Goal: Transaction & Acquisition: Purchase product/service

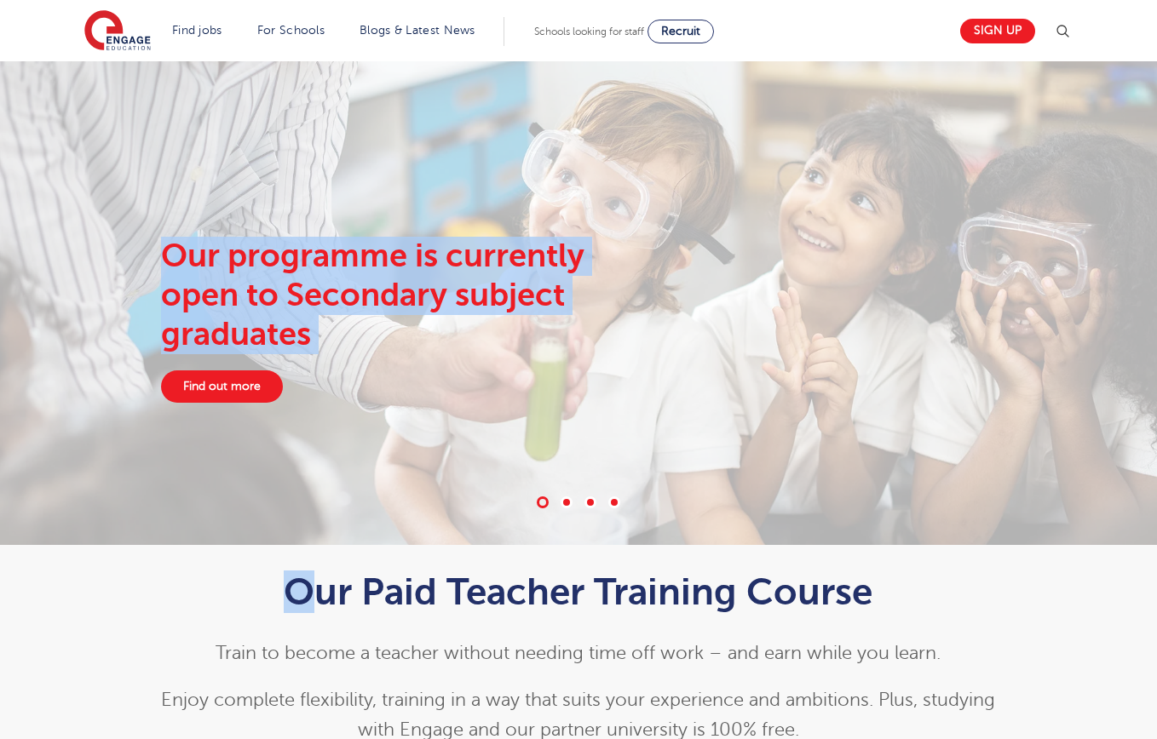
drag, startPoint x: 305, startPoint y: 96, endPoint x: 866, endPoint y: 238, distance: 579.0
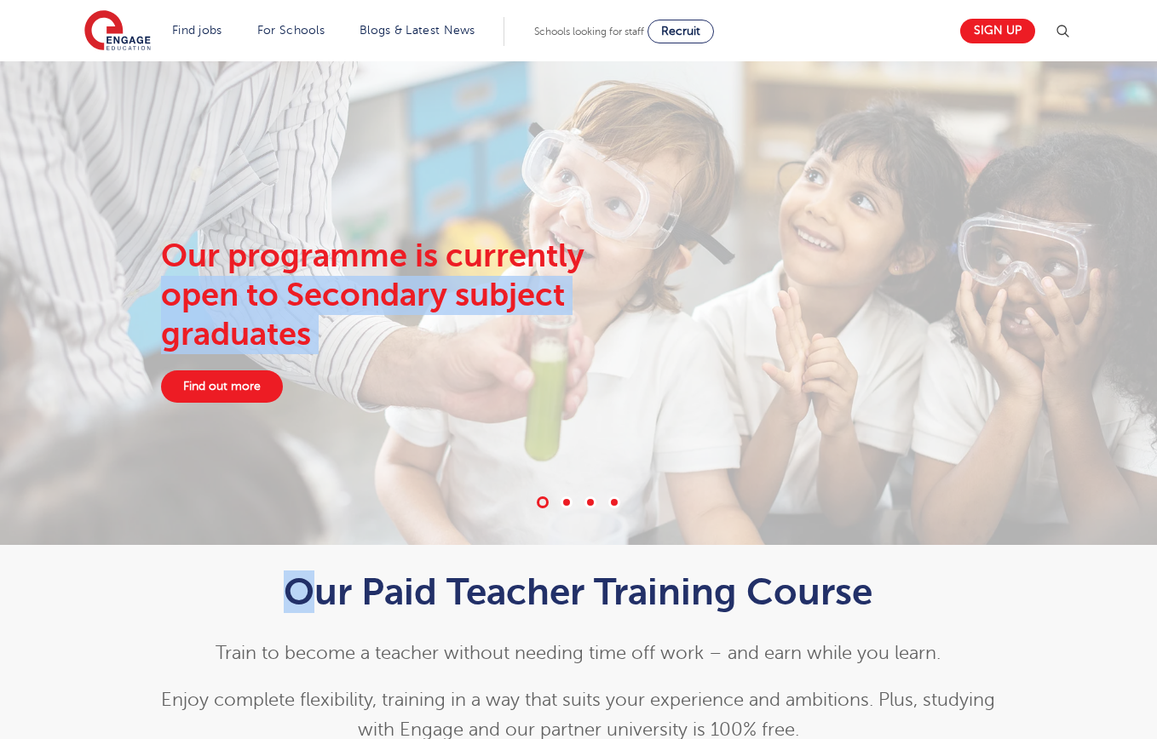
click at [866, 238] on div "Our programme is currently open to Secondary subject graduates Find out more" at bounding box center [578, 320] width 1033 height 166
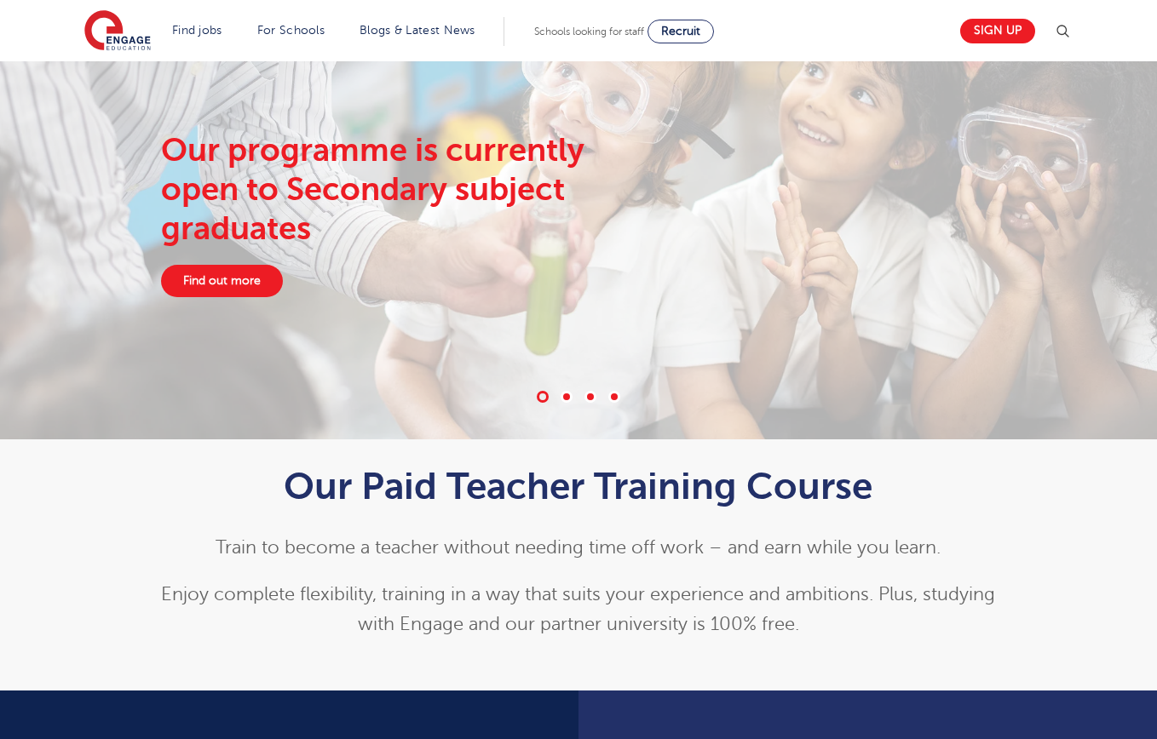
scroll to position [115, 0]
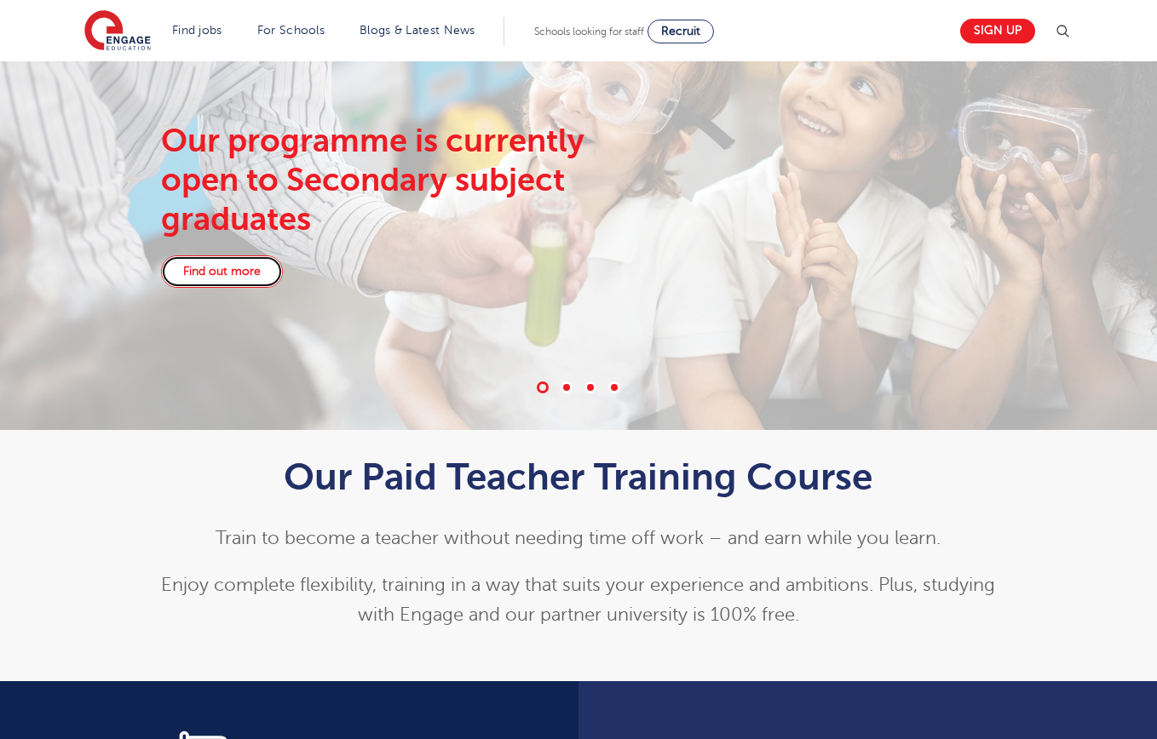
click at [225, 274] on link "Find out more" at bounding box center [222, 272] width 122 height 32
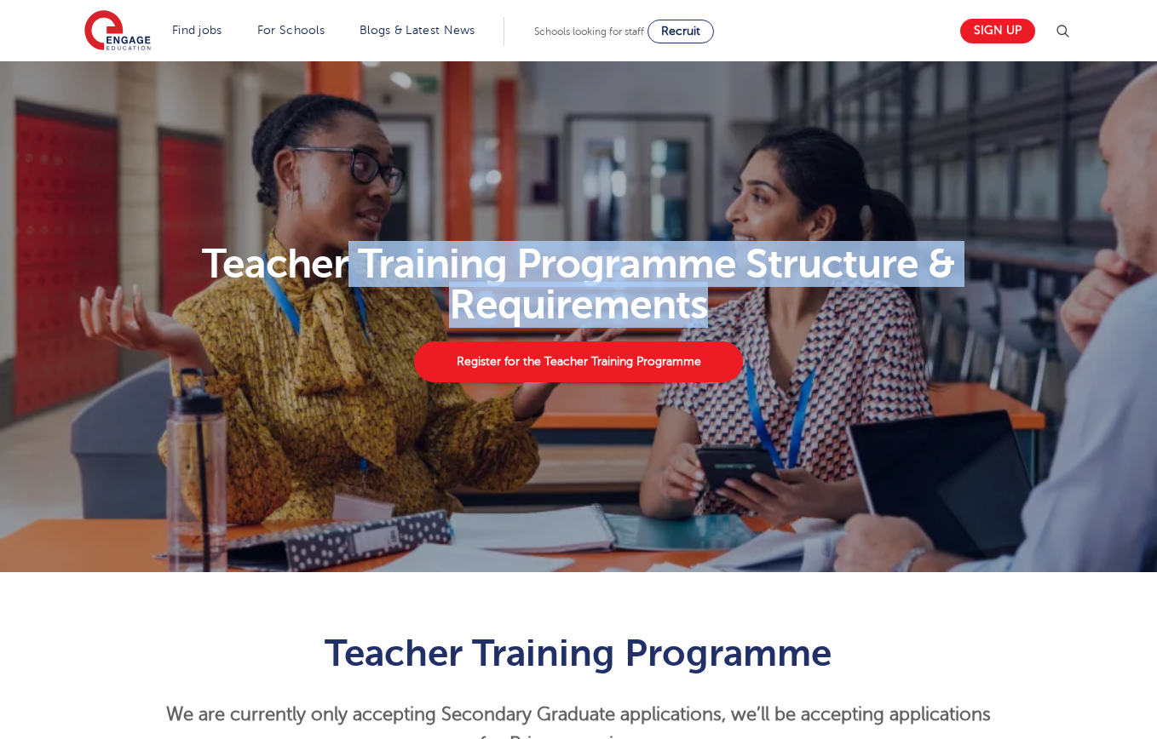
drag, startPoint x: 350, startPoint y: 260, endPoint x: 726, endPoint y: 312, distance: 379.3
click at [726, 312] on h1 "Teacher Training Programme Structure & Requirements" at bounding box center [579, 285] width 1008 height 82
drag, startPoint x: 736, startPoint y: 314, endPoint x: 469, endPoint y: 268, distance: 270.6
click at [469, 269] on h1 "Teacher Training Programme Structure & Requirements" at bounding box center [579, 285] width 1008 height 82
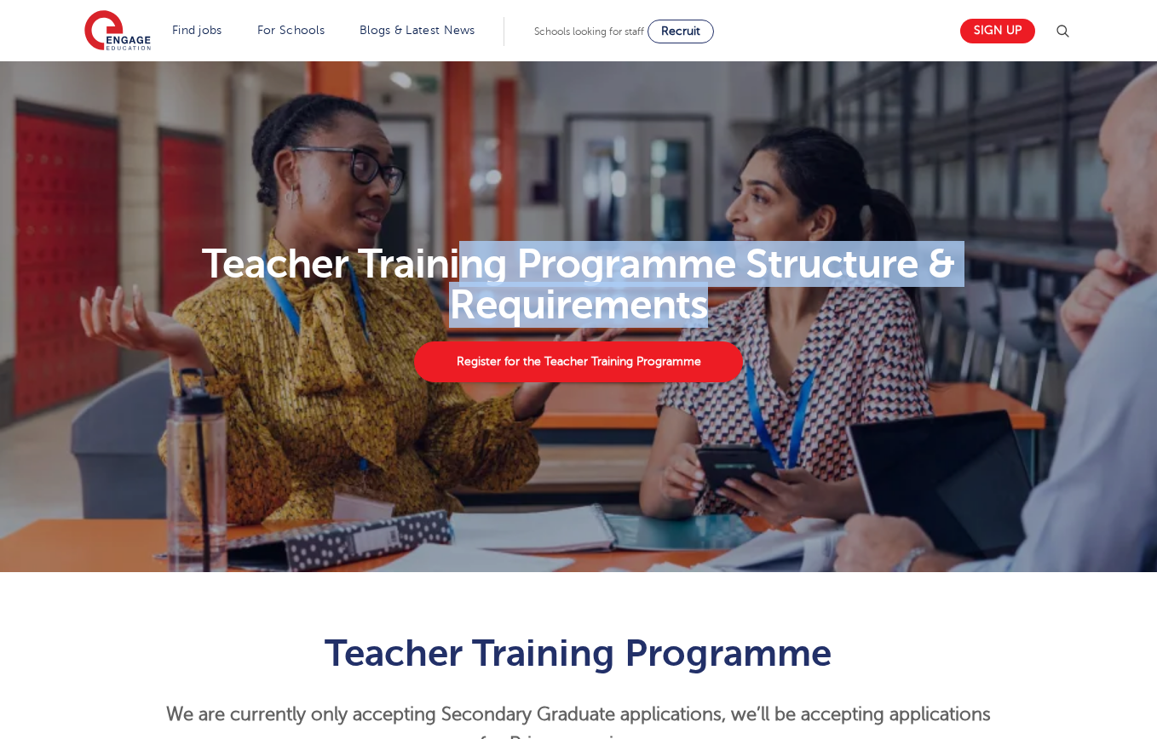
click at [469, 268] on h1 "Teacher Training Programme Structure & Requirements" at bounding box center [579, 285] width 1008 height 82
drag, startPoint x: 440, startPoint y: 262, endPoint x: 744, endPoint y: 296, distance: 305.2
click at [743, 296] on h1 "Teacher Training Programme Structure & Requirements" at bounding box center [579, 285] width 1008 height 82
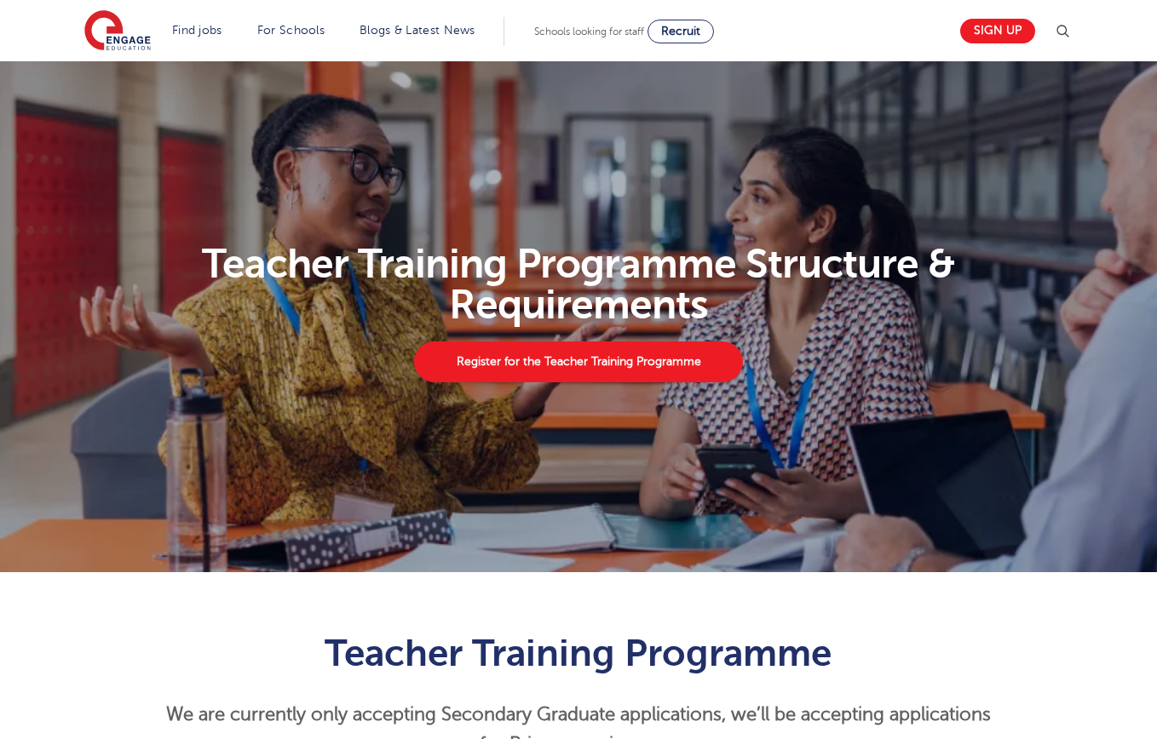
click at [744, 296] on h1 "Teacher Training Programme Structure & Requirements" at bounding box center [579, 285] width 1008 height 82
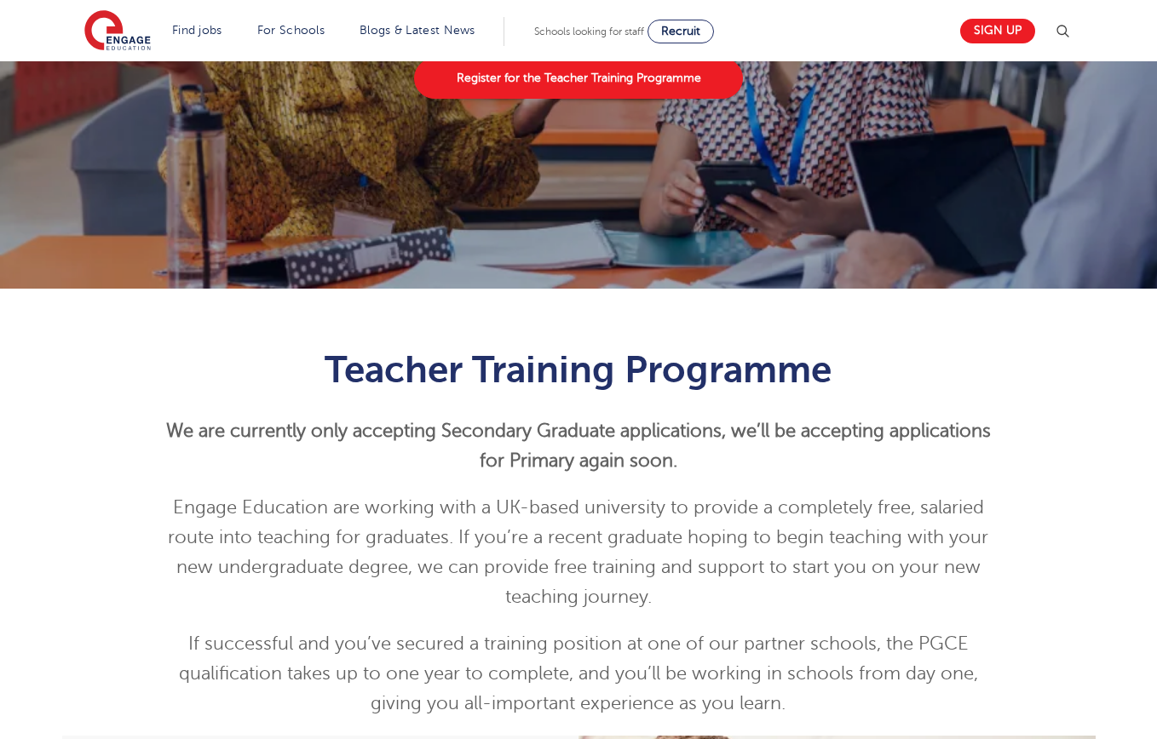
scroll to position [300, 0]
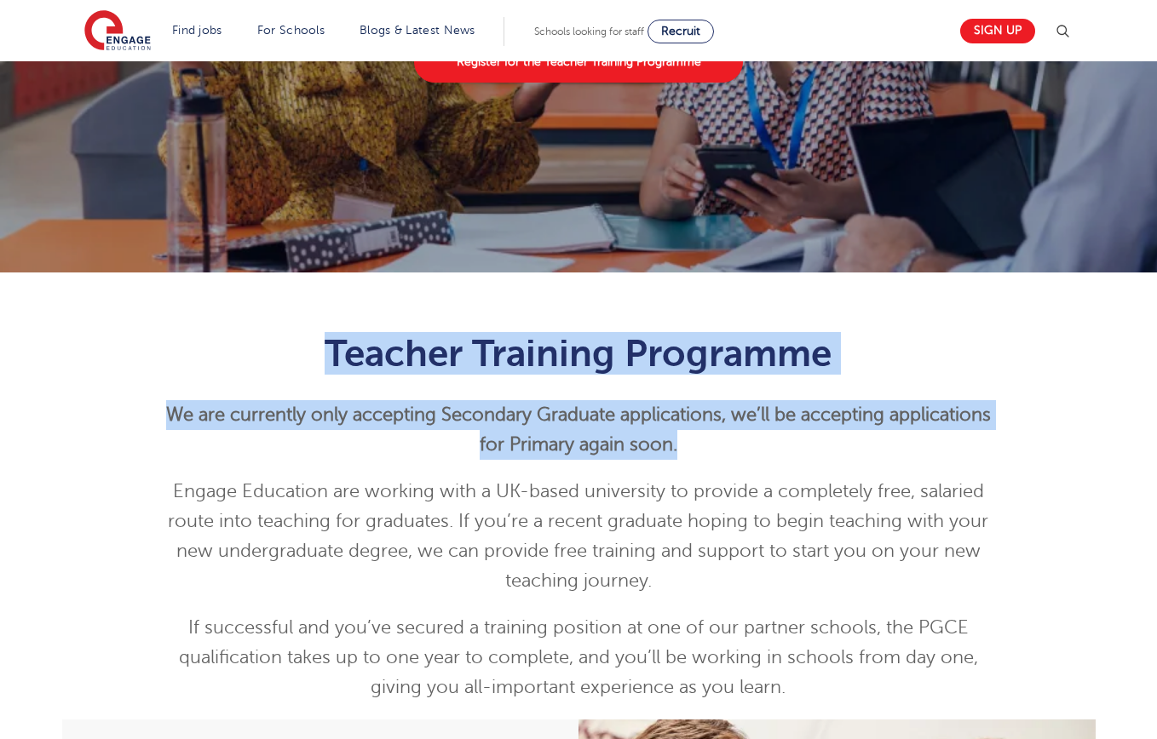
drag, startPoint x: 262, startPoint y: 364, endPoint x: 797, endPoint y: 458, distance: 544.0
click at [797, 458] on div "Teacher Training Programme We are currently only accepting Secondary Graduate a…" at bounding box center [579, 517] width 836 height 371
click at [797, 458] on p "We are currently only accepting Secondary Graduate applications, w e’ll be acce…" at bounding box center [579, 430] width 836 height 60
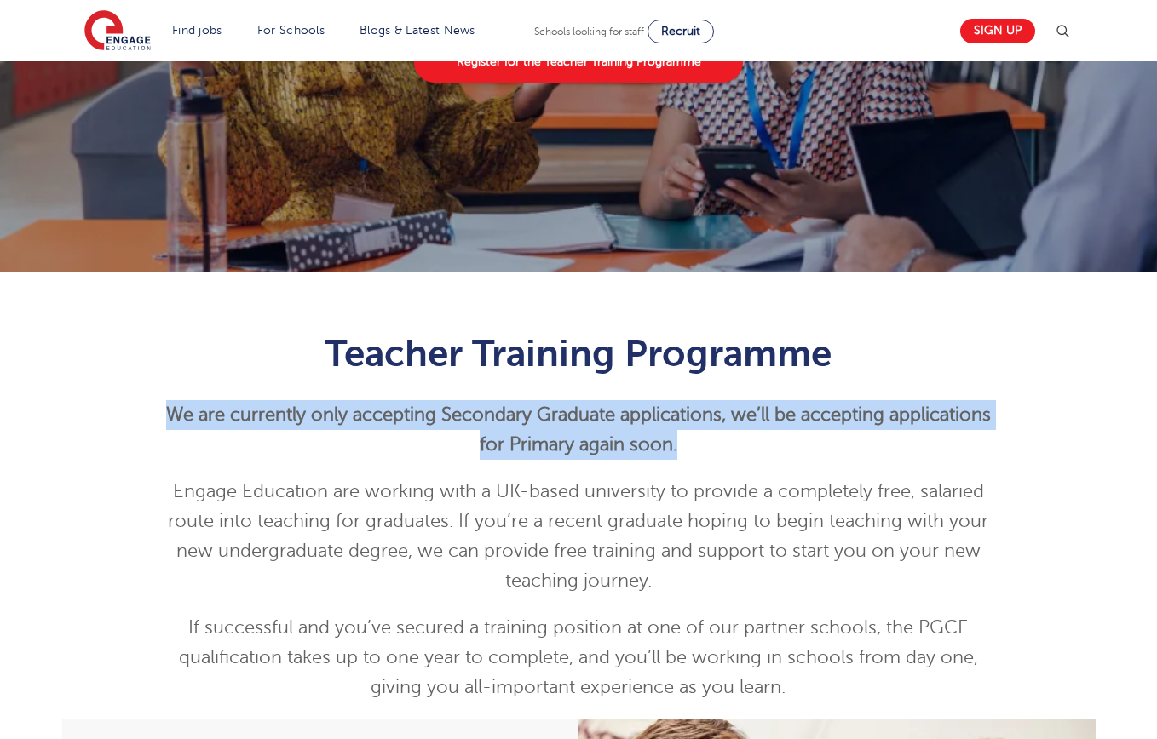
drag, startPoint x: 766, startPoint y: 458, endPoint x: 450, endPoint y: 378, distance: 325.9
click at [497, 390] on div "Teacher Training Programme We are currently only accepting Secondary Graduate a…" at bounding box center [579, 517] width 836 height 371
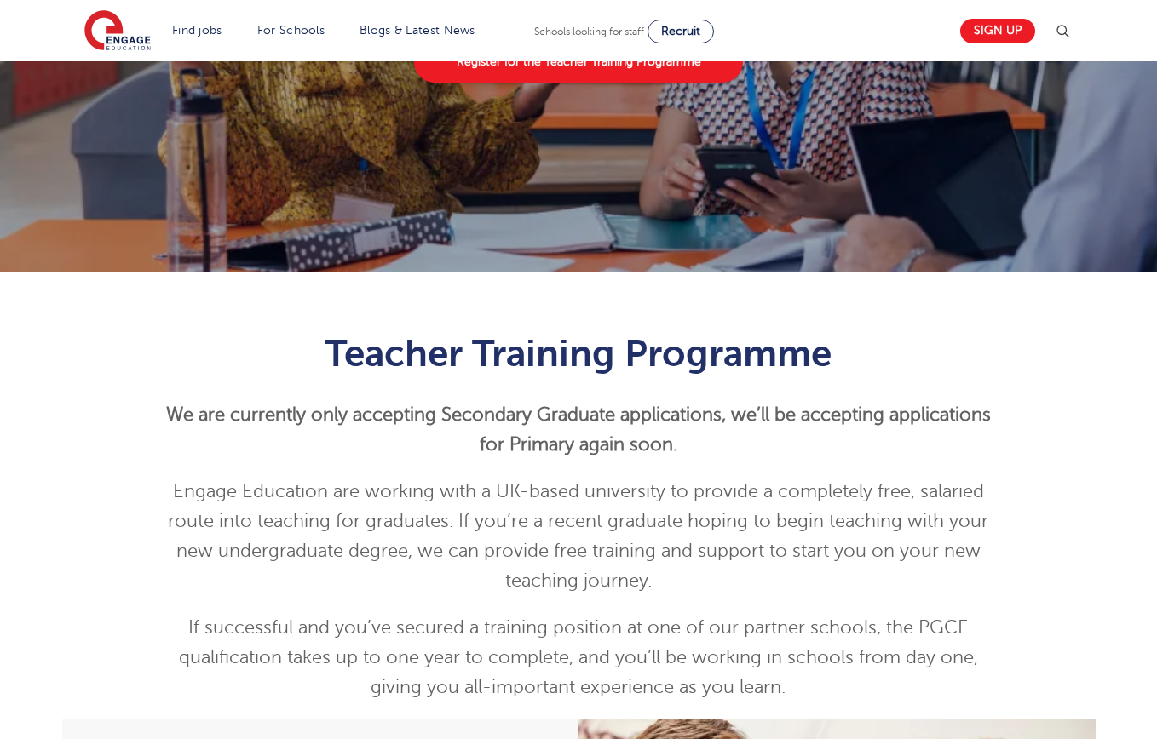
click at [337, 345] on span "Teacher Training Programme" at bounding box center [578, 353] width 507 height 43
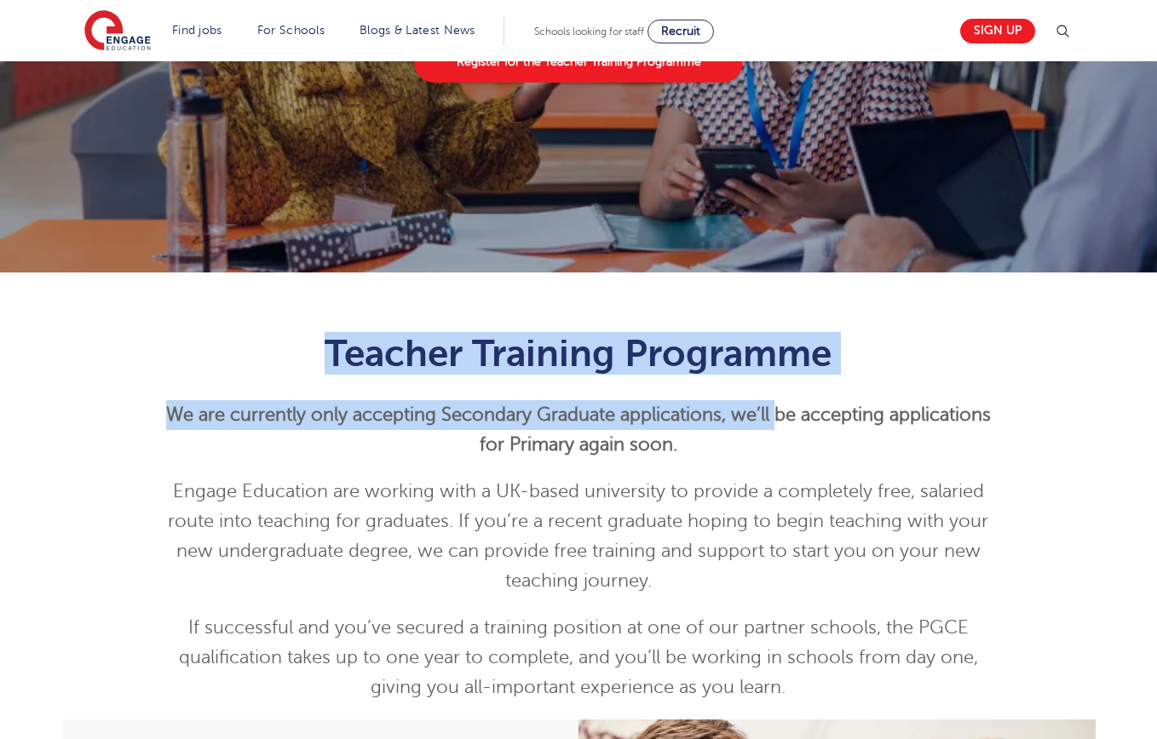
drag, startPoint x: 320, startPoint y: 336, endPoint x: 778, endPoint y: 425, distance: 466.2
click at [778, 425] on div "Teacher Training Programme We are currently only accepting Secondary Graduate a…" at bounding box center [579, 517] width 836 height 371
click at [778, 425] on p "We are currently only accepting Secondary Graduate applications, w e’ll be acce…" at bounding box center [579, 430] width 836 height 60
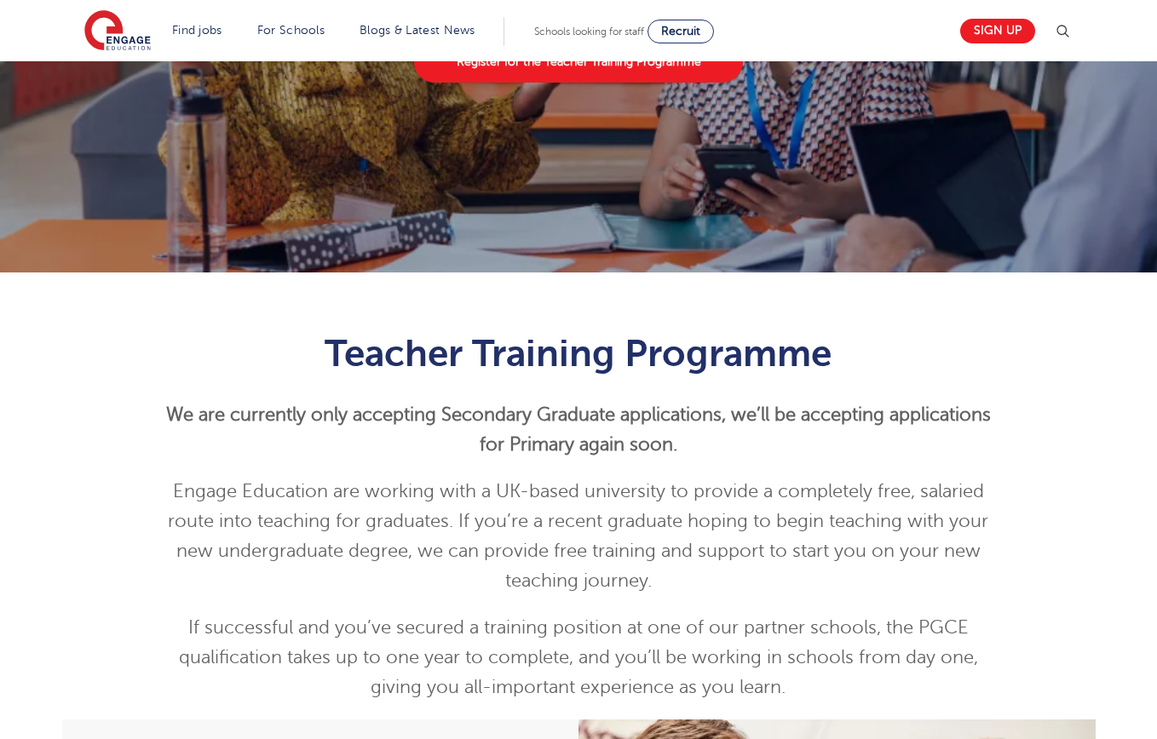
drag, startPoint x: 769, startPoint y: 454, endPoint x: 419, endPoint y: 368, distance: 360.6
click at [687, 433] on p "We are currently only accepting Secondary Graduate applications, w e’ll be acce…" at bounding box center [579, 430] width 836 height 60
click at [308, 343] on h1 "Teacher Training Programme" at bounding box center [579, 353] width 836 height 43
click at [305, 342] on h1 "Teacher Training Programme" at bounding box center [579, 353] width 836 height 43
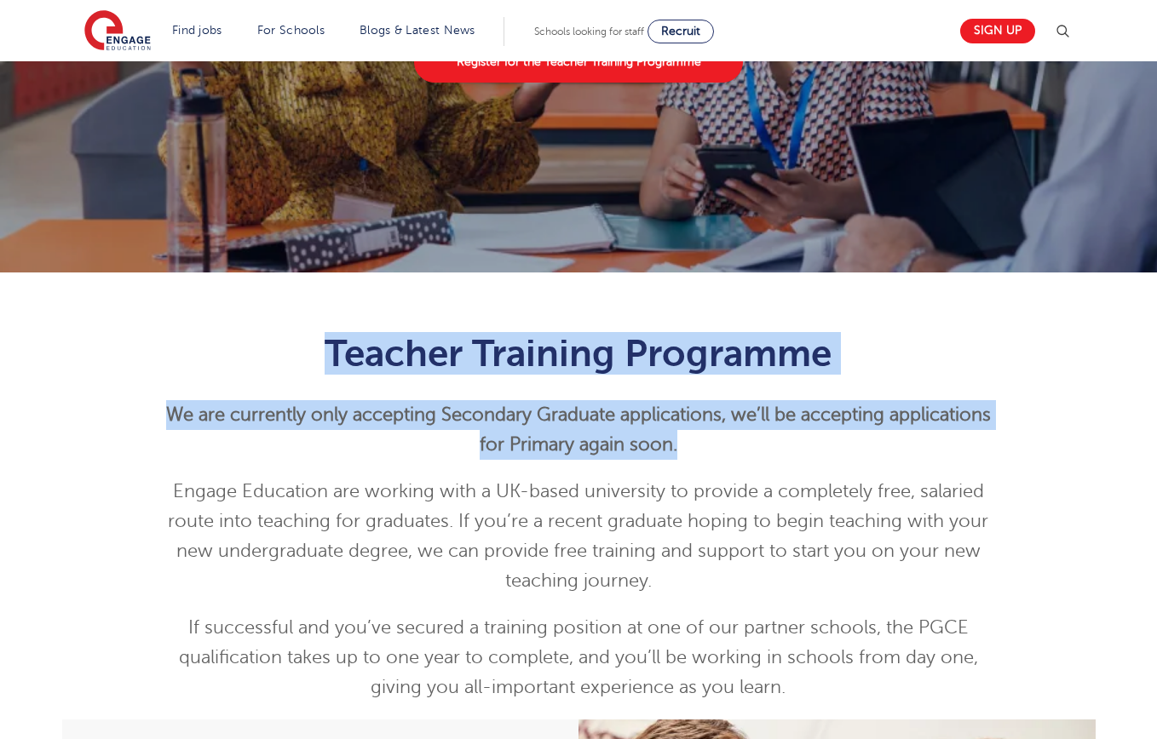
drag, startPoint x: 281, startPoint y: 327, endPoint x: 829, endPoint y: 440, distance: 559.2
click at [828, 440] on div "Teacher Training Programme We are currently only accepting Secondary Graduate a…" at bounding box center [578, 513] width 861 height 413
click at [829, 440] on p "We are currently only accepting Secondary Graduate applications, w e’ll be acce…" at bounding box center [579, 430] width 836 height 60
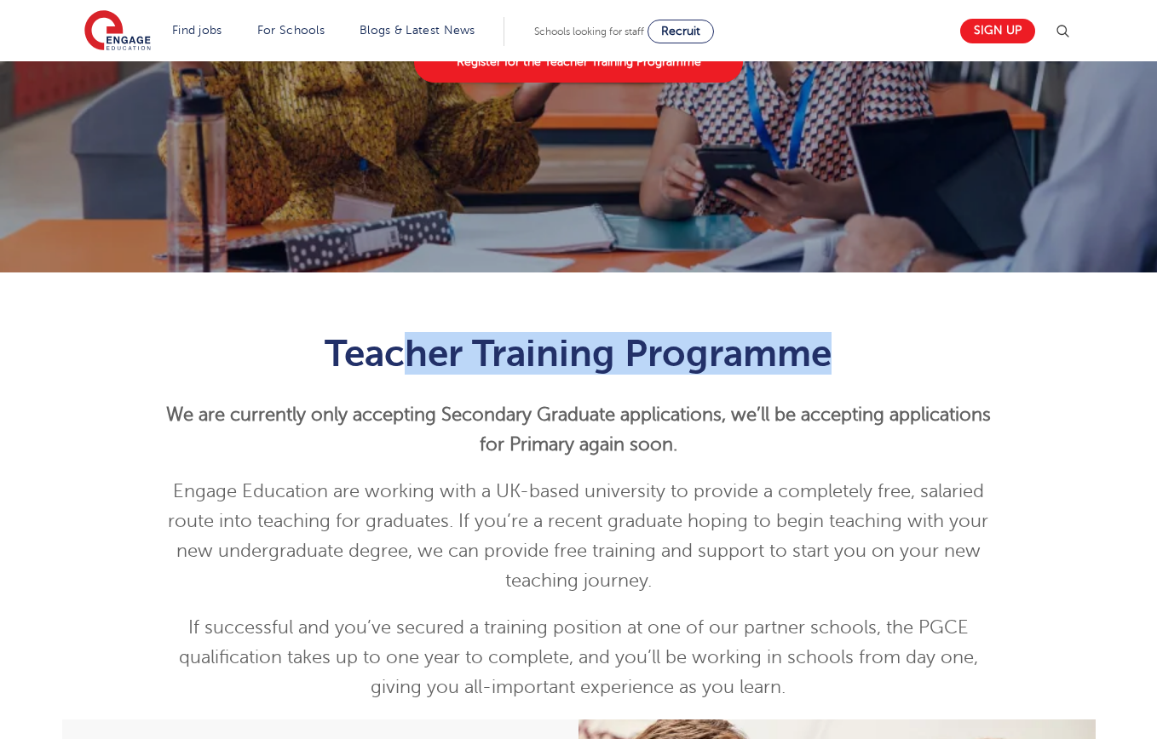
click at [413, 371] on div "Teacher Training Programme We are currently only accepting Secondary Graduate a…" at bounding box center [579, 517] width 836 height 371
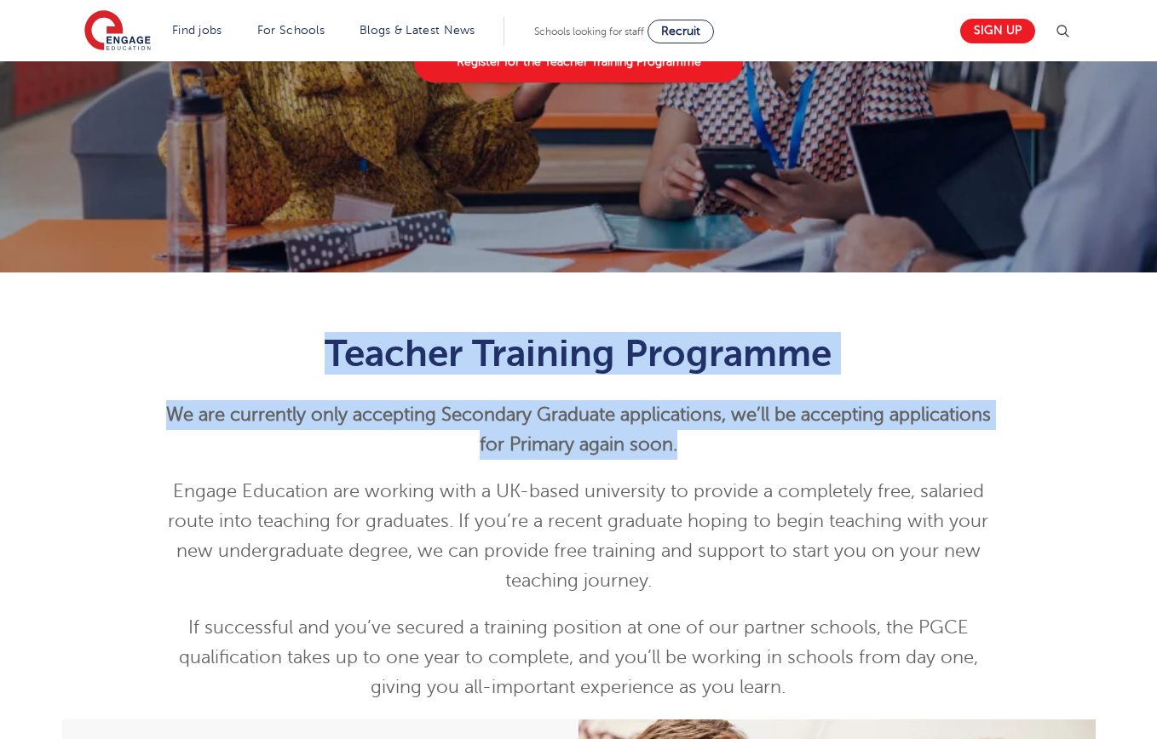
drag, startPoint x: 302, startPoint y: 351, endPoint x: 820, endPoint y: 454, distance: 527.3
click at [732, 447] on div "Teacher Training Programme We are currently only accepting Secondary Graduate a…" at bounding box center [579, 517] width 836 height 371
click at [820, 454] on p "We are currently only accepting Secondary Graduate applications, w e’ll be acce…" at bounding box center [579, 430] width 836 height 60
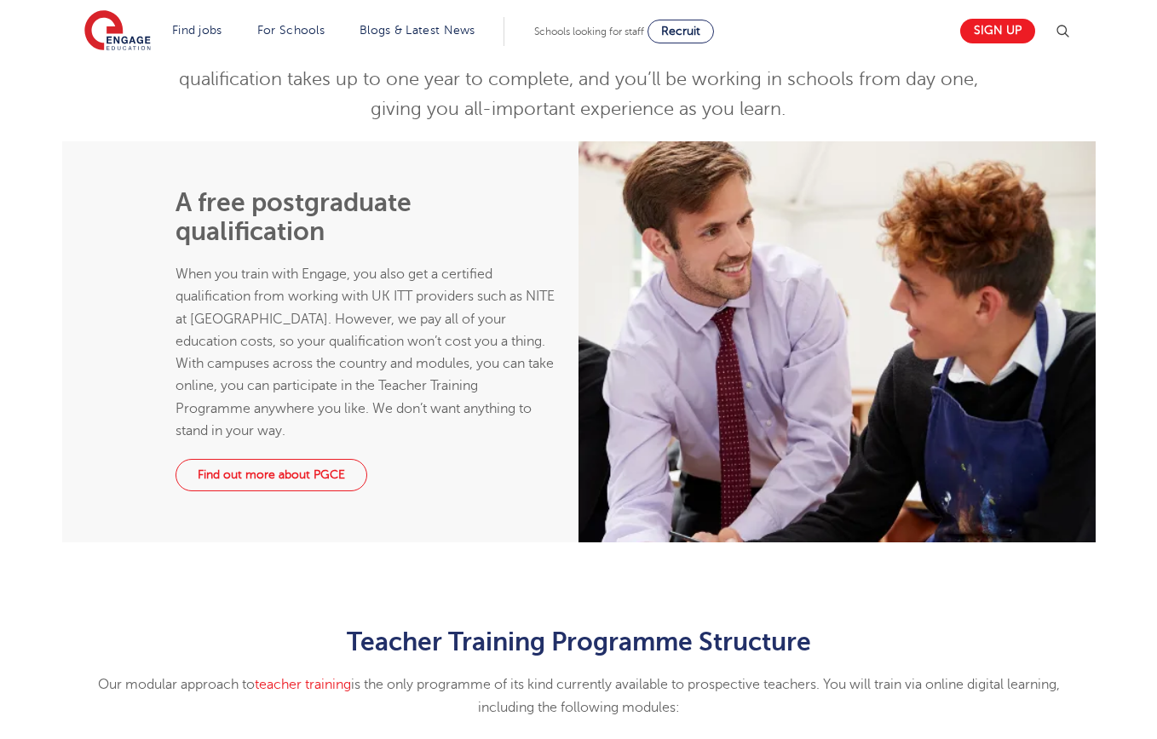
scroll to position [1114, 0]
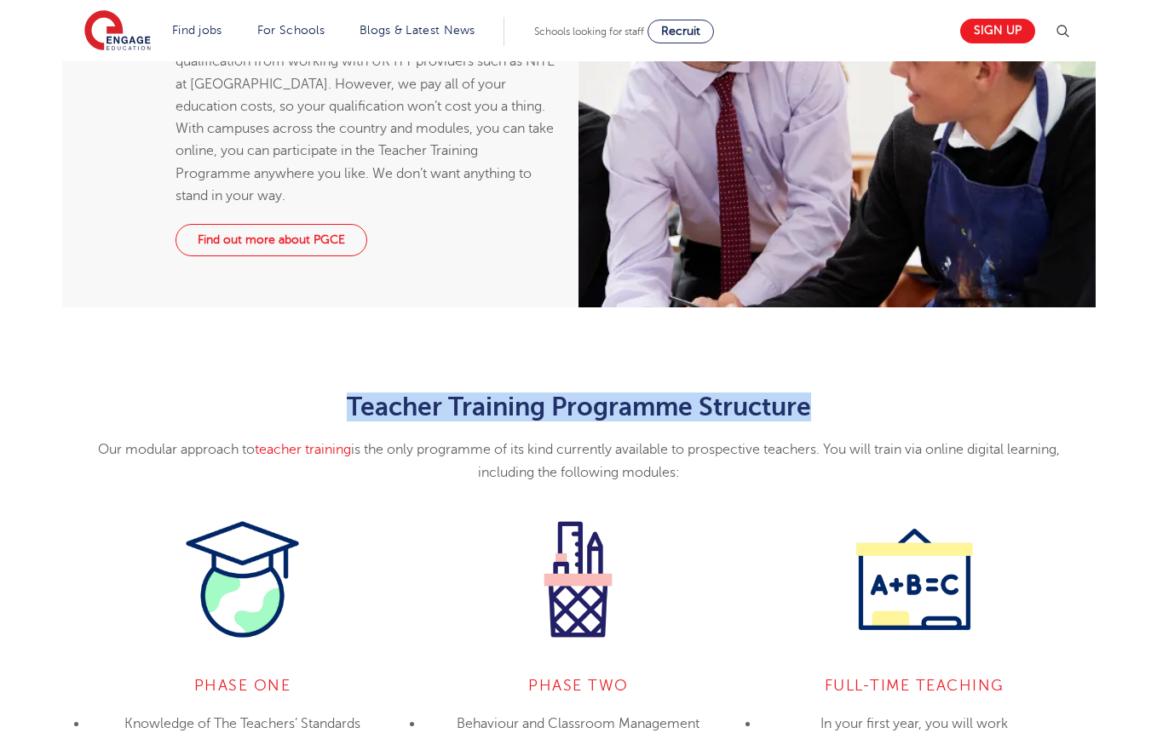
drag, startPoint x: 372, startPoint y: 401, endPoint x: 839, endPoint y: 411, distance: 467.0
click at [838, 411] on h2 "Teacher Training Programme Structure" at bounding box center [579, 407] width 1008 height 29
click at [842, 411] on h2 "Teacher Training Programme Structure" at bounding box center [579, 407] width 1008 height 29
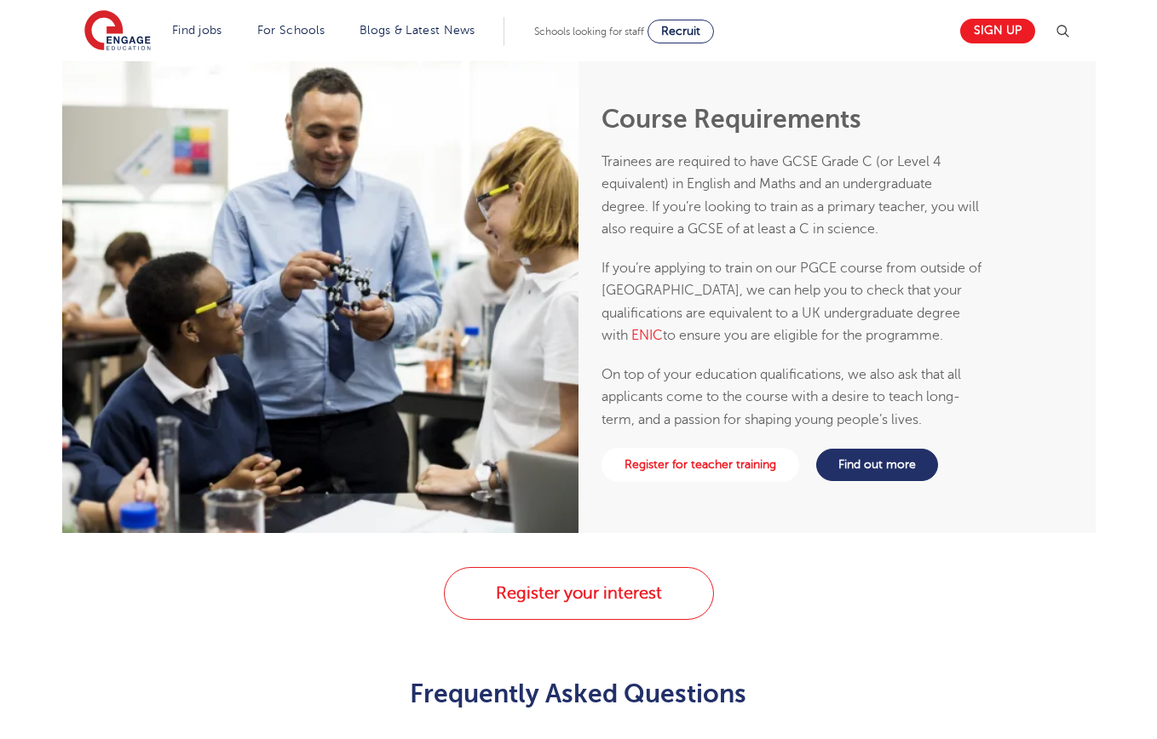
scroll to position [2142, 0]
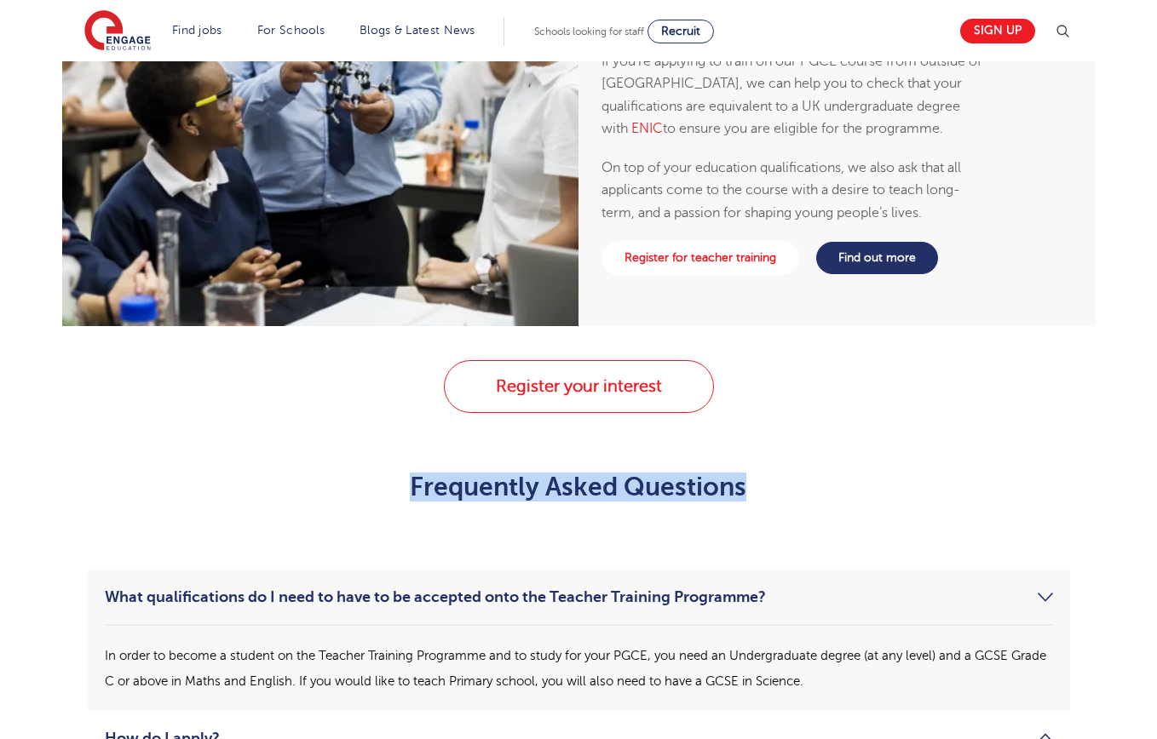
drag, startPoint x: 305, startPoint y: 474, endPoint x: 823, endPoint y: 511, distance: 519.3
click at [822, 511] on div "Frequently Asked Questions" at bounding box center [578, 487] width 861 height 80
click at [827, 511] on div "Frequently Asked Questions" at bounding box center [578, 487] width 861 height 80
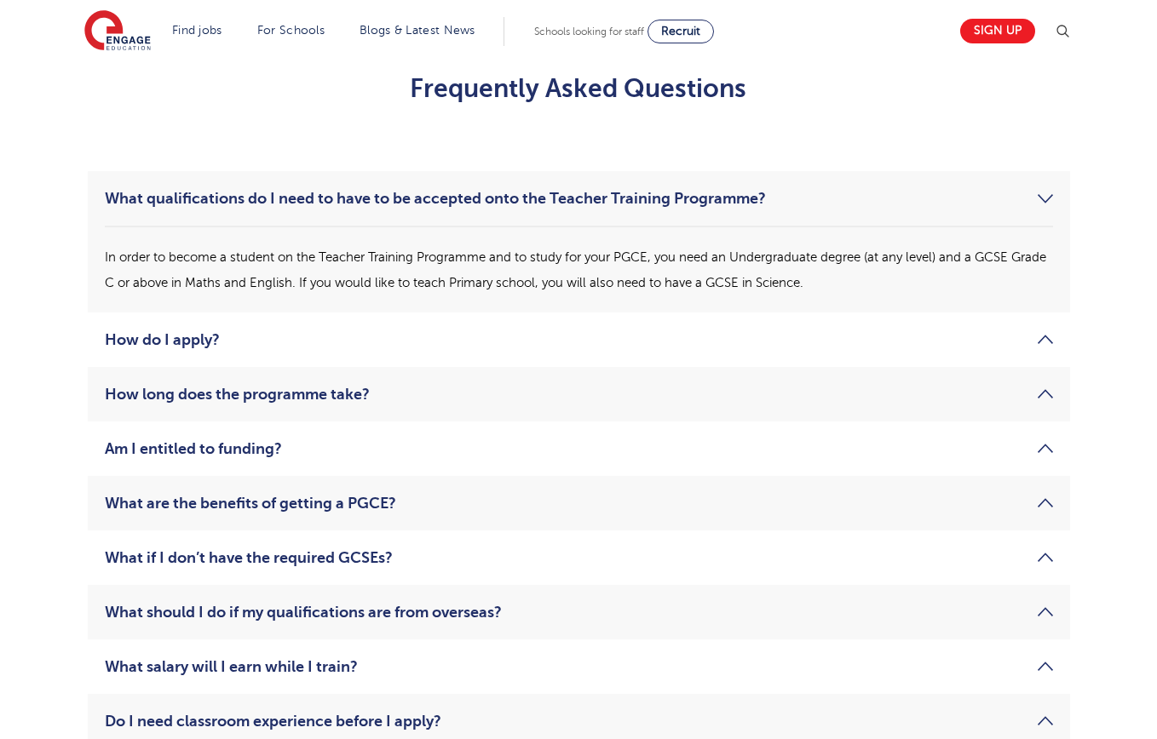
scroll to position [2990, 0]
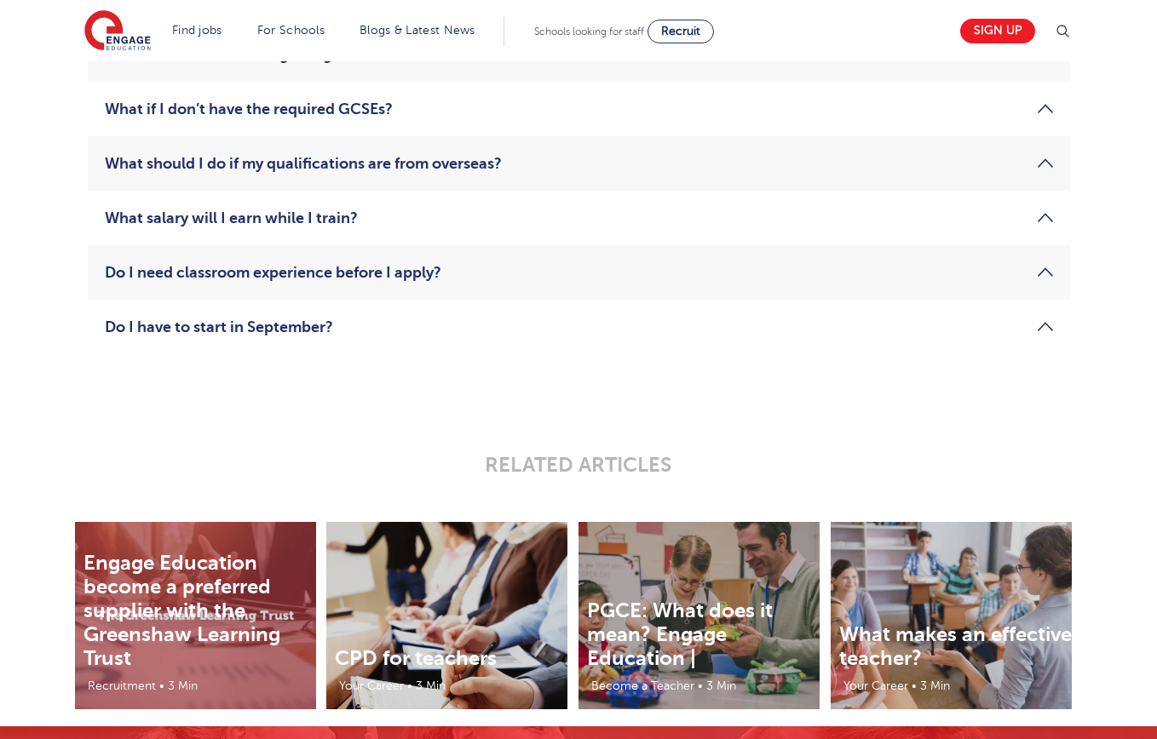
click at [355, 325] on link "Do I have to start in September?" at bounding box center [579, 327] width 948 height 20
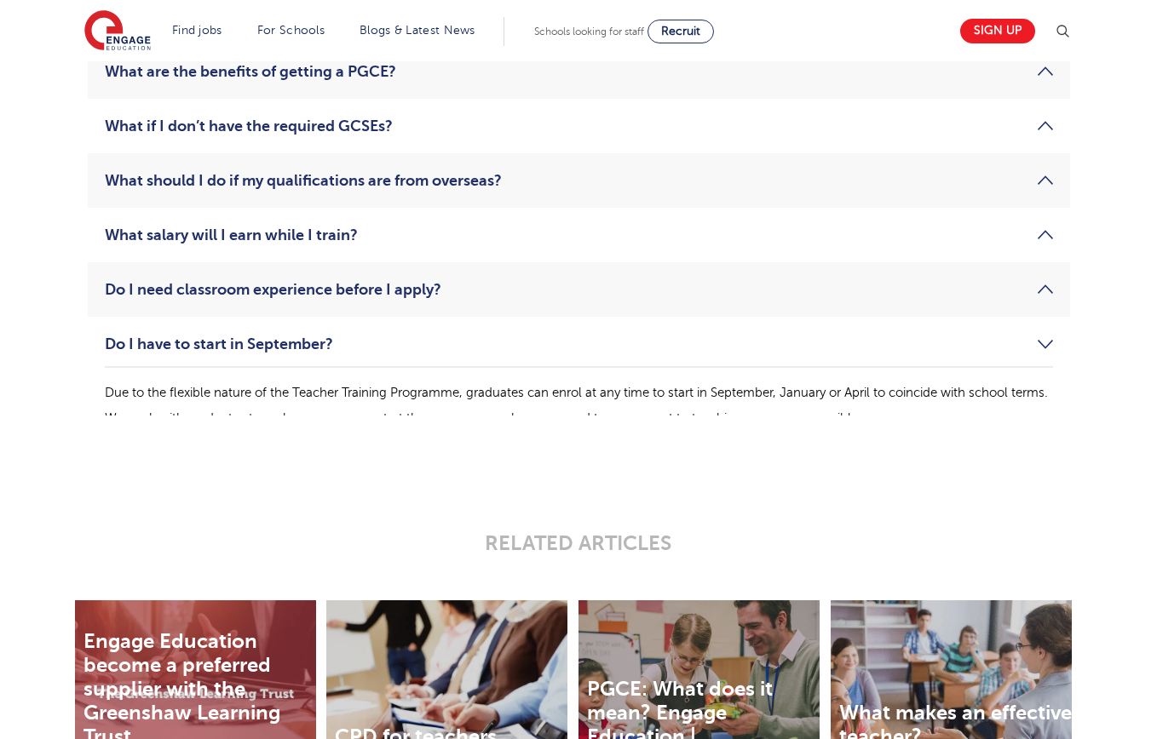
scroll to position [2903, 0]
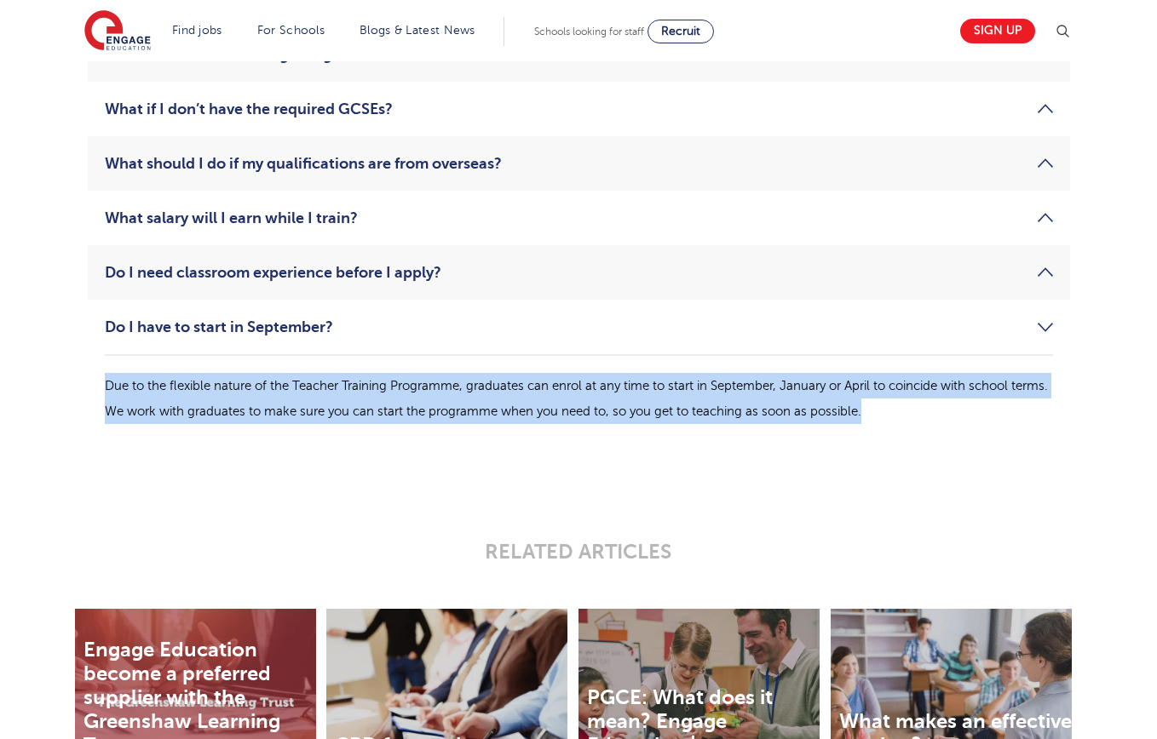
drag, startPoint x: 79, startPoint y: 377, endPoint x: 961, endPoint y: 406, distance: 882.3
click at [961, 406] on div "What qualifications do I need to have to be accepted onto the Teacher Training …" at bounding box center [579, 125] width 1008 height 717
click at [965, 406] on p "Due to the flexible nature of the Teacher Training Programme, graduates can enr…" at bounding box center [579, 398] width 948 height 51
drag, startPoint x: 965, startPoint y: 406, endPoint x: 552, endPoint y: 361, distance: 415.7
click at [553, 361] on div "Due to the flexible nature of the Teacher Training Programme, graduates can enr…" at bounding box center [579, 389] width 948 height 70
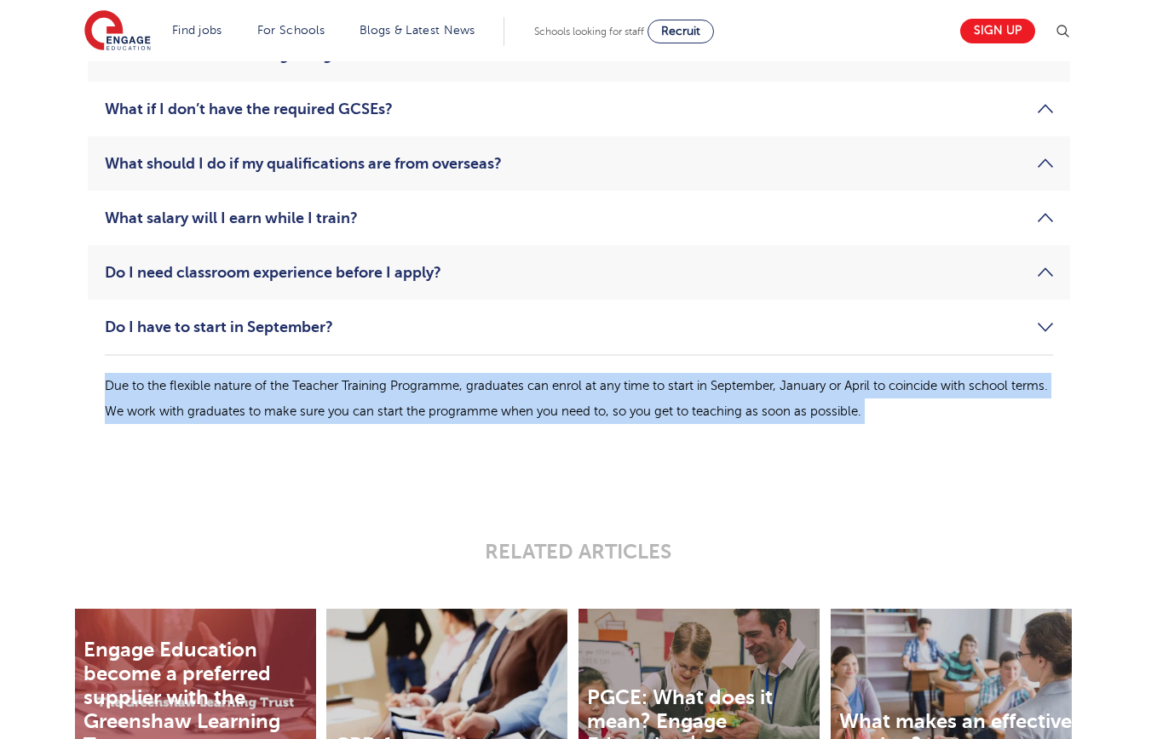
click at [552, 361] on div "Due to the flexible nature of the Teacher Training Programme, graduates can enr…" at bounding box center [579, 389] width 948 height 70
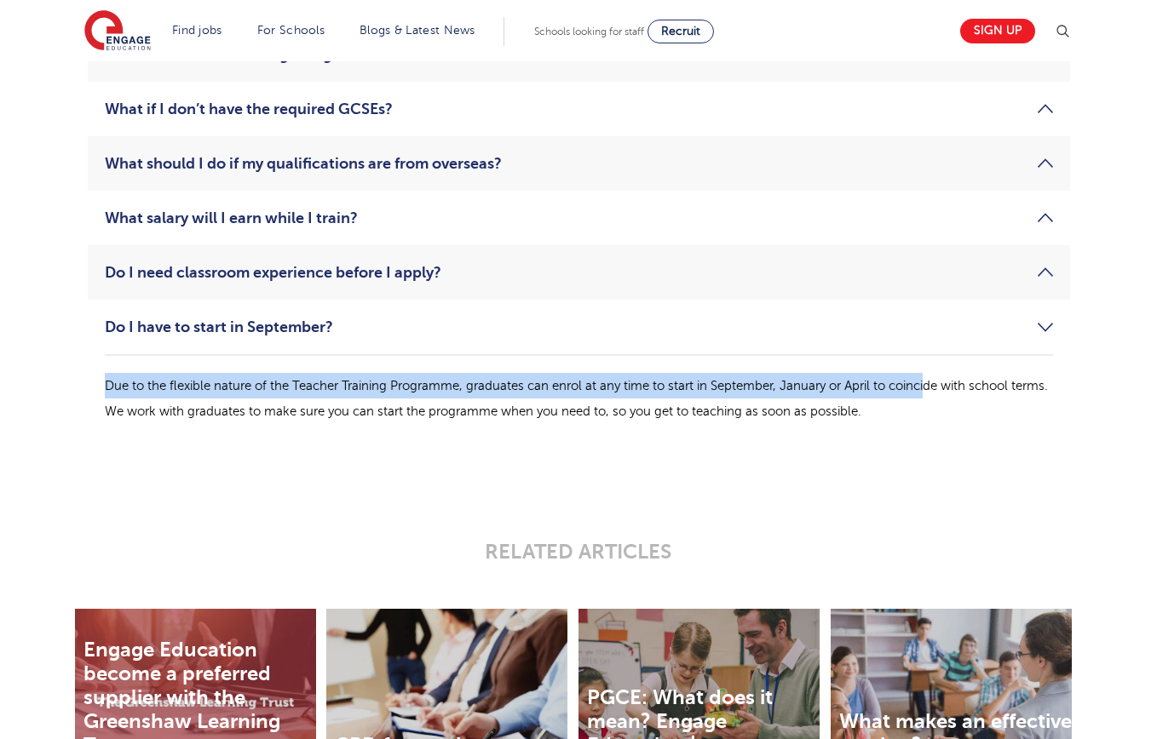
drag, startPoint x: 369, startPoint y: 364, endPoint x: 932, endPoint y: 393, distance: 563.9
click at [932, 393] on div "Due to the flexible nature of the Teacher Training Programme, graduates can enr…" at bounding box center [579, 389] width 948 height 70
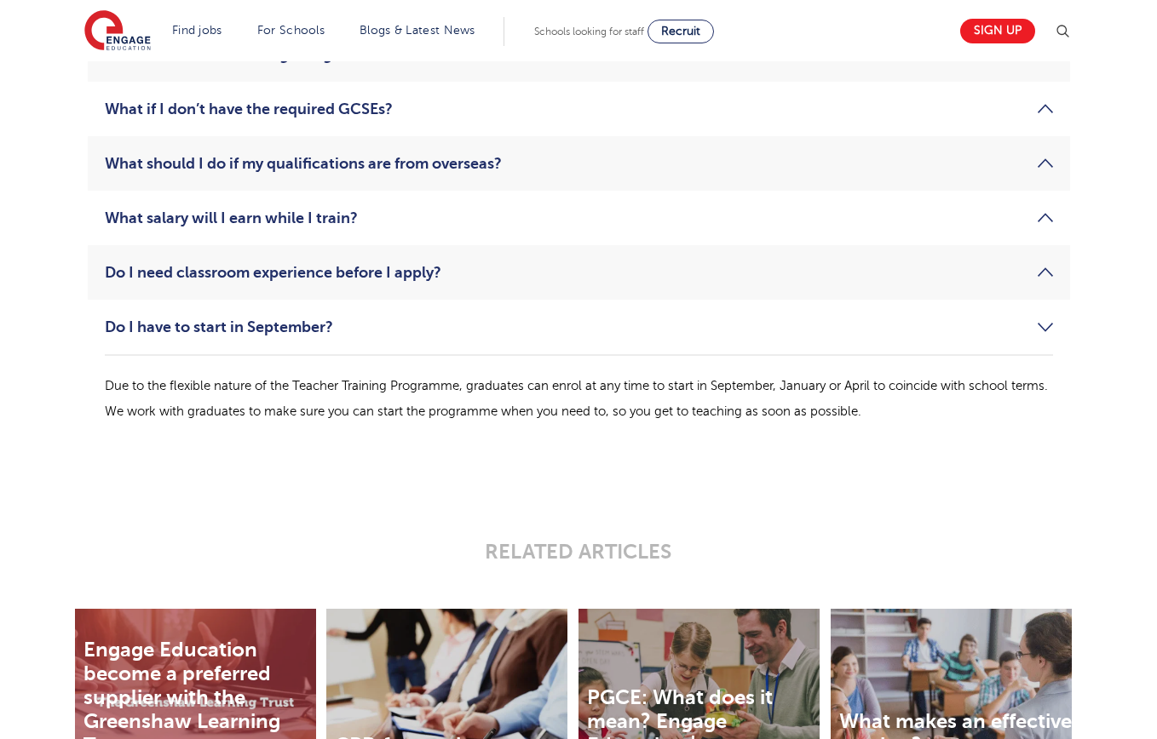
click at [933, 393] on p "Due to the flexible nature of the Teacher Training Programme, graduates can enr…" at bounding box center [579, 398] width 948 height 51
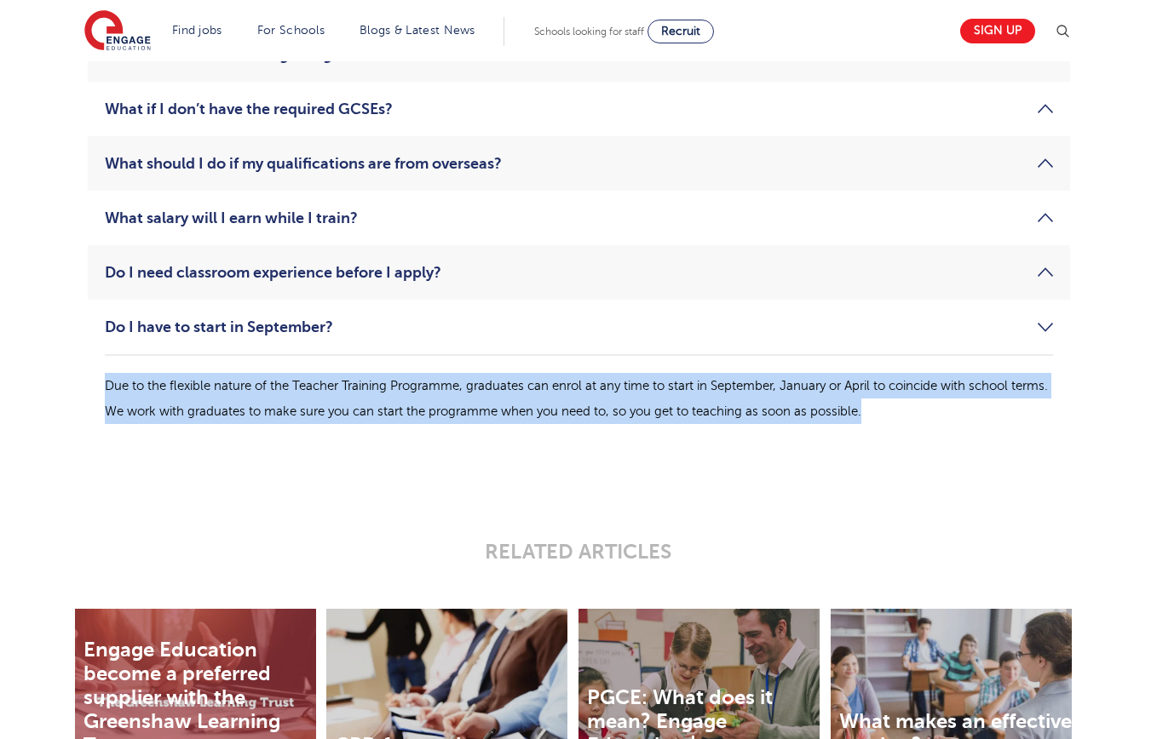
drag, startPoint x: 941, startPoint y: 432, endPoint x: 49, endPoint y: 393, distance: 892.0
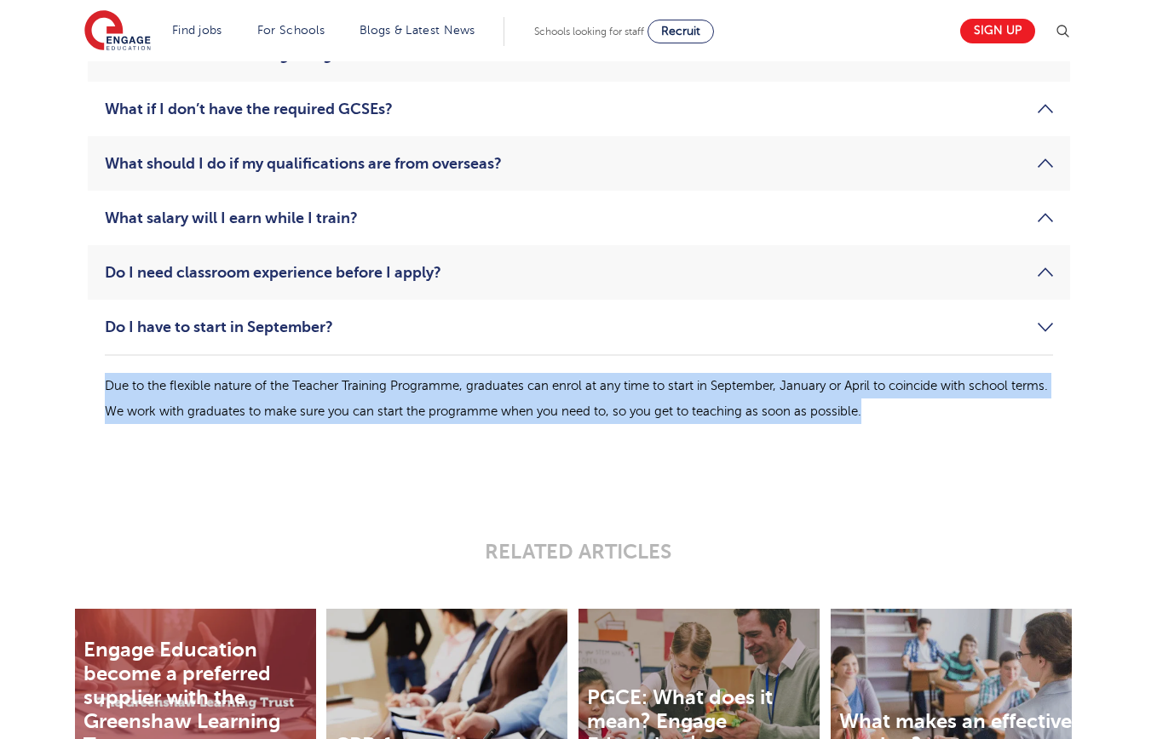
drag, startPoint x: 67, startPoint y: 384, endPoint x: 955, endPoint y: 419, distance: 888.4
click at [955, 419] on div "What qualifications do I need to have to be accepted onto the Teacher Training …" at bounding box center [578, 125] width 1033 height 717
click at [955, 419] on p "Due to the flexible nature of the Teacher Training Programme, graduates can enr…" at bounding box center [579, 398] width 948 height 51
drag, startPoint x: 973, startPoint y: 409, endPoint x: 200, endPoint y: 374, distance: 773.5
click at [291, 375] on p "Due to the flexible nature of the Teacher Training Programme, graduates can enr…" at bounding box center [579, 398] width 948 height 51
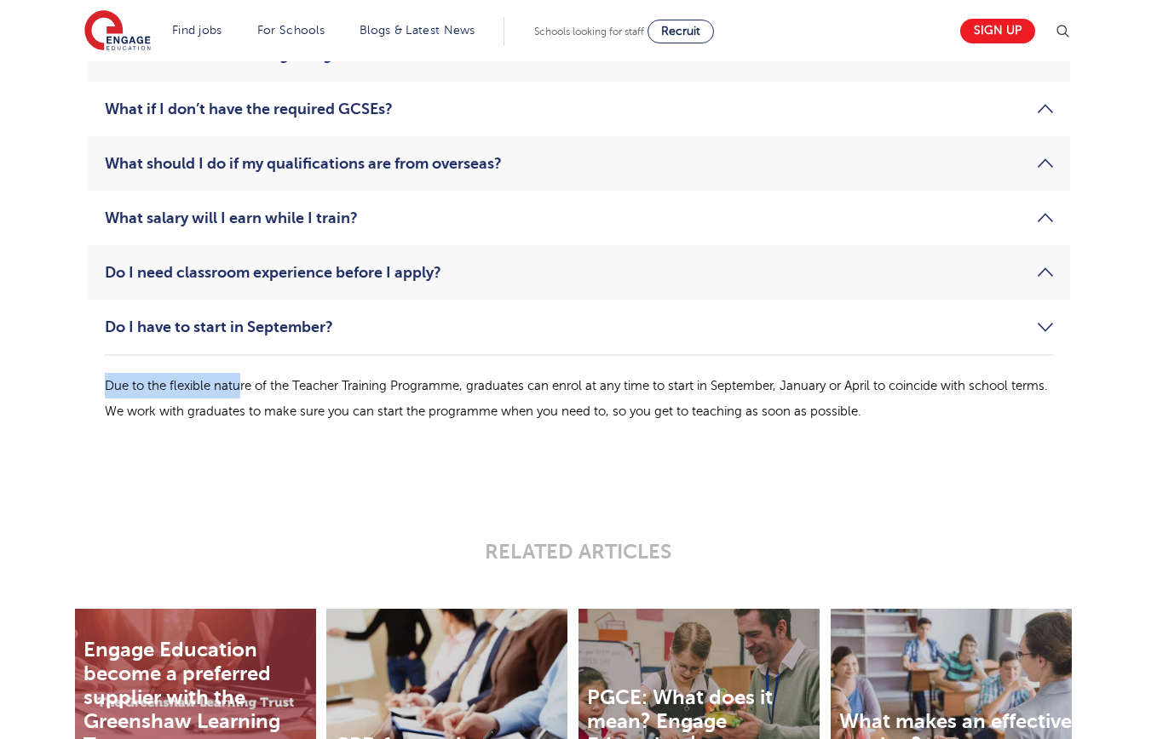
drag, startPoint x: 200, startPoint y: 374, endPoint x: 75, endPoint y: 372, distance: 125.2
click at [76, 372] on div "What qualifications do I need to have to be accepted onto the Teacher Training …" at bounding box center [579, 125] width 1008 height 717
click at [75, 372] on div "What qualifications do I need to have to be accepted onto the Teacher Training …" at bounding box center [579, 125] width 1008 height 717
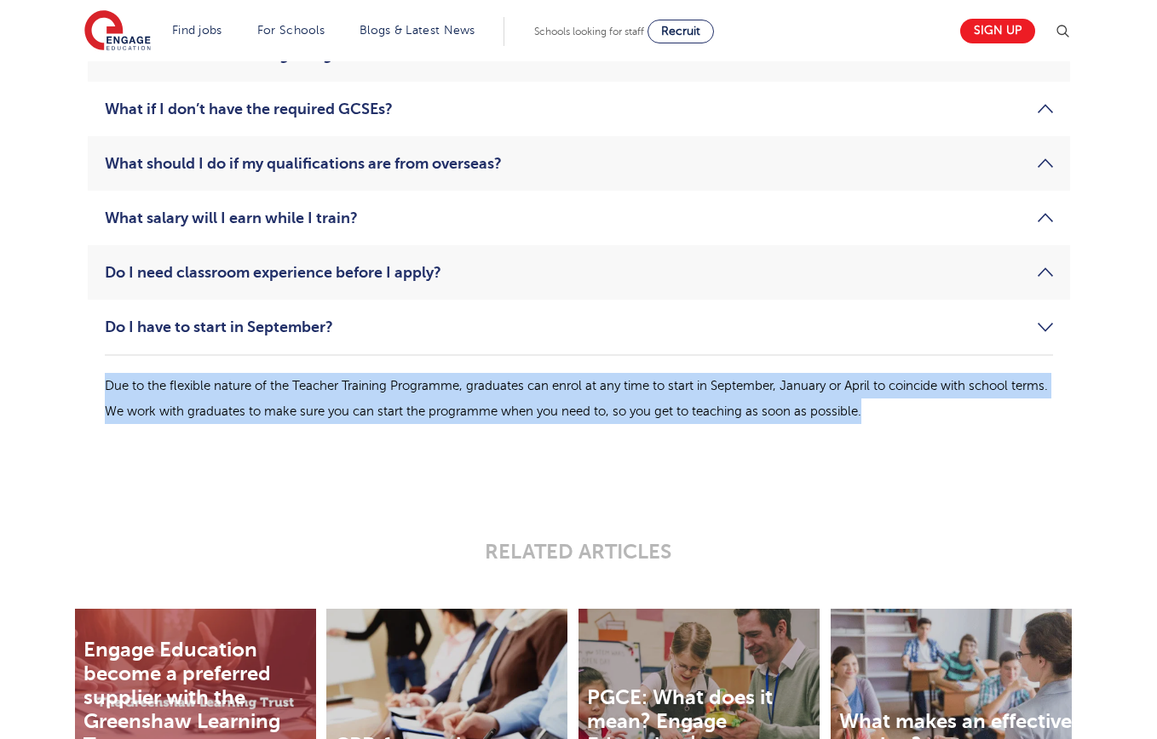
drag, startPoint x: 89, startPoint y: 376, endPoint x: 999, endPoint y: 413, distance: 911.5
click at [955, 423] on li "Do I have to start in September? Due to the flexible nature of the Teacher Trai…" at bounding box center [579, 370] width 982 height 141
click at [1000, 413] on p "Due to the flexible nature of the Teacher Training Programme, graduates can enr…" at bounding box center [579, 398] width 948 height 51
drag, startPoint x: 1008, startPoint y: 412, endPoint x: 86, endPoint y: 391, distance: 922.1
click at [86, 391] on div "What qualifications do I need to have to be accepted onto the Teacher Training …" at bounding box center [579, 125] width 1008 height 717
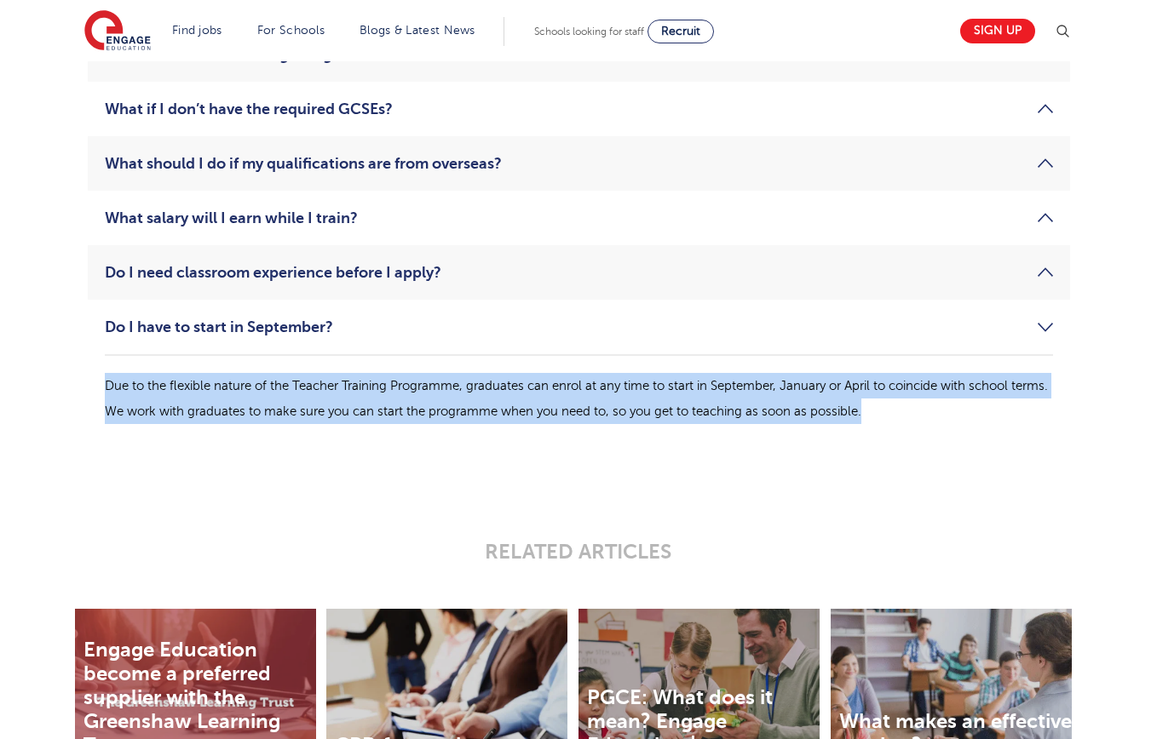
click at [86, 391] on div "What qualifications do I need to have to be accepted onto the Teacher Training …" at bounding box center [579, 125] width 1008 height 717
drag, startPoint x: 226, startPoint y: 389, endPoint x: 839, endPoint y: 414, distance: 613.9
click at [839, 414] on li "Do I have to start in September? Due to the flexible nature of the Teacher Trai…" at bounding box center [579, 370] width 982 height 141
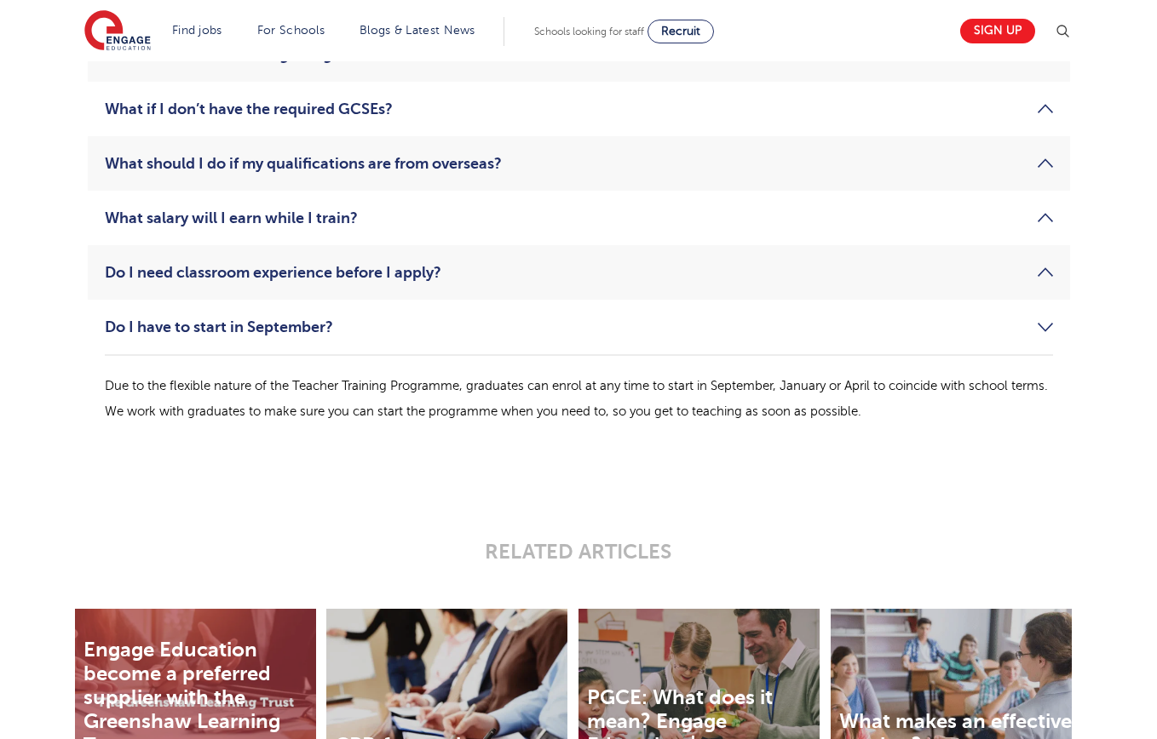
click at [938, 411] on p "Due to the flexible nature of the Teacher Training Programme, graduates can enr…" at bounding box center [579, 398] width 948 height 51
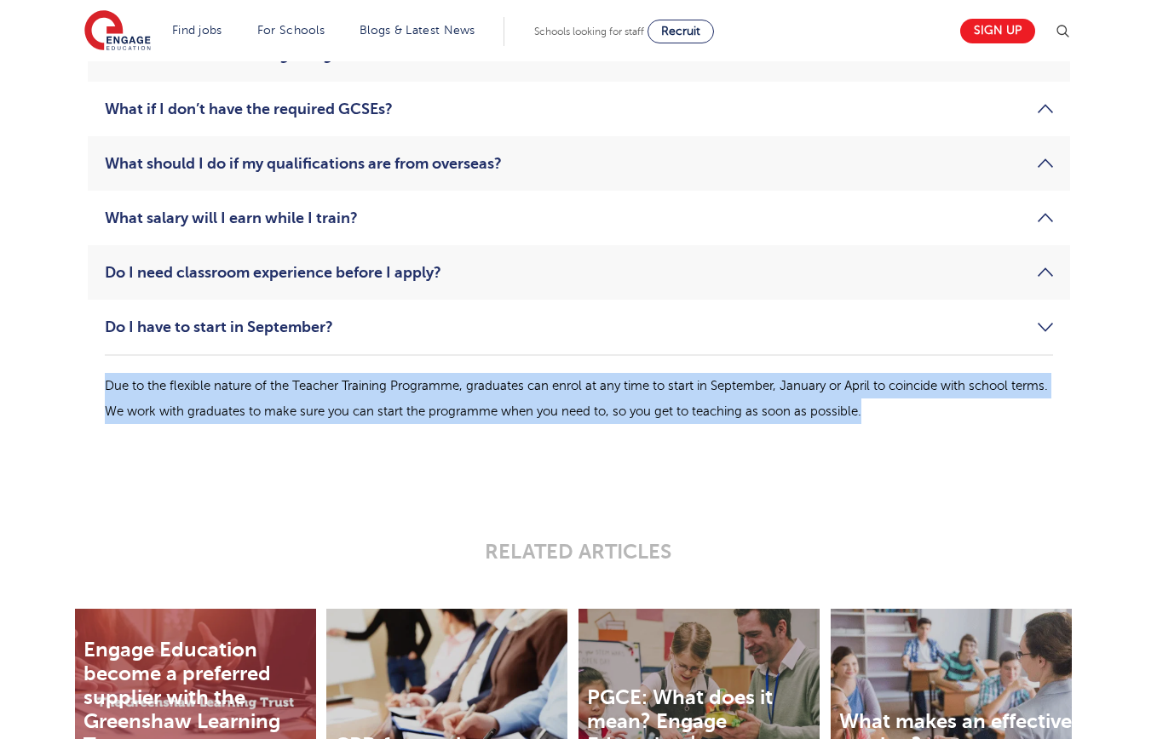
drag, startPoint x: 961, startPoint y: 411, endPoint x: 96, endPoint y: 365, distance: 866.0
click at [96, 365] on li "Do I have to start in September? Due to the flexible nature of the Teacher Trai…" at bounding box center [579, 370] width 982 height 141
drag, startPoint x: 98, startPoint y: 368, endPoint x: 953, endPoint y: 411, distance: 856.4
click at [953, 411] on li "Do I have to start in September? Due to the flexible nature of the Teacher Trai…" at bounding box center [579, 370] width 982 height 141
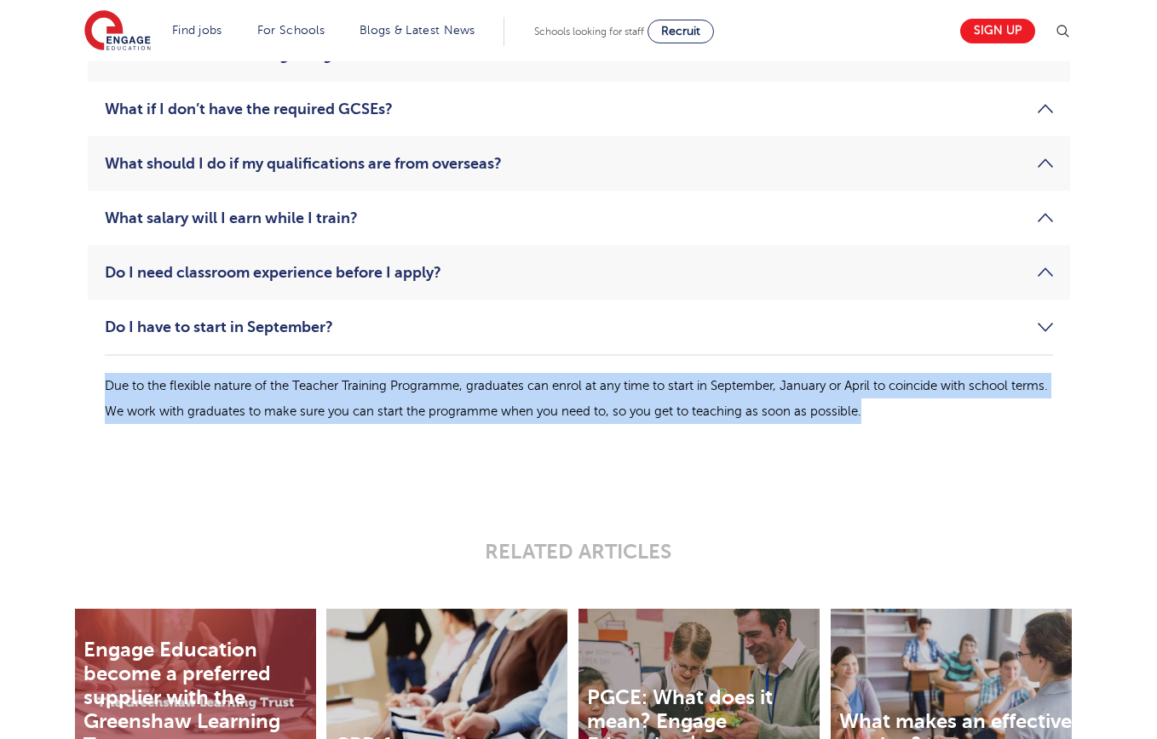
click at [953, 411] on p "Due to the flexible nature of the Teacher Training Programme, graduates can enr…" at bounding box center [579, 398] width 948 height 51
drag, startPoint x: 964, startPoint y: 411, endPoint x: 80, endPoint y: 385, distance: 883.9
click at [80, 385] on div "What qualifications do I need to have to be accepted onto the Teacher Training …" at bounding box center [579, 125] width 1008 height 717
drag, startPoint x: 93, startPoint y: 383, endPoint x: 1118, endPoint y: 418, distance: 1025.5
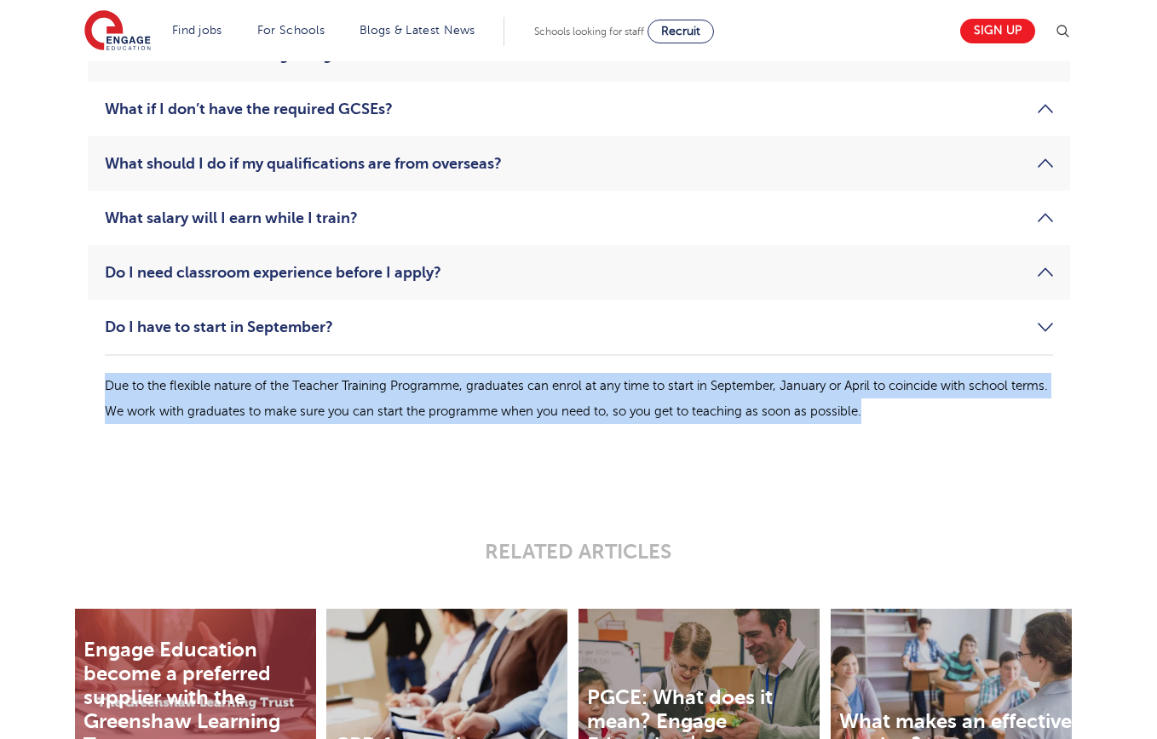
click at [1003, 400] on p "Due to the flexible nature of the Teacher Training Programme, graduates can enr…" at bounding box center [579, 398] width 948 height 51
drag, startPoint x: 999, startPoint y: 417, endPoint x: 92, endPoint y: 375, distance: 908.3
click at [92, 375] on li "Do I have to start in September? Due to the flexible nature of the Teacher Trai…" at bounding box center [579, 370] width 982 height 141
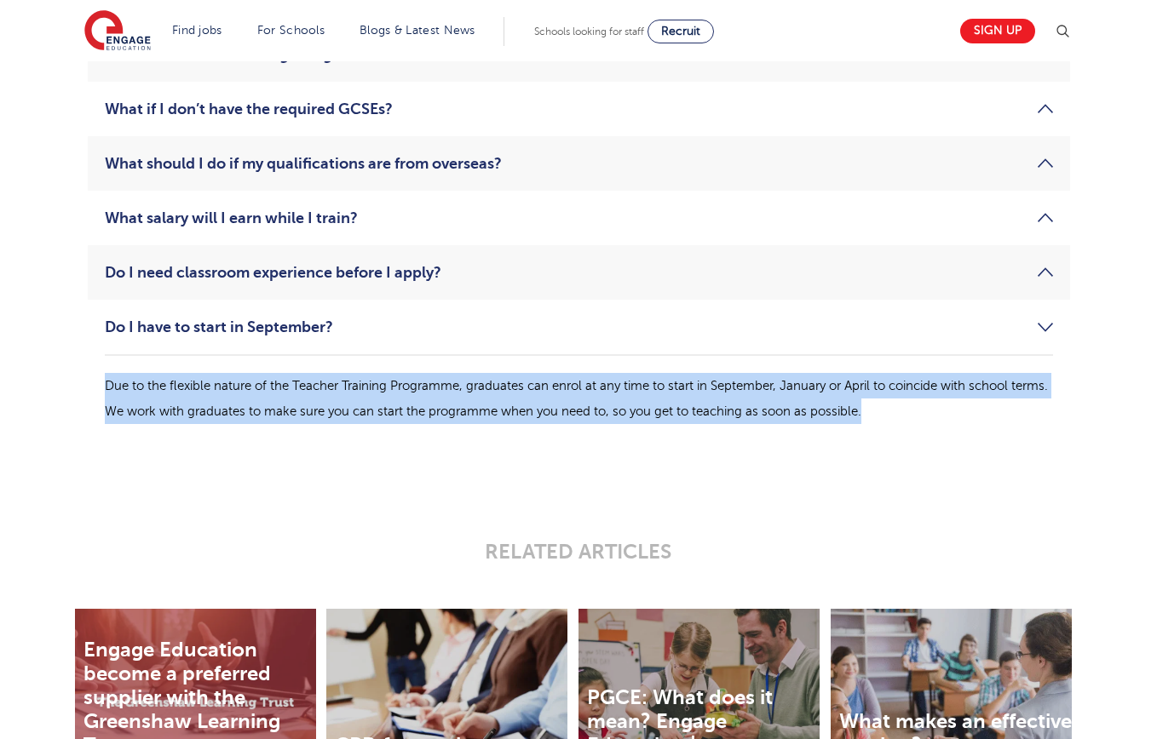
drag, startPoint x: 118, startPoint y: 383, endPoint x: 970, endPoint y: 406, distance: 852.2
click at [970, 406] on li "Do I have to start in September? Due to the flexible nature of the Teacher Trai…" at bounding box center [579, 370] width 982 height 141
click at [970, 406] on p "Due to the flexible nature of the Teacher Training Programme, graduates can enr…" at bounding box center [579, 398] width 948 height 51
drag, startPoint x: 971, startPoint y: 413, endPoint x: 95, endPoint y: 364, distance: 877.2
click at [95, 364] on li "Do I have to start in September? Due to the flexible nature of the Teacher Trai…" at bounding box center [579, 370] width 982 height 141
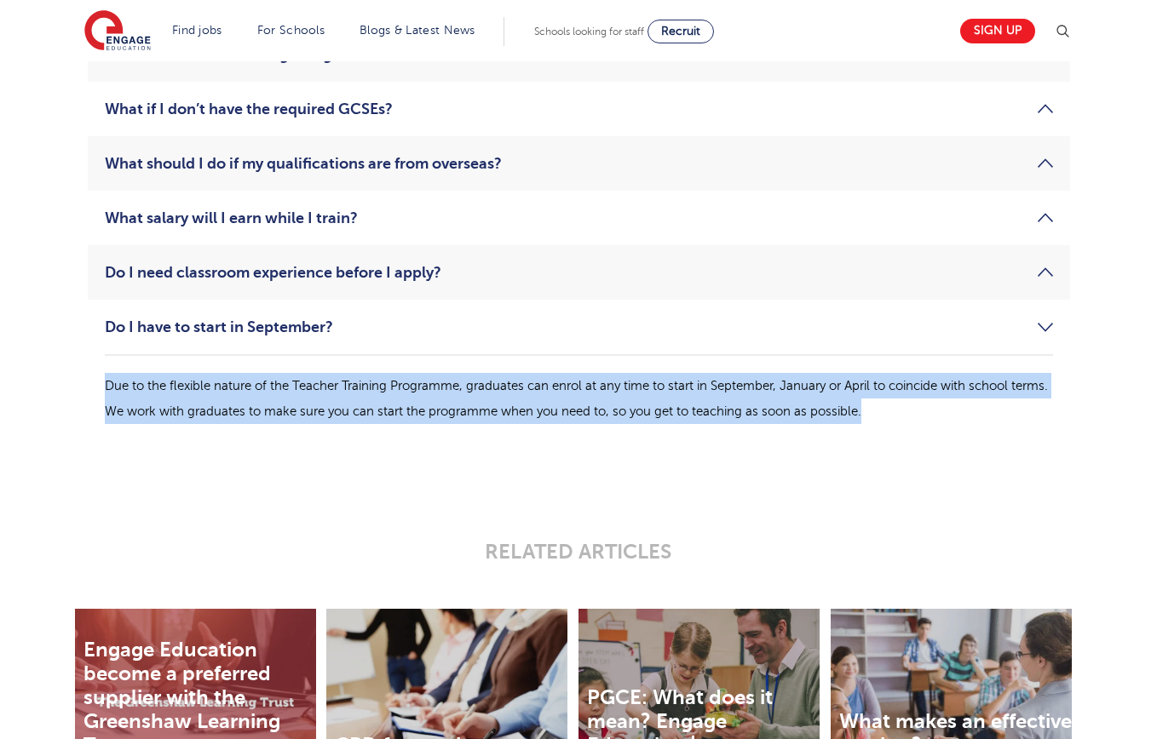
click at [95, 364] on li "Do I have to start in September? Due to the flexible nature of the Teacher Trai…" at bounding box center [579, 370] width 982 height 141
drag, startPoint x: 99, startPoint y: 373, endPoint x: 971, endPoint y: 414, distance: 873.4
click at [971, 414] on li "Do I have to start in September? Due to the flexible nature of the Teacher Trai…" at bounding box center [579, 370] width 982 height 141
click at [971, 414] on p "Due to the flexible nature of the Teacher Training Programme, graduates can enr…" at bounding box center [579, 398] width 948 height 51
drag, startPoint x: 978, startPoint y: 409, endPoint x: 120, endPoint y: 381, distance: 858.4
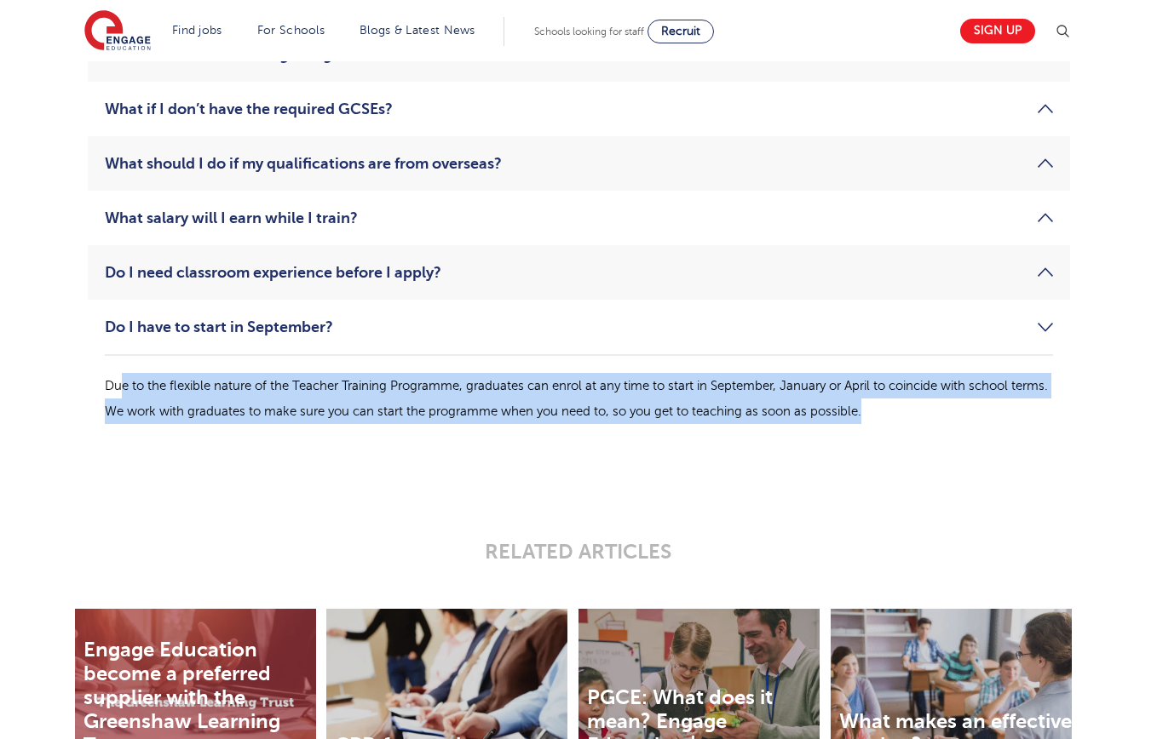
click at [120, 381] on p "Due to the flexible nature of the Teacher Training Programme, graduates can enr…" at bounding box center [579, 398] width 948 height 51
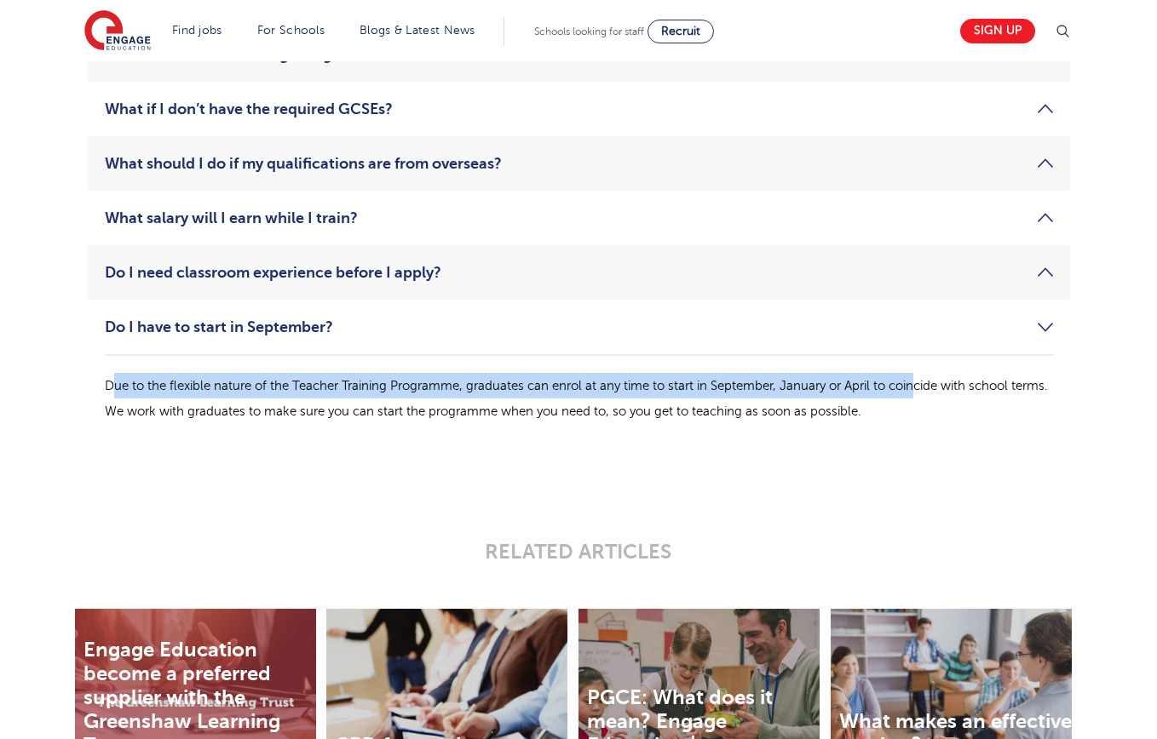
drag
click at [941, 397] on p "Due to the flexible nature of the Teacher Training Programme, graduates can enr…" at bounding box center [579, 398] width 948 height 51
click at [942, 397] on p "Due to the flexible nature of the Teacher Training Programme, graduates can enr…" at bounding box center [579, 398] width 948 height 51
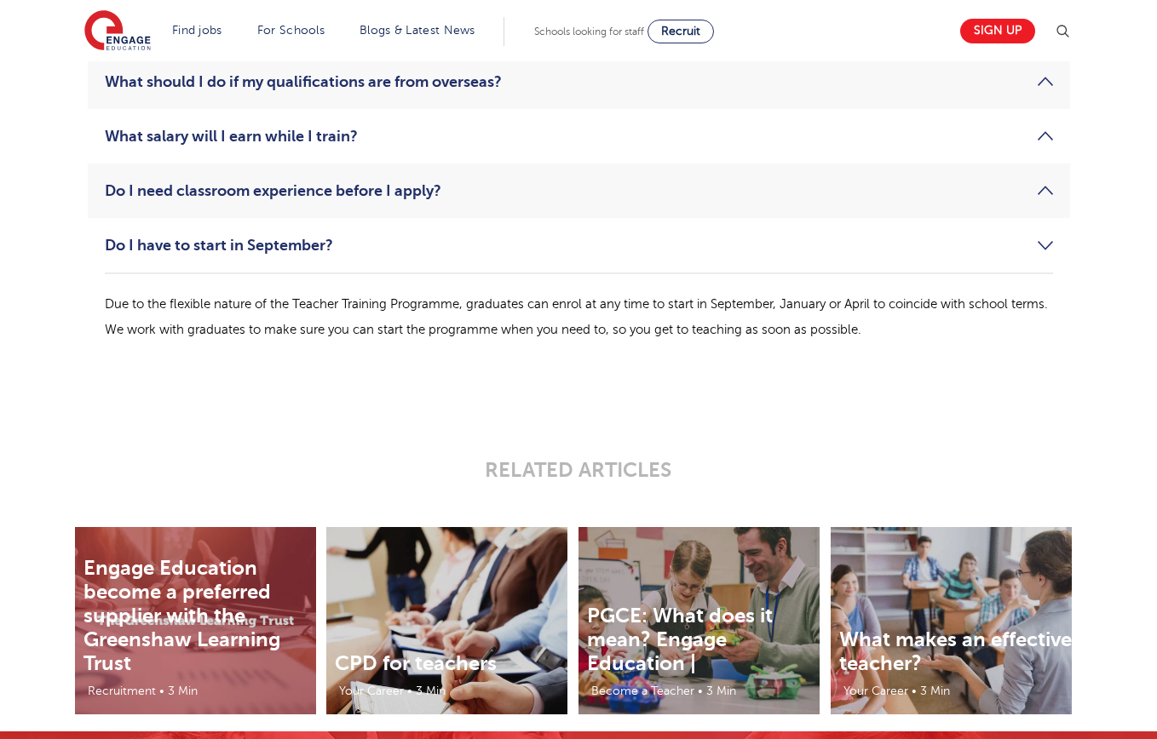
scroll to position [2979, 0]
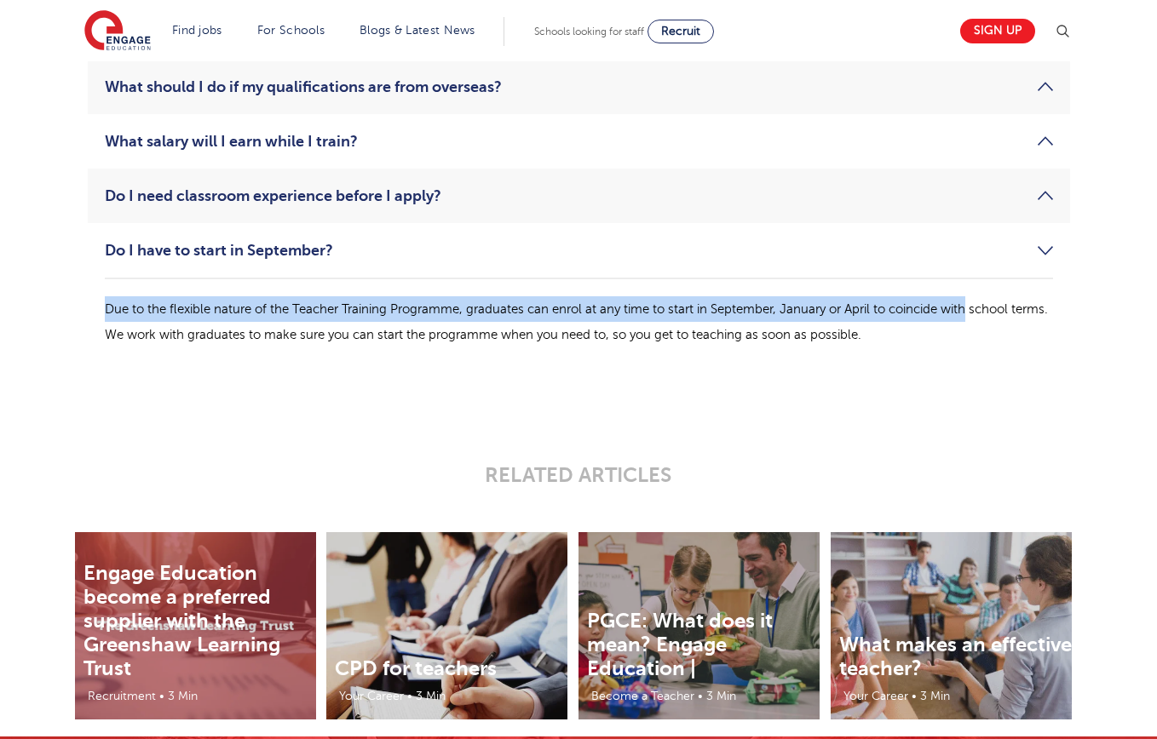
click at [969, 317] on div "What qualifications do I need to have to be accepted onto the Teacher Training …" at bounding box center [578, 48] width 1033 height 717
click at [969, 317] on p "Due to the flexible nature of the Teacher Training Programme, graduates can enr…" at bounding box center [579, 321] width 948 height 51
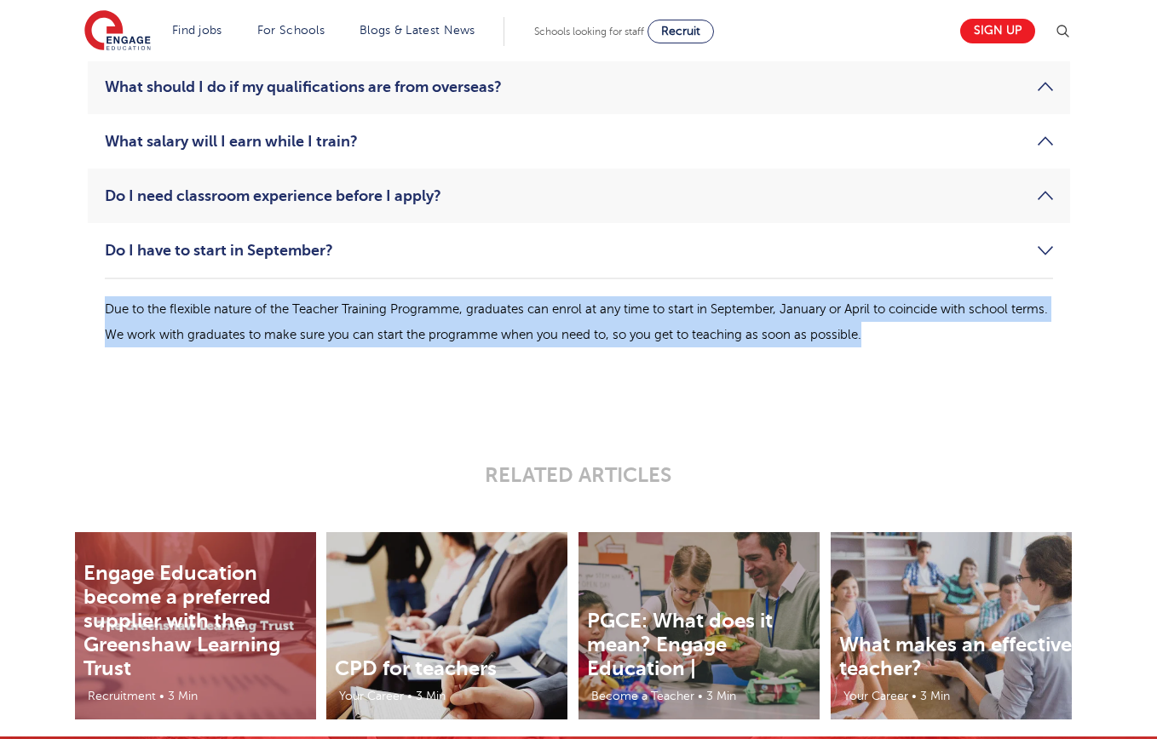
click at [91, 314] on li "Do I have to start in September? Due to the flexible nature of the Teacher Trai…" at bounding box center [579, 293] width 982 height 141
click at [90, 314] on li "Do I have to start in September? Due to the flexible nature of the Teacher Trai…" at bounding box center [579, 293] width 982 height 141
click at [905, 354] on li "Do I have to start in September? Due to the flexible nature of the Teacher Trai…" at bounding box center [579, 293] width 982 height 141
click at [911, 349] on li "Do I have to start in September? Due to the flexible nature of the Teacher Trai…" at bounding box center [579, 293] width 982 height 141
click at [99, 299] on li "Do I have to start in September? Due to the flexible nature of the Teacher Trai…" at bounding box center [579, 293] width 982 height 141
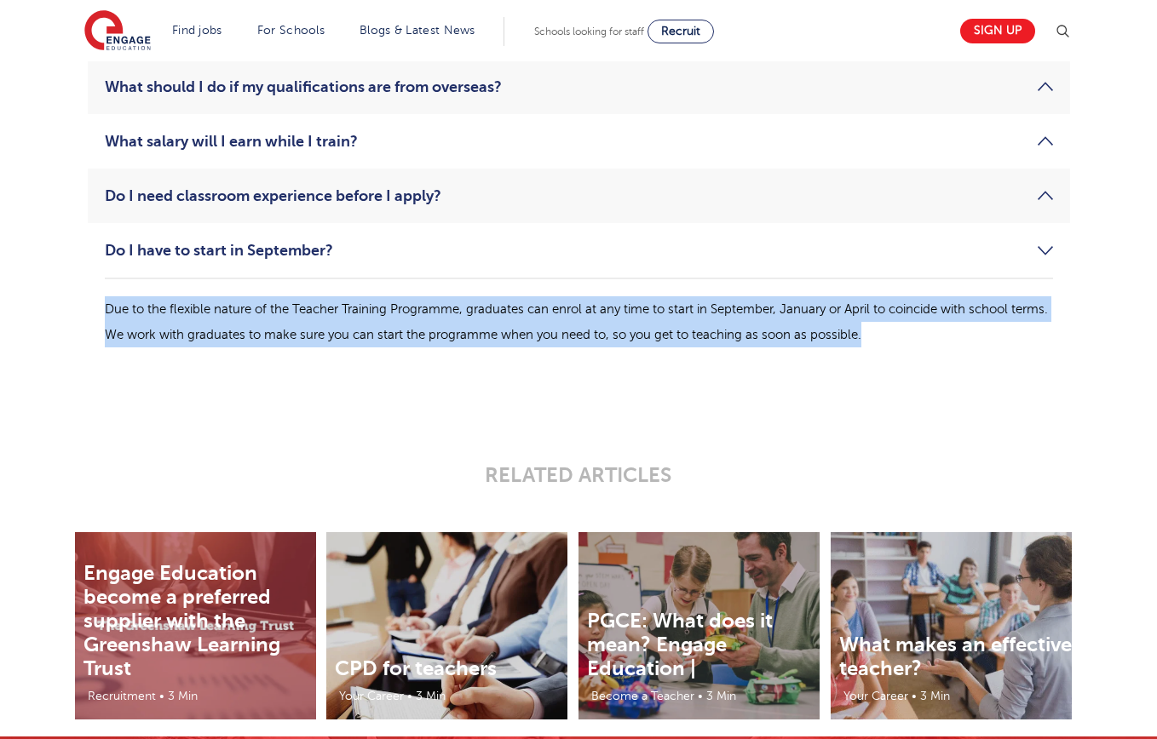
click at [100, 302] on li "Do I have to start in September? Due to the flexible nature of the Teacher Trai…" at bounding box center [579, 293] width 982 height 141
click at [1003, 324] on li "Do I have to start in September? Due to the flexible nature of the Teacher Trai…" at bounding box center [579, 293] width 982 height 141
click at [1030, 328] on p "Due to the flexible nature of the Teacher Training Programme, graduates can enr…" at bounding box center [579, 321] width 948 height 51
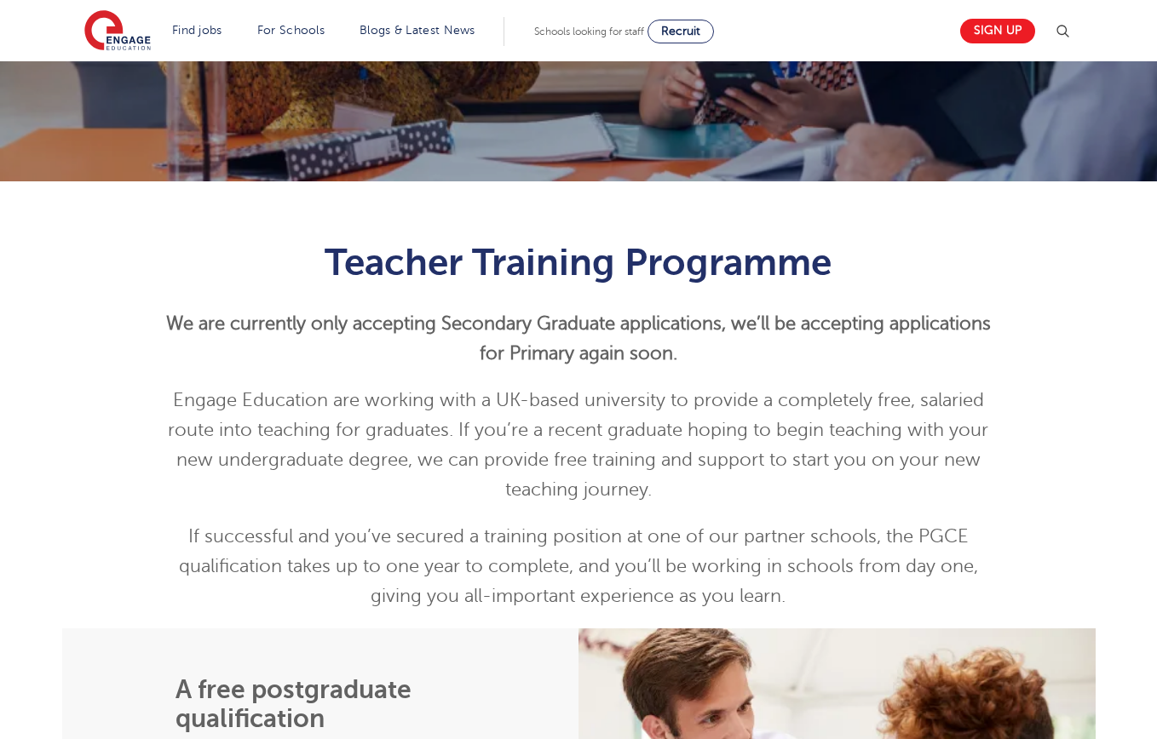
scroll to position [429, 0]
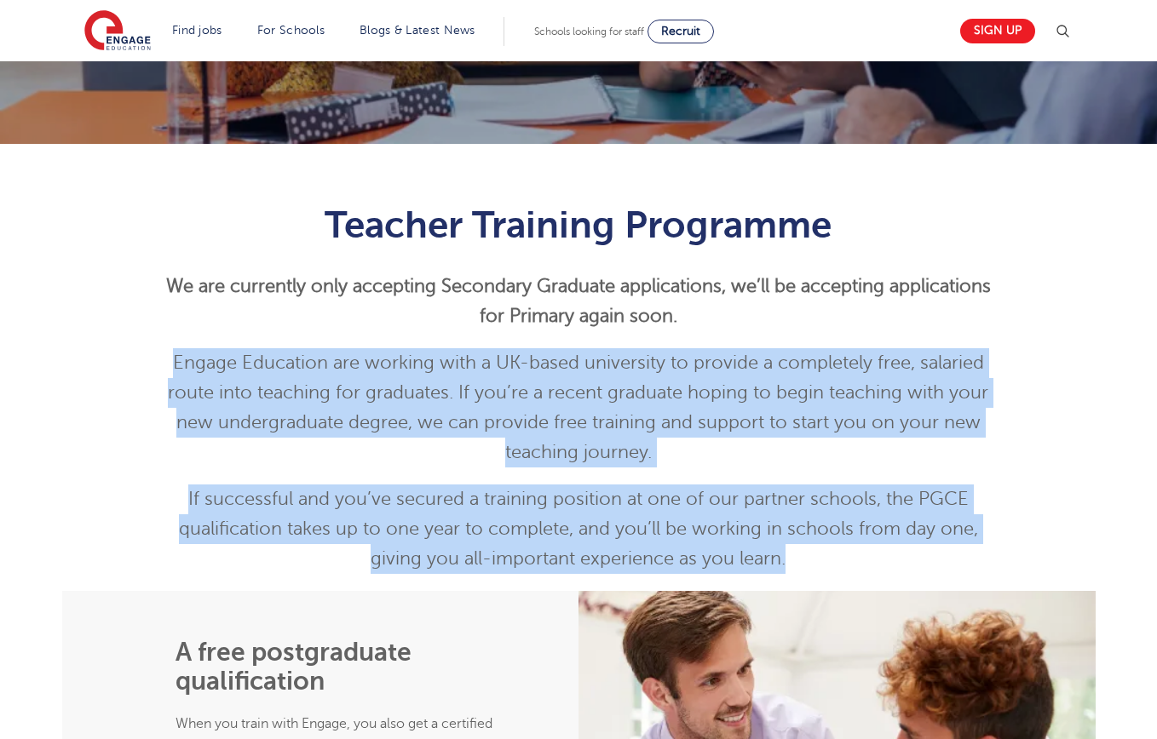
drag, startPoint x: 159, startPoint y: 367, endPoint x: 860, endPoint y: 567, distance: 728.1
click at [860, 567] on div "Teacher Training Programme We are currently only accepting Secondary Graduate a…" at bounding box center [579, 389] width 836 height 371
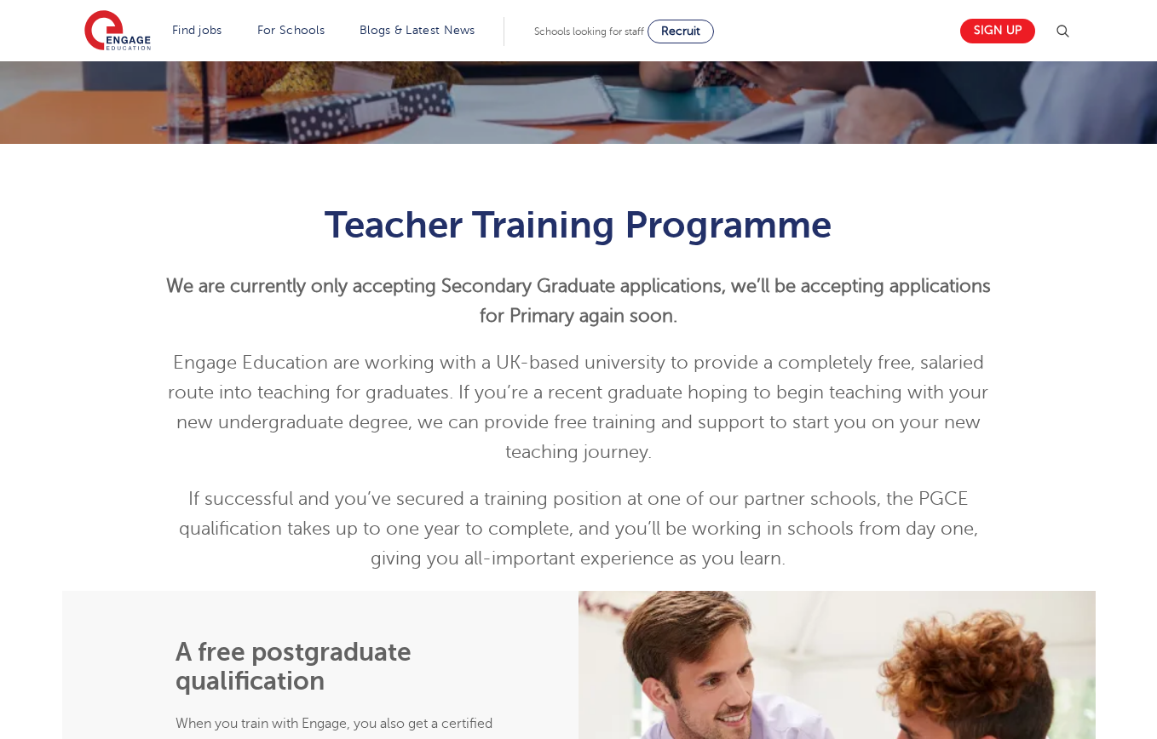
click at [860, 566] on p "If successful and you’ve secured a training position at one of our partner scho…" at bounding box center [579, 529] width 836 height 89
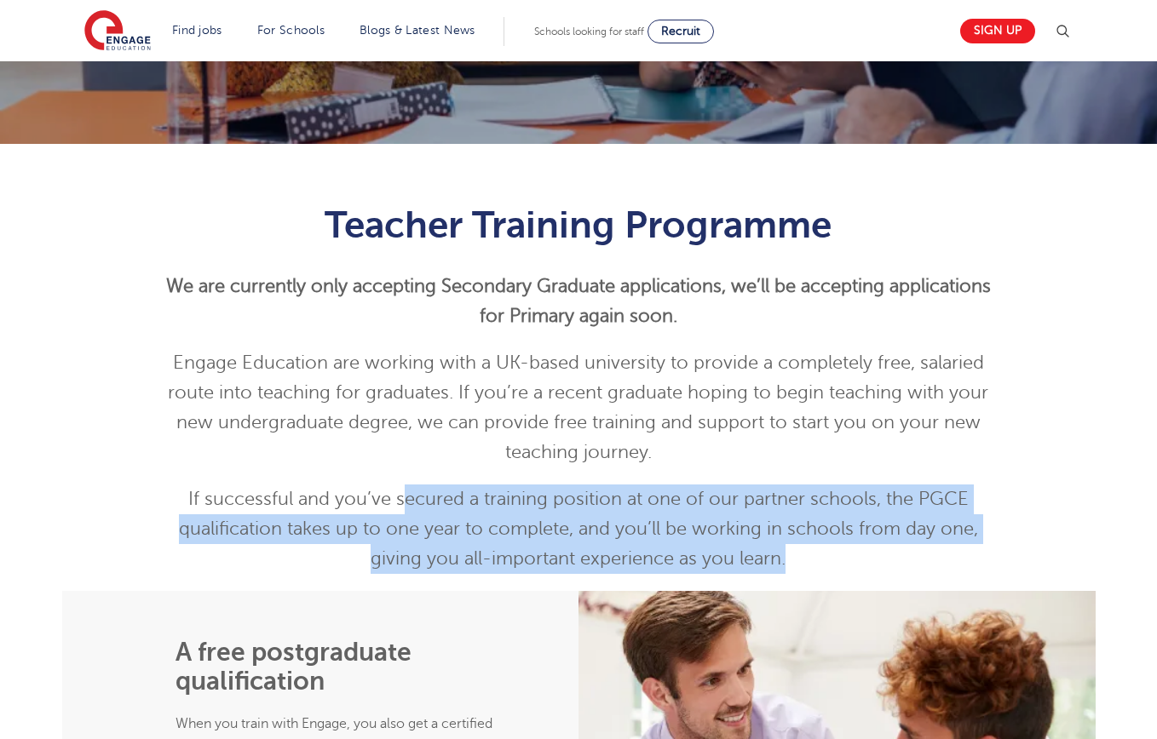
drag, startPoint x: 857, startPoint y: 563, endPoint x: 387, endPoint y: 491, distance: 475.8
click at [388, 492] on p "If successful and you’ve secured a training position at one of our partner scho…" at bounding box center [579, 529] width 836 height 89
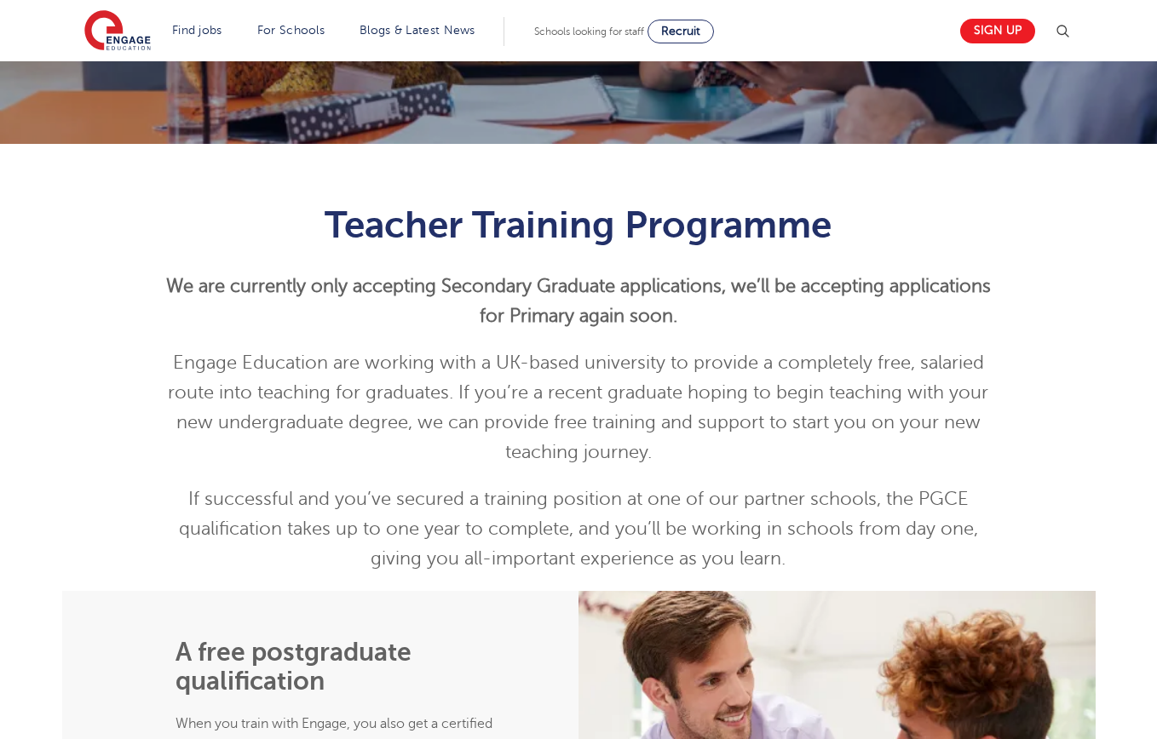
click at [385, 491] on p "If successful and you’ve secured a training position at one of our partner scho…" at bounding box center [579, 529] width 836 height 89
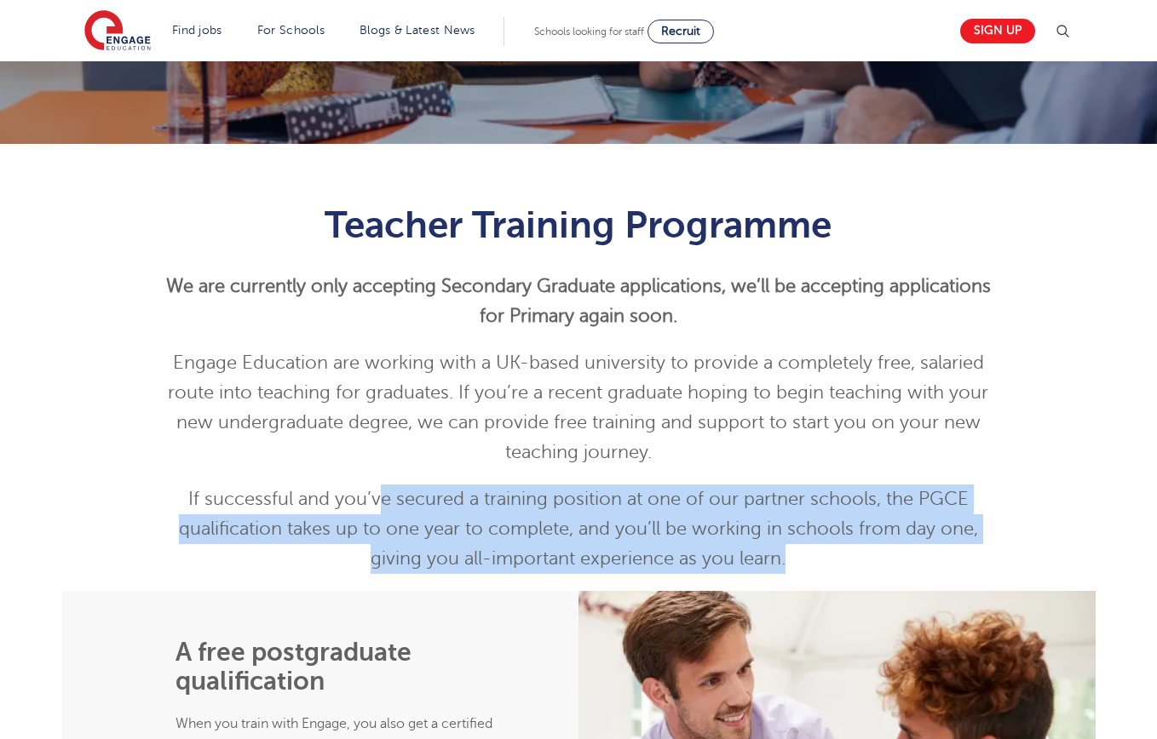
drag, startPoint x: 382, startPoint y: 491, endPoint x: 858, endPoint y: 564, distance: 481.8
click at [858, 564] on p "If successful and you’ve secured a training position at one of our partner scho…" at bounding box center [579, 529] width 836 height 89
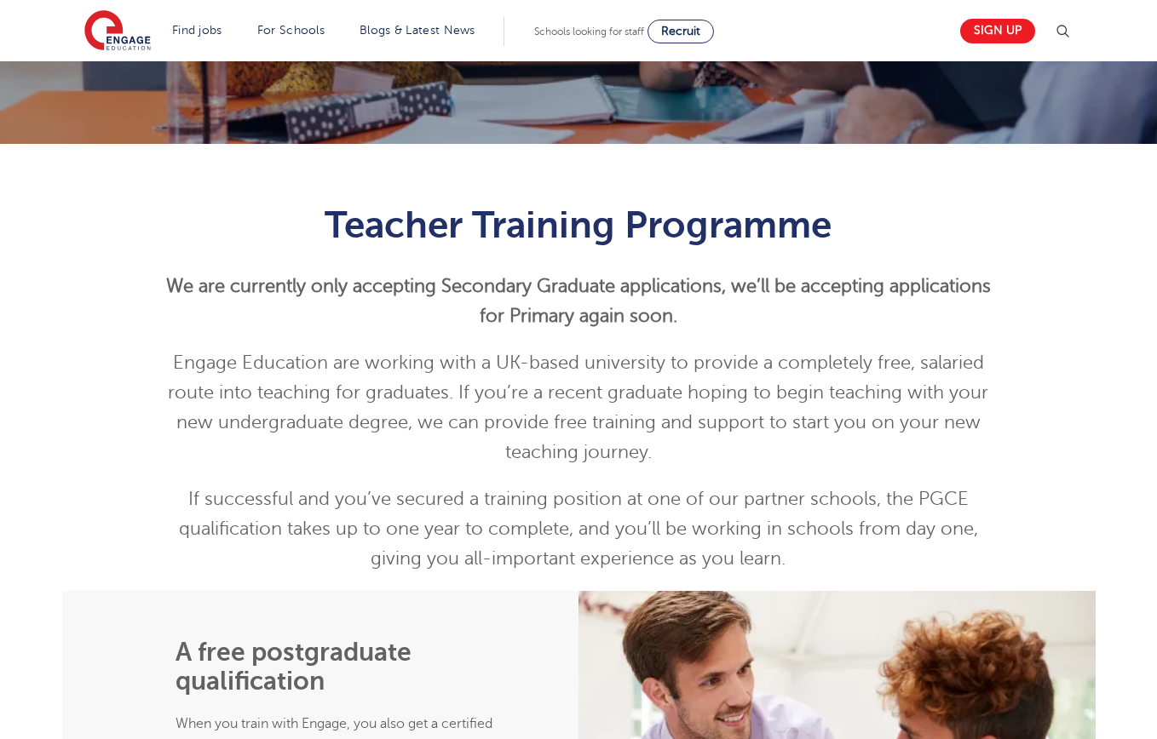
scroll to position [0, 0]
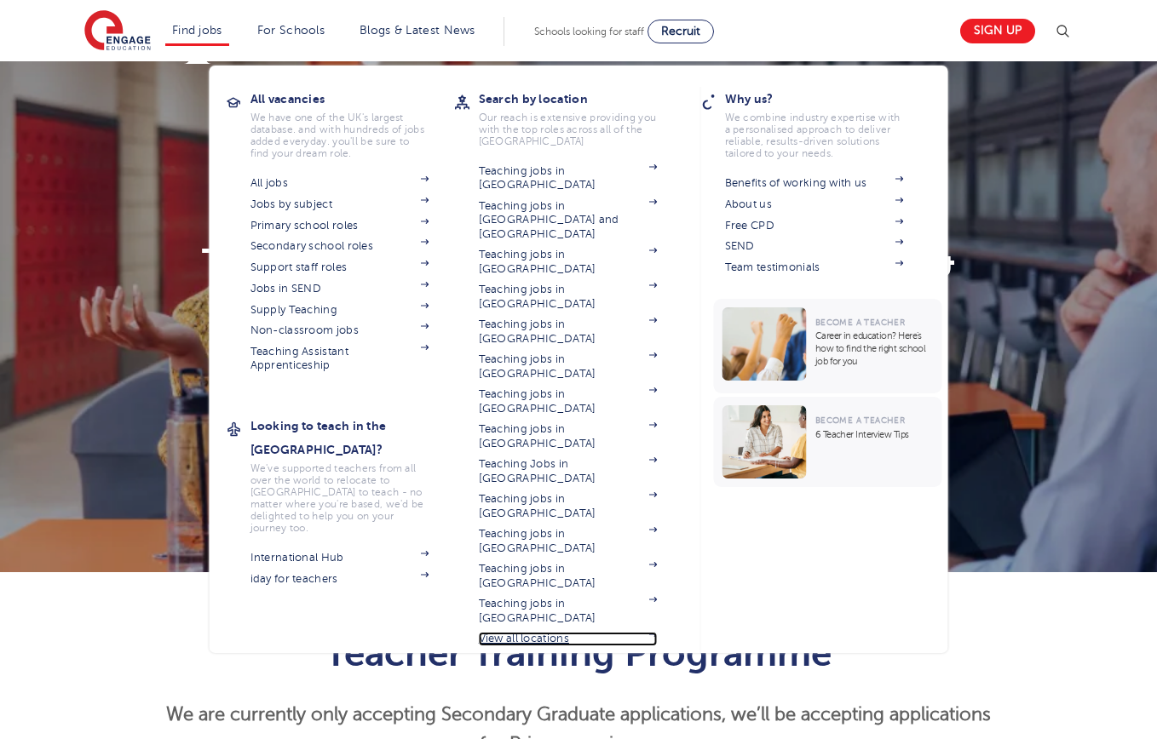
click at [544, 632] on link "View all locations" at bounding box center [568, 639] width 179 height 14
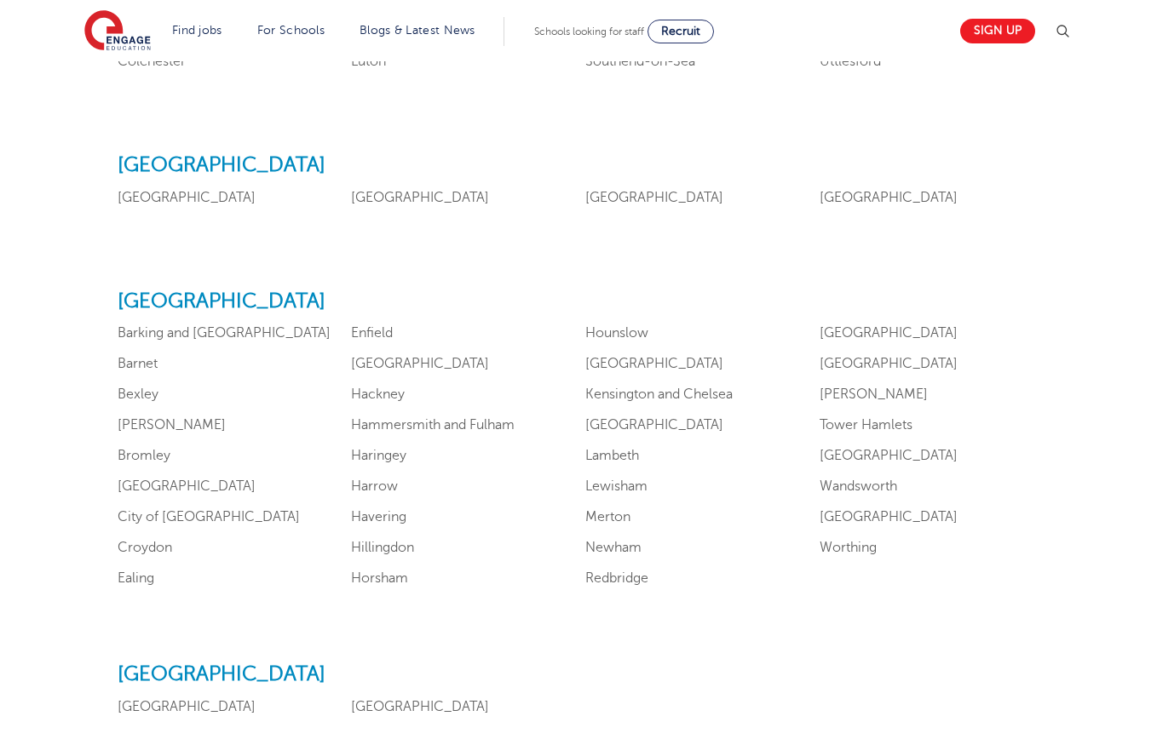
scroll to position [1181, 0]
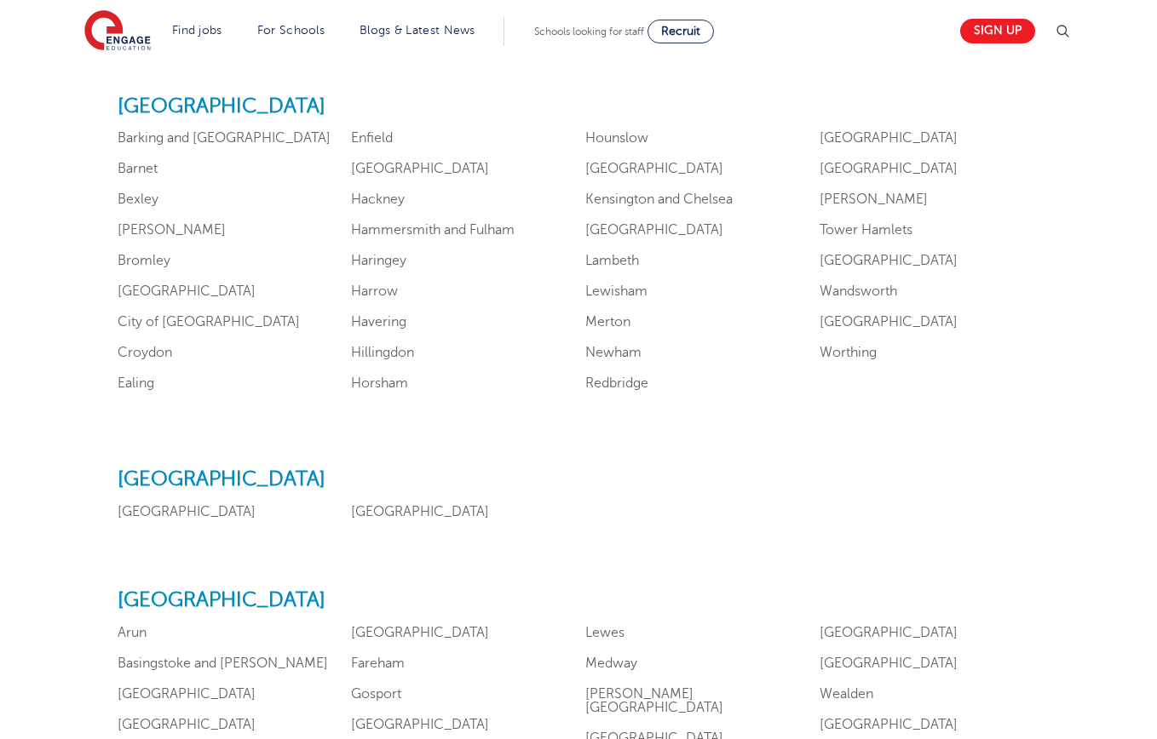
click at [376, 503] on div "North West Liverpool Manchester" at bounding box center [579, 494] width 923 height 53
click at [378, 512] on link "Manchester" at bounding box center [420, 511] width 138 height 15
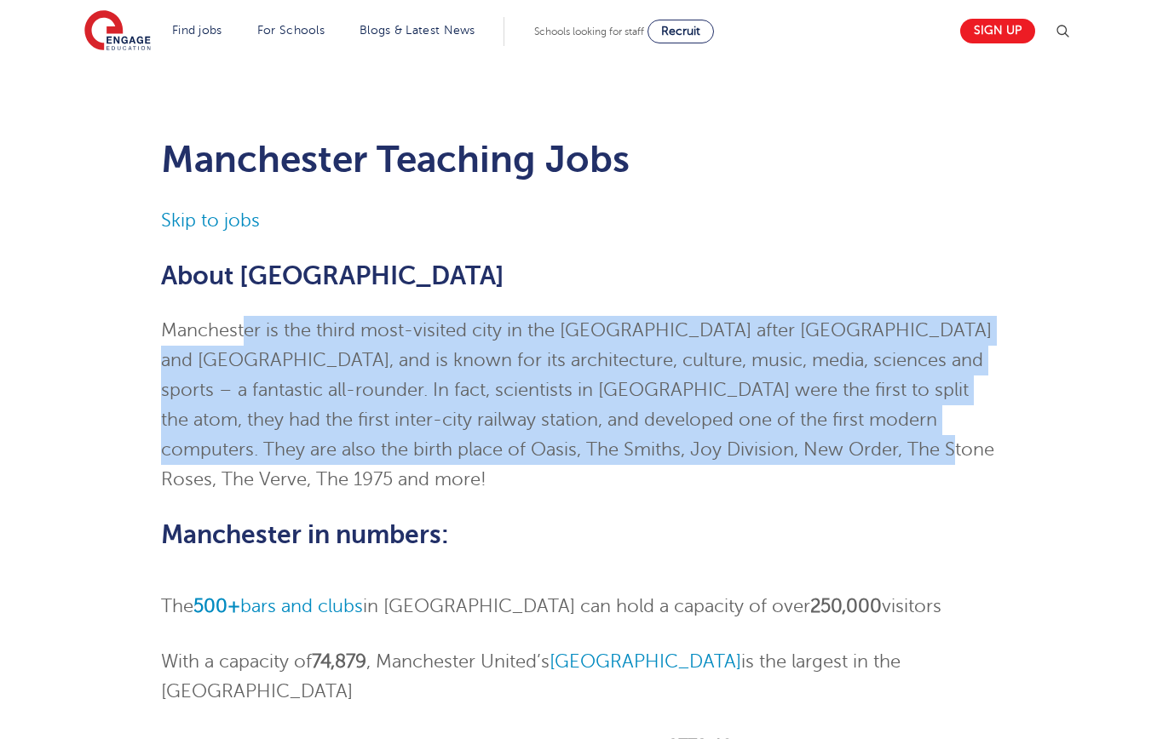
drag, startPoint x: 241, startPoint y: 324, endPoint x: 944, endPoint y: 454, distance: 714.9
click at [944, 454] on p "Manchester is the third most-visited city in the UK after London and Edinburgh,…" at bounding box center [579, 405] width 836 height 179
drag, startPoint x: 954, startPoint y: 451, endPoint x: 130, endPoint y: 341, distance: 831.1
click at [131, 341] on div "Manchester Teaching Jobs Skip to jobs About Manchester Manchester is the third …" at bounding box center [578, 700] width 1033 height 1176
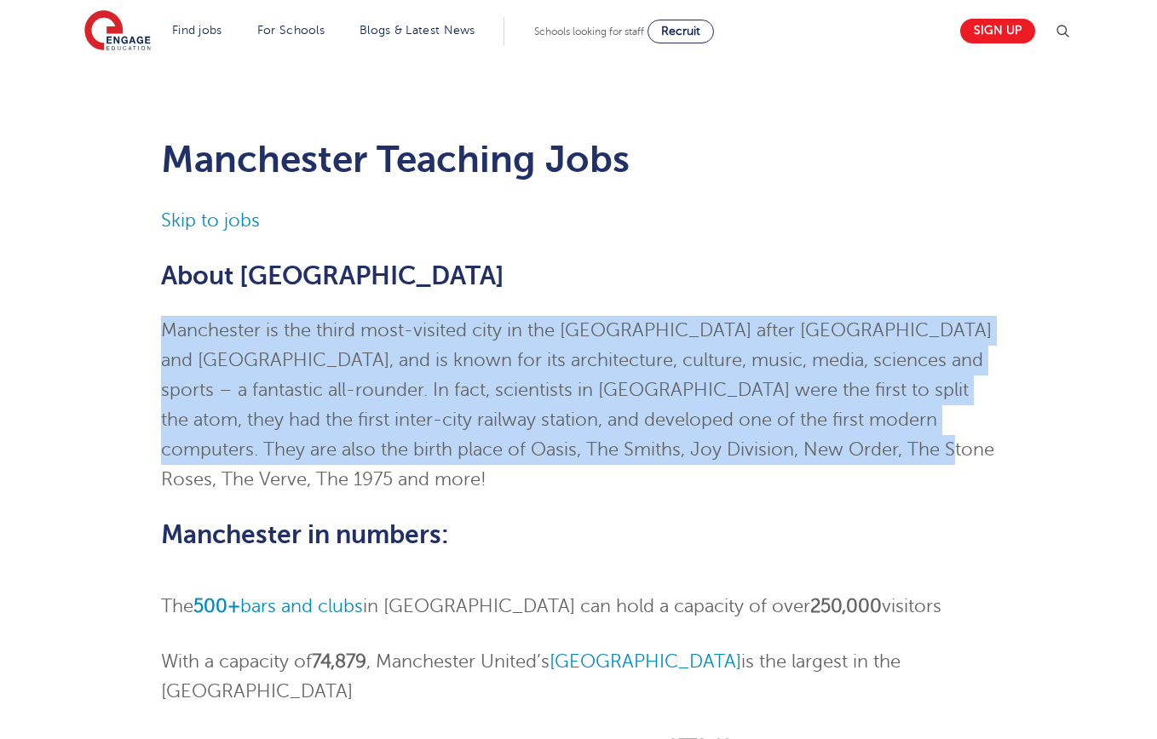
click at [127, 341] on div "Manchester Teaching Jobs Skip to jobs About Manchester Manchester is the third …" at bounding box center [578, 700] width 1033 height 1176
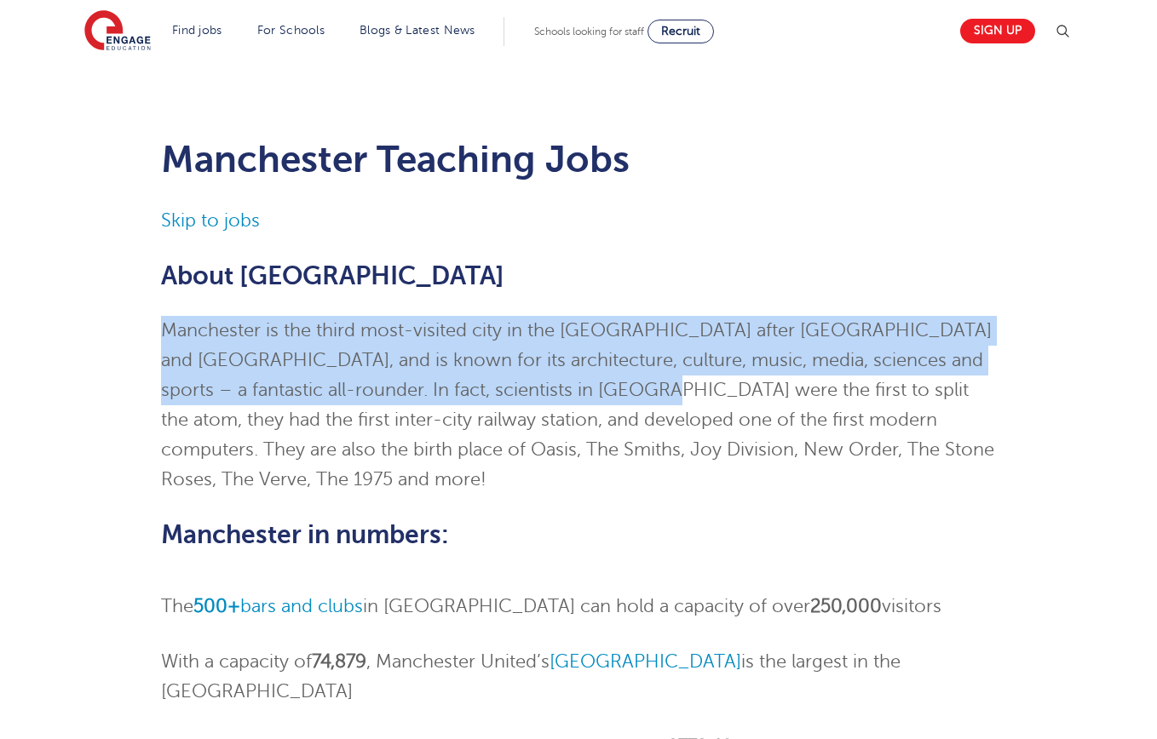
drag, startPoint x: 133, startPoint y: 341, endPoint x: 608, endPoint y: 385, distance: 477.5
click at [606, 385] on div "Manchester Teaching Jobs Skip to jobs About Manchester Manchester is the third …" at bounding box center [578, 700] width 1033 height 1176
click at [612, 385] on p "Manchester is the third most-visited city in the UK after London and Edinburgh,…" at bounding box center [579, 405] width 836 height 179
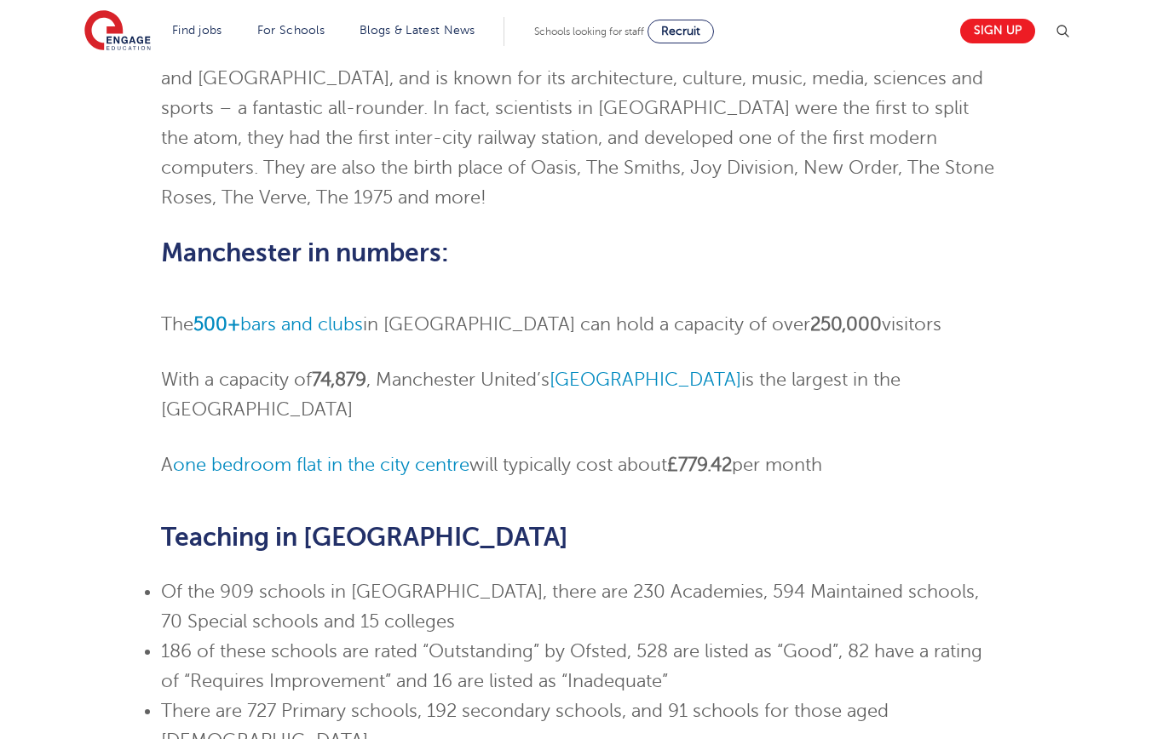
scroll to position [463, 0]
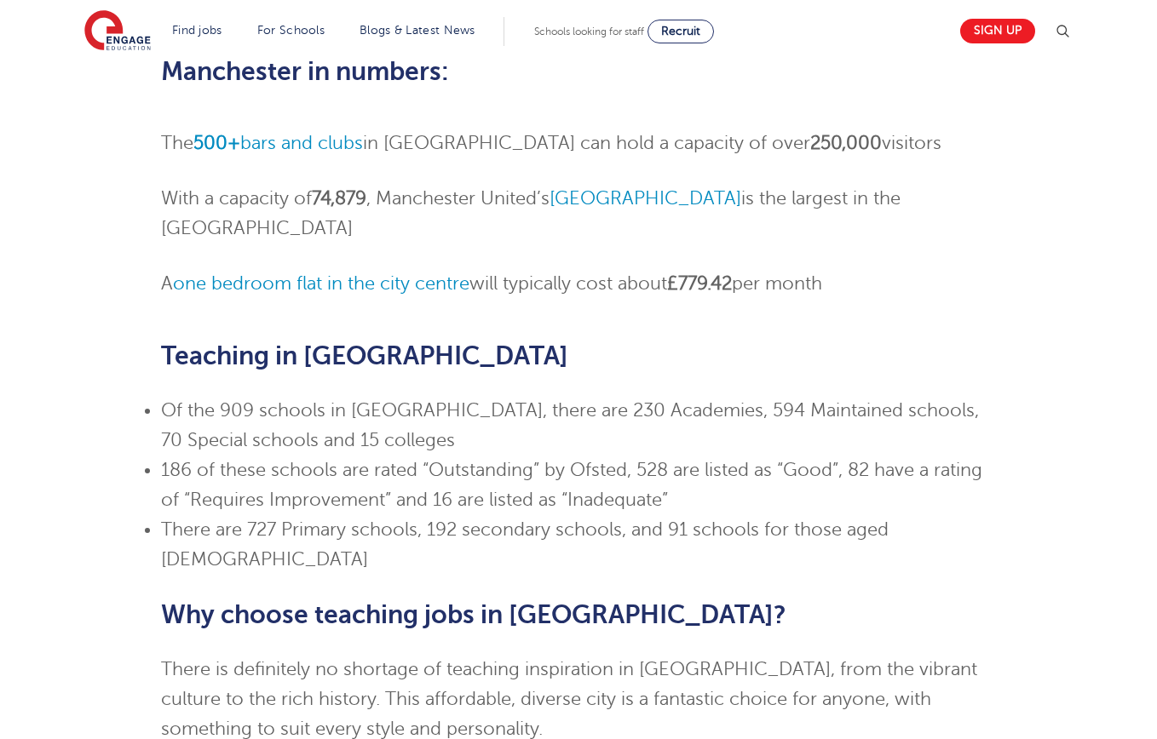
drag, startPoint x: 883, startPoint y: 210, endPoint x: 598, endPoint y: 210, distance: 285.4
click at [598, 269] on li "A one bedroom flat in the city centre will typically cost about £779.42 per mon…" at bounding box center [579, 284] width 836 height 30
drag, startPoint x: 577, startPoint y: 210, endPoint x: 914, endPoint y: 229, distance: 337.9
click at [912, 269] on li "A one bedroom flat in the city centre will typically cost about £779.42 per mon…" at bounding box center [579, 284] width 836 height 30
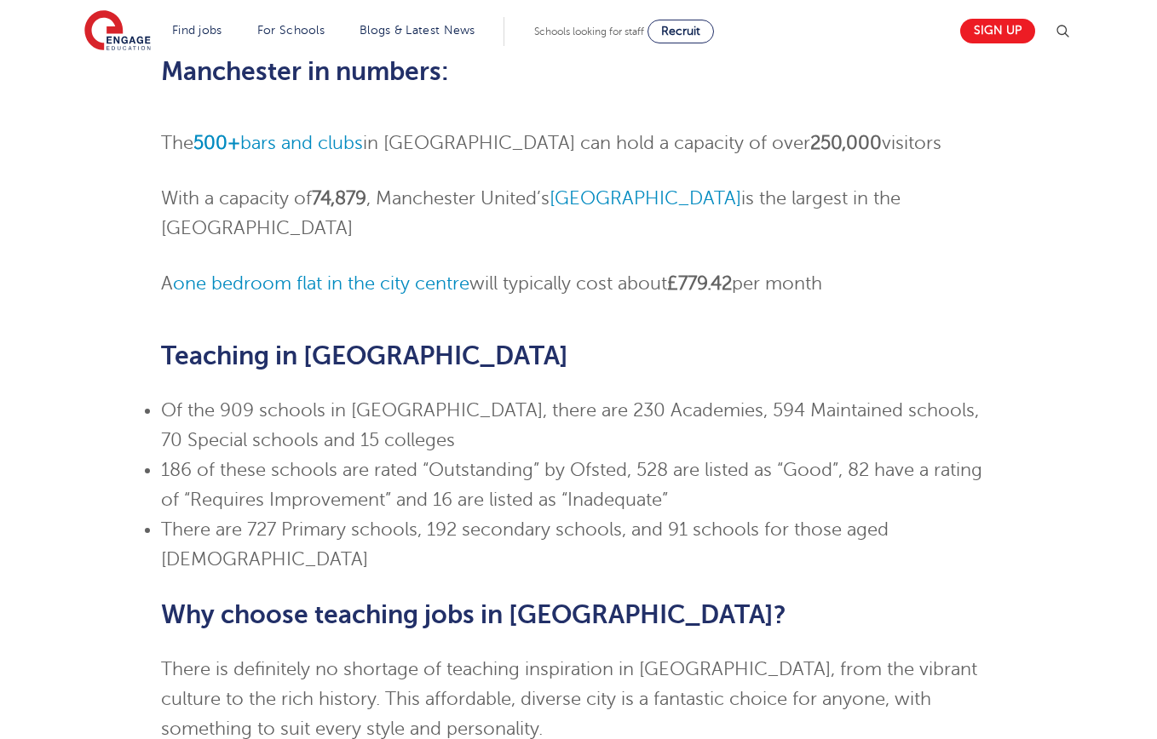
click at [917, 269] on li "A one bedroom flat in the city centre will typically cost about £779.42 per mon…" at bounding box center [579, 284] width 836 height 30
drag, startPoint x: 970, startPoint y: 231, endPoint x: 665, endPoint y: 232, distance: 304.2
click at [665, 269] on li "A one bedroom flat in the city centre will typically cost about £779.42 per mon…" at bounding box center [579, 284] width 836 height 30
drag, startPoint x: 665, startPoint y: 232, endPoint x: 550, endPoint y: 232, distance: 115.0
click at [664, 269] on li "A one bedroom flat in the city centre will typically cost about £779.42 per mon…" at bounding box center [579, 284] width 836 height 30
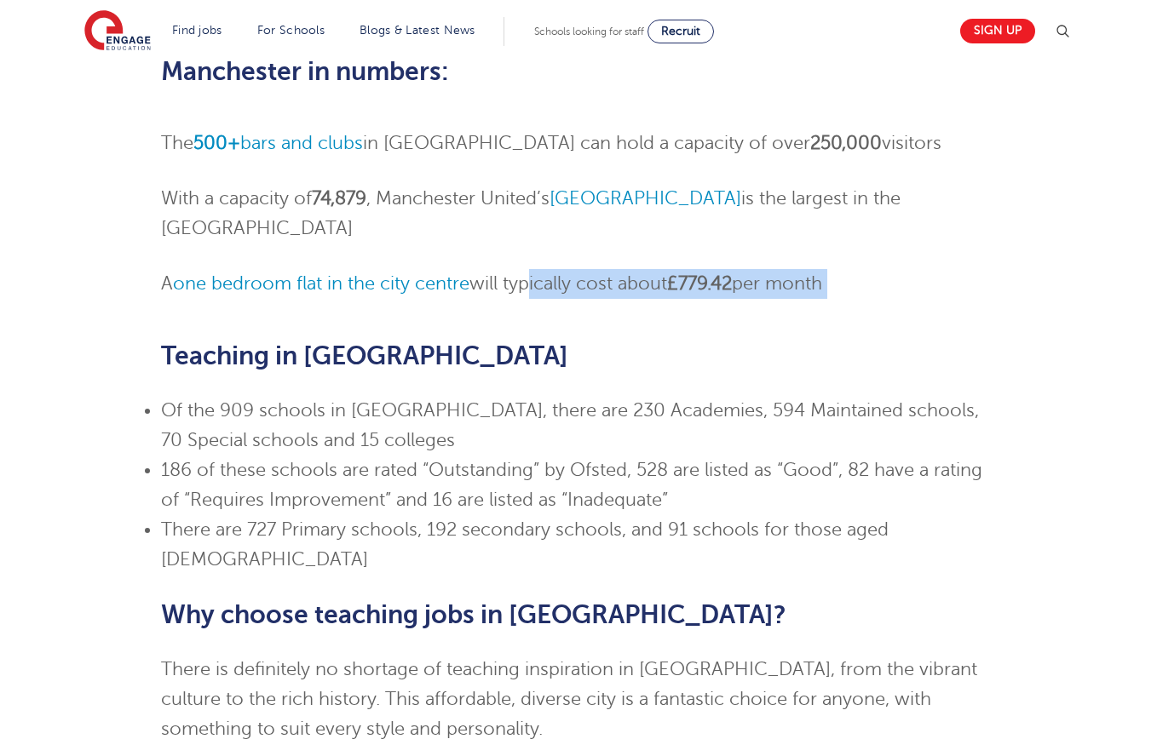
drag, startPoint x: 530, startPoint y: 232, endPoint x: 921, endPoint y: 243, distance: 391.2
click at [918, 243] on div "Skip to jobs About Manchester Manchester is the third most-visited city in the …" at bounding box center [579, 271] width 836 height 1056
click at [927, 243] on div "Skip to jobs About Manchester Manchester is the third most-visited city in the …" at bounding box center [579, 271] width 836 height 1056
drag, startPoint x: 929, startPoint y: 242, endPoint x: 576, endPoint y: 234, distance: 353.6
click at [576, 234] on div "Skip to jobs About Manchester Manchester is the third most-visited city in the …" at bounding box center [579, 271] width 836 height 1056
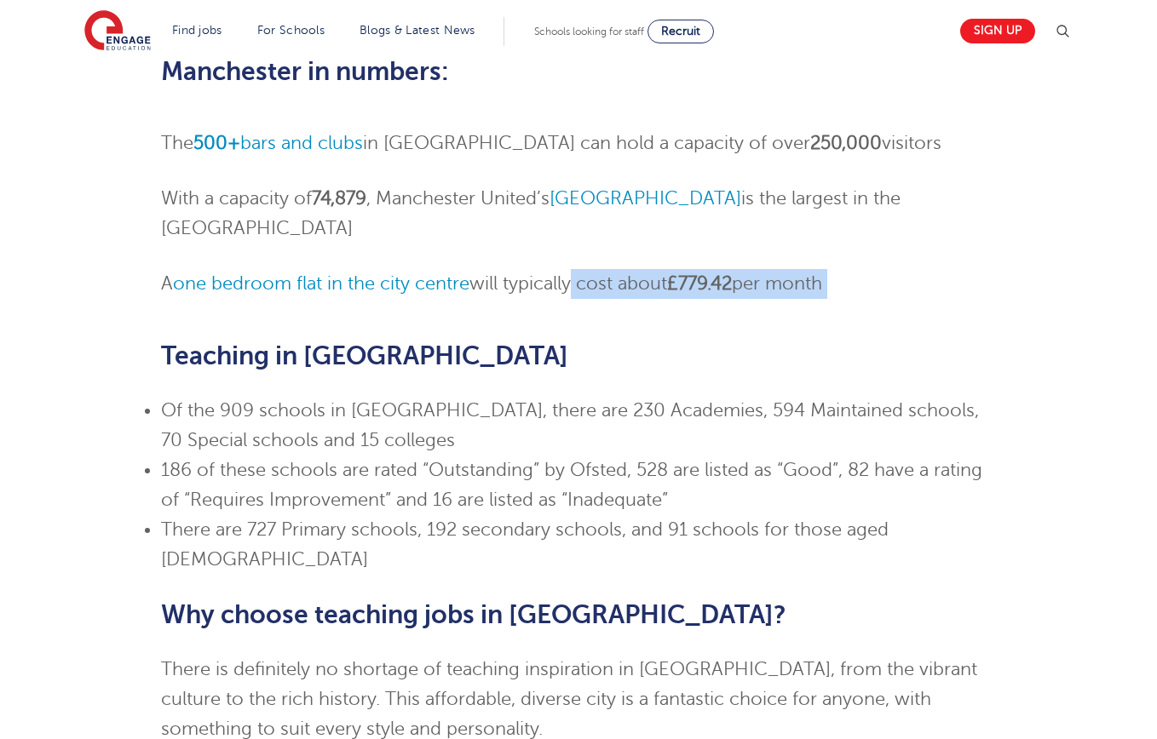
click at [576, 269] on li "A one bedroom flat in the city centre will typically cost about £779.42 per mon…" at bounding box center [579, 284] width 836 height 30
drag, startPoint x: 564, startPoint y: 232, endPoint x: 930, endPoint y: 244, distance: 366.5
click at [924, 244] on div "Skip to jobs About Manchester Manchester is the third most-visited city in the …" at bounding box center [579, 271] width 836 height 1056
click at [933, 244] on div "Skip to jobs About Manchester Manchester is the third most-visited city in the …" at bounding box center [579, 271] width 836 height 1056
drag, startPoint x: 939, startPoint y: 241, endPoint x: 558, endPoint y: 230, distance: 381.0
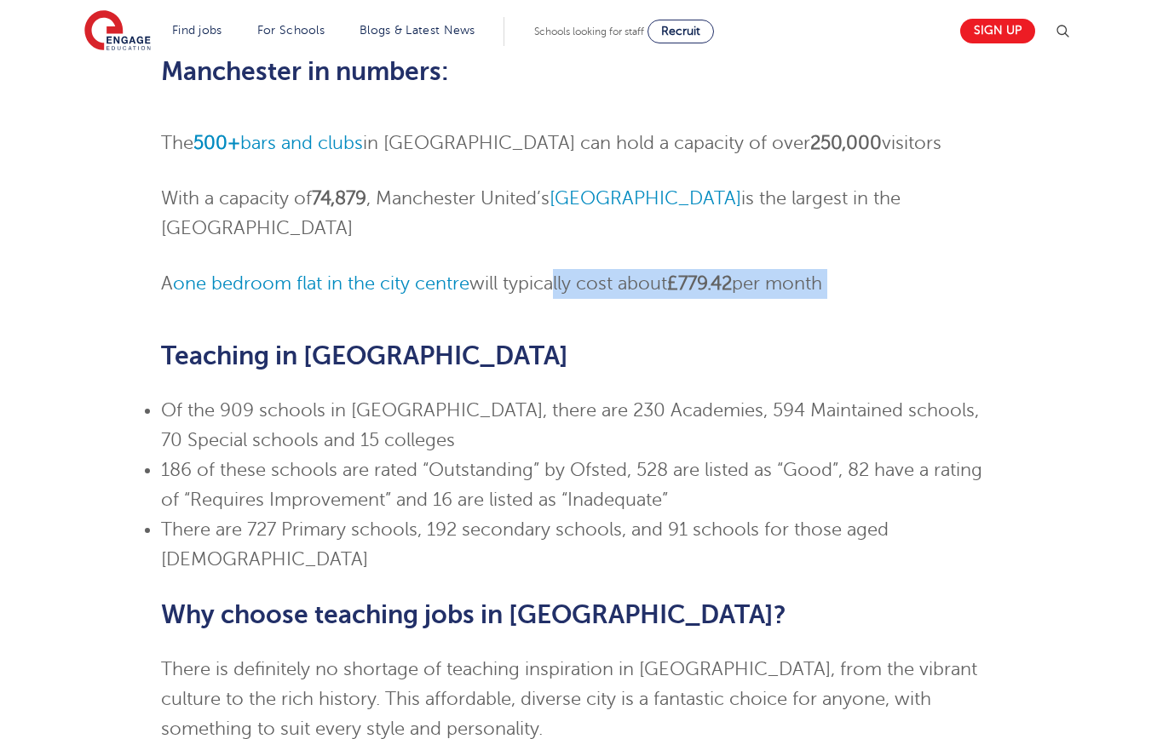
click at [558, 230] on div "Skip to jobs About Manchester Manchester is the third most-visited city in the …" at bounding box center [579, 271] width 836 height 1056
click at [558, 269] on li "A one bedroom flat in the city centre will typically cost about £779.42 per mon…" at bounding box center [579, 284] width 836 height 30
drag, startPoint x: 558, startPoint y: 230, endPoint x: 865, endPoint y: 243, distance: 307.0
click at [864, 243] on div "Skip to jobs About Manchester Manchester is the third most-visited city in the …" at bounding box center [579, 271] width 836 height 1056
click at [869, 243] on div "Skip to jobs About Manchester Manchester is the third most-visited city in the …" at bounding box center [579, 271] width 836 height 1056
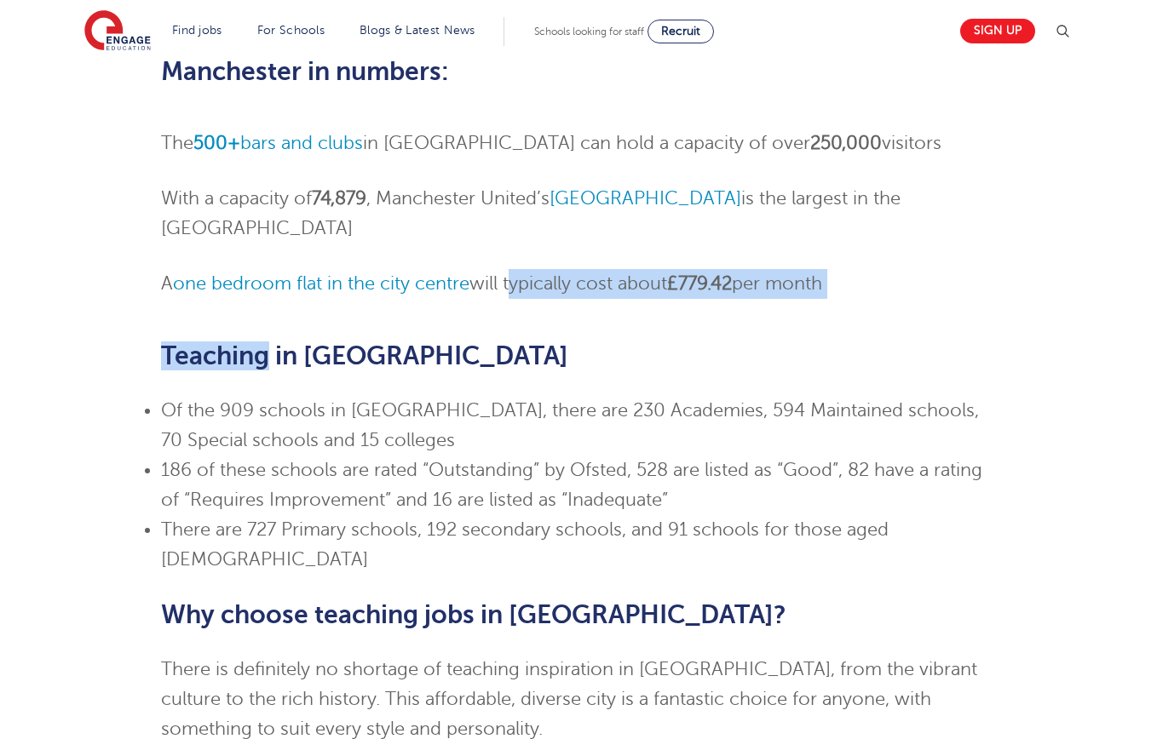
drag, startPoint x: 935, startPoint y: 226, endPoint x: 636, endPoint y: 202, distance: 300.0
click at [636, 202] on ol "The 500+ bars and clubs in Manchester city centre can hold a capacity of over 2…" at bounding box center [579, 214] width 836 height 170
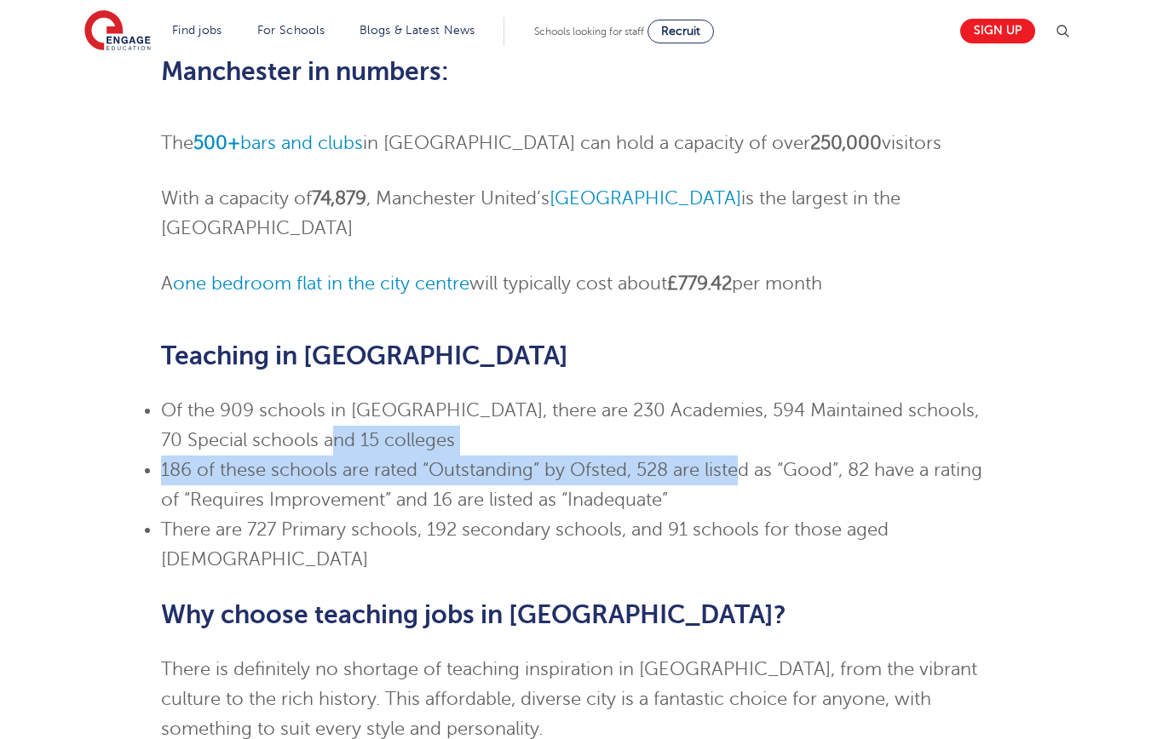
drag, startPoint x: 304, startPoint y: 378, endPoint x: 849, endPoint y: 447, distance: 549.6
click at [746, 424] on ul "Of the 909 schools in Manchester, there are 230 Academies, 594 Maintained schoo…" at bounding box center [579, 485] width 836 height 179
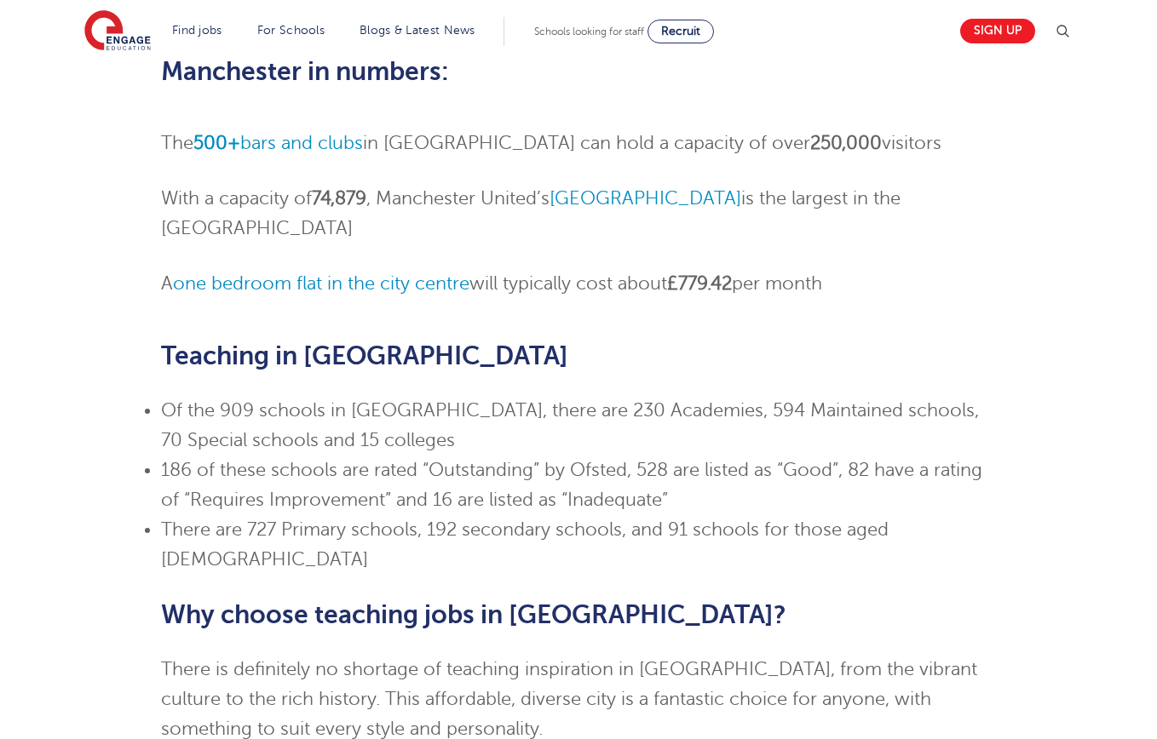
click at [889, 456] on li "186 of these schools are rated “Outstanding” by Ofsted, 528 are listed as “Good…" at bounding box center [579, 486] width 836 height 60
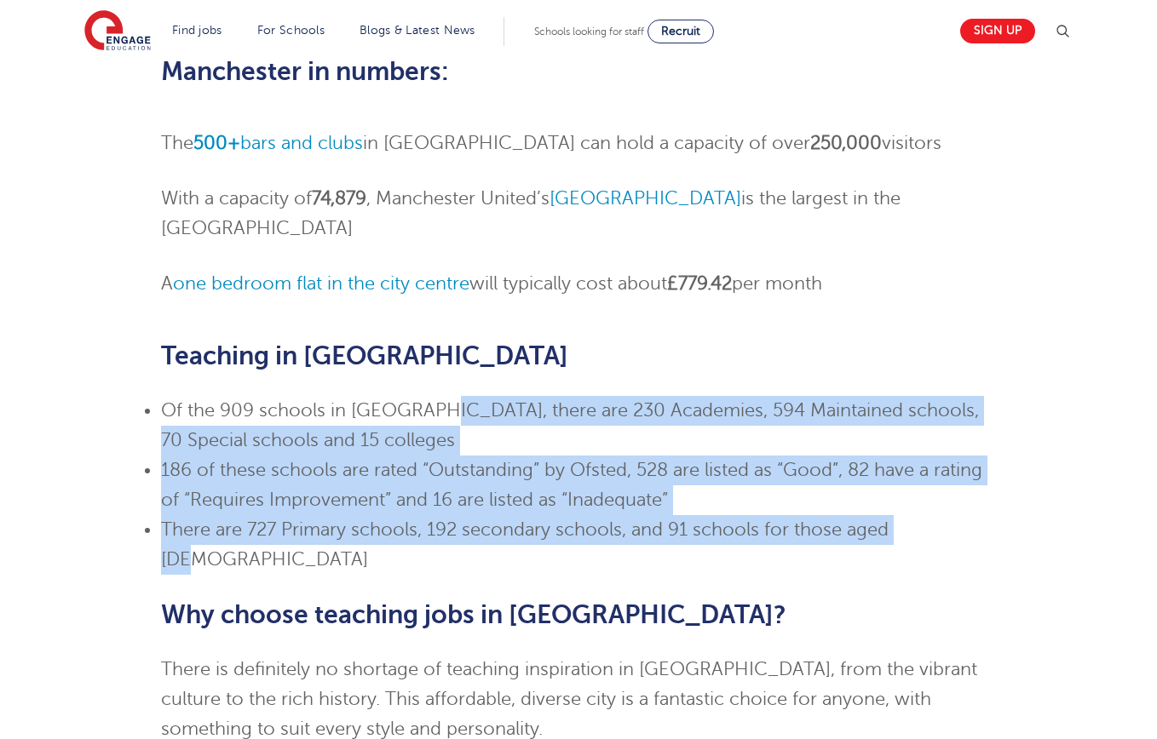
drag, startPoint x: 922, startPoint y: 466, endPoint x: 383, endPoint y: 321, distance: 558.4
click at [418, 396] on ul "Of the 909 schools in Manchester, there are 230 Academies, 594 Maintained schoo…" at bounding box center [579, 485] width 836 height 179
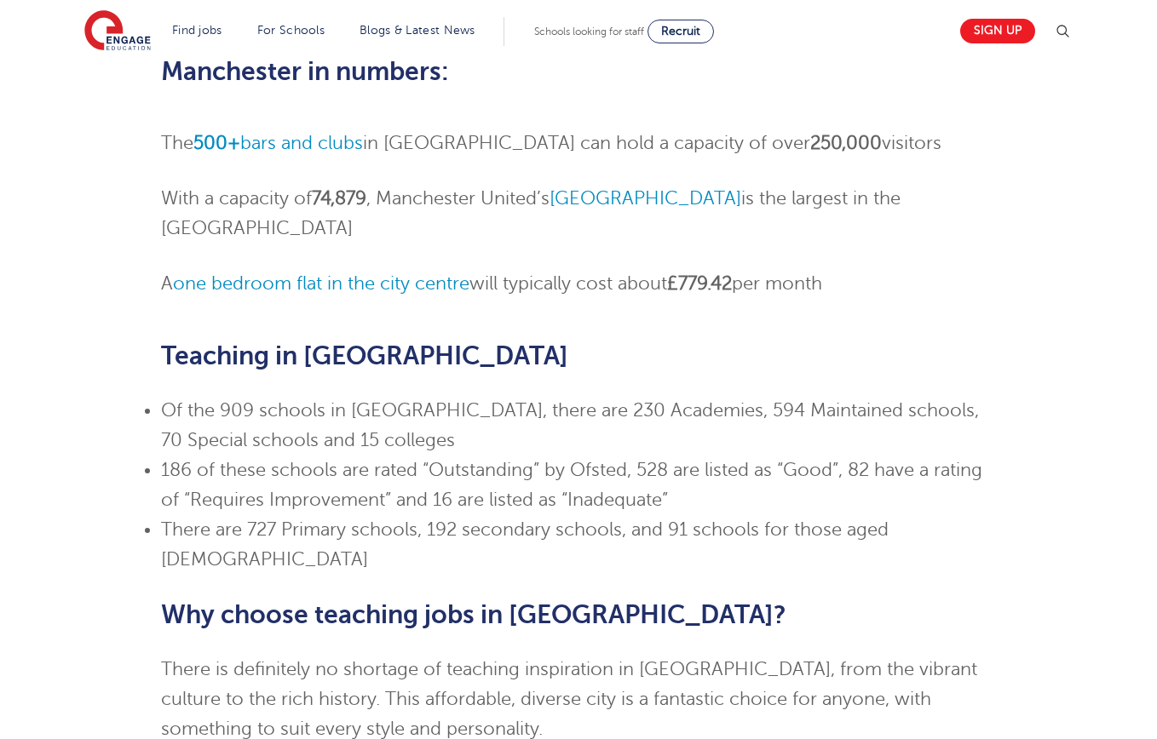
click at [383, 321] on div "Skip to jobs About Manchester Manchester is the third most-visited city in the …" at bounding box center [579, 271] width 836 height 1056
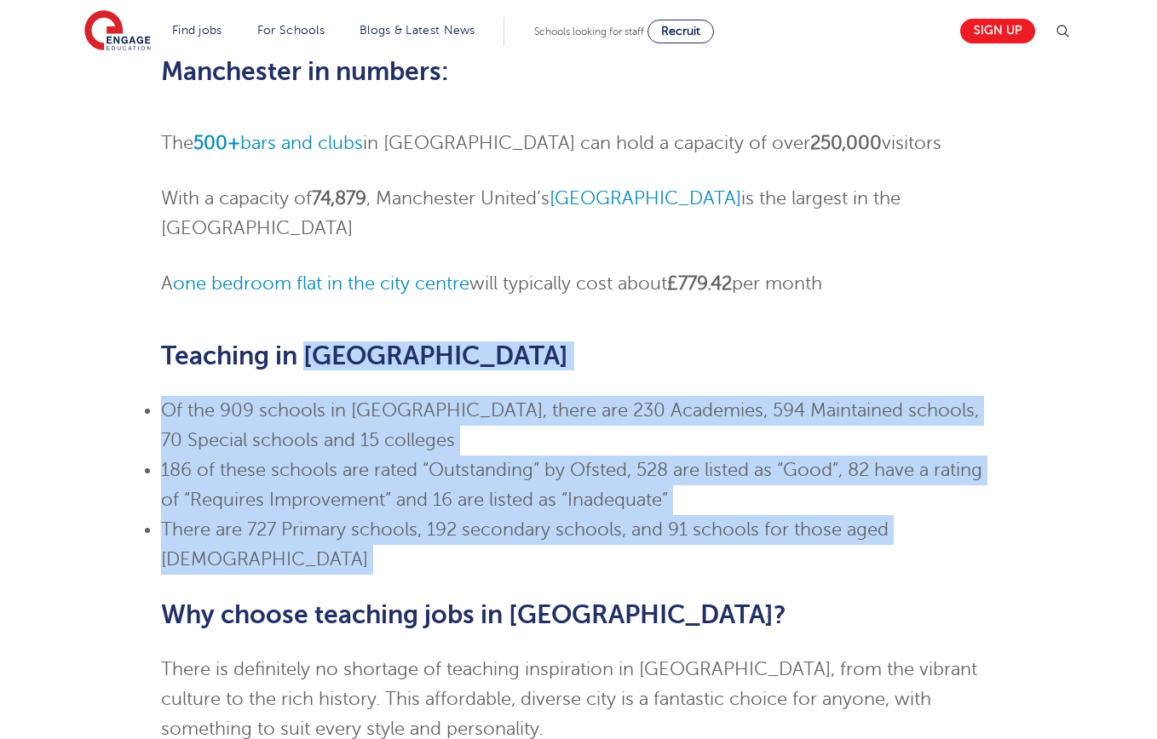
drag, startPoint x: 311, startPoint y: 302, endPoint x: 811, endPoint y: 494, distance: 535.9
click at [811, 494] on div "Skip to jobs About Manchester Manchester is the third most-visited city in the …" at bounding box center [579, 271] width 836 height 1056
drag, startPoint x: 827, startPoint y: 493, endPoint x: 228, endPoint y: 329, distance: 621.1
click at [229, 329] on div "Skip to jobs About Manchester Manchester is the third most-visited city in the …" at bounding box center [579, 271] width 836 height 1056
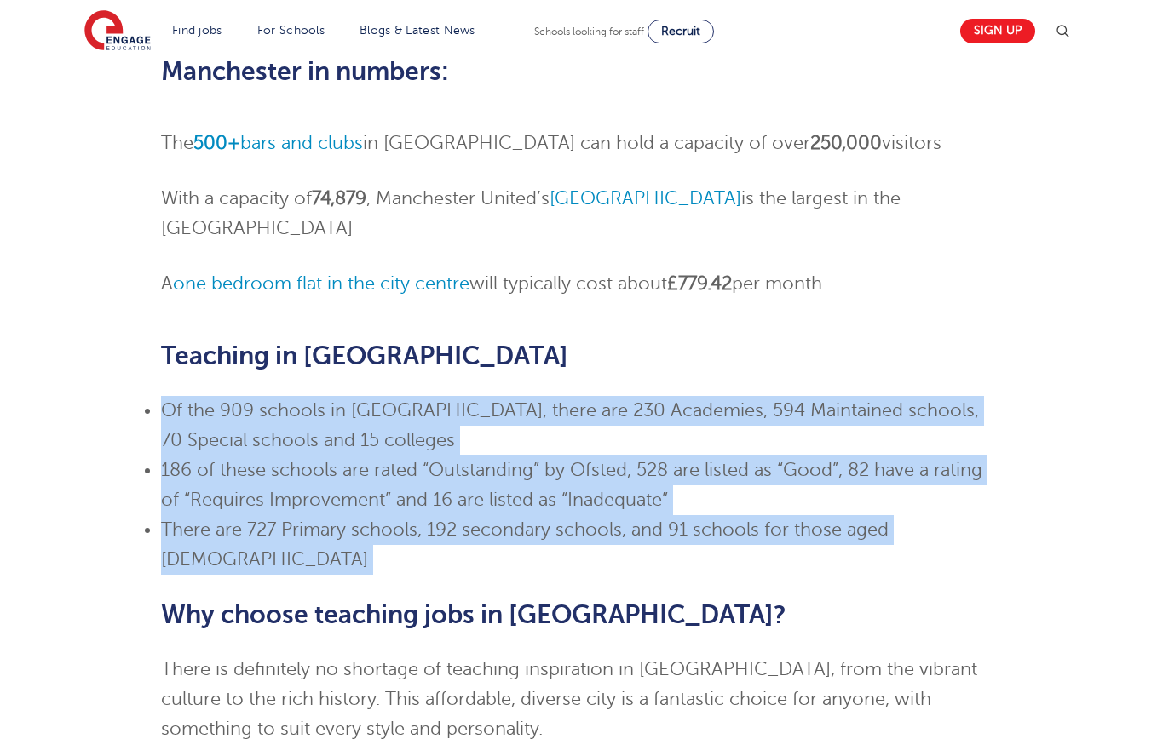
drag, startPoint x: 227, startPoint y: 327, endPoint x: 126, endPoint y: 291, distance: 106.7
click at [227, 326] on div "Skip to jobs About Manchester Manchester is the third most-visited city in the …" at bounding box center [579, 271] width 836 height 1056
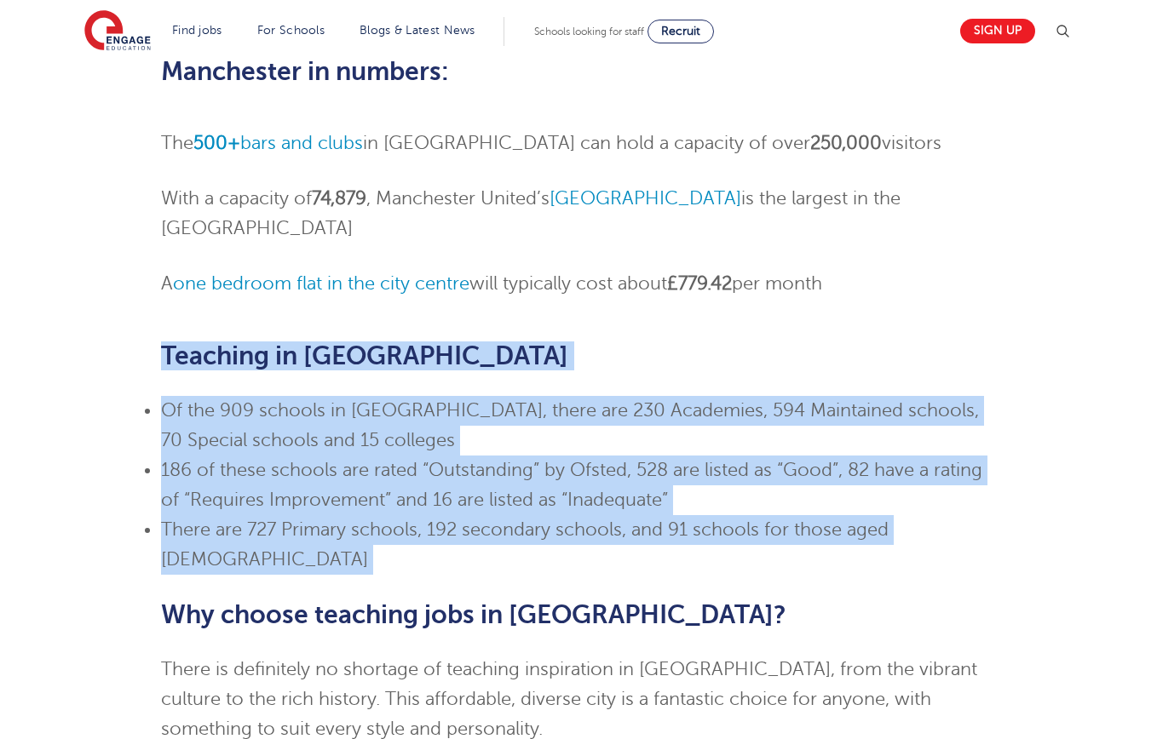
drag, startPoint x: 124, startPoint y: 291, endPoint x: 1068, endPoint y: 488, distance: 965.3
click at [1068, 488] on div "Manchester Teaching Jobs Skip to jobs About Manchester Manchester is the third …" at bounding box center [578, 237] width 1033 height 1176
drag, startPoint x: 1046, startPoint y: 486, endPoint x: 112, endPoint y: 298, distance: 952.5
click at [112, 298] on div "Manchester Teaching Jobs Skip to jobs About Manchester Manchester is the third …" at bounding box center [578, 237] width 1033 height 1176
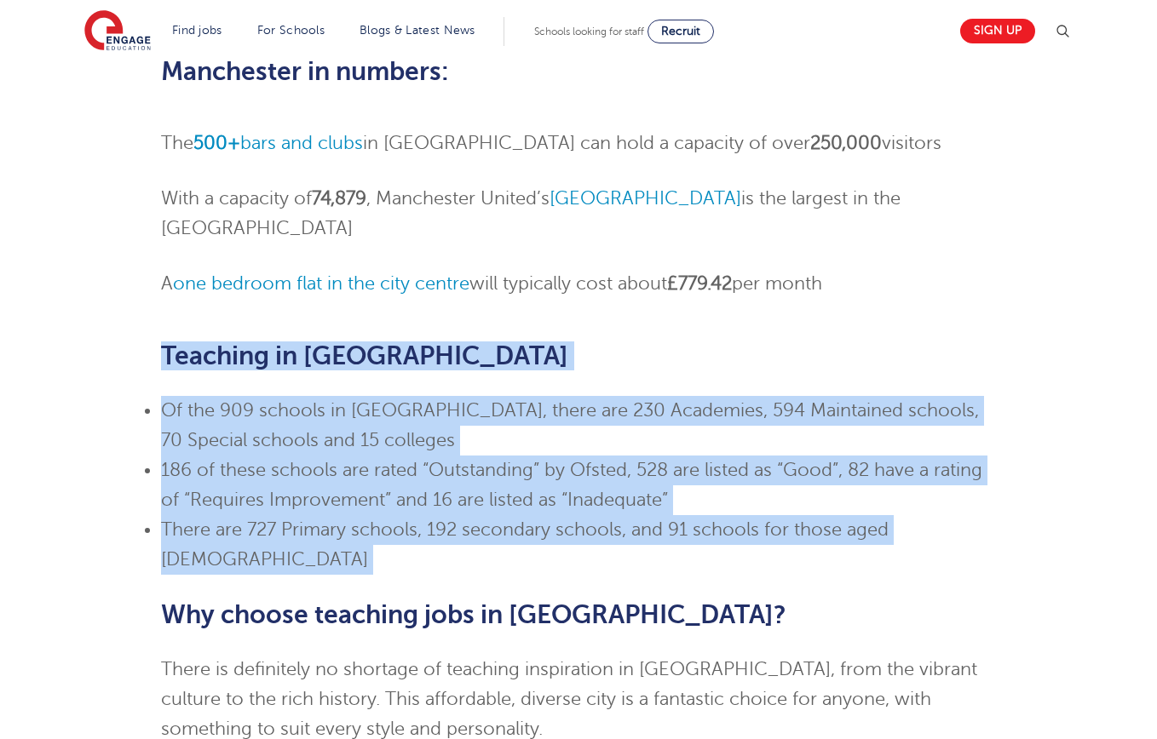
drag, startPoint x: 112, startPoint y: 298, endPoint x: 241, endPoint y: 323, distance: 131.0
click at [113, 298] on div "Manchester Teaching Jobs Skip to jobs About Manchester Manchester is the third …" at bounding box center [578, 237] width 1033 height 1176
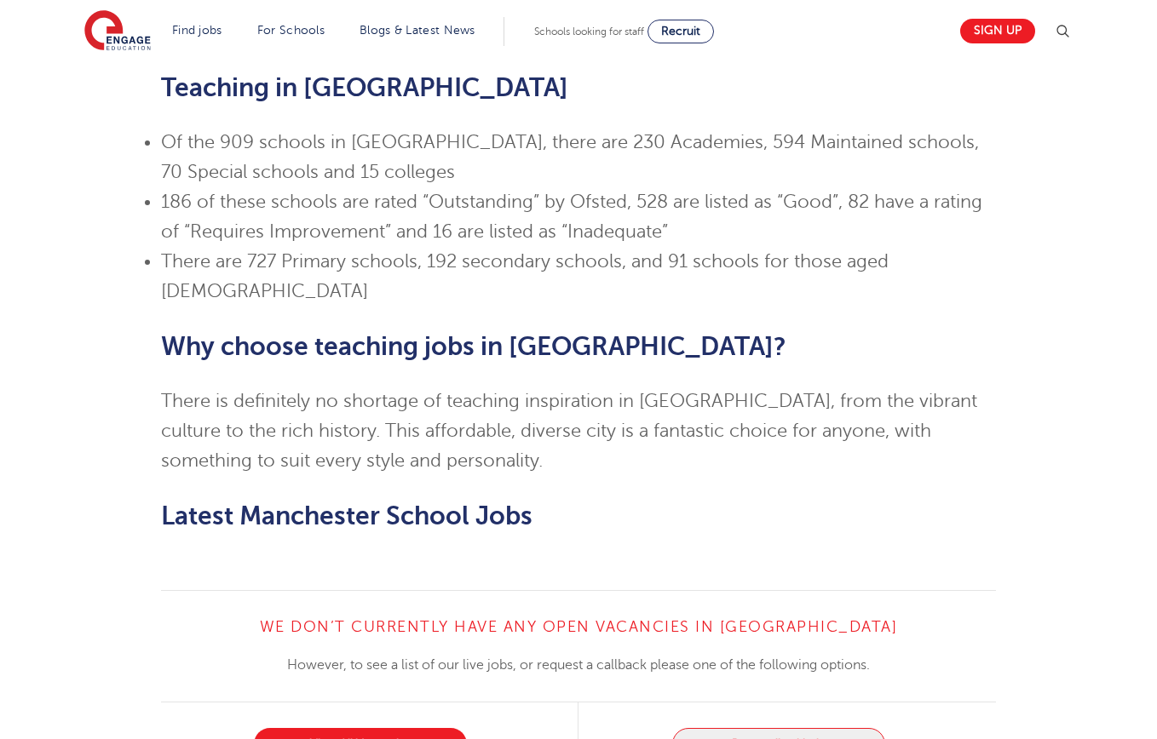
scroll to position [762, 0]
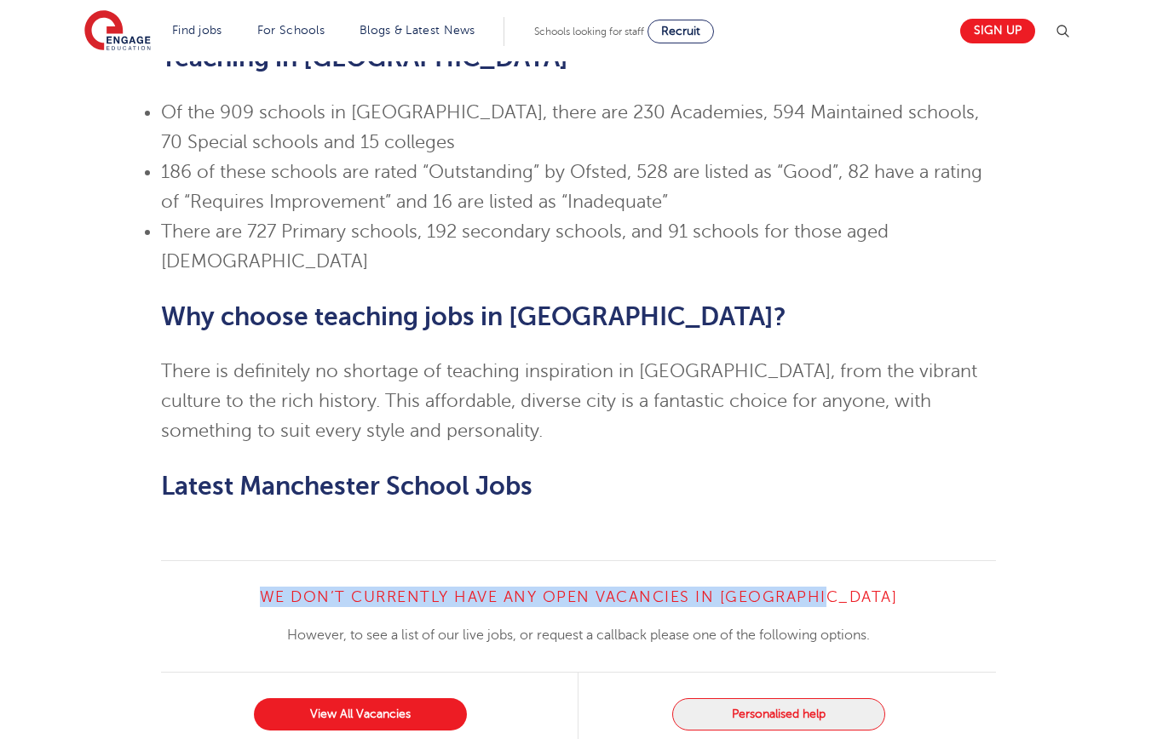
drag, startPoint x: 297, startPoint y: 498, endPoint x: 991, endPoint y: 512, distance: 693.6
click at [991, 587] on h4 "We don’t currently have any open vacancies in Manchester" at bounding box center [579, 597] width 836 height 20
drag, startPoint x: 961, startPoint y: 516, endPoint x: 162, endPoint y: 516, distance: 799.1
click at [162, 587] on h4 "We don’t currently have any open vacancies in Manchester" at bounding box center [579, 597] width 836 height 20
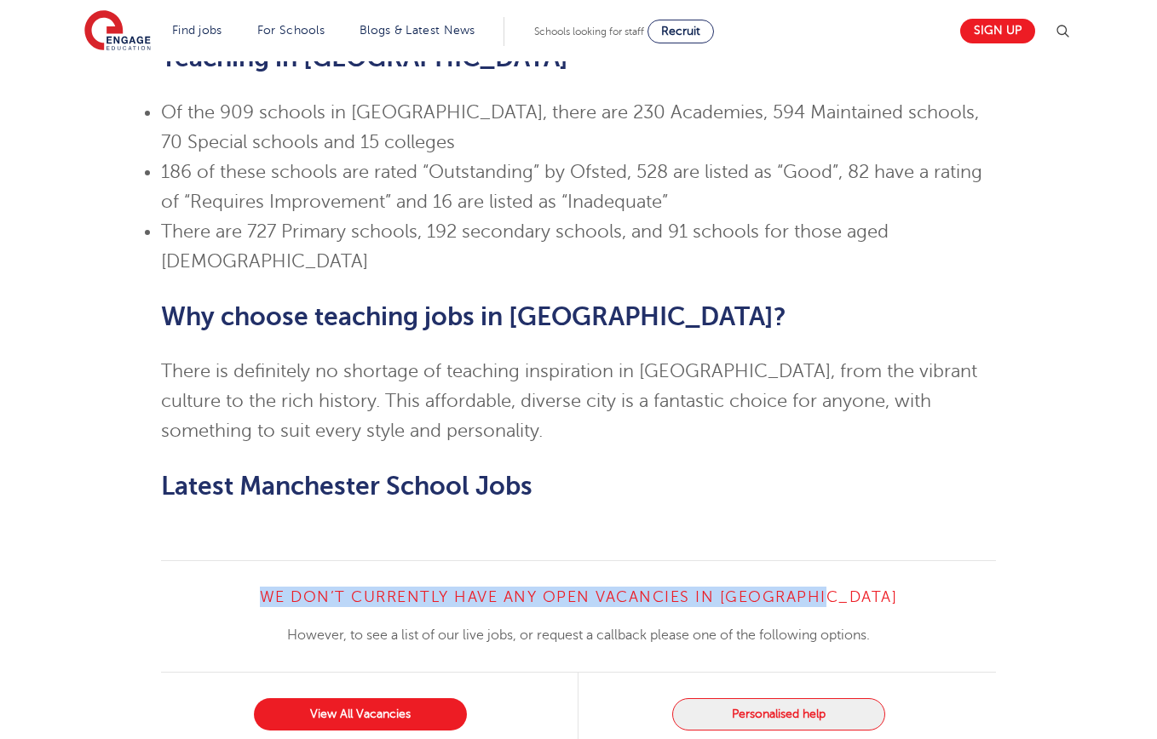
click at [162, 587] on h4 "We don’t currently have any open vacancies in Manchester" at bounding box center [579, 597] width 836 height 20
drag, startPoint x: 471, startPoint y: 525, endPoint x: 1021, endPoint y: 526, distance: 549.5
click at [1021, 561] on div "We don’t currently have any open vacancies in Manchester However, to see a list…" at bounding box center [578, 659] width 1033 height 197
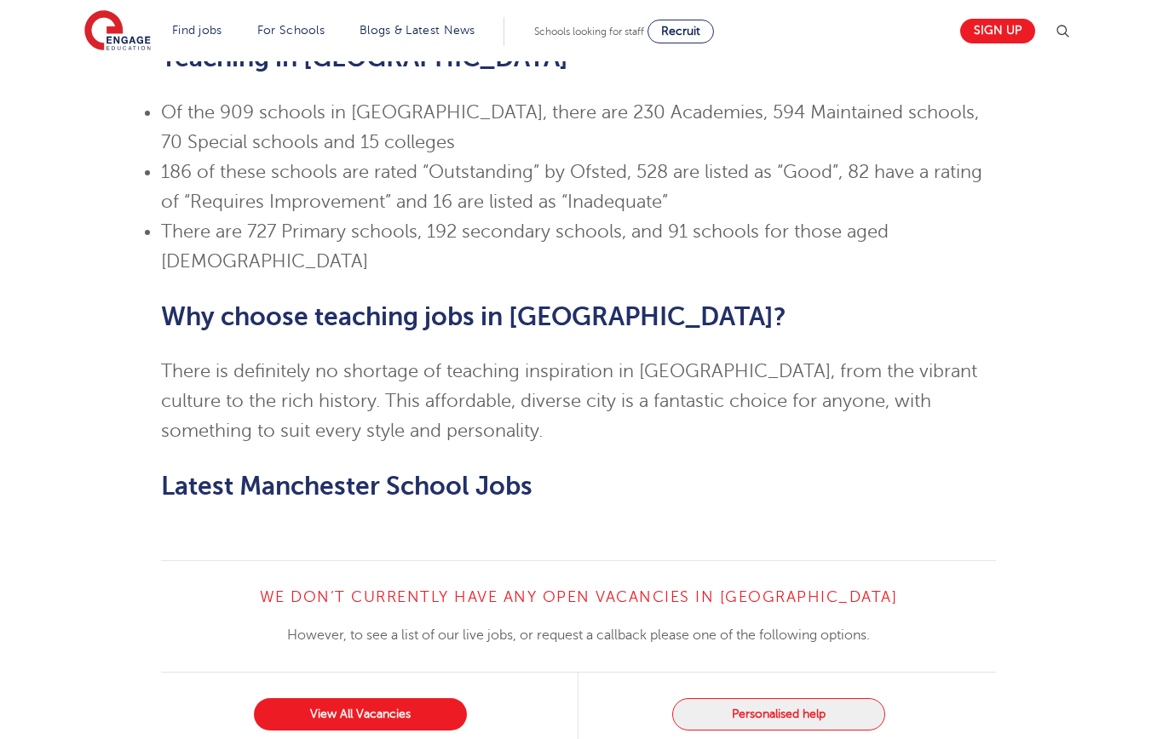
click at [1016, 561] on div "We don’t currently have any open vacancies in Manchester However, to see a list…" at bounding box center [578, 659] width 1033 height 197
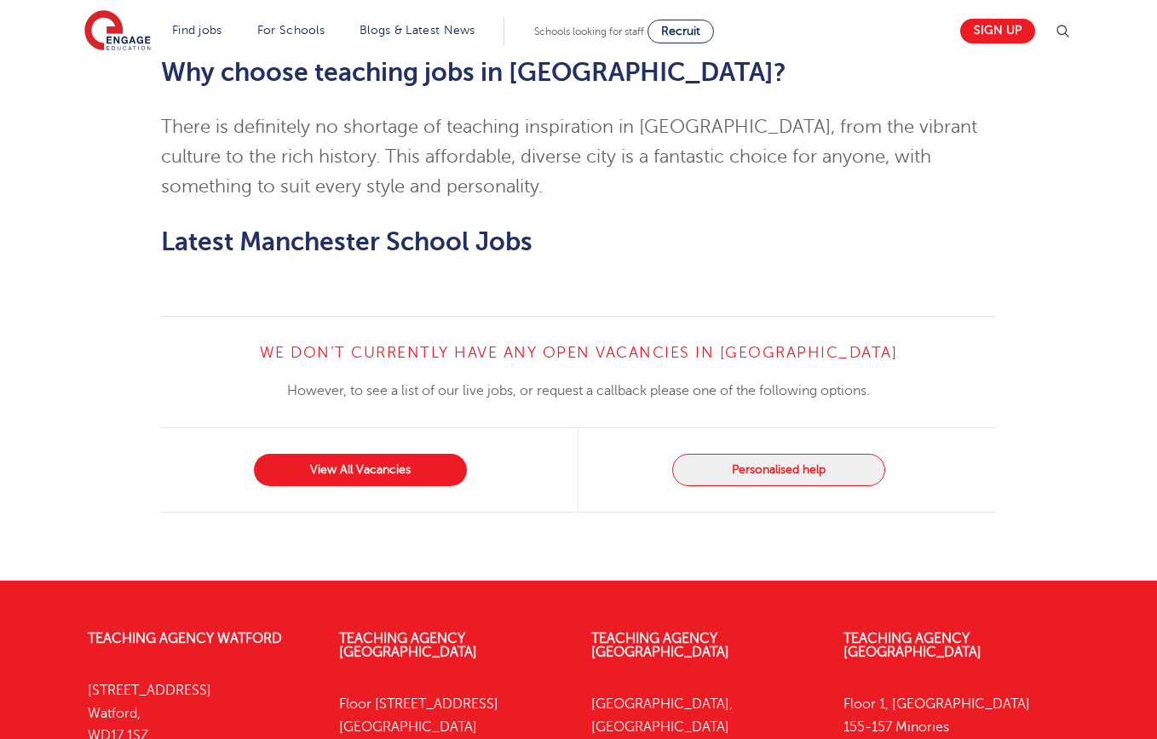
scroll to position [0, 0]
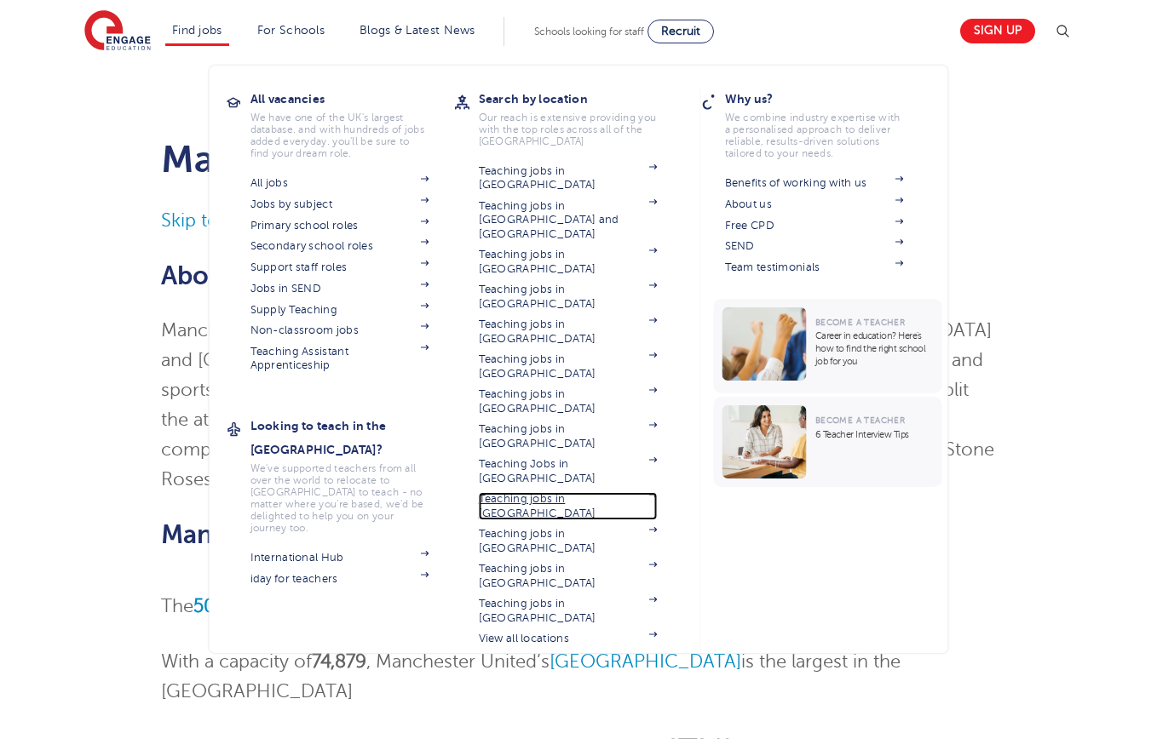
click at [577, 492] on link "Teaching jobs in [GEOGRAPHIC_DATA]" at bounding box center [568, 506] width 179 height 28
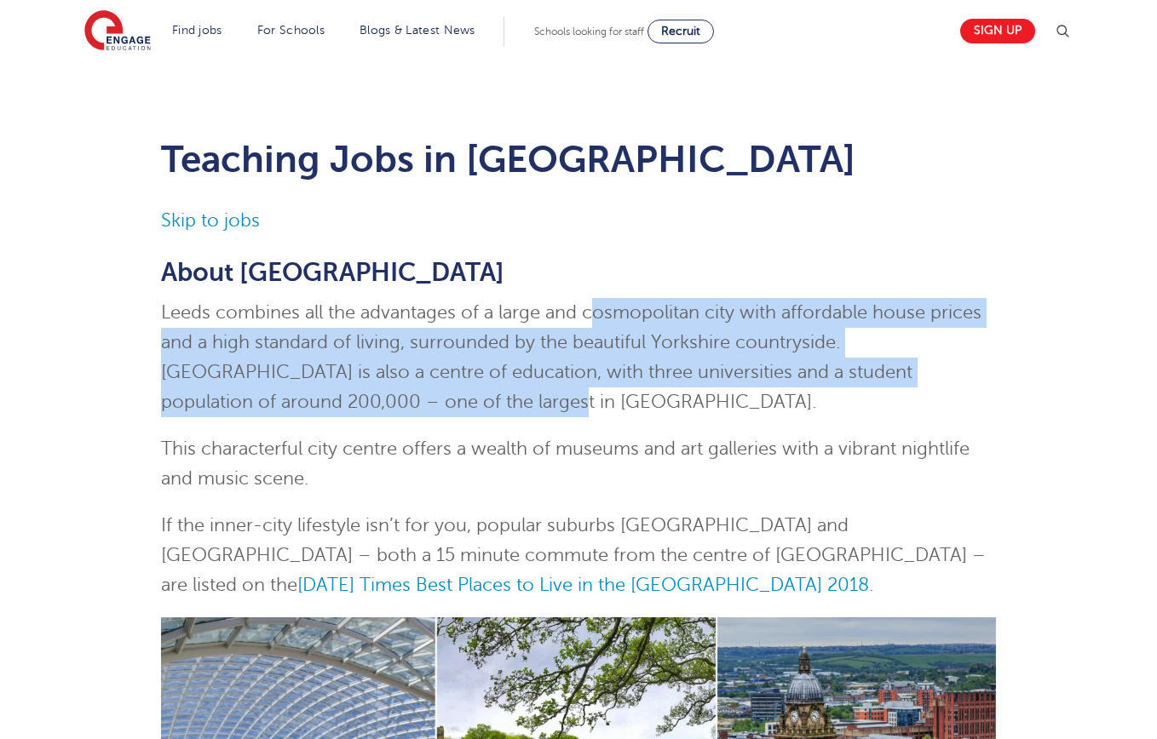
drag, startPoint x: 663, startPoint y: 404, endPoint x: 593, endPoint y: 311, distance: 116.2
click at [593, 311] on p "Leeds combines all the advantages of a large and cosmopolitan city with afforda…" at bounding box center [579, 357] width 836 height 119
click at [593, 311] on span "Leeds combines all the advantages of a large and cosmopolitan city with afforda…" at bounding box center [571, 357] width 820 height 110
drag, startPoint x: 569, startPoint y: 325, endPoint x: 637, endPoint y: 409, distance: 108.4
click at [636, 407] on p "Leeds combines all the advantages of a large and cosmopolitan city with afforda…" at bounding box center [579, 357] width 836 height 119
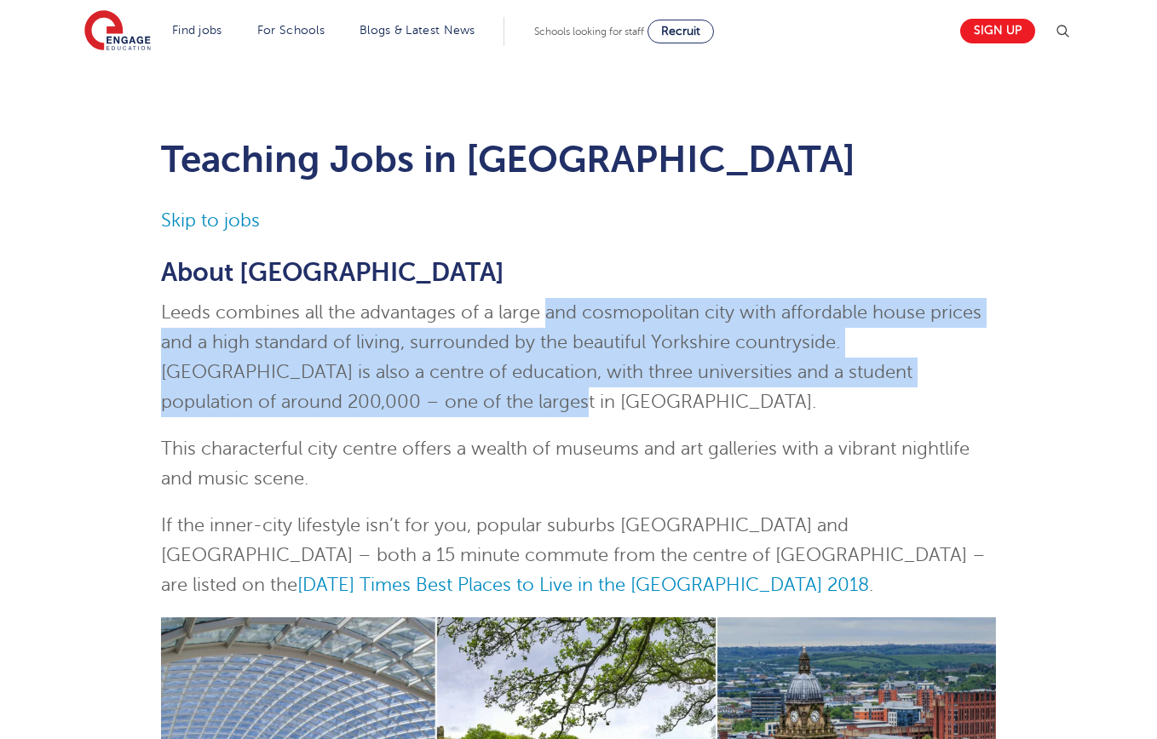
click at [637, 410] on p "Leeds combines all the advantages of a large and cosmopolitan city with afforda…" at bounding box center [579, 357] width 836 height 119
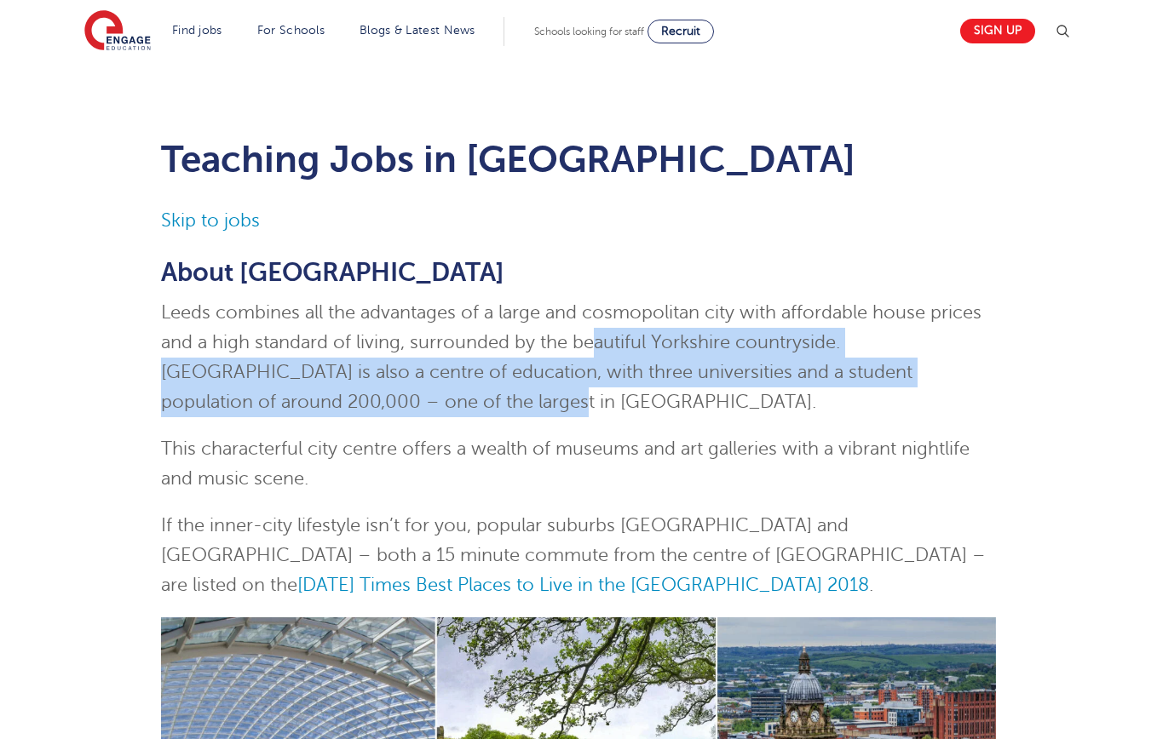
drag, startPoint x: 628, startPoint y: 395, endPoint x: 597, endPoint y: 350, distance: 54.6
click at [597, 350] on p "Leeds combines all the advantages of a large and cosmopolitan city with afforda…" at bounding box center [579, 357] width 836 height 119
click at [597, 350] on span "Leeds combines all the advantages of a large and cosmopolitan city with afforda…" at bounding box center [571, 357] width 820 height 110
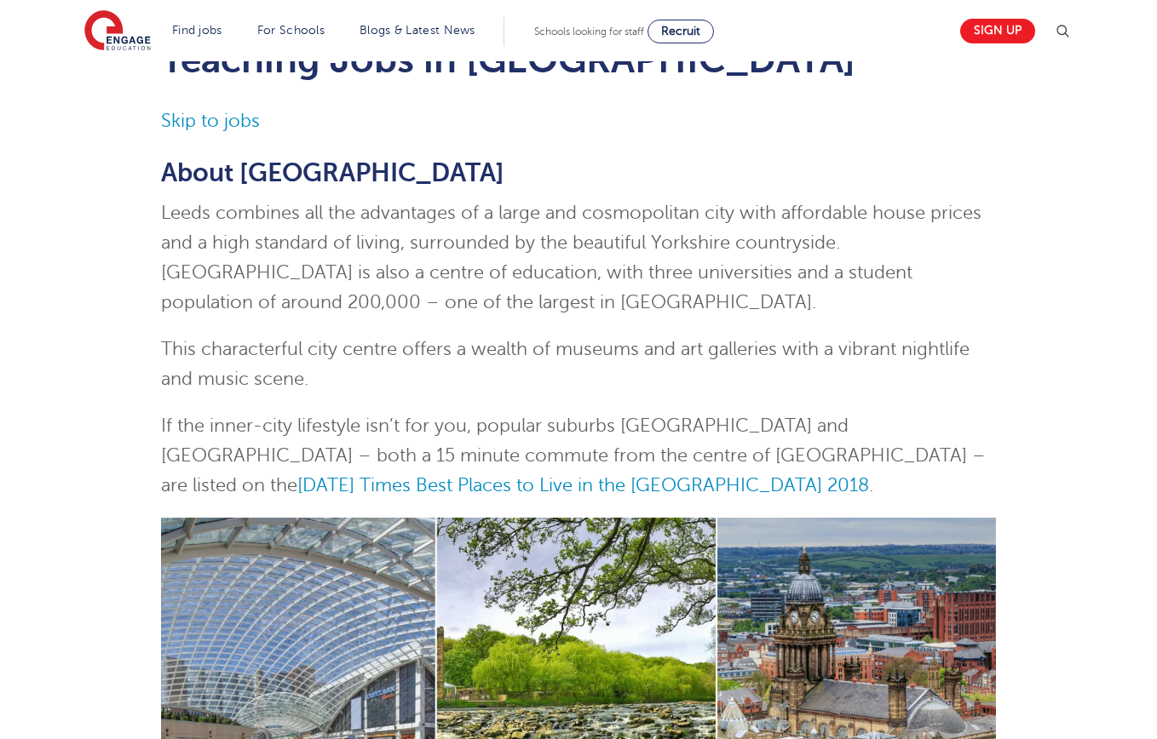
scroll to position [101, 0]
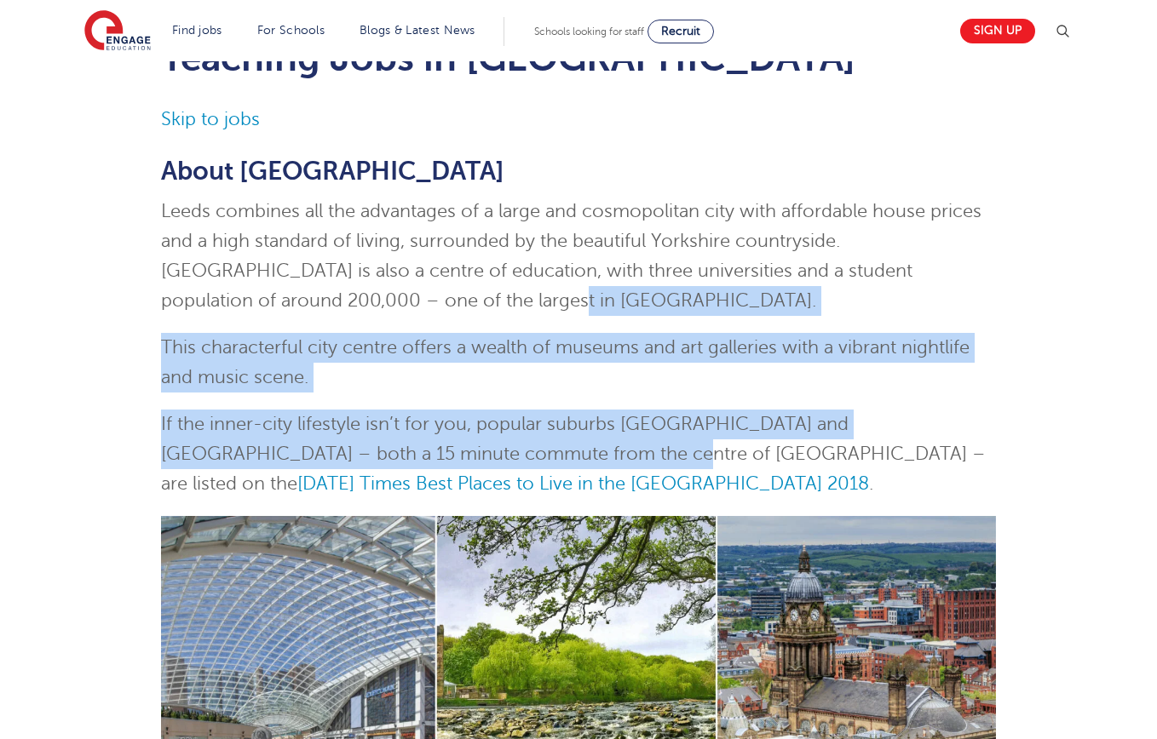
drag, startPoint x: 394, startPoint y: 314, endPoint x: 533, endPoint y: 455, distance: 198.8
click at [532, 455] on span "If the inner-city lifestyle isn’t for you, popular suburbs Chapel Allerton and …" at bounding box center [573, 454] width 825 height 80
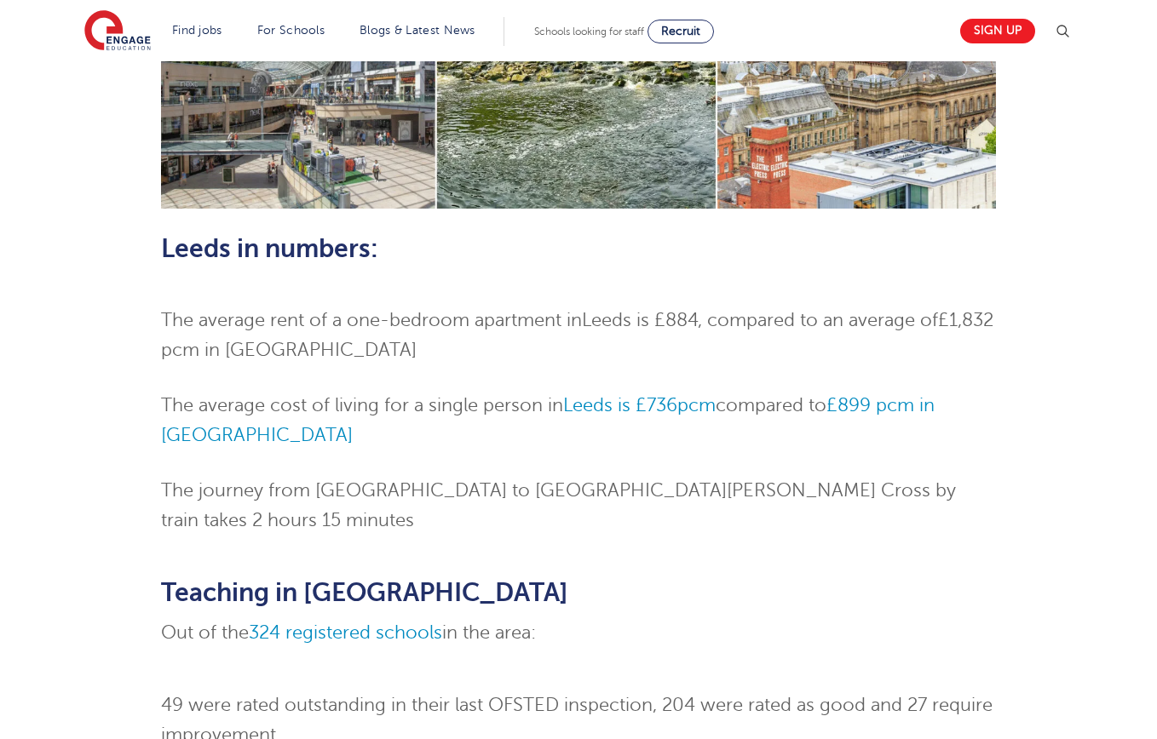
scroll to position [778, 0]
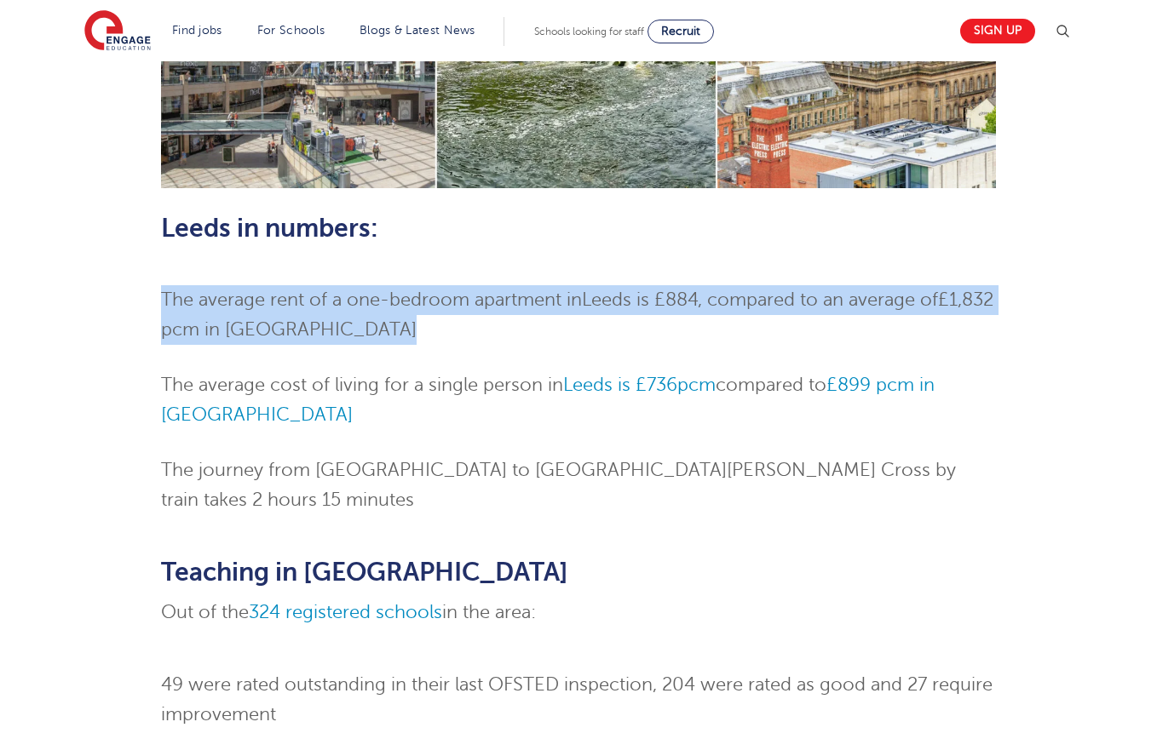
drag, startPoint x: 141, startPoint y: 304, endPoint x: 493, endPoint y: 354, distance: 355.3
click at [493, 354] on div "Teaching Jobs in Leeds Skip to jobs About Leeds Leeds combines all the advantag…" at bounding box center [578, 467] width 1033 height 2264
click at [493, 354] on ol "The average rent of a one-bedroom apartment in Leeds is £884 , compared to an a…" at bounding box center [579, 400] width 836 height 230
drag, startPoint x: 497, startPoint y: 348, endPoint x: 158, endPoint y: 308, distance: 341.4
click at [158, 308] on div "Teaching Jobs in Leeds Skip to jobs About Leeds Leeds combines all the advantag…" at bounding box center [578, 467] width 861 height 2264
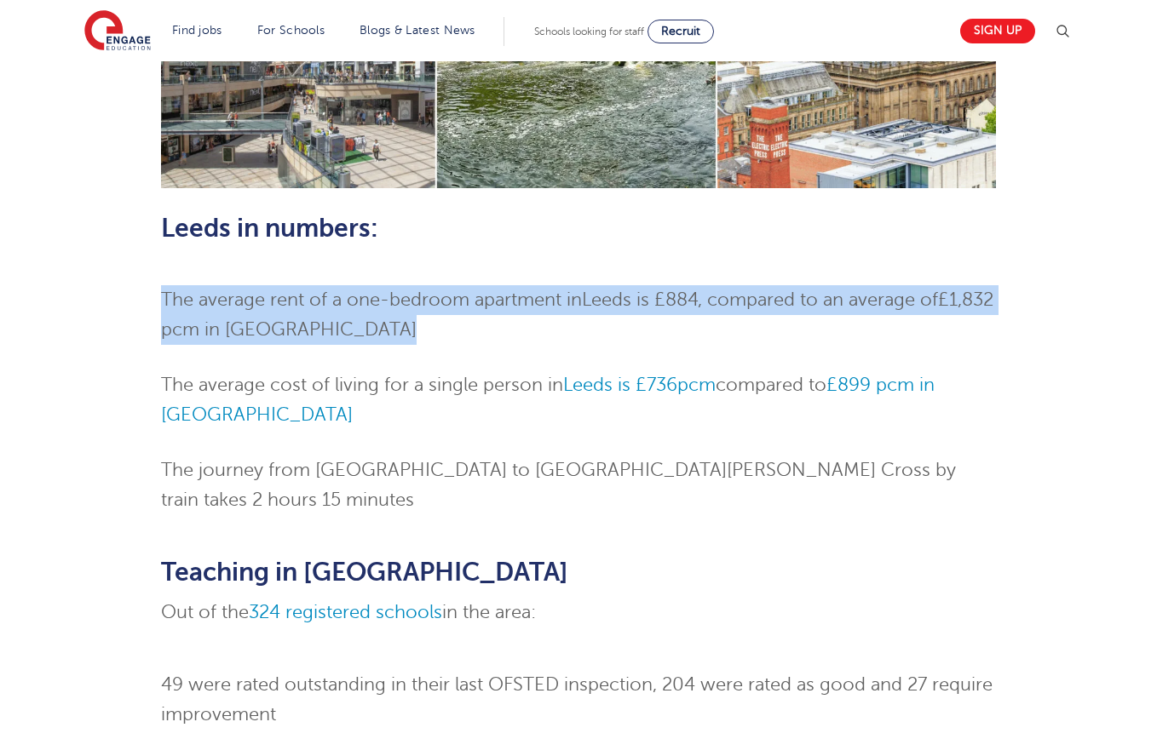
click at [158, 308] on div "Teaching Jobs in Leeds Skip to jobs About Leeds Leeds combines all the advantag…" at bounding box center [578, 467] width 861 height 2264
drag, startPoint x: 352, startPoint y: 337, endPoint x: 452, endPoint y: 354, distance: 101.0
click at [452, 354] on ol "The average rent of a one-bedroom apartment in Leeds is £884 , compared to an a…" at bounding box center [579, 400] width 836 height 230
drag, startPoint x: 452, startPoint y: 354, endPoint x: 23, endPoint y: 303, distance: 432.3
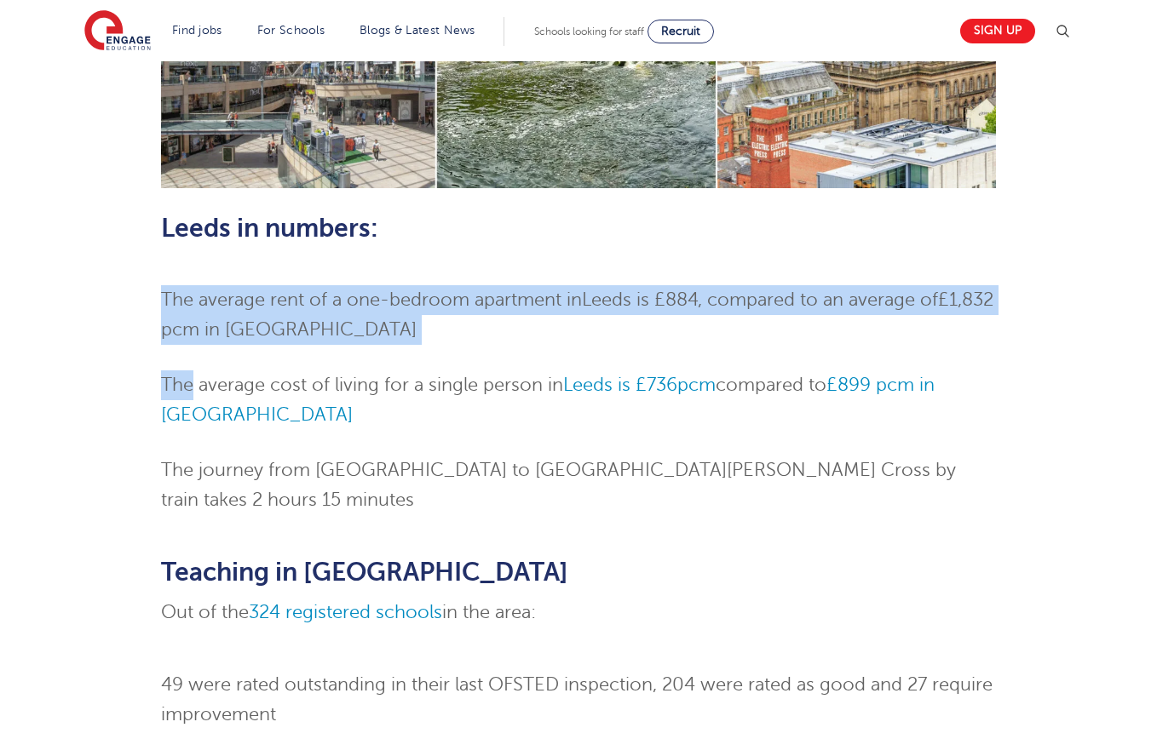
click at [22, 304] on div "Teaching Jobs in Leeds Skip to jobs About Leeds Leeds combines all the advantag…" at bounding box center [578, 458] width 1157 height 2349
click at [23, 303] on div "Teaching Jobs in Leeds Skip to jobs About Leeds Leeds combines all the advantag…" at bounding box center [578, 458] width 1157 height 2349
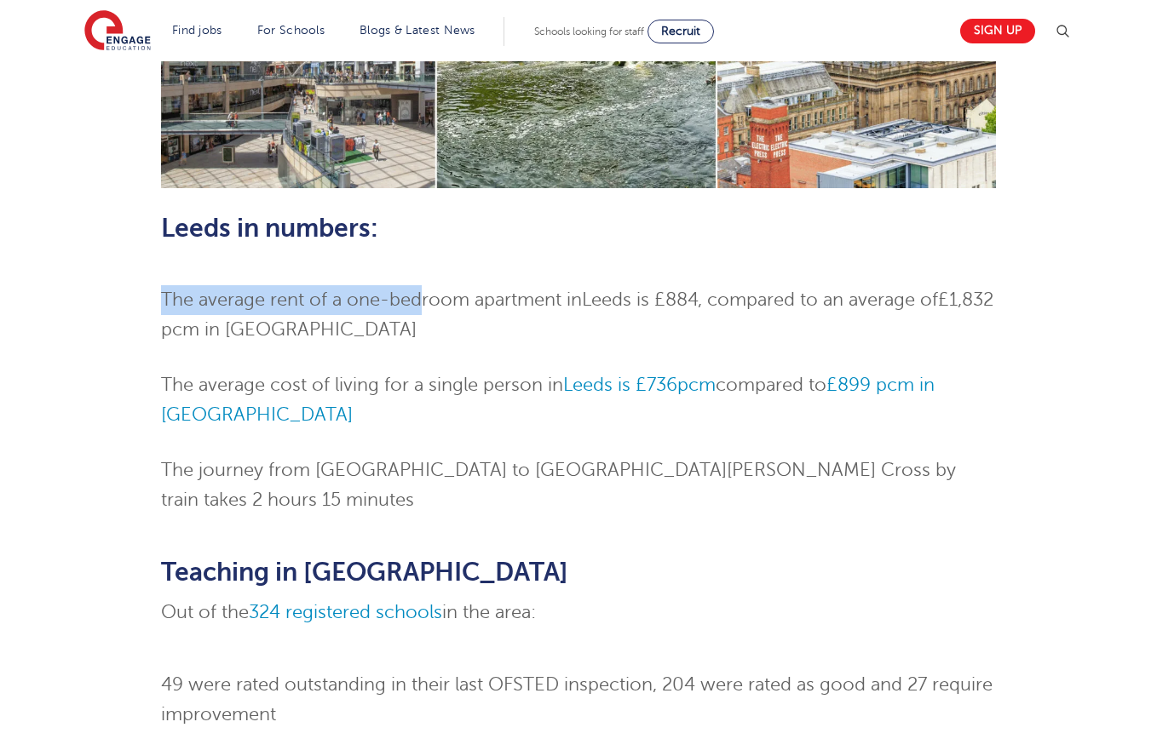
drag, startPoint x: 58, startPoint y: 286, endPoint x: 425, endPoint y: 314, distance: 368.3
click at [424, 314] on div "Teaching Jobs in Leeds Skip to jobs About Leeds Leeds combines all the advantag…" at bounding box center [578, 458] width 1157 height 2349
click at [425, 314] on li "The average rent of a one-bedroom apartment in Leeds is £884 , compared to an a…" at bounding box center [579, 315] width 836 height 60
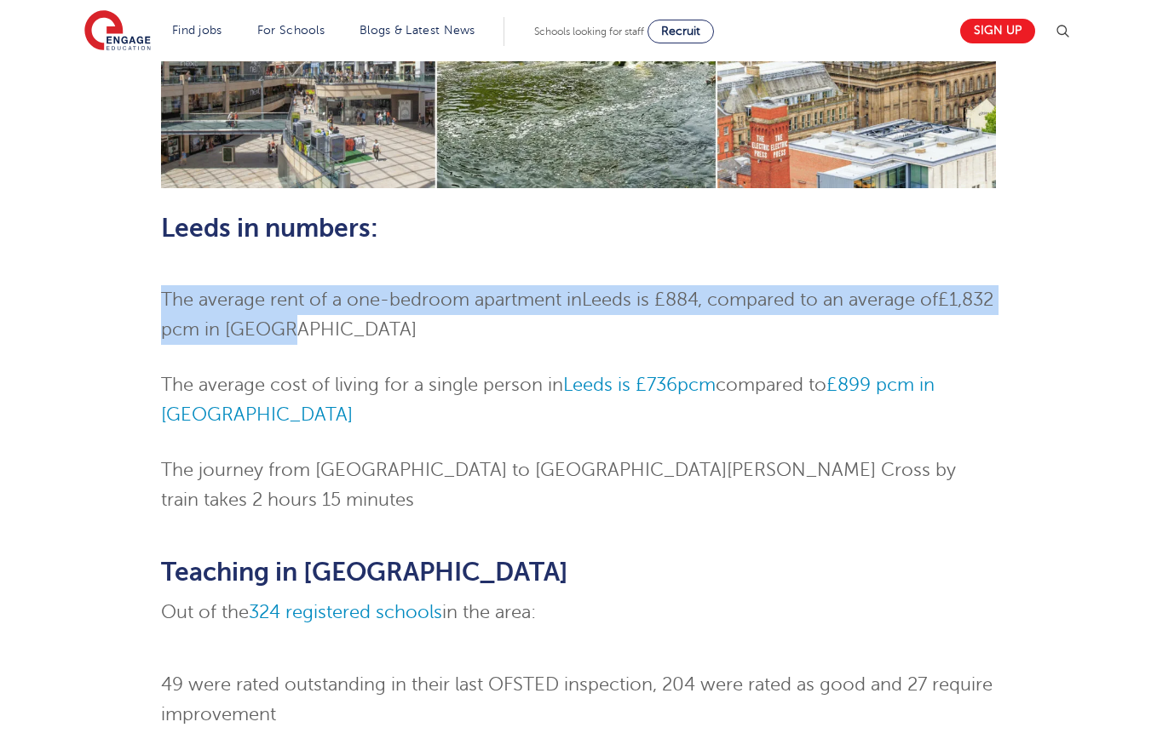
drag, startPoint x: 439, startPoint y: 340, endPoint x: 115, endPoint y: 301, distance: 326.1
click at [115, 301] on div "Teaching Jobs in Leeds Skip to jobs About Leeds Leeds combines all the advantag…" at bounding box center [578, 467] width 1033 height 2264
click at [114, 301] on div "Teaching Jobs in Leeds Skip to jobs About Leeds Leeds combines all the advantag…" at bounding box center [578, 467] width 1033 height 2264
drag, startPoint x: 406, startPoint y: 332, endPoint x: 448, endPoint y: 341, distance: 43.4
click at [446, 340] on div "Teaching Jobs in Leeds Skip to jobs About Leeds Leeds combines all the advantag…" at bounding box center [578, 467] width 1033 height 2264
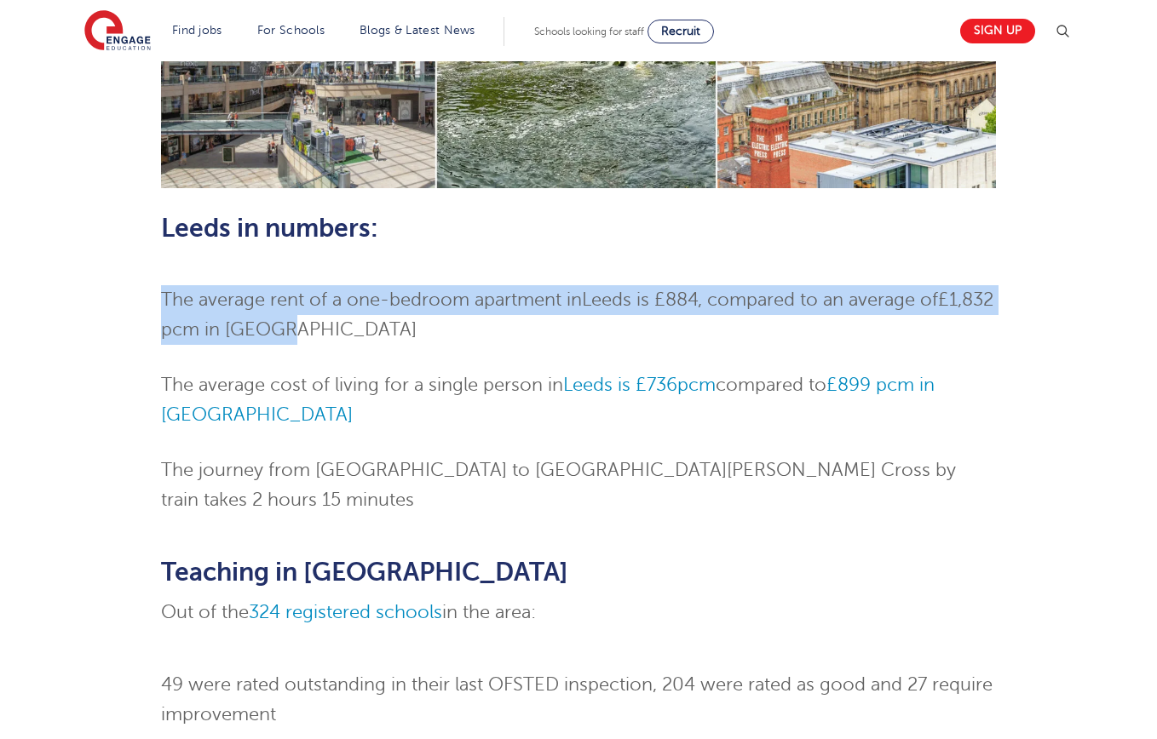
click at [449, 341] on li "The average rent of a one-bedroom apartment in Leeds is £884 , compared to an a…" at bounding box center [579, 315] width 836 height 60
drag, startPoint x: 448, startPoint y: 341, endPoint x: 122, endPoint y: 302, distance: 328.5
click at [122, 302] on div "Teaching Jobs in Leeds Skip to jobs About Leeds Leeds combines all the advantag…" at bounding box center [578, 467] width 1033 height 2264
drag, startPoint x: 129, startPoint y: 298, endPoint x: 423, endPoint y: 340, distance: 297.7
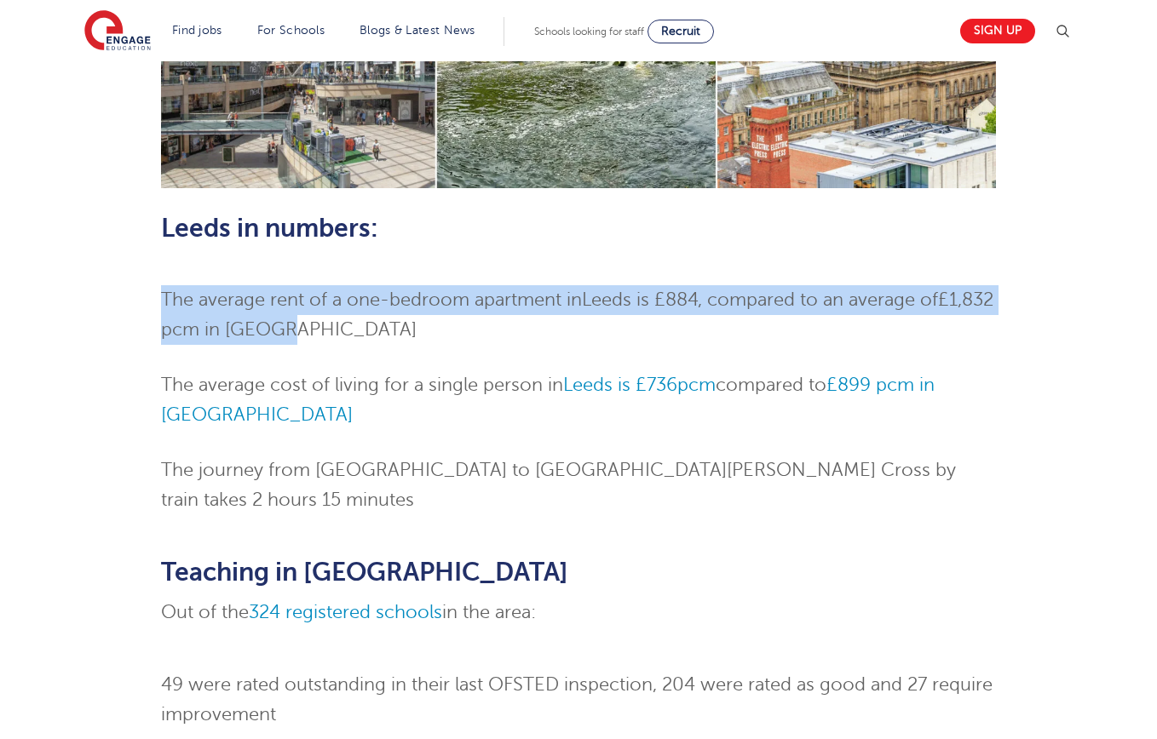
click at [417, 340] on div "Teaching Jobs in Leeds Skip to jobs About Leeds Leeds combines all the advantag…" at bounding box center [578, 467] width 1033 height 2264
click at [423, 340] on li "The average rent of a one-bedroom apartment in Leeds is £884 , compared to an a…" at bounding box center [579, 315] width 836 height 60
drag, startPoint x: 421, startPoint y: 340, endPoint x: 60, endPoint y: 265, distance: 368.9
click at [62, 265] on div "Teaching Jobs in Leeds Skip to jobs About Leeds Leeds combines all the advantag…" at bounding box center [578, 467] width 1033 height 2264
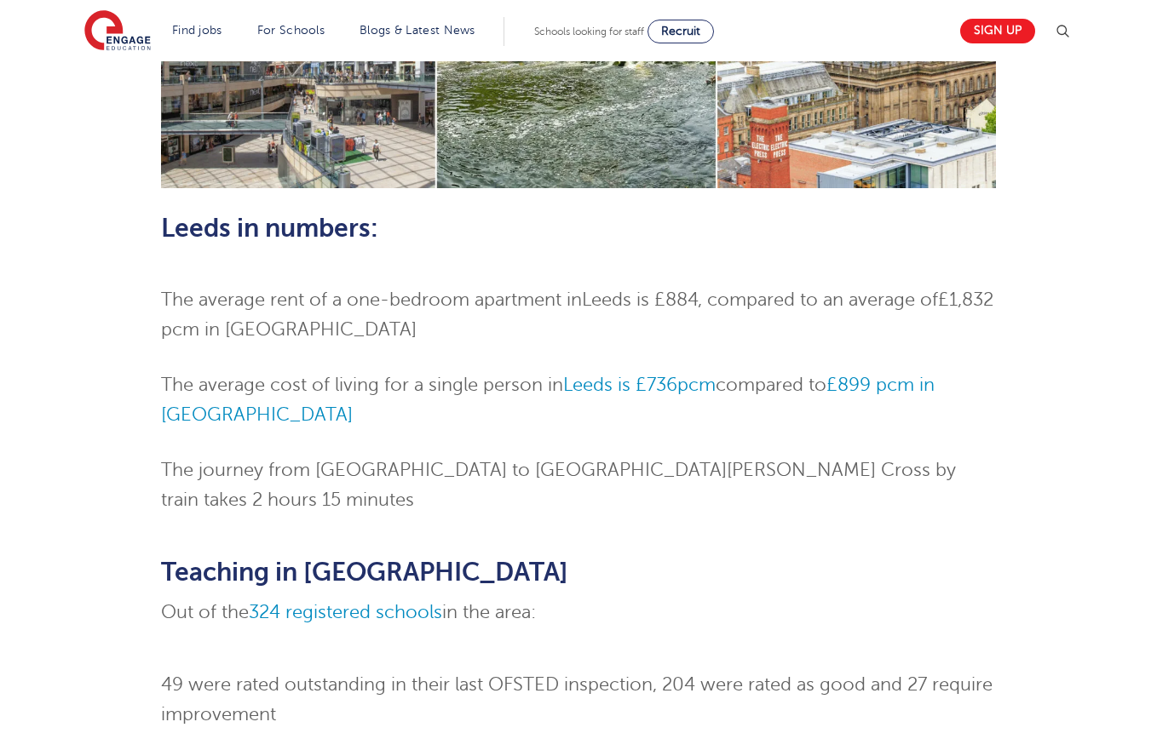
click at [60, 265] on div "Teaching Jobs in Leeds Skip to jobs About Leeds Leeds combines all the advantag…" at bounding box center [578, 458] width 1157 height 2349
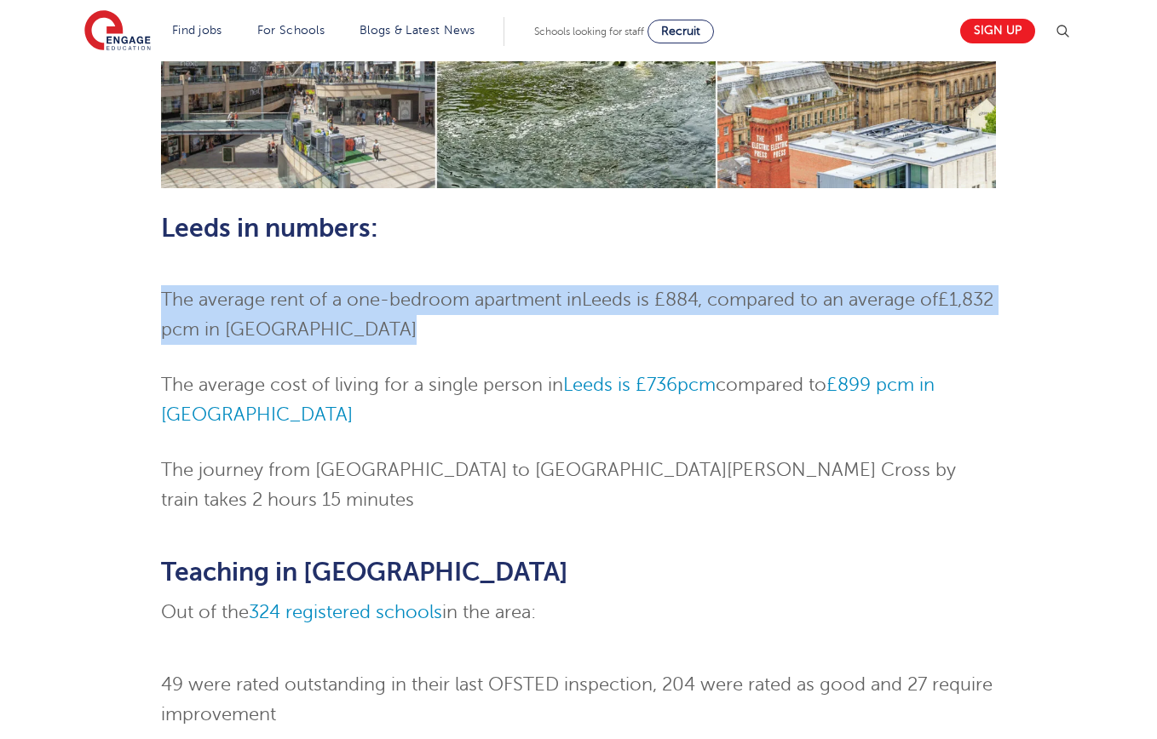
drag, startPoint x: 60, startPoint y: 265, endPoint x: 366, endPoint y: 331, distance: 313.6
click at [365, 331] on div "Teaching Jobs in Leeds Skip to jobs About Leeds Leeds combines all the advantag…" at bounding box center [578, 458] width 1157 height 2349
drag, startPoint x: 366, startPoint y: 331, endPoint x: 423, endPoint y: 337, distance: 56.5
click at [366, 331] on li "The average rent of a one-bedroom apartment in Leeds is £884 , compared to an a…" at bounding box center [579, 315] width 836 height 60
drag, startPoint x: 423, startPoint y: 337, endPoint x: 61, endPoint y: 281, distance: 365.5
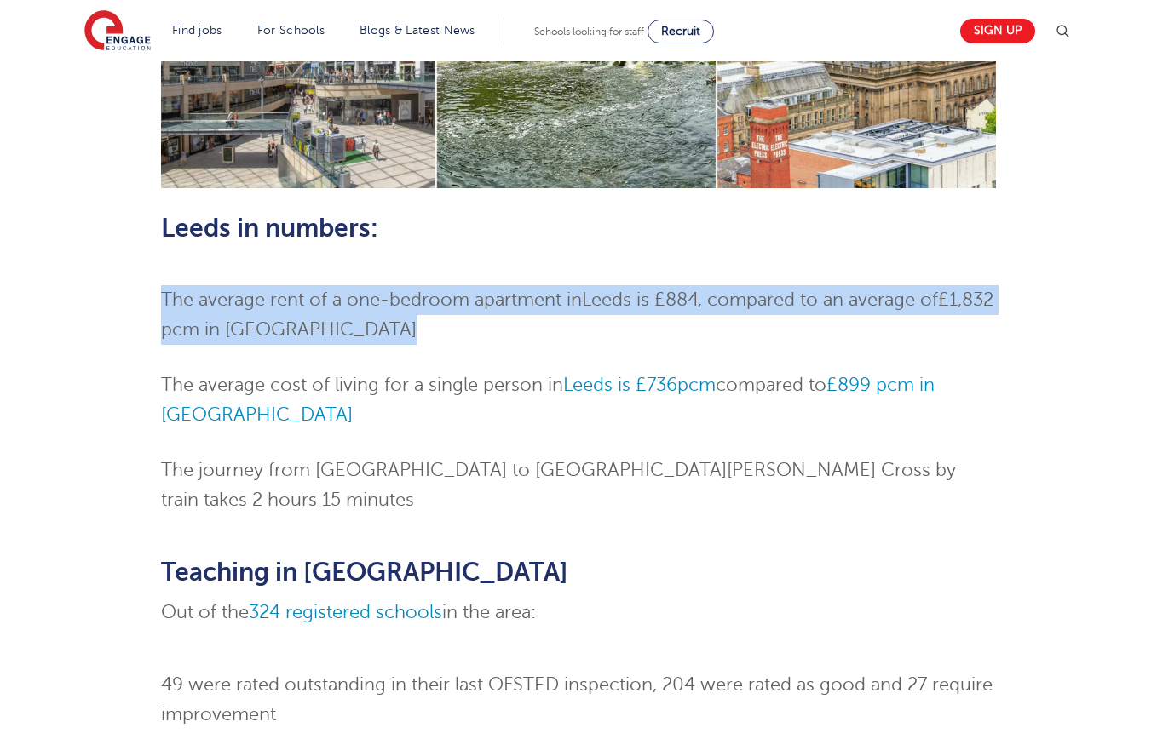
click at [62, 281] on div "Teaching Jobs in Leeds Skip to jobs About Leeds Leeds combines all the advantag…" at bounding box center [578, 467] width 1033 height 2264
drag, startPoint x: 114, startPoint y: 302, endPoint x: 409, endPoint y: 320, distance: 295.4
click at [406, 320] on div "Teaching Jobs in Leeds Skip to jobs About Leeds Leeds combines all the advantag…" at bounding box center [578, 467] width 1033 height 2264
click at [410, 320] on li "The average rent of a one-bedroom apartment in Leeds is £884 , compared to an a…" at bounding box center [579, 315] width 836 height 60
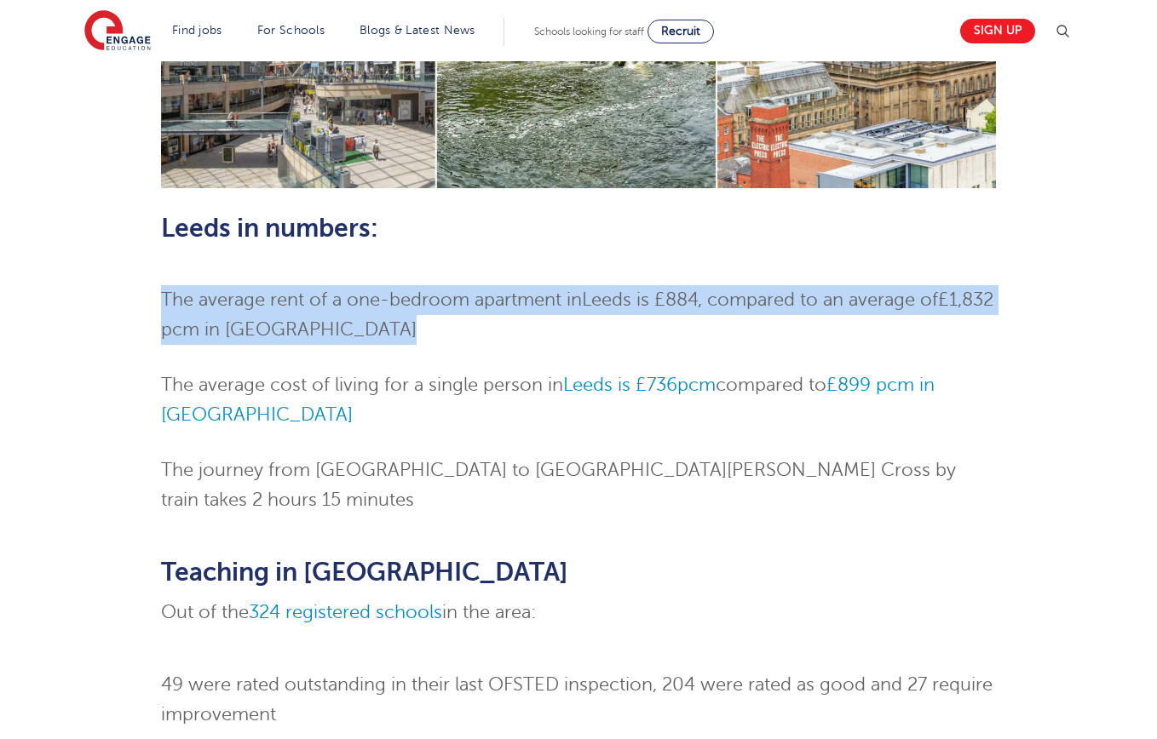
drag, startPoint x: 424, startPoint y: 331, endPoint x: 73, endPoint y: 287, distance: 353.7
click at [78, 289] on div "Teaching Jobs in Leeds Skip to jobs About Leeds Leeds combines all the advantag…" at bounding box center [578, 467] width 1033 height 2264
click at [72, 287] on div "Teaching Jobs in Leeds Skip to jobs About Leeds Leeds combines all the advantag…" at bounding box center [578, 467] width 1033 height 2264
drag, startPoint x: 145, startPoint y: 295, endPoint x: 486, endPoint y: 320, distance: 342.6
click at [486, 320] on div "Teaching Jobs in Leeds Skip to jobs About Leeds Leeds combines all the advantag…" at bounding box center [578, 467] width 1033 height 2264
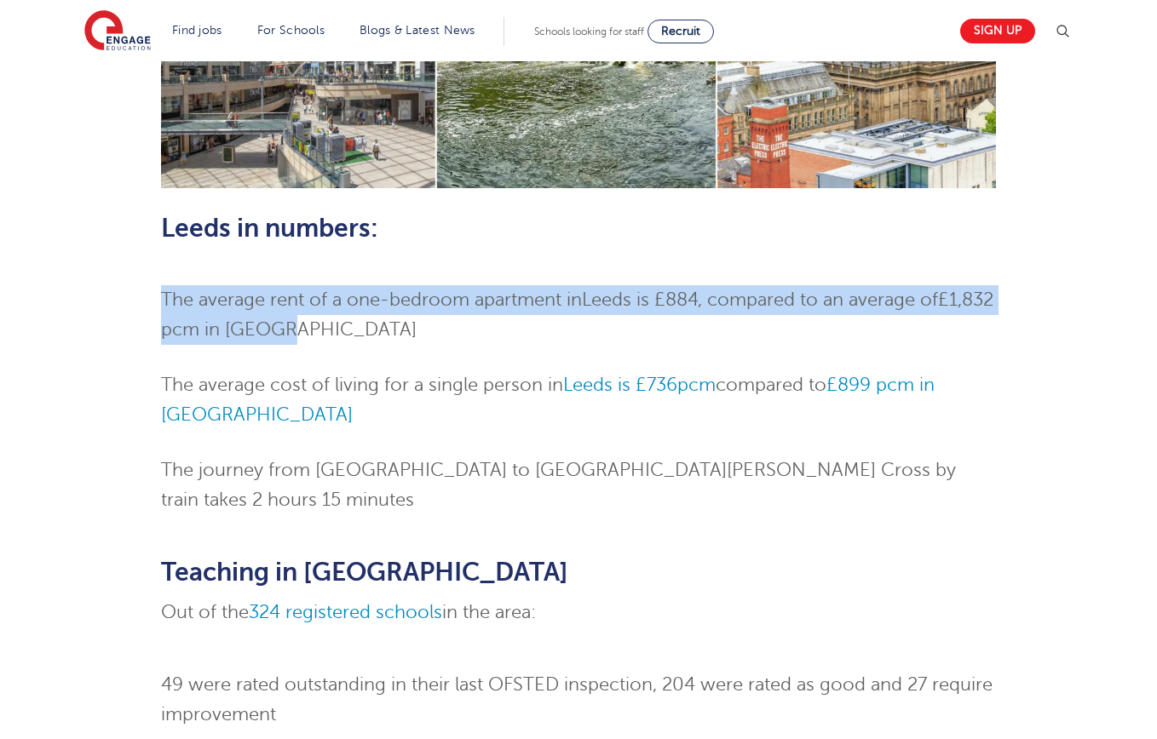
click at [490, 329] on li "The average rent of a one-bedroom apartment in Leeds is £884 , compared to an a…" at bounding box center [579, 315] width 836 height 60
drag, startPoint x: 493, startPoint y: 339, endPoint x: 139, endPoint y: 214, distance: 375.9
click at [139, 214] on div "Teaching Jobs in Leeds Skip to jobs About Leeds Leeds combines all the advantag…" at bounding box center [578, 467] width 1033 height 2264
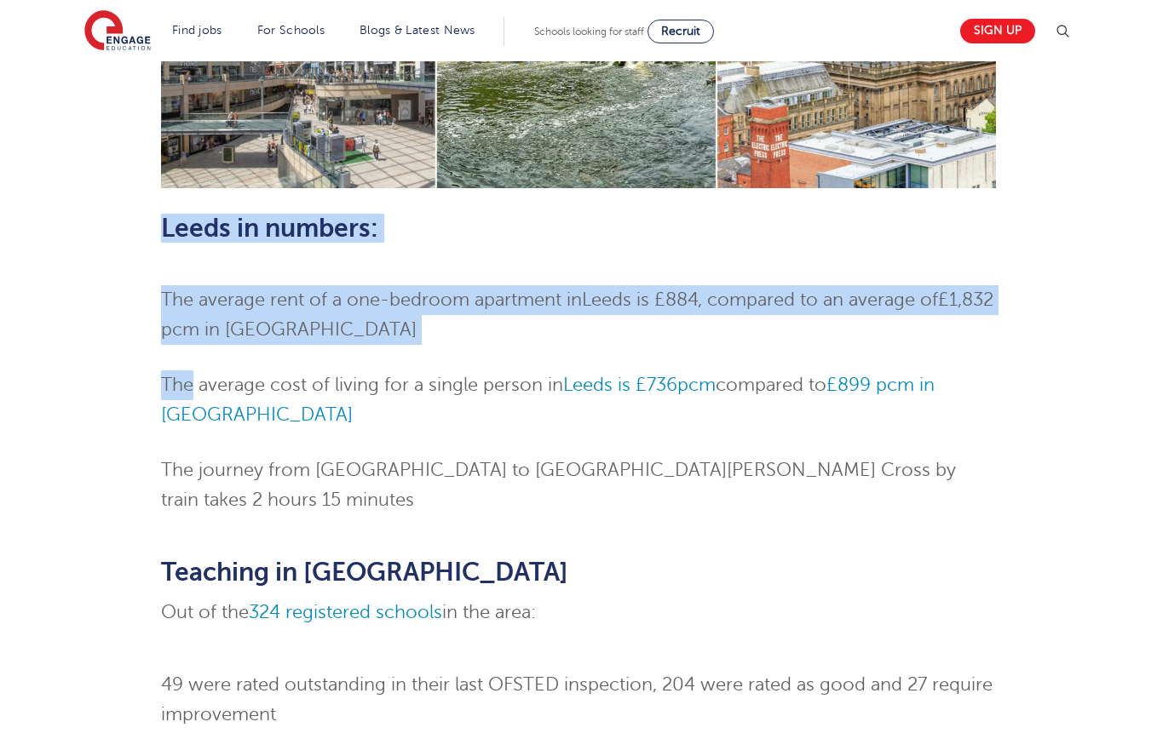
drag, startPoint x: 139, startPoint y: 214, endPoint x: 472, endPoint y: 359, distance: 363.2
click at [472, 359] on div "Teaching Jobs in Leeds Skip to jobs About Leeds Leeds combines all the advantag…" at bounding box center [578, 467] width 1033 height 2264
click at [472, 359] on ol "The average rent of a one-bedroom apartment in Leeds is £884 , compared to an a…" at bounding box center [579, 400] width 836 height 230
drag, startPoint x: 466, startPoint y: 354, endPoint x: 124, endPoint y: 219, distance: 367.2
click at [124, 219] on div "Teaching Jobs in Leeds Skip to jobs About Leeds Leeds combines all the advantag…" at bounding box center [578, 467] width 1033 height 2264
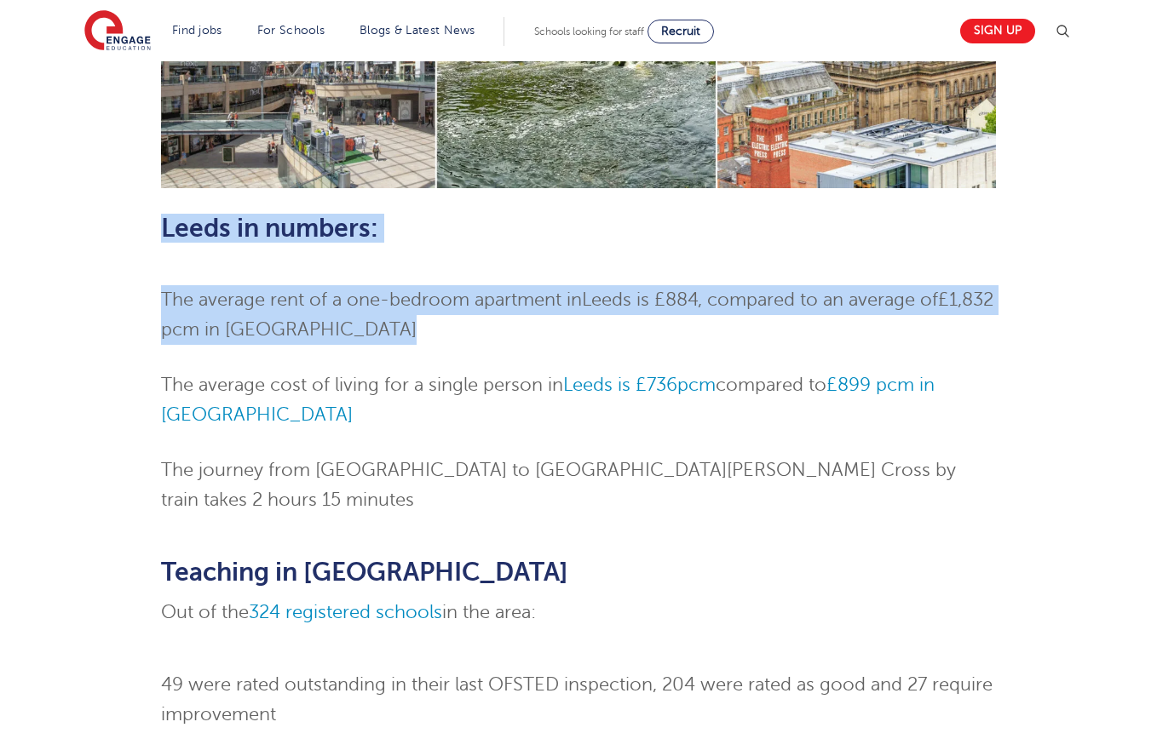
click at [124, 219] on div "Teaching Jobs in Leeds Skip to jobs About Leeds Leeds combines all the advantag…" at bounding box center [578, 467] width 1033 height 2264
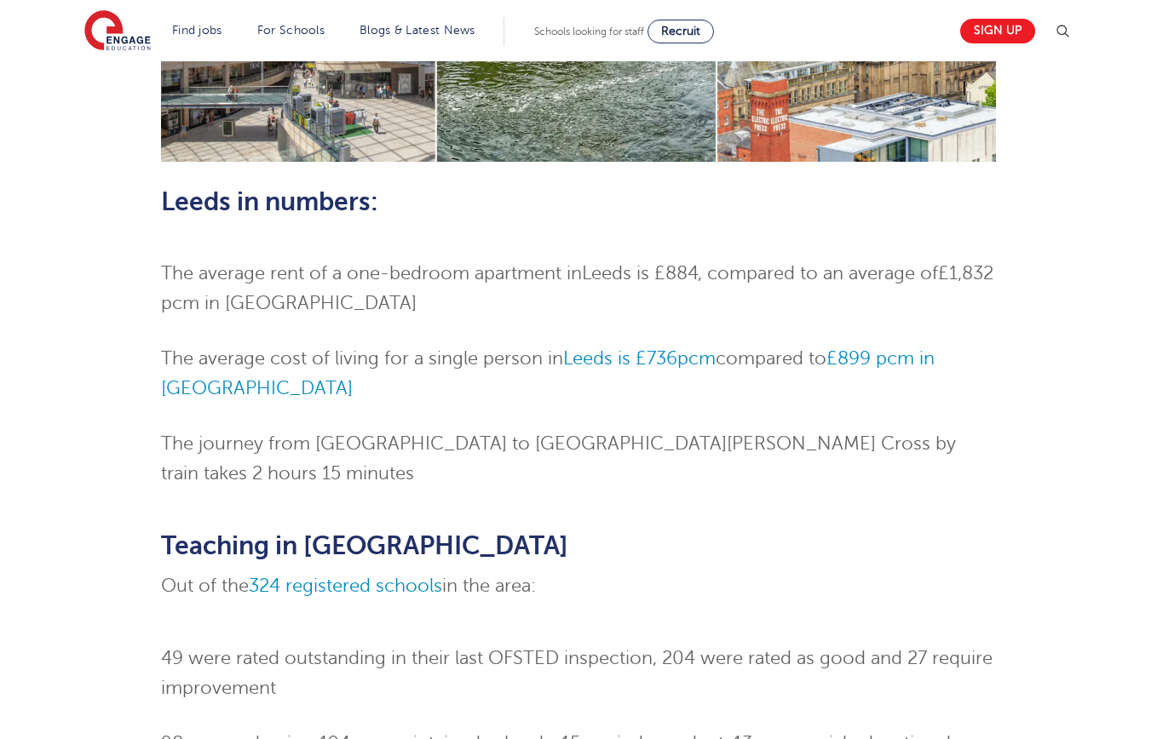
scroll to position [812, 0]
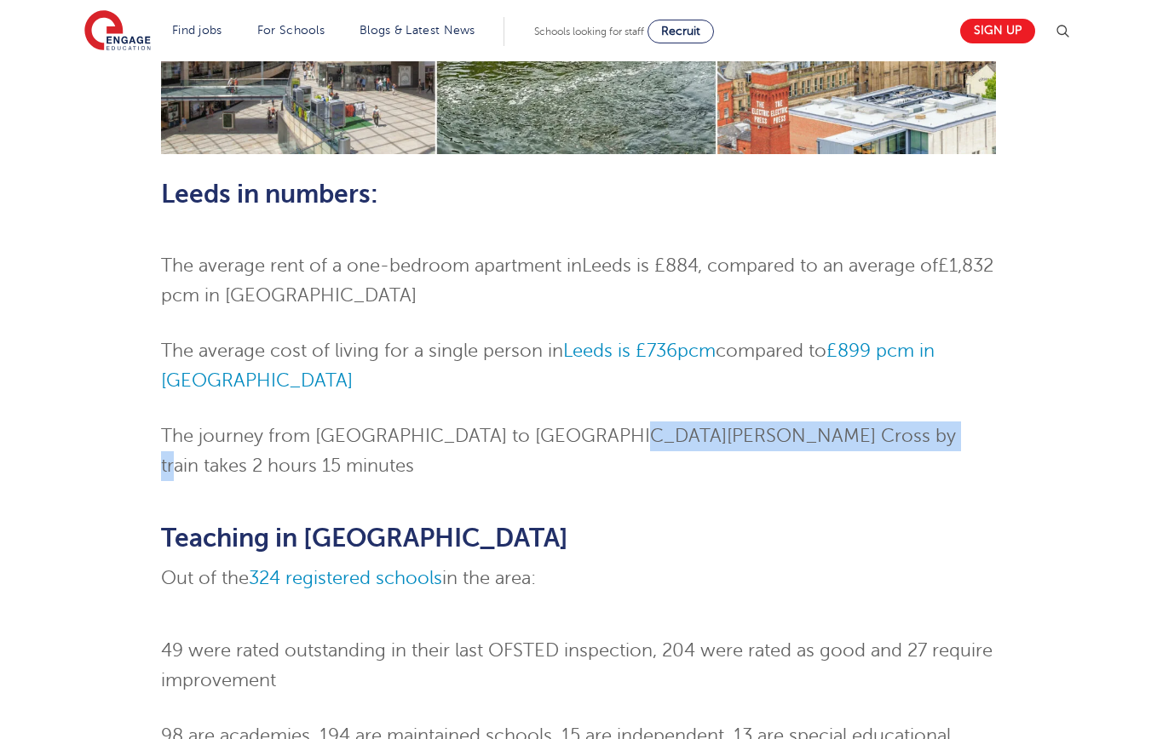
drag, startPoint x: 918, startPoint y: 451, endPoint x: 576, endPoint y: 438, distance: 341.9
click at [577, 438] on div "Skip to jobs About Leeds Leeds combines all the advantages of a large and cosmo…" at bounding box center [579, 466] width 836 height 2144
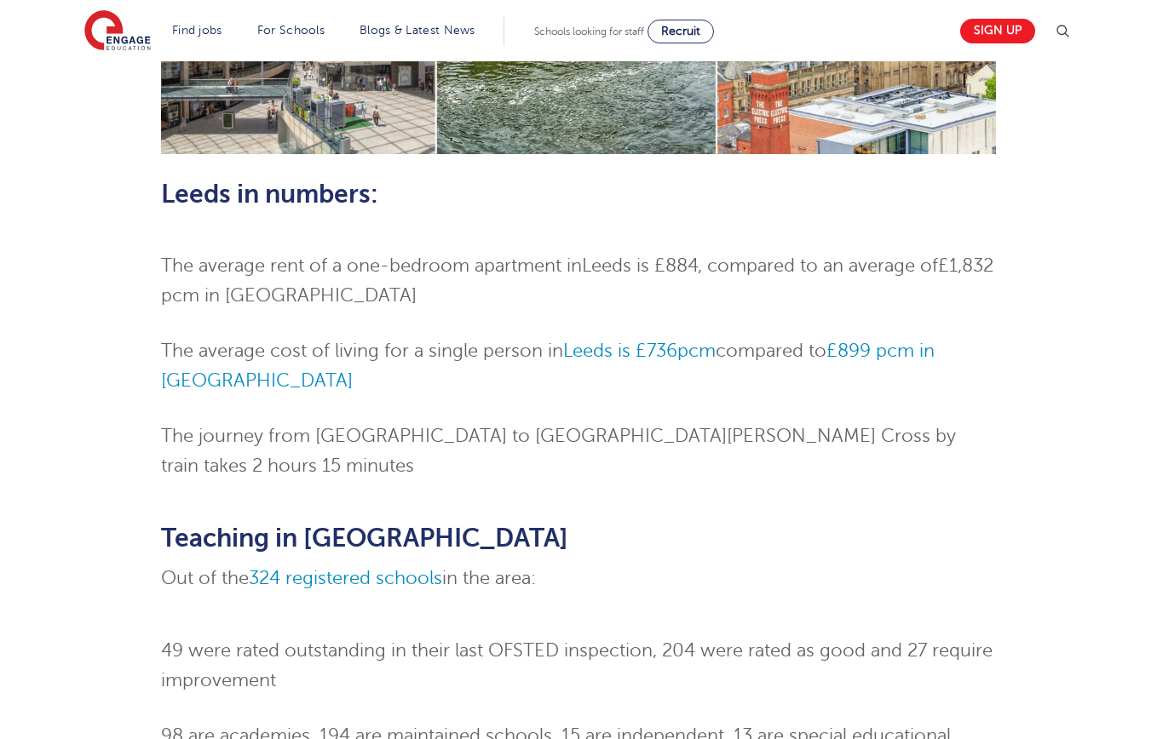
click at [573, 438] on span "The journey from Leeds to London King’s Cross by train takes 2 hours 15 minutes" at bounding box center [558, 451] width 795 height 50
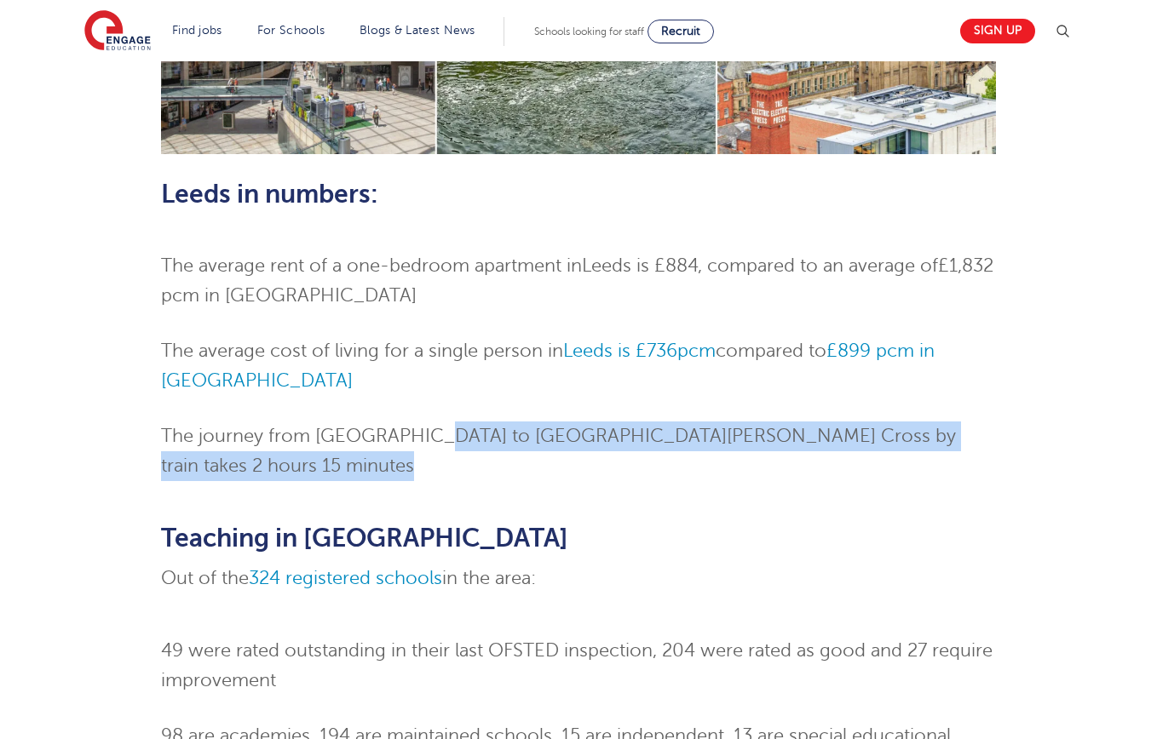
drag, startPoint x: 633, startPoint y: 472, endPoint x: 919, endPoint y: 478, distance: 286.3
click at [915, 481] on div "Skip to jobs About Leeds Leeds combines all the advantages of a large and cosmo…" at bounding box center [579, 466] width 836 height 2144
click at [926, 442] on li "The journey from Leeds to London King’s Cross by train takes 2 hours 15 minutes" at bounding box center [579, 452] width 836 height 60
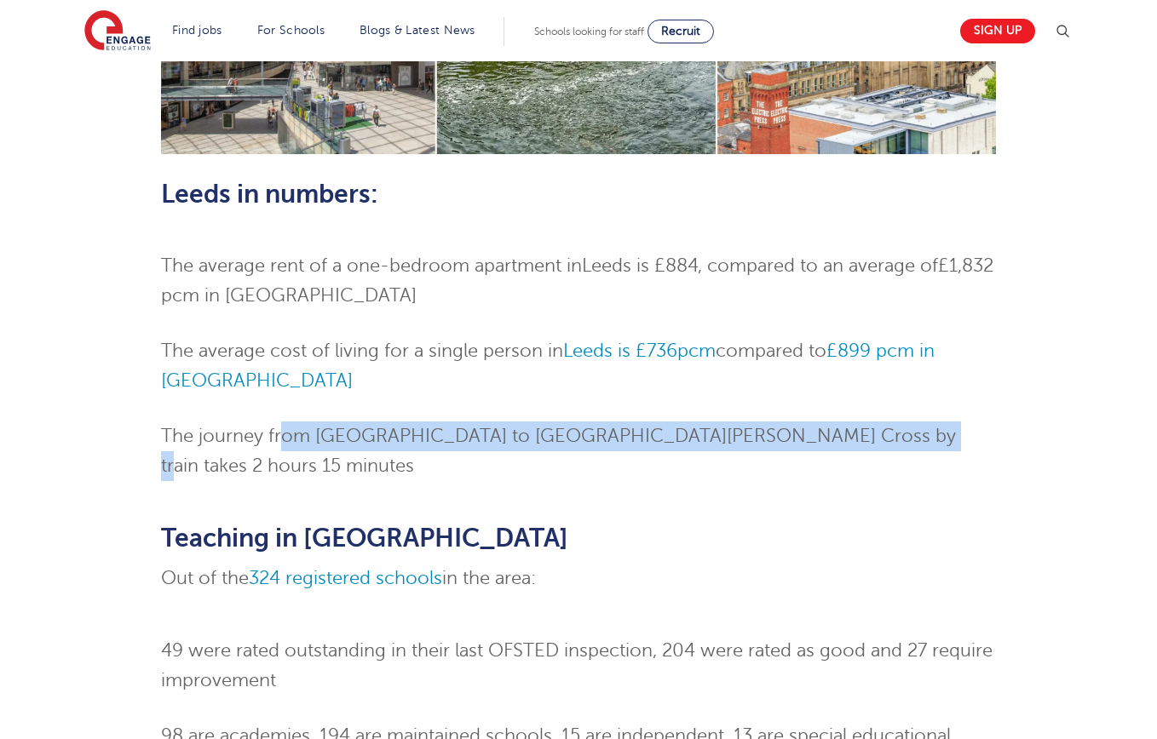
drag, startPoint x: 930, startPoint y: 447, endPoint x: 273, endPoint y: 446, distance: 656.9
click at [273, 446] on li "The journey from Leeds to London King’s Cross by train takes 2 hours 15 minutes" at bounding box center [579, 452] width 836 height 60
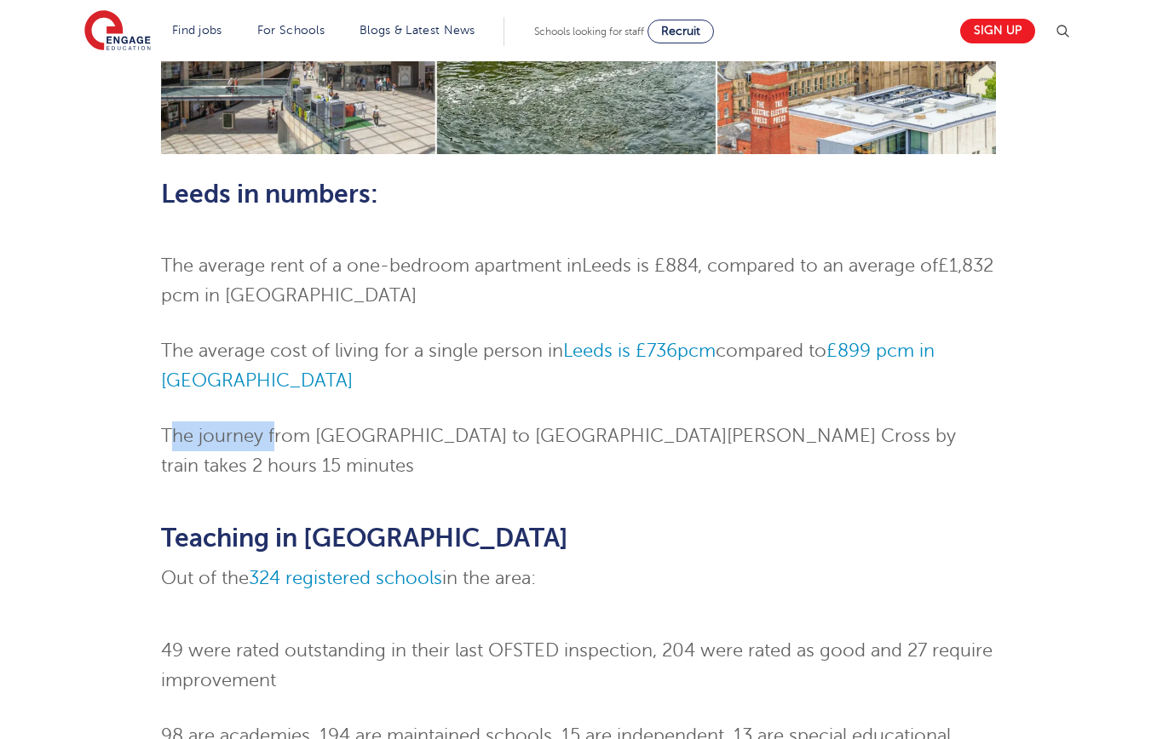
drag, startPoint x: 267, startPoint y: 441, endPoint x: 947, endPoint y: 418, distance: 681.1
click at [947, 418] on ol "The average rent of a one-bedroom apartment in Leeds is £884 , compared to an a…" at bounding box center [579, 366] width 836 height 230
click at [948, 418] on ol "The average rent of a one-bedroom apartment in Leeds is £884 , compared to an a…" at bounding box center [579, 366] width 836 height 230
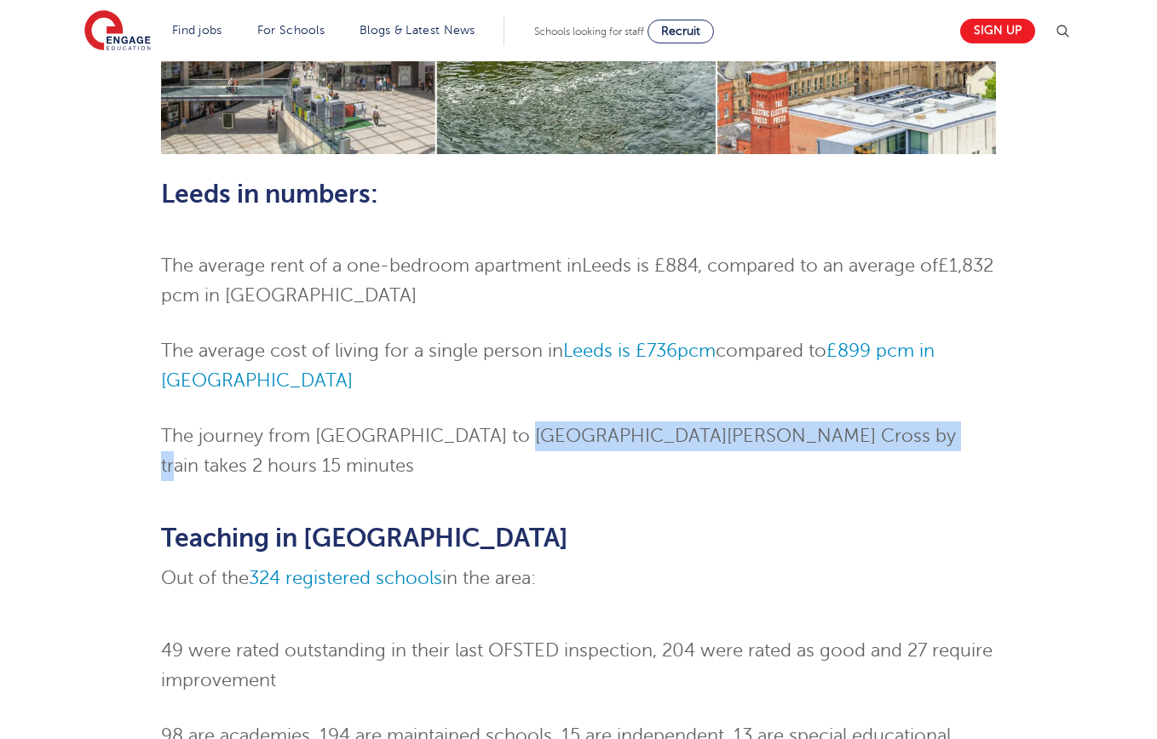
drag, startPoint x: 949, startPoint y: 437, endPoint x: 480, endPoint y: 435, distance: 469.4
click at [481, 435] on li "The journey from Leeds to London King’s Cross by train takes 2 hours 15 minutes" at bounding box center [579, 452] width 836 height 60
drag, startPoint x: 480, startPoint y: 435, endPoint x: 416, endPoint y: 442, distance: 64.3
click at [480, 435] on span "The journey from Leeds to London King’s Cross by train takes 2 hours 15 minutes" at bounding box center [558, 451] width 795 height 50
drag, startPoint x: 416, startPoint y: 442, endPoint x: 839, endPoint y: 450, distance: 423.5
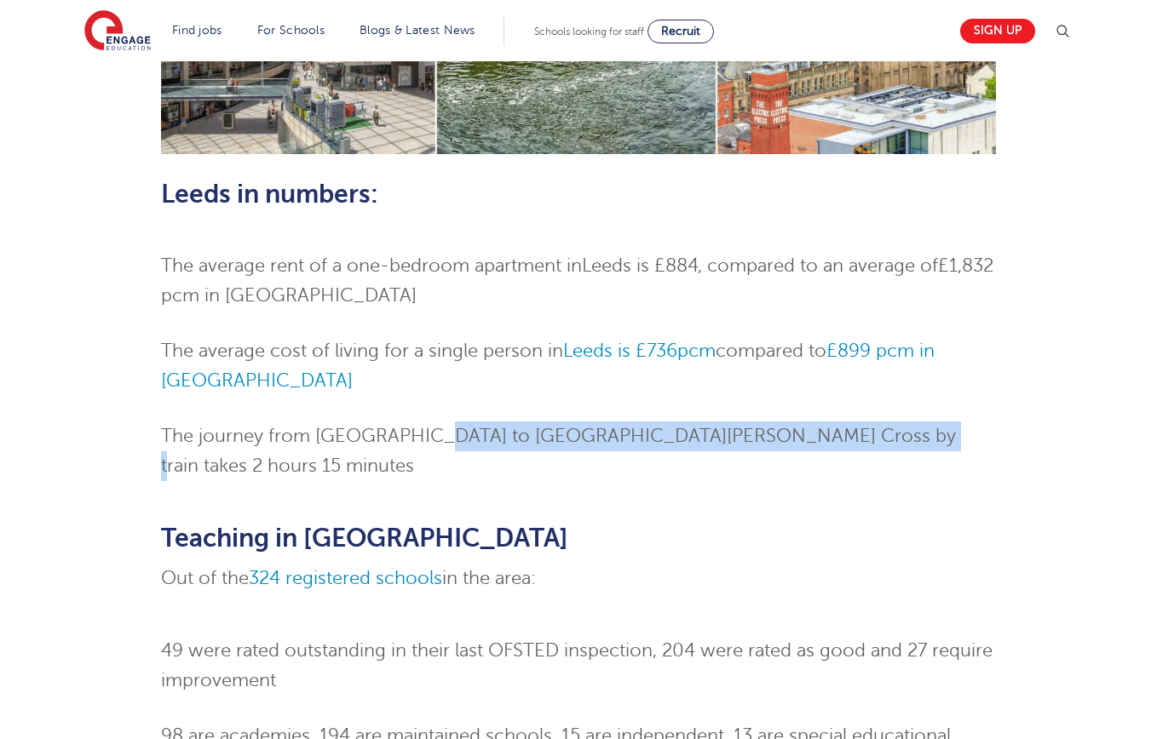
click at [839, 450] on li "The journey from Leeds to London King’s Cross by train takes 2 hours 15 minutes" at bounding box center [579, 452] width 836 height 60
drag
click at [332, 433] on li "The journey from Leeds to London King’s Cross by train takes 2 hours 15 minutes" at bounding box center [579, 452] width 836 height 60
click at [332, 433] on span "The journey from Leeds to London King’s Cross by train takes 2 hours 15 minutes" at bounding box center [558, 451] width 795 height 50
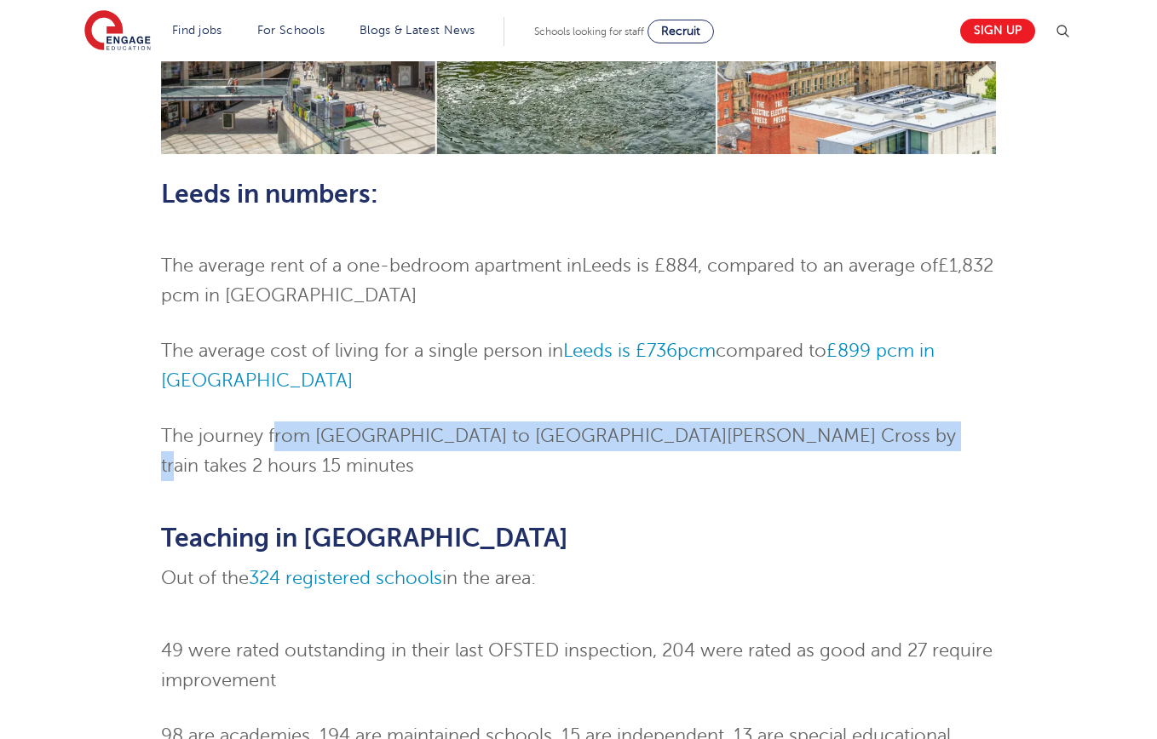
click at [879, 445] on li "The journey from Leeds to London King’s Cross by train takes 2 hours 15 minutes" at bounding box center [579, 452] width 836 height 60
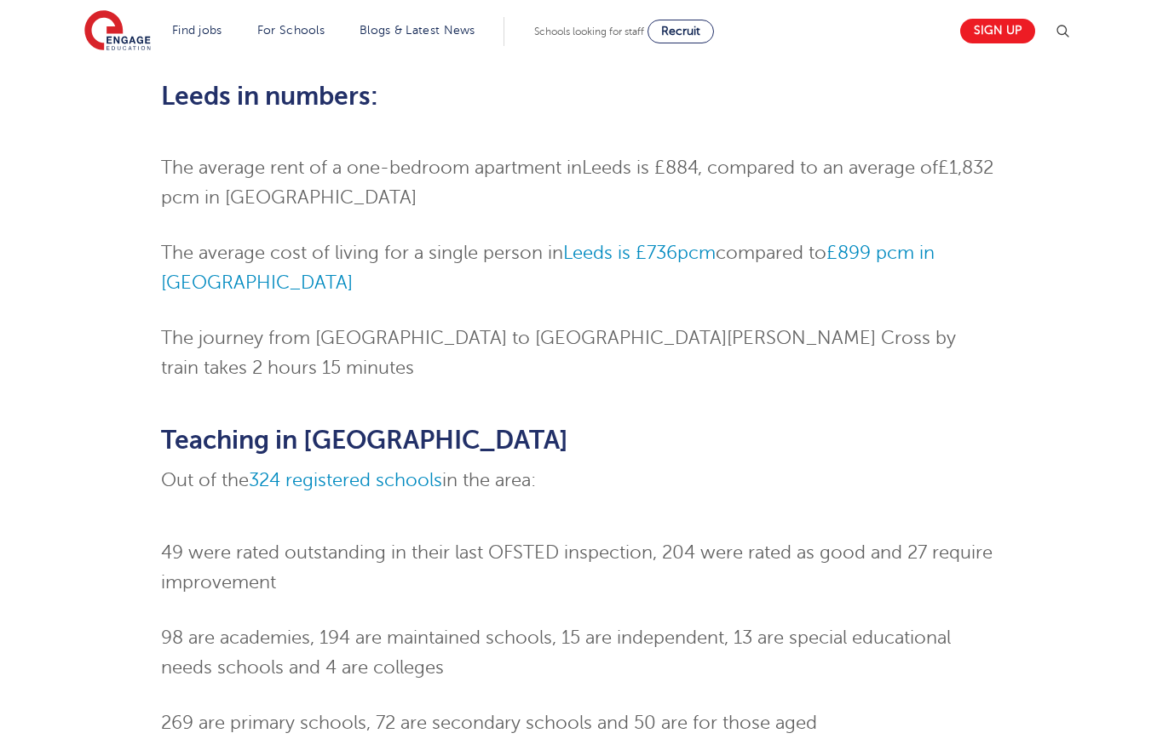
scroll to position [1148, 0]
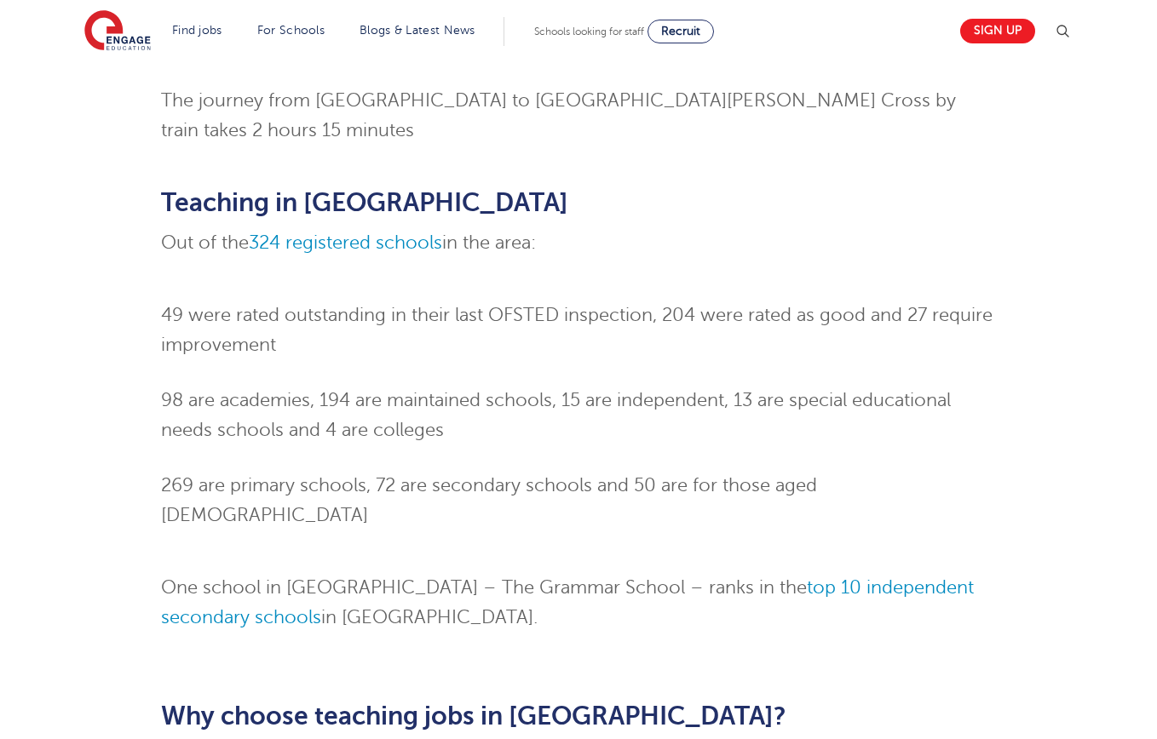
click at [338, 325] on div "Teaching Jobs in Leeds Skip to jobs About Leeds Leeds combines all the advantag…" at bounding box center [578, 97] width 861 height 2264
click at [339, 325] on li "49 were rated outstanding in their last OFSTED inspection, 204 were rated as go…" at bounding box center [579, 331] width 836 height 60
click at [135, 274] on div "Teaching Jobs in Leeds Skip to jobs About Leeds Leeds combines all the advantag…" at bounding box center [578, 97] width 1033 height 2264
click at [382, 305] on div "Teaching Jobs in Leeds Skip to jobs About Leeds Leeds combines all the advantag…" at bounding box center [578, 97] width 1033 height 2264
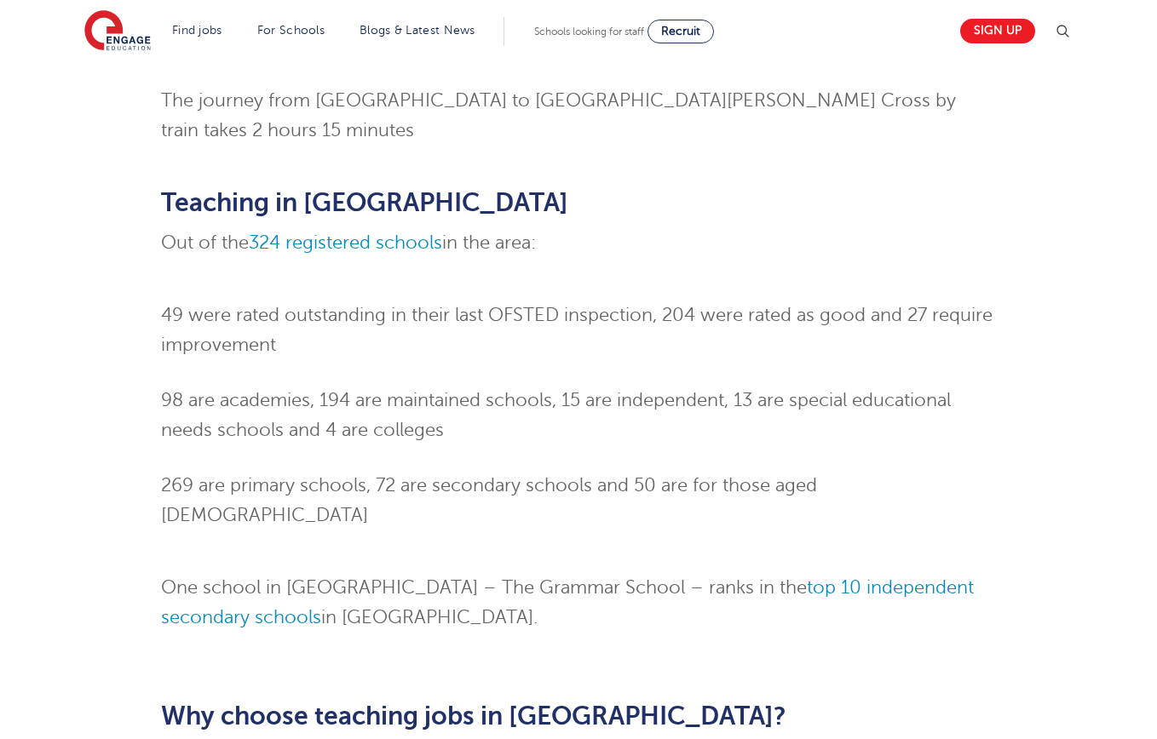
click at [383, 305] on li "49 were rated outstanding in their last OFSTED inspection, 204 were rated as go…" at bounding box center [579, 331] width 836 height 60
click at [59, 237] on div "Teaching Jobs in Leeds Skip to jobs About Leeds Leeds combines all the advantag…" at bounding box center [578, 88] width 1157 height 2349
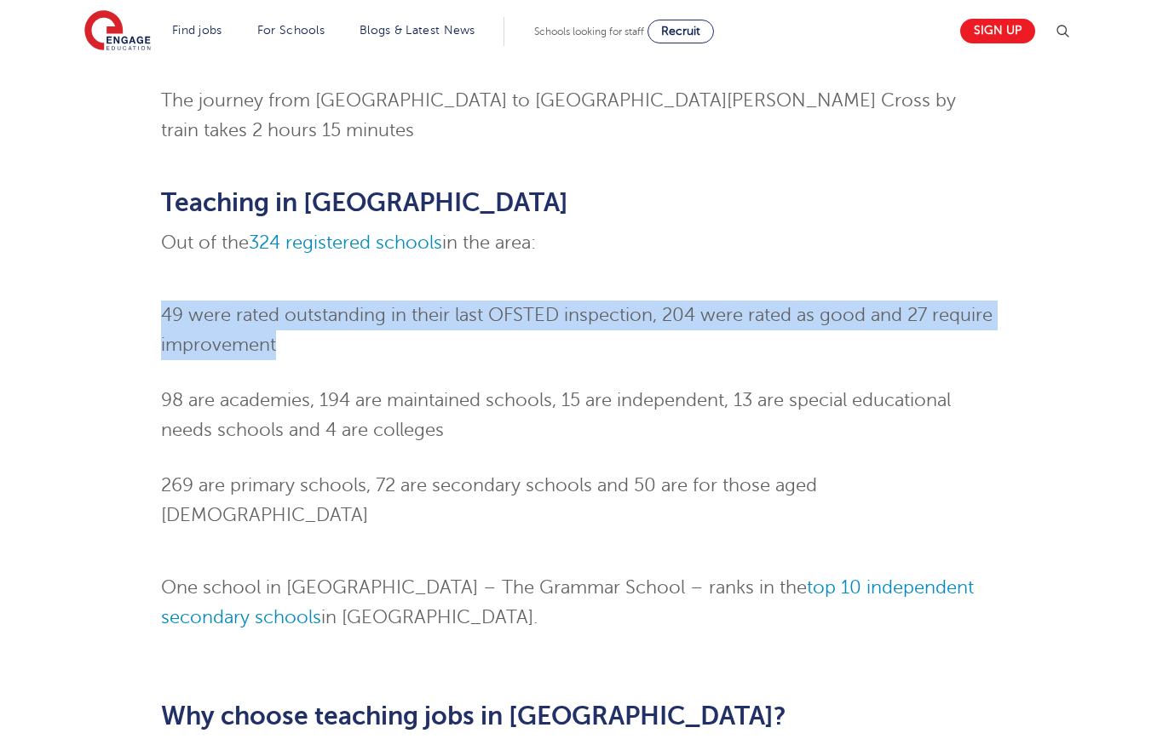
click at [578, 345] on div "Teaching Jobs in Leeds Skip to jobs About Leeds Leeds combines all the advantag…" at bounding box center [578, 97] width 1033 height 2264
click at [589, 345] on ol "49 were rated outstanding in their last OFSTED inspection, 204 were rated as go…" at bounding box center [579, 416] width 836 height 230
click at [168, 301] on ol "49 were rated outstanding in their last OFSTED inspection, 204 were rated as go…" at bounding box center [579, 416] width 836 height 230
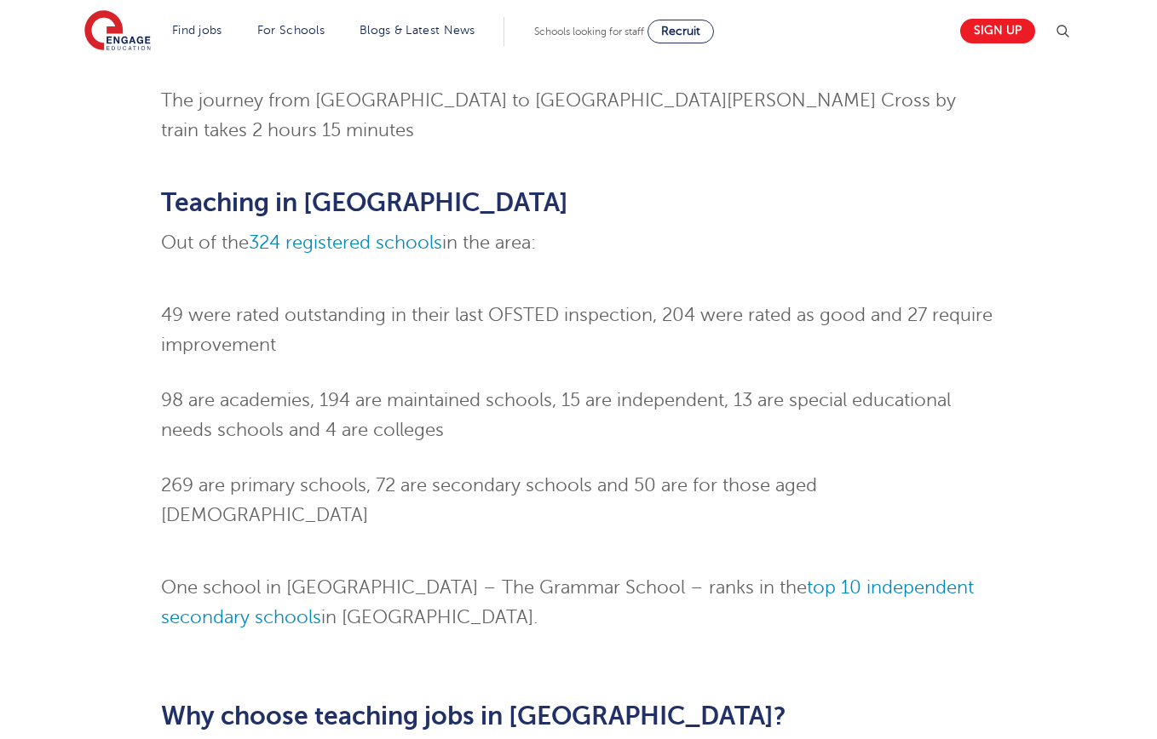
click at [141, 286] on div "Teaching Jobs in Leeds Skip to jobs About Leeds Leeds combines all the advantag…" at bounding box center [578, 97] width 1033 height 2264
click at [279, 299] on div "Teaching Jobs in Leeds Skip to jobs About Leeds Leeds combines all the advantag…" at bounding box center [578, 97] width 1033 height 2264
click at [305, 304] on li "49 were rated outstanding in their last OFSTED inspection, 204 were rated as go…" at bounding box center [579, 331] width 836 height 60
click at [49, 265] on div "Teaching Jobs in Leeds Skip to jobs About Leeds Leeds combines all the advantag…" at bounding box center [578, 88] width 1157 height 2349
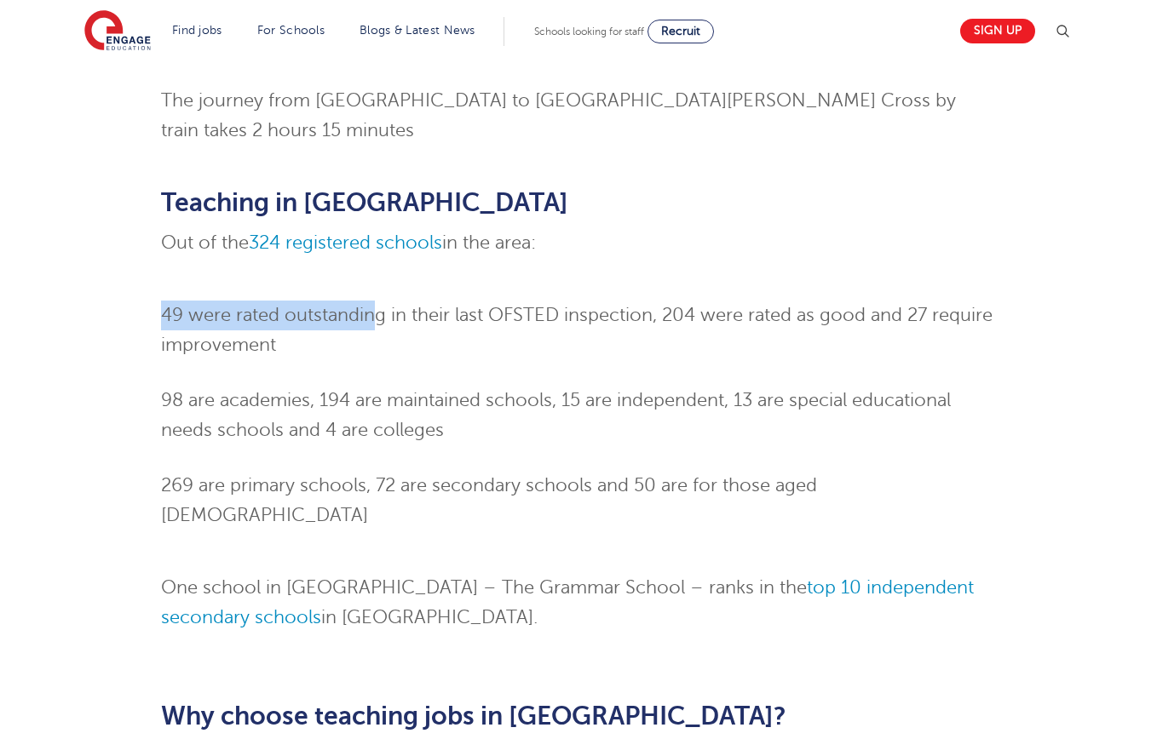
click at [401, 294] on div "Teaching Jobs in Leeds Skip to jobs About Leeds Leeds combines all the advantag…" at bounding box center [578, 88] width 1157 height 2349
click at [403, 305] on span "49 were rated outstanding in their last OFSTED inspection, 204 were rated as go…" at bounding box center [577, 330] width 832 height 50
click at [106, 268] on div "Teaching Jobs in Leeds Skip to jobs About Leeds Leeds combines all the advantag…" at bounding box center [578, 97] width 1033 height 2264
click at [287, 320] on div "Teaching Jobs in Leeds Skip to jobs About Leeds Leeds combines all the advantag…" at bounding box center [578, 97] width 1033 height 2264
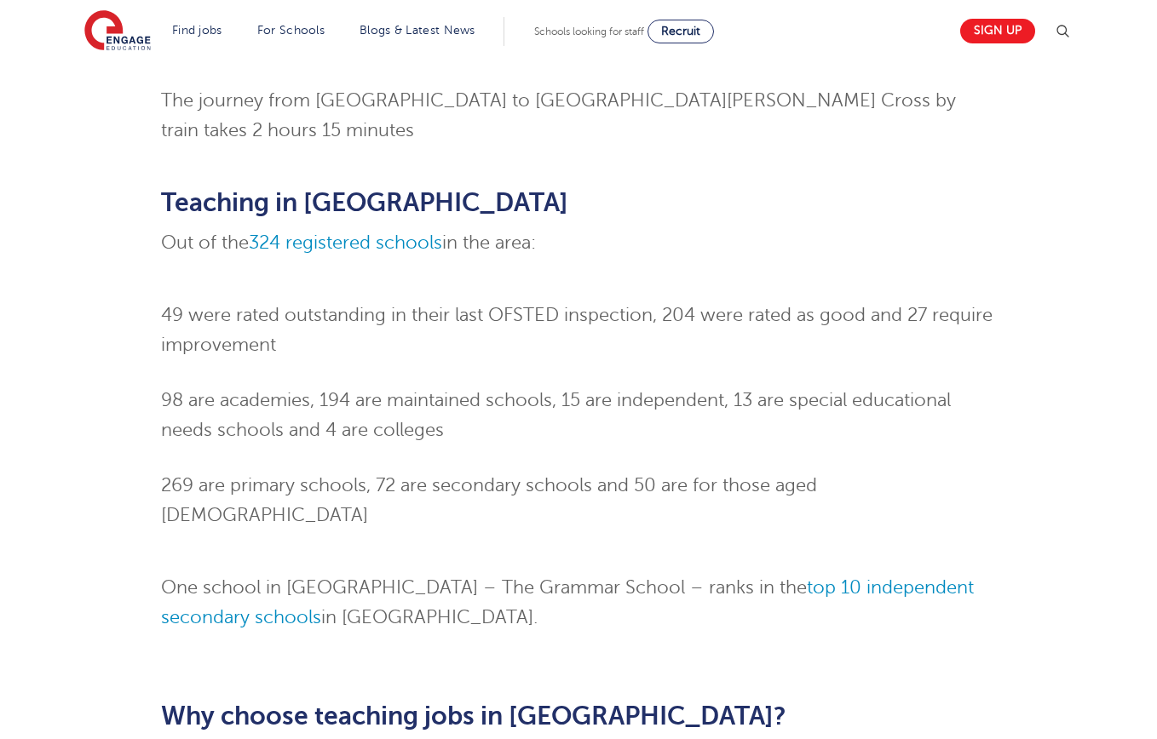
click at [291, 319] on li "49 were rated outstanding in their last OFSTED inspection, 204 were rated as go…" at bounding box center [579, 331] width 836 height 60
click at [89, 279] on div "Teaching Jobs in Leeds Skip to jobs About Leeds Leeds combines all the advantag…" at bounding box center [578, 97] width 1033 height 2264
click at [83, 278] on div "Teaching Jobs in Leeds Skip to jobs About Leeds Leeds combines all the advantag…" at bounding box center [578, 97] width 1033 height 2264
click at [422, 329] on div "Teaching Jobs in Leeds Skip to jobs About Leeds Leeds combines all the advantag…" at bounding box center [578, 97] width 1033 height 2264
click at [425, 328] on li "49 were rated outstanding in their last OFSTED inspection, 204 were rated as go…" at bounding box center [579, 331] width 836 height 60
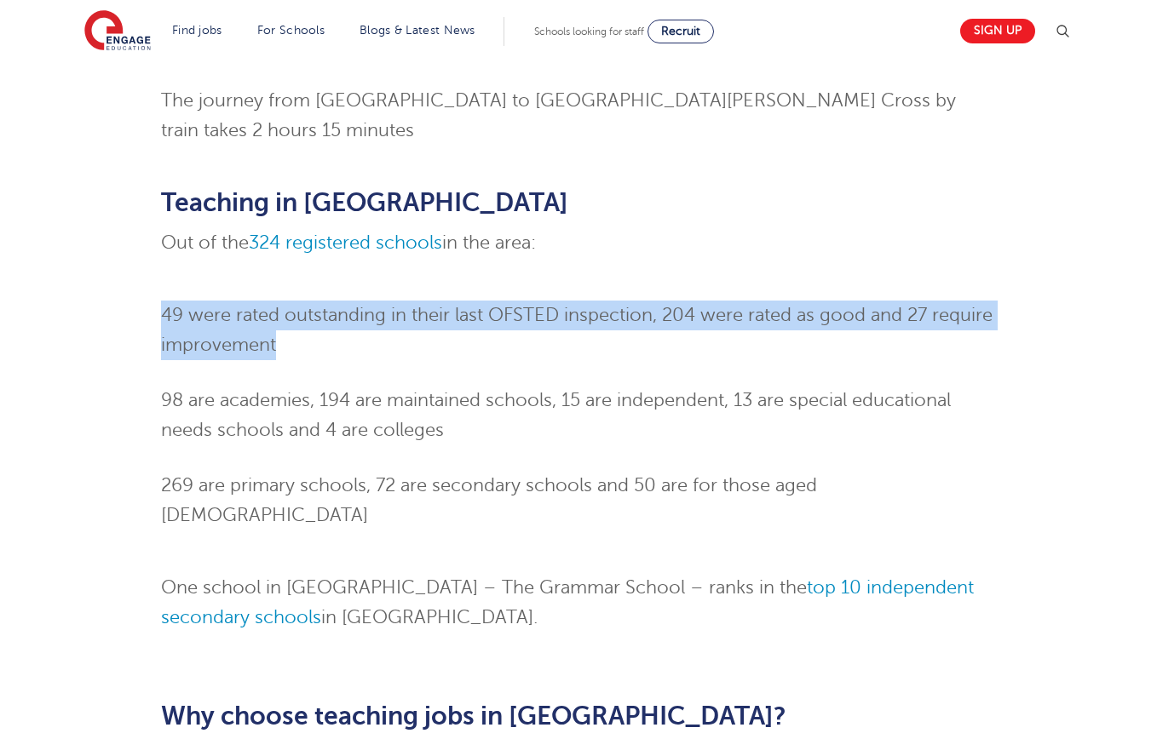
click at [90, 266] on div "Teaching Jobs in Leeds Skip to jobs About Leeds Leeds combines all the advantag…" at bounding box center [578, 97] width 1033 height 2264
click at [81, 264] on div "Teaching Jobs in Leeds Skip to jobs About Leeds Leeds combines all the advantag…" at bounding box center [578, 97] width 1033 height 2264
click at [390, 320] on div "Teaching Jobs in Leeds Skip to jobs About Leeds Leeds combines all the advantag…" at bounding box center [578, 97] width 1033 height 2264
click at [391, 320] on li "49 were rated outstanding in their last OFSTED inspection, 204 were rated as go…" at bounding box center [579, 331] width 836 height 60
click at [107, 255] on div "Teaching Jobs in Leeds Skip to jobs About Leeds Leeds combines all the advantag…" at bounding box center [578, 97] width 1033 height 2264
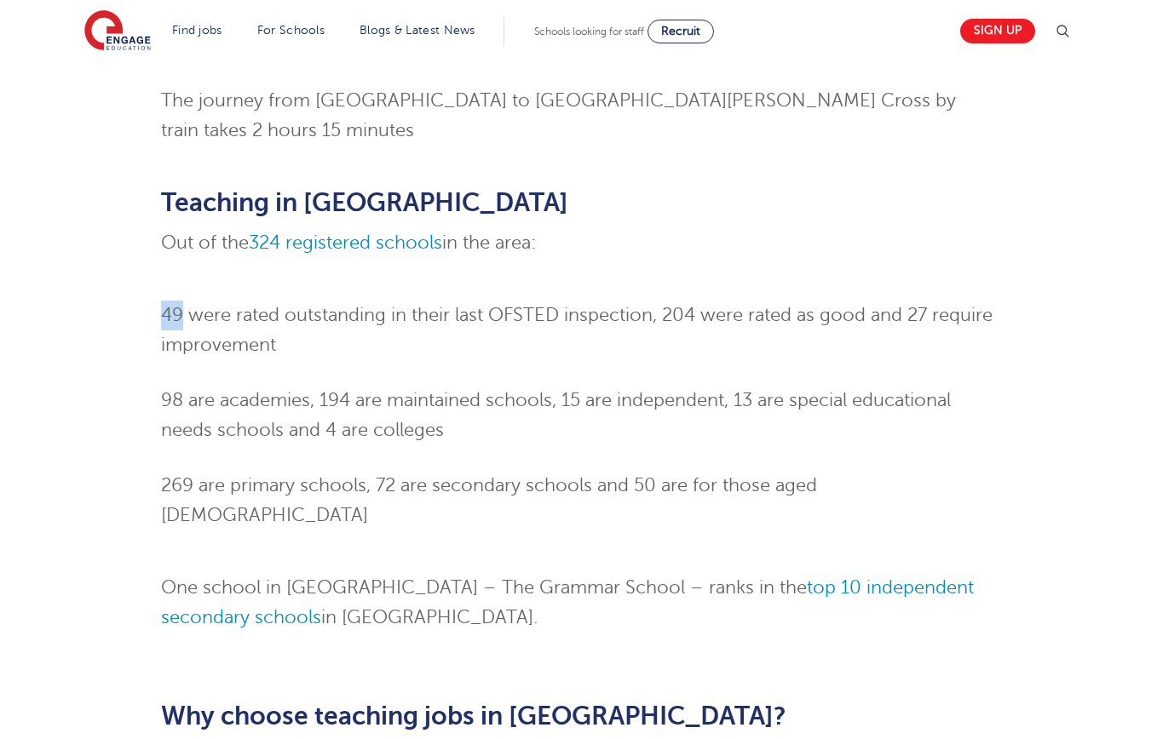
click at [106, 254] on div "Teaching Jobs in Leeds Skip to jobs About Leeds Leeds combines all the advantag…" at bounding box center [578, 97] width 1033 height 2264
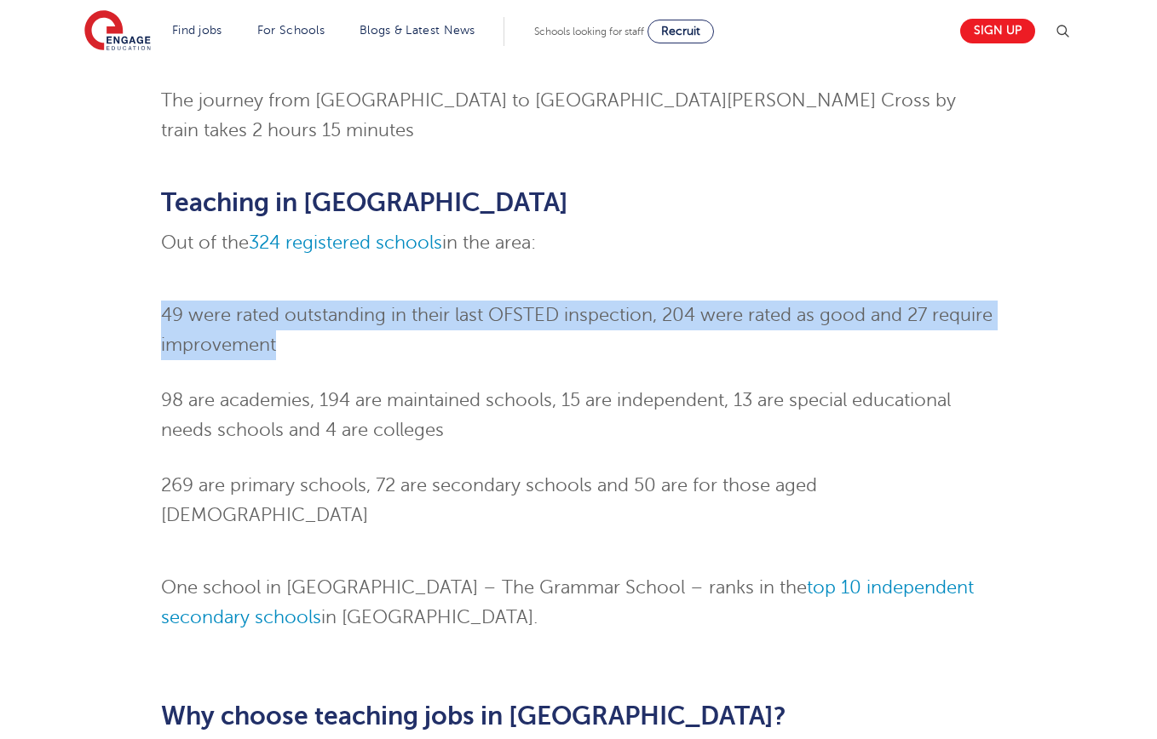
click at [326, 303] on div "Teaching Jobs in Leeds Skip to jobs About Leeds Leeds combines all the advantag…" at bounding box center [578, 97] width 1033 height 2264
click at [354, 305] on li "49 were rated outstanding in their last OFSTED inspection, 204 were rated as go…" at bounding box center [579, 331] width 836 height 60
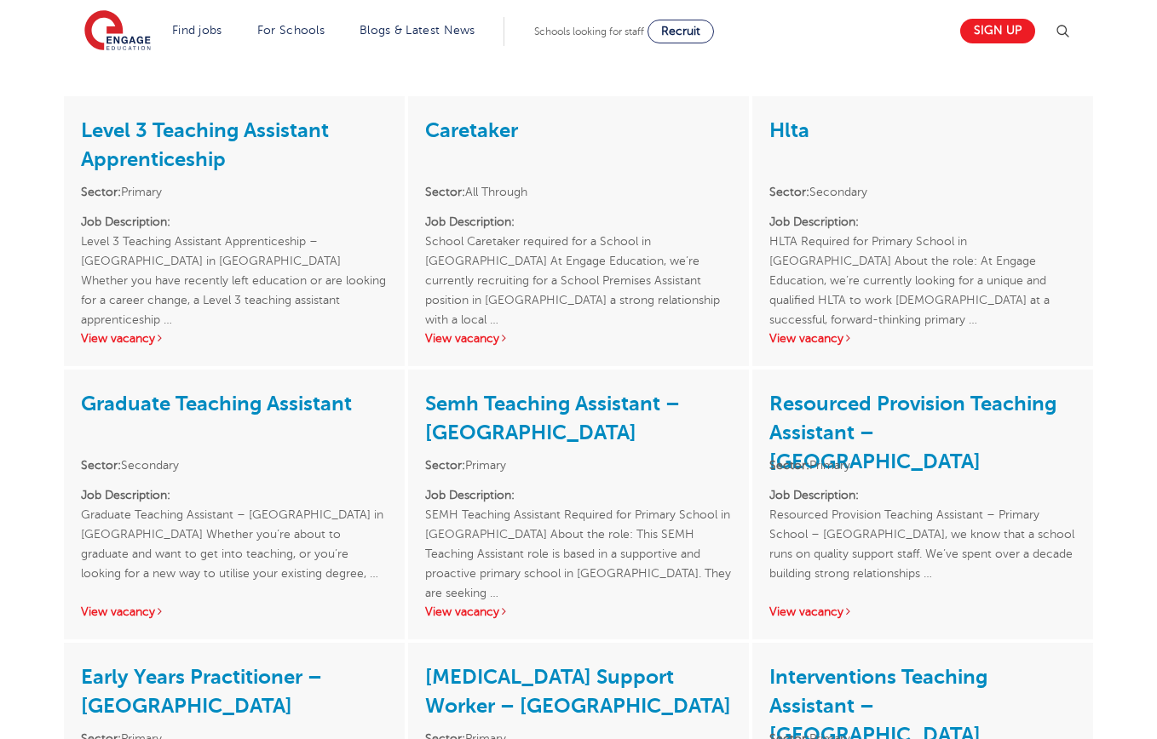
scroll to position [2319, 0]
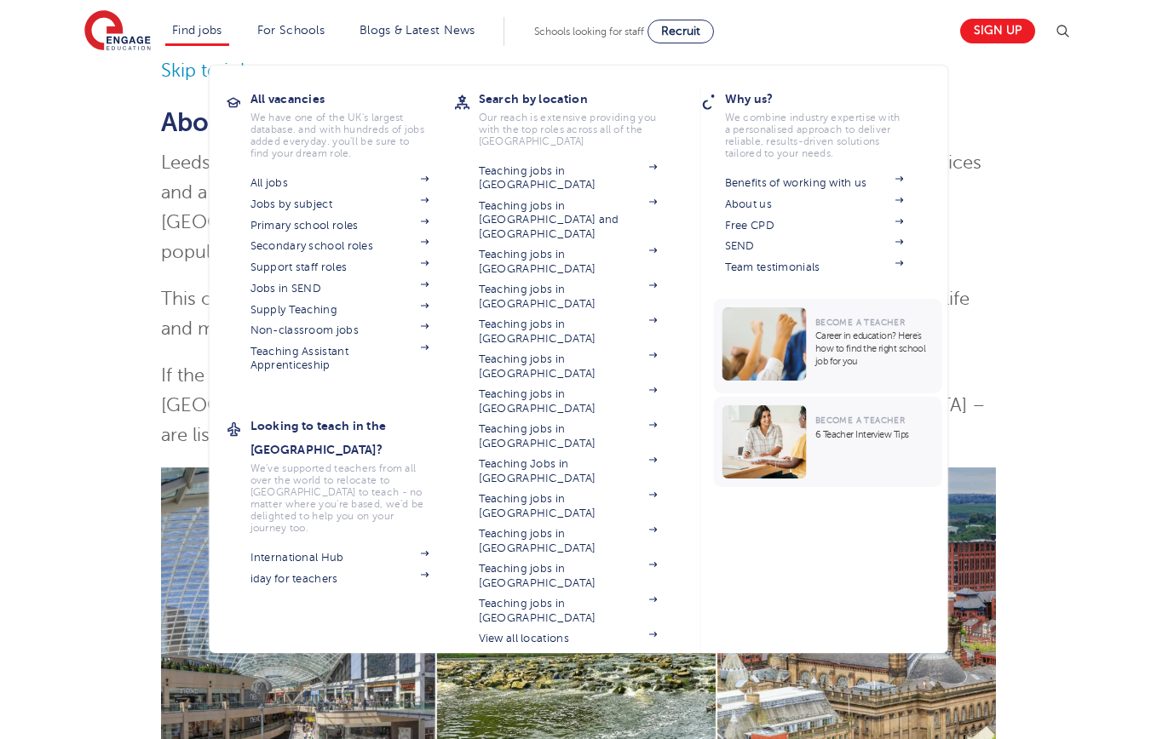
scroll to position [148, 0]
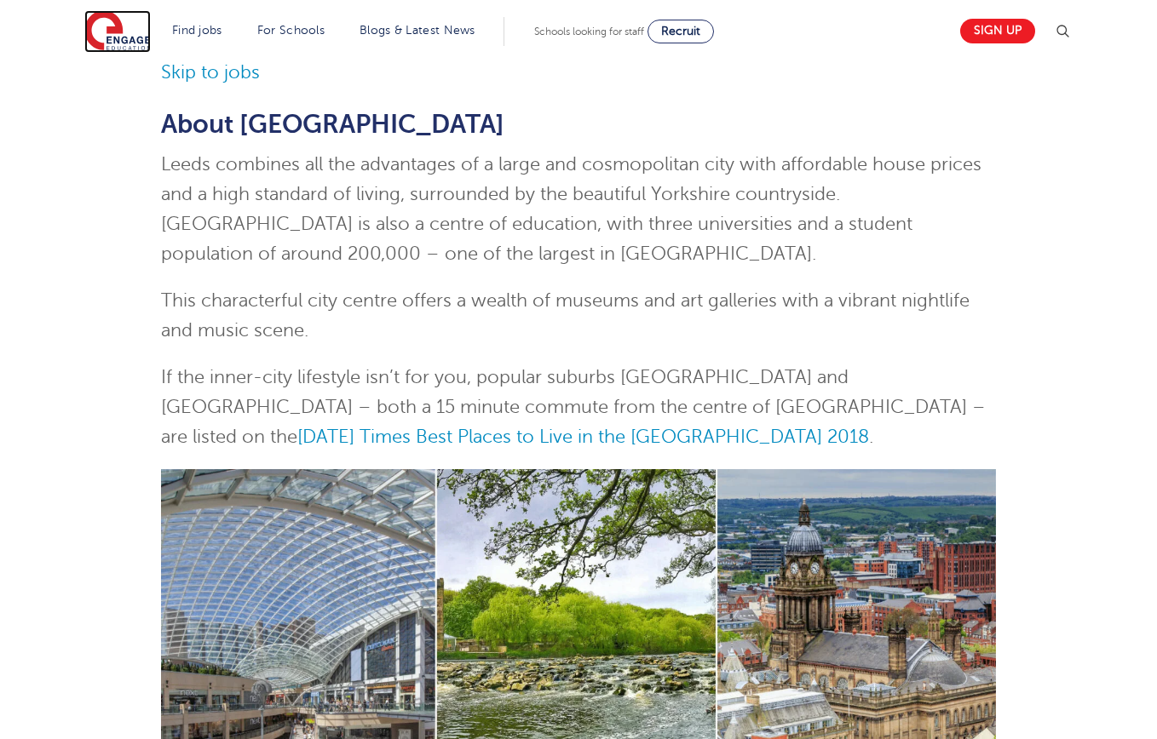
click at [140, 28] on img at bounding box center [117, 31] width 66 height 43
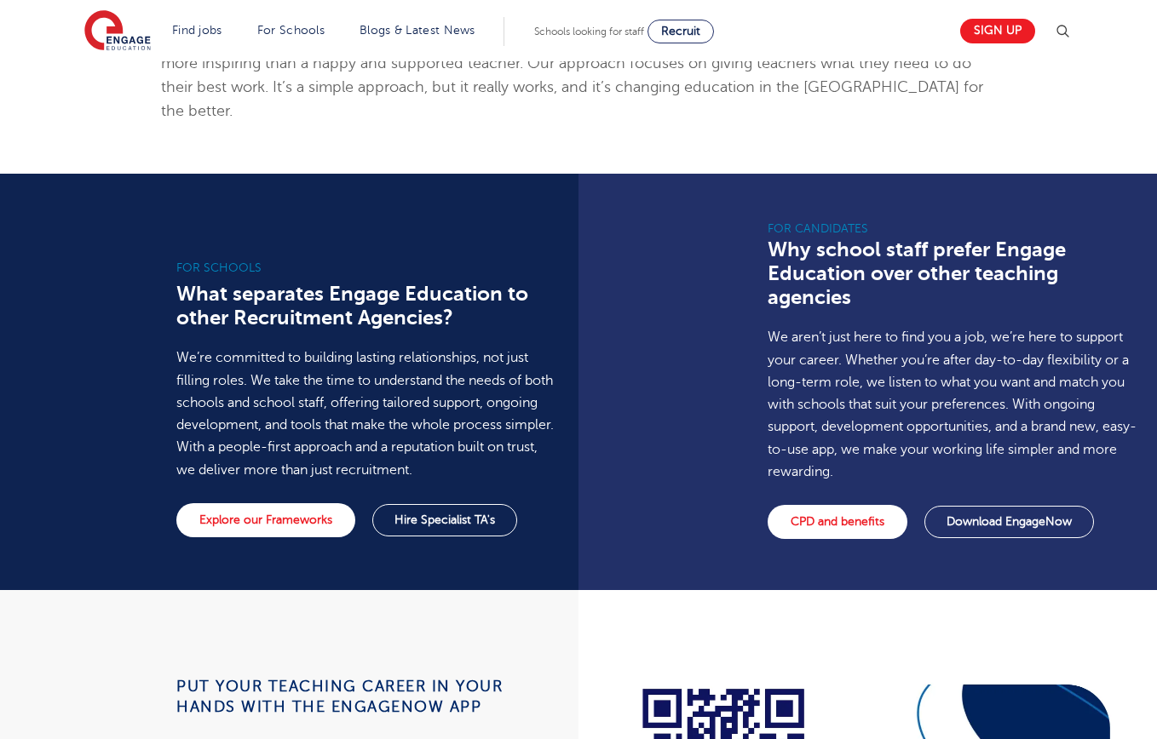
scroll to position [1197, 0]
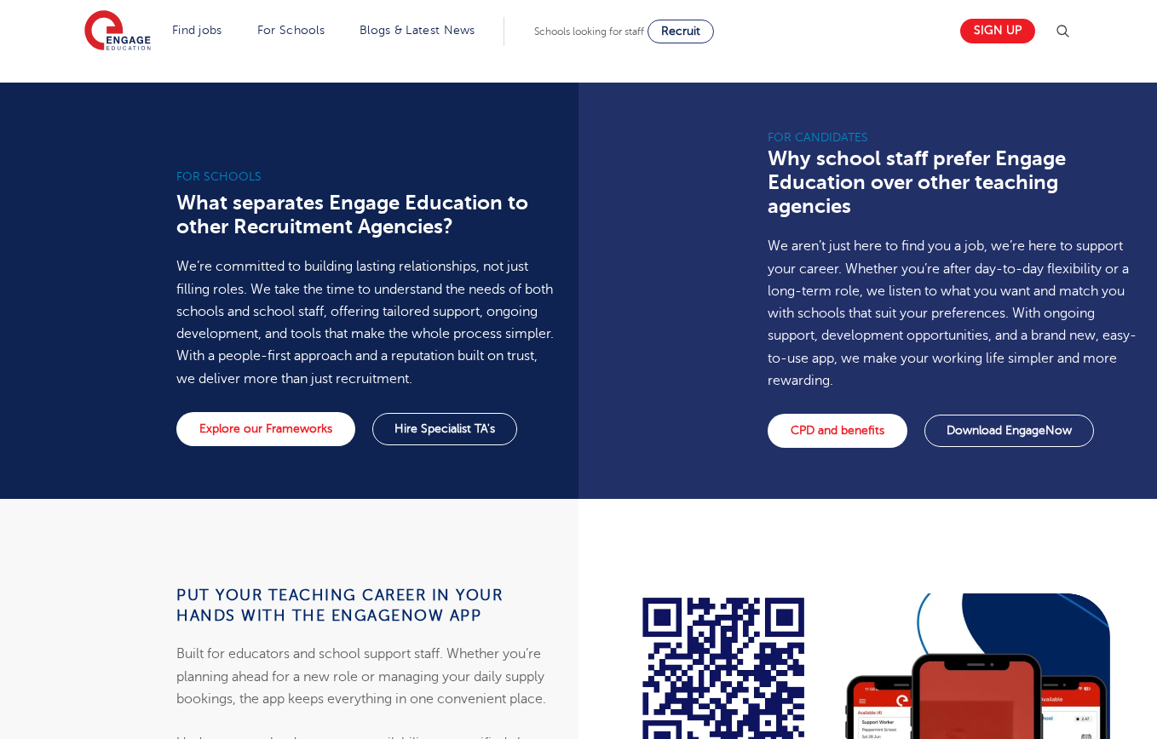
drag, startPoint x: 132, startPoint y: 548, endPoint x: 575, endPoint y: 615, distance: 448.1
click at [575, 615] on div "Put your teaching career in your hands with the EngageNow app Built for educato…" at bounding box center [282, 731] width 591 height 465
drag, startPoint x: 569, startPoint y: 616, endPoint x: 549, endPoint y: 623, distance: 21.6
click at [568, 616] on div "Put your teaching career in your hands with the EngageNow app Built for educato…" at bounding box center [282, 731] width 591 height 465
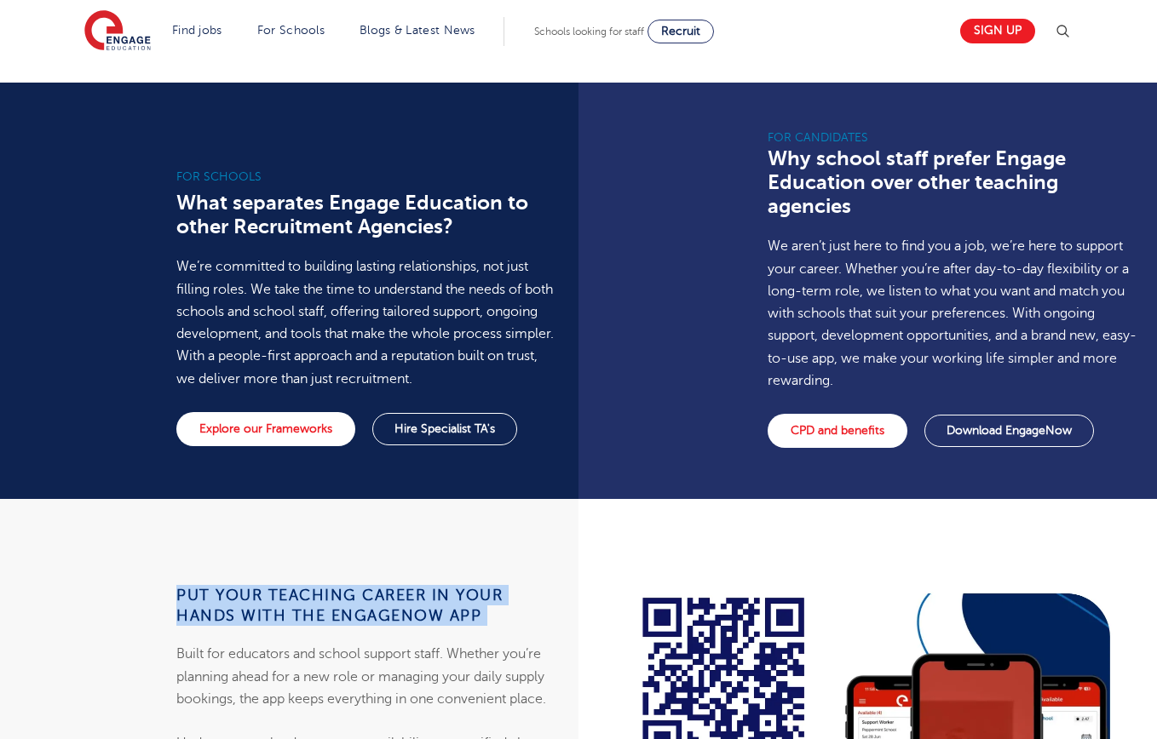
drag, startPoint x: 452, startPoint y: 608, endPoint x: 286, endPoint y: 573, distance: 168.9
click at [287, 573] on div "Put your teaching career in your hands with the EngageNow app Built for educato…" at bounding box center [364, 684] width 377 height 276
click at [286, 573] on div "Put your teaching career in your hands with the EngageNow app Built for educato…" at bounding box center [364, 684] width 377 height 276
drag, startPoint x: 222, startPoint y: 565, endPoint x: 534, endPoint y: 601, distance: 314.8
click at [534, 601] on div "Put your teaching career in your hands with the EngageNow app Built for educato…" at bounding box center [364, 684] width 377 height 276
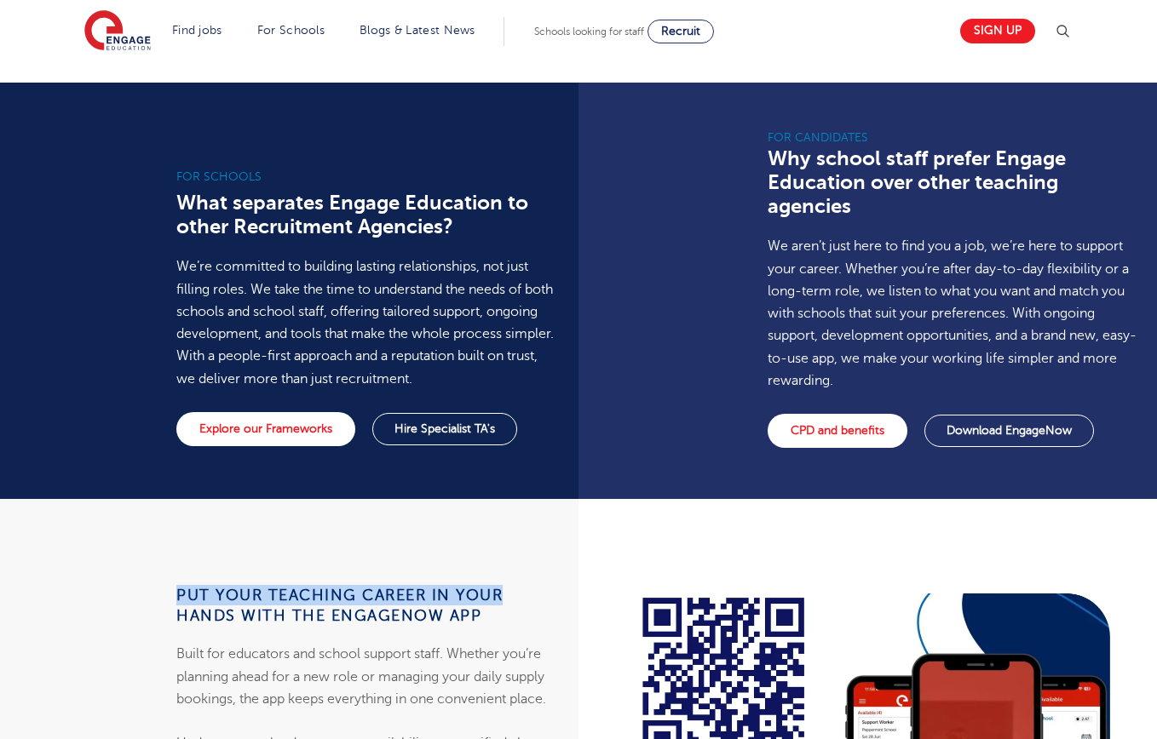
click at [534, 601] on h4 "Put your teaching career in your hands with the EngageNow app" at bounding box center [364, 605] width 377 height 41
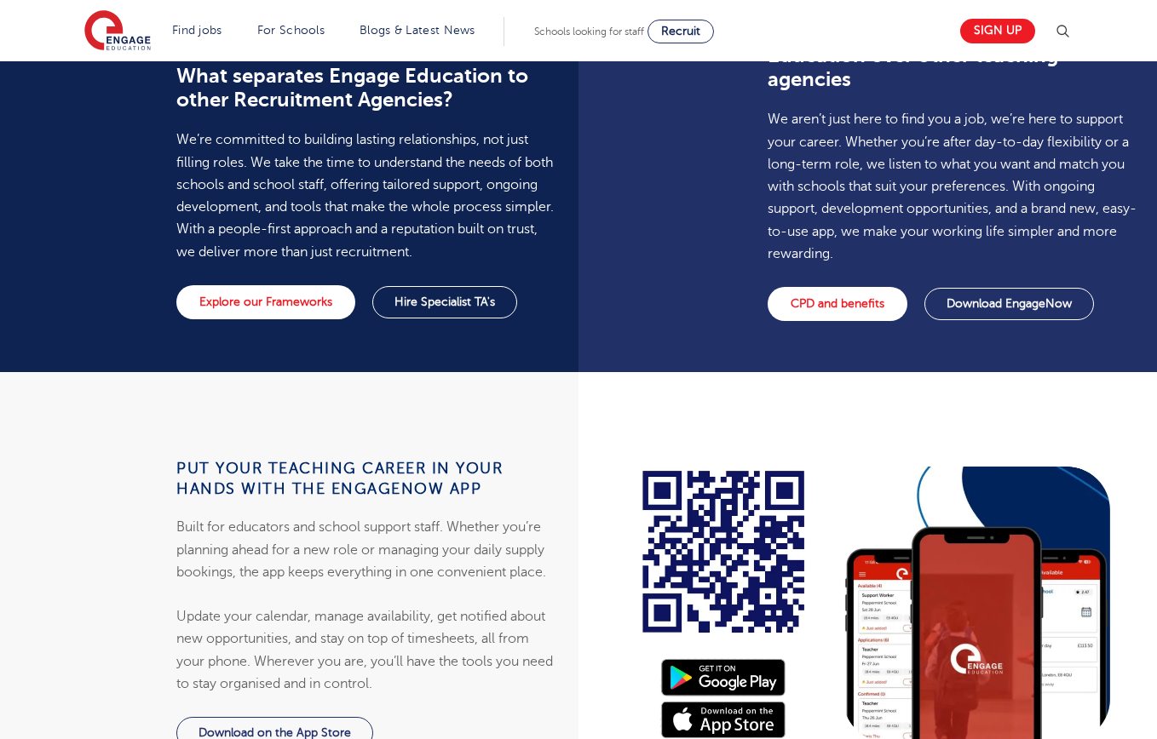
scroll to position [1366, 0]
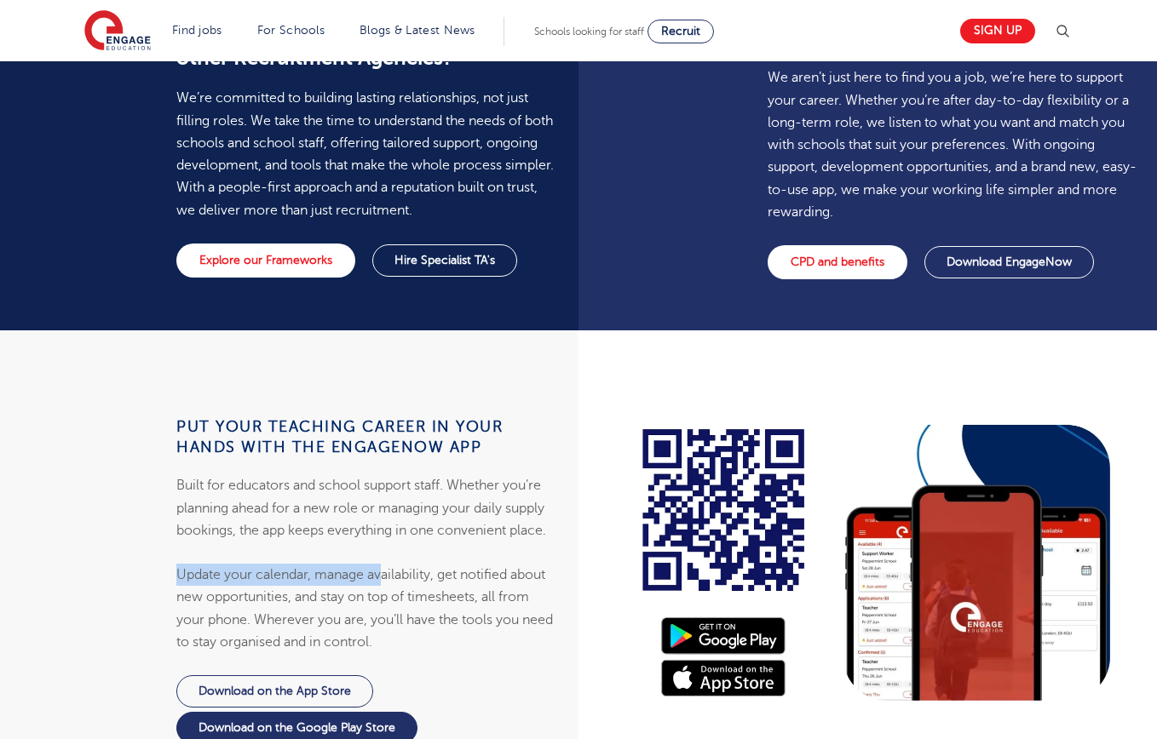
drag, startPoint x: 261, startPoint y: 549, endPoint x: 387, endPoint y: 581, distance: 130.2
click at [387, 581] on div "Put your teaching career in your hands with the EngageNow app Built for educato…" at bounding box center [364, 515] width 377 height 276
click at [387, 581] on p "Update your calendar, manage availability, get notified about new opportunities…" at bounding box center [364, 608] width 377 height 89
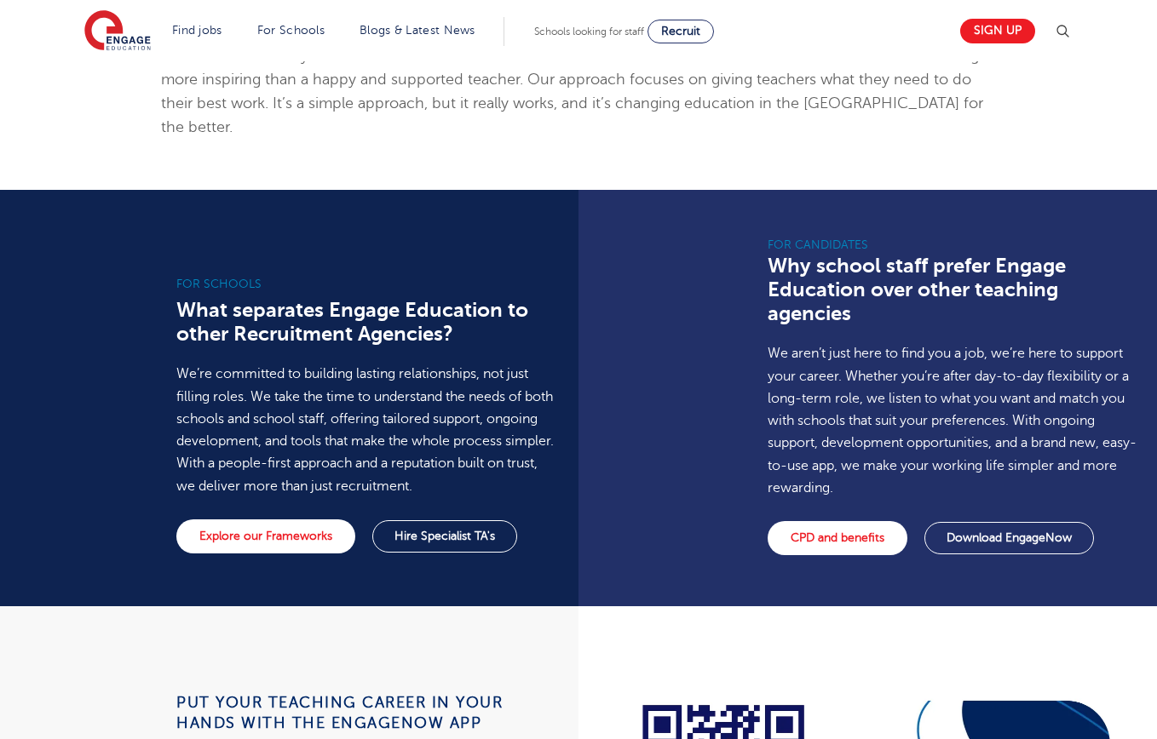
scroll to position [1085, 0]
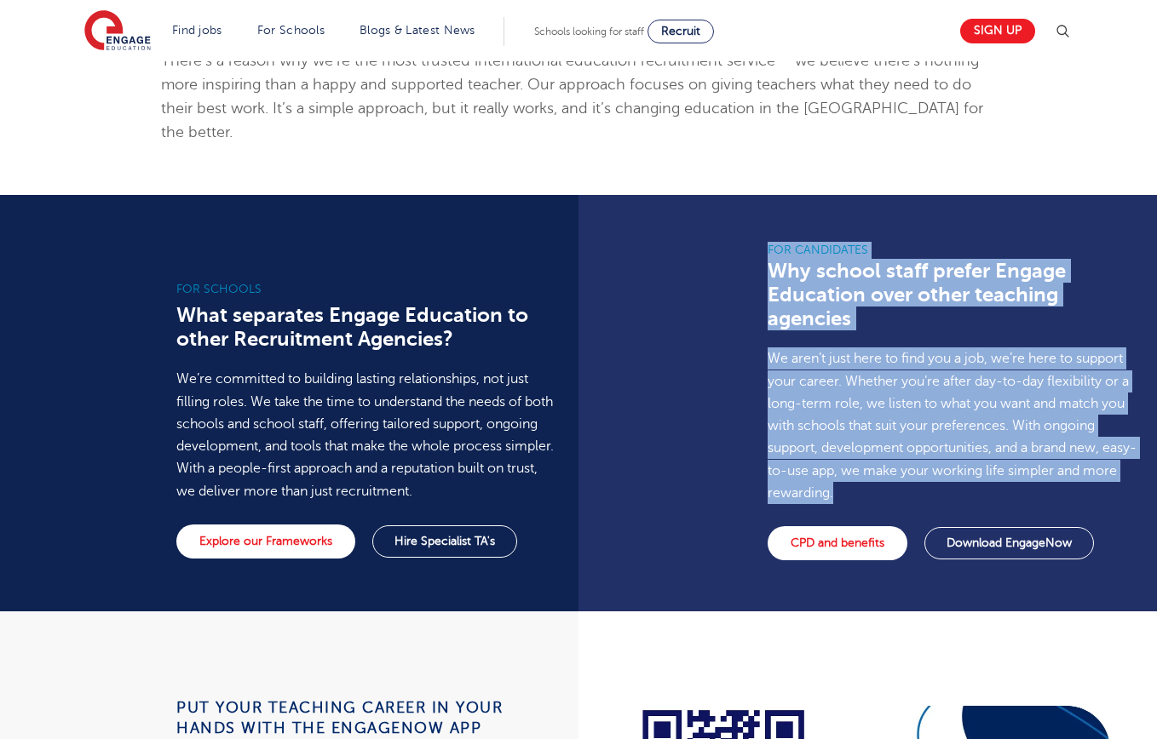
drag, startPoint x: 755, startPoint y: 334, endPoint x: 929, endPoint y: 472, distance: 221.9
click at [930, 472] on div "For Candidates Why school staff prefer Engage Education over other teaching age…" at bounding box center [873, 403] width 591 height 417
click at [928, 472] on p "We aren’t just here to find you a job, we’re here to support your career. Wheth…" at bounding box center [956, 426] width 377 height 157
drag, startPoint x: 893, startPoint y: 470, endPoint x: 745, endPoint y: 319, distance: 212.1
click at [745, 319] on div "For Candidates Why school staff prefer Engage Education over other teaching age…" at bounding box center [873, 403] width 591 height 417
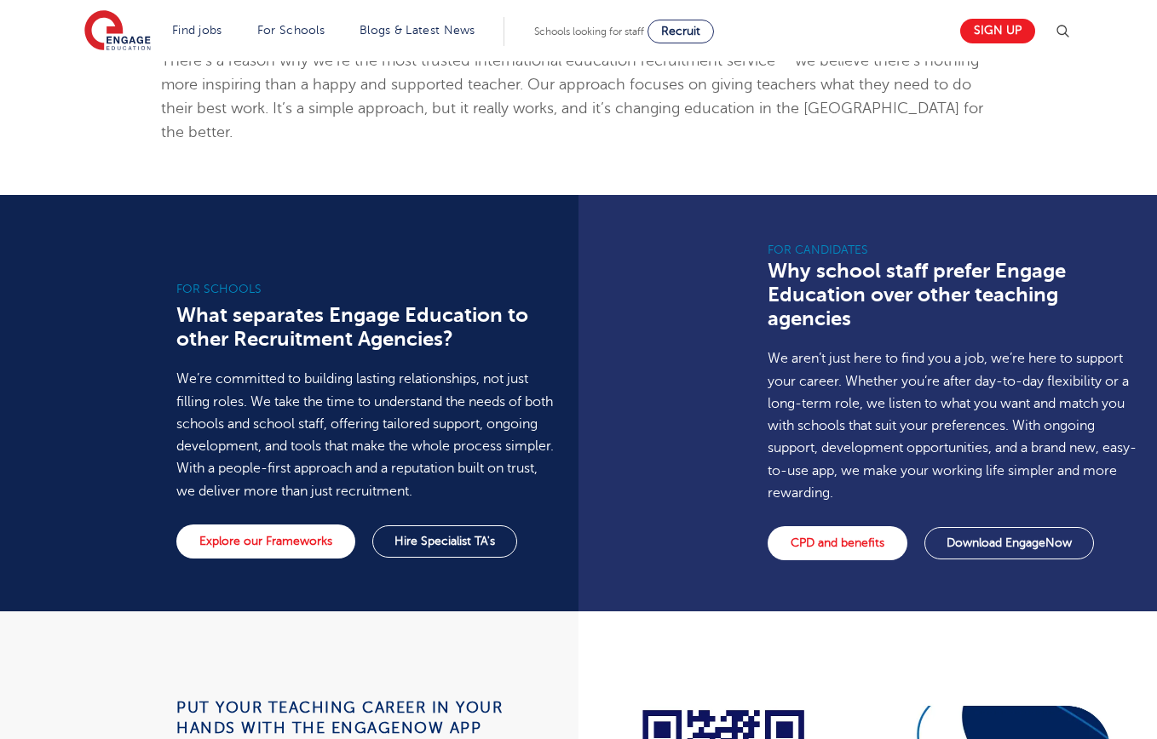
drag, startPoint x: 745, startPoint y: 319, endPoint x: 759, endPoint y: 325, distance: 16.0
click at [745, 319] on div "For Candidates Why school staff prefer Engage Education over other teaching age…" at bounding box center [873, 403] width 591 height 417
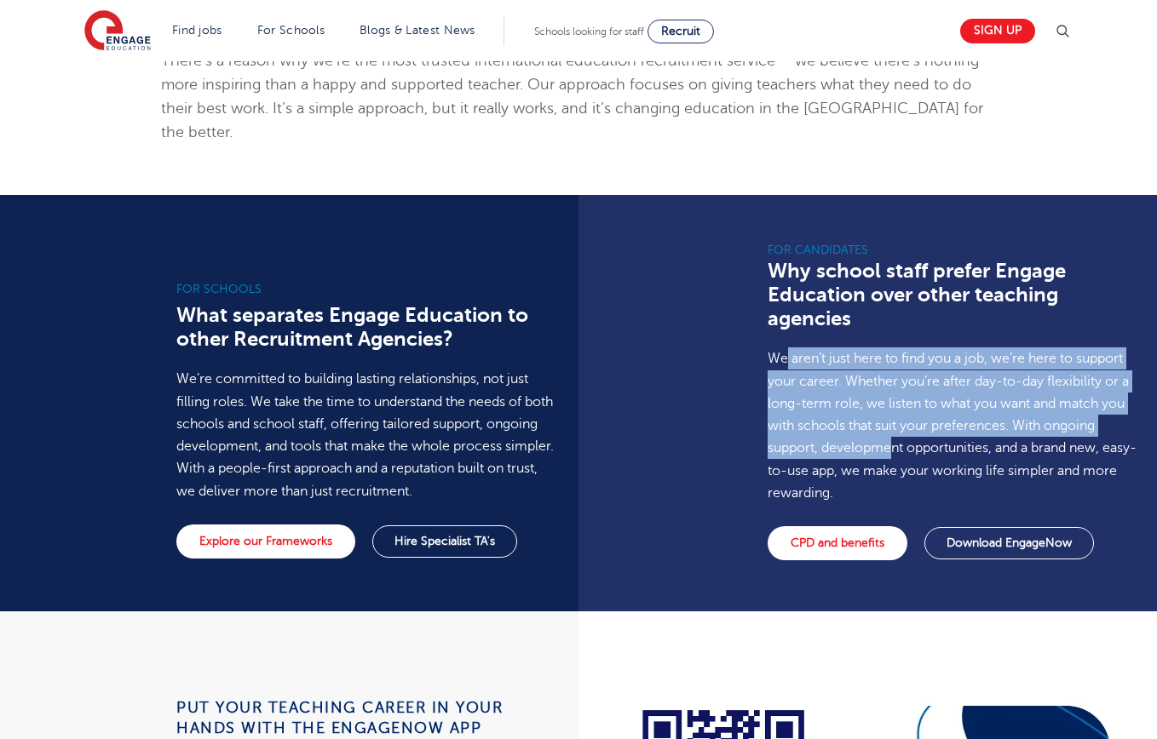
drag, startPoint x: 787, startPoint y: 333, endPoint x: 892, endPoint y: 425, distance: 139.5
click at [892, 425] on p "We aren’t just here to find you a job, we’re here to support your career. Wheth…" at bounding box center [956, 426] width 377 height 157
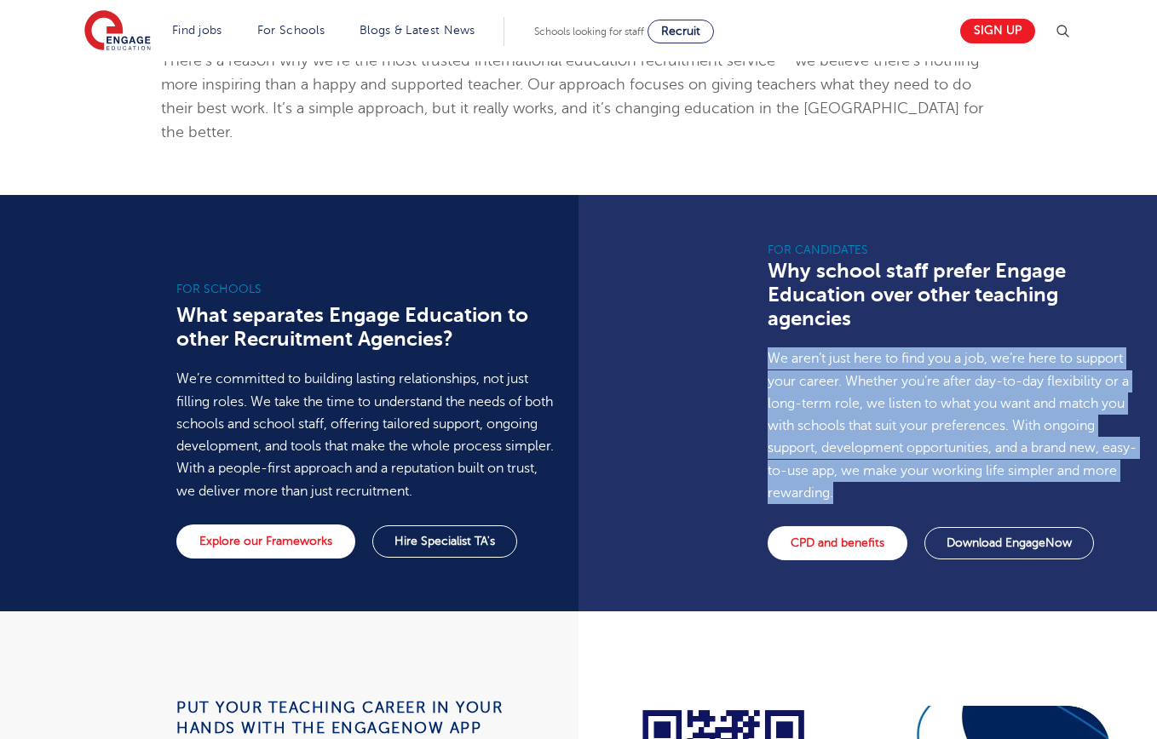
drag, startPoint x: 877, startPoint y: 469, endPoint x: 757, endPoint y: 339, distance: 176.6
click at [757, 339] on div "For Candidates Why school staff prefer Engage Education over other teaching age…" at bounding box center [957, 403] width 400 height 417
drag, startPoint x: 757, startPoint y: 339, endPoint x: 900, endPoint y: 469, distance: 193.0
click at [900, 469] on div "For Candidates Why school staff prefer Engage Education over other teaching age…" at bounding box center [957, 403] width 400 height 417
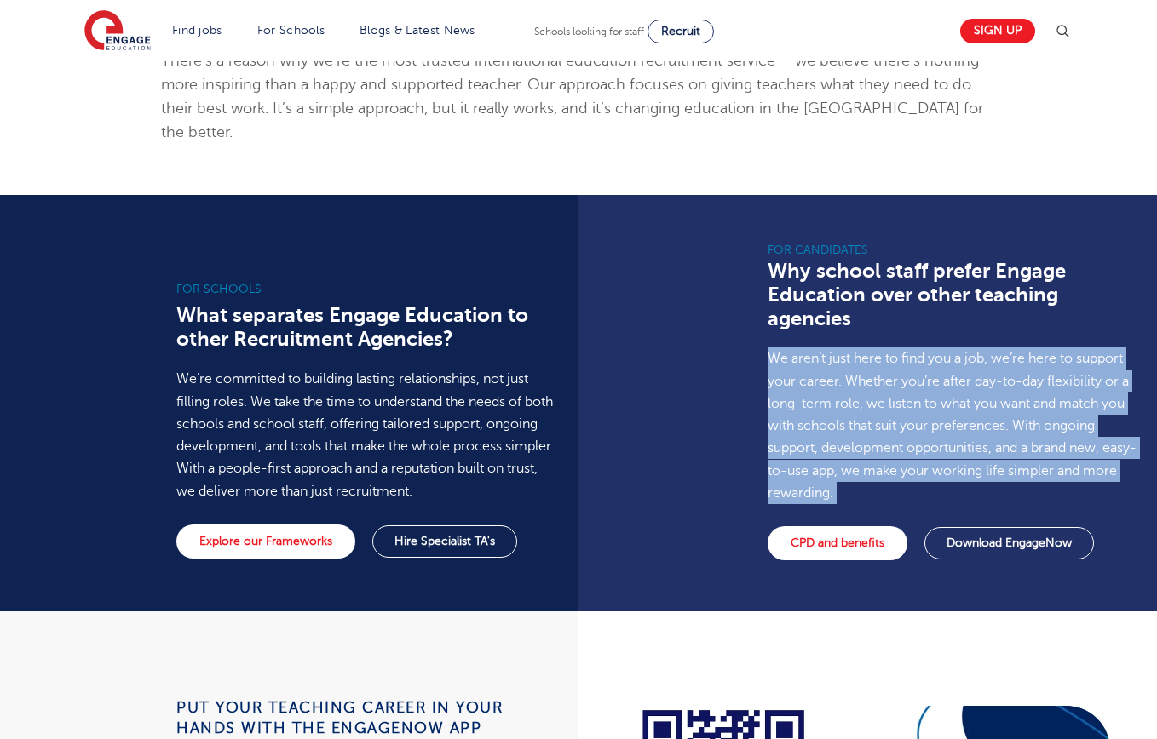
click at [900, 469] on p "We aren’t just here to find you a job, we’re here to support your career. Wheth…" at bounding box center [956, 426] width 377 height 157
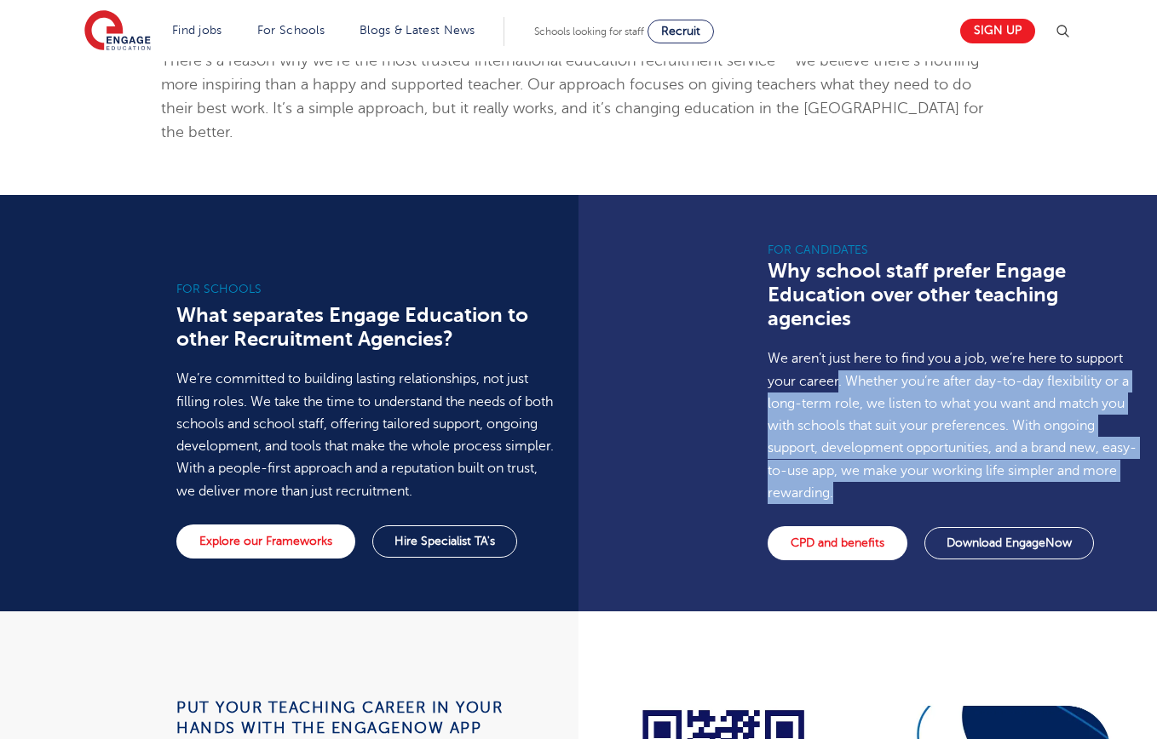
drag, startPoint x: 897, startPoint y: 462, endPoint x: 836, endPoint y: 358, distance: 120.7
click at [836, 358] on p "We aren’t just here to find you a job, we’re here to support your career. Wheth…" at bounding box center [956, 426] width 377 height 157
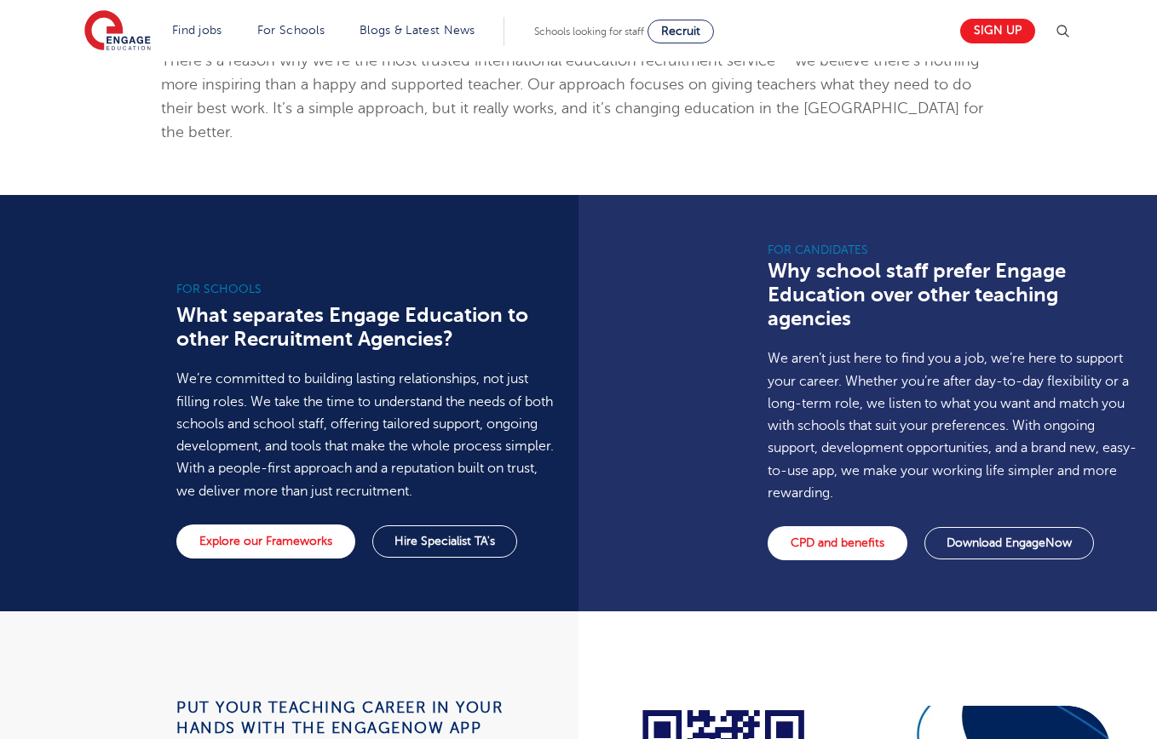
click at [836, 358] on p "We aren’t just here to find you a job, we’re here to support your career. Wheth…" at bounding box center [956, 426] width 377 height 157
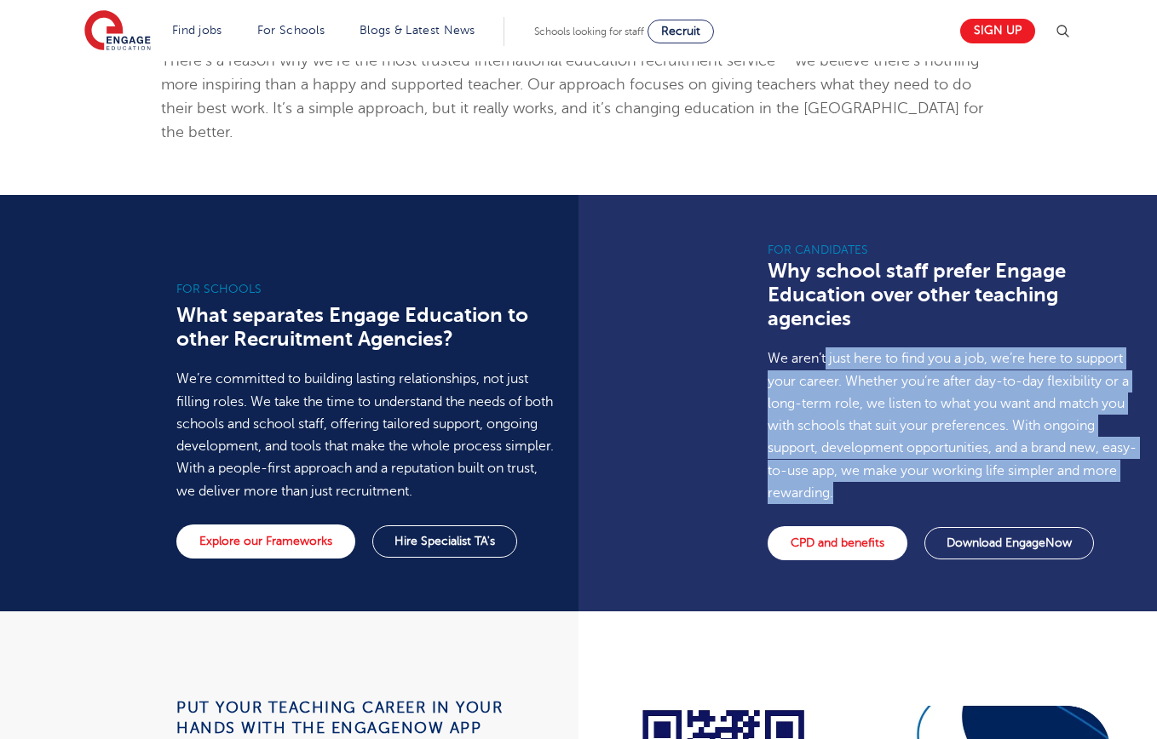
drag, startPoint x: 826, startPoint y: 341, endPoint x: 901, endPoint y: 474, distance: 152.6
click at [902, 474] on p "We aren’t just here to find you a job, we’re here to support your career. Wheth…" at bounding box center [956, 426] width 377 height 157
click at [901, 473] on p "We aren’t just here to find you a job, we’re here to support your career. Wheth…" at bounding box center [956, 426] width 377 height 157
drag, startPoint x: 961, startPoint y: 470, endPoint x: 803, endPoint y: 331, distance: 210.1
click at [803, 348] on p "We aren’t just here to find you a job, we’re here to support your career. Wheth…" at bounding box center [956, 426] width 377 height 157
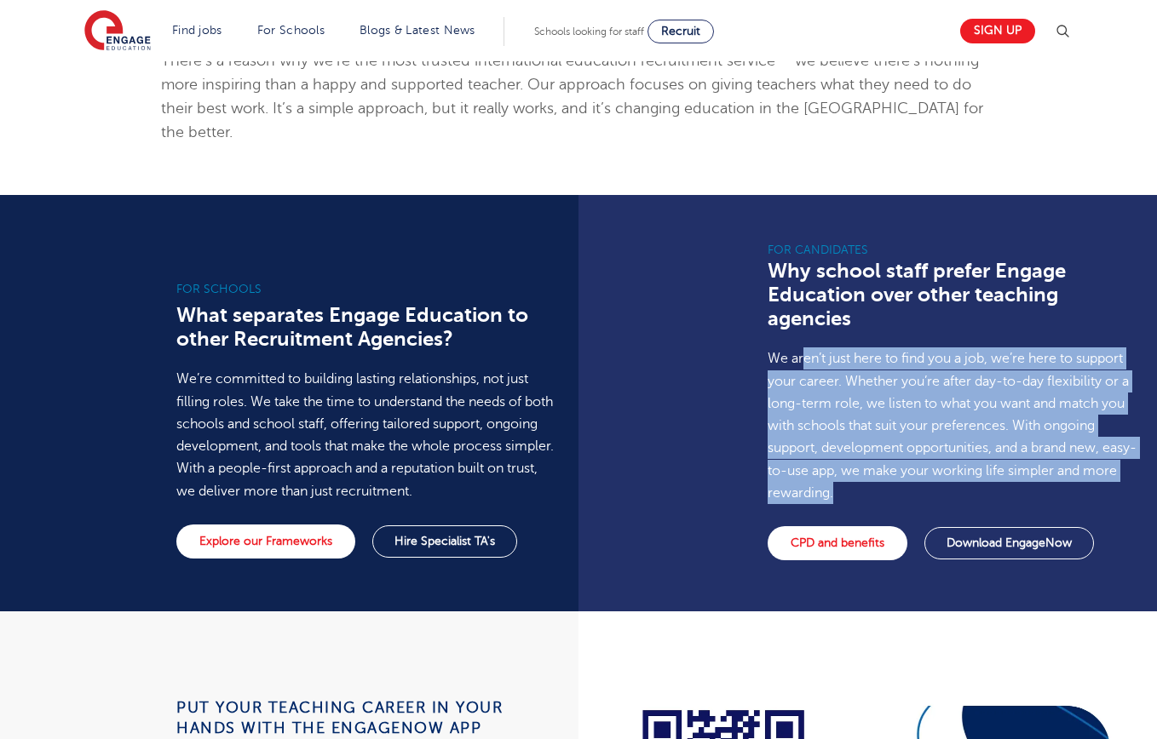
click at [803, 348] on p "We aren’t just here to find you a job, we’re here to support your career. Wheth…" at bounding box center [956, 426] width 377 height 157
drag, startPoint x: 837, startPoint y: 393, endPoint x: 920, endPoint y: 473, distance: 115.7
click at [922, 475] on div "For Candidates Why school staff prefer Engage Education over other teaching age…" at bounding box center [957, 403] width 400 height 417
click at [919, 471] on p "We aren’t just here to find you a job, we’re here to support your career. Wheth…" at bounding box center [956, 426] width 377 height 157
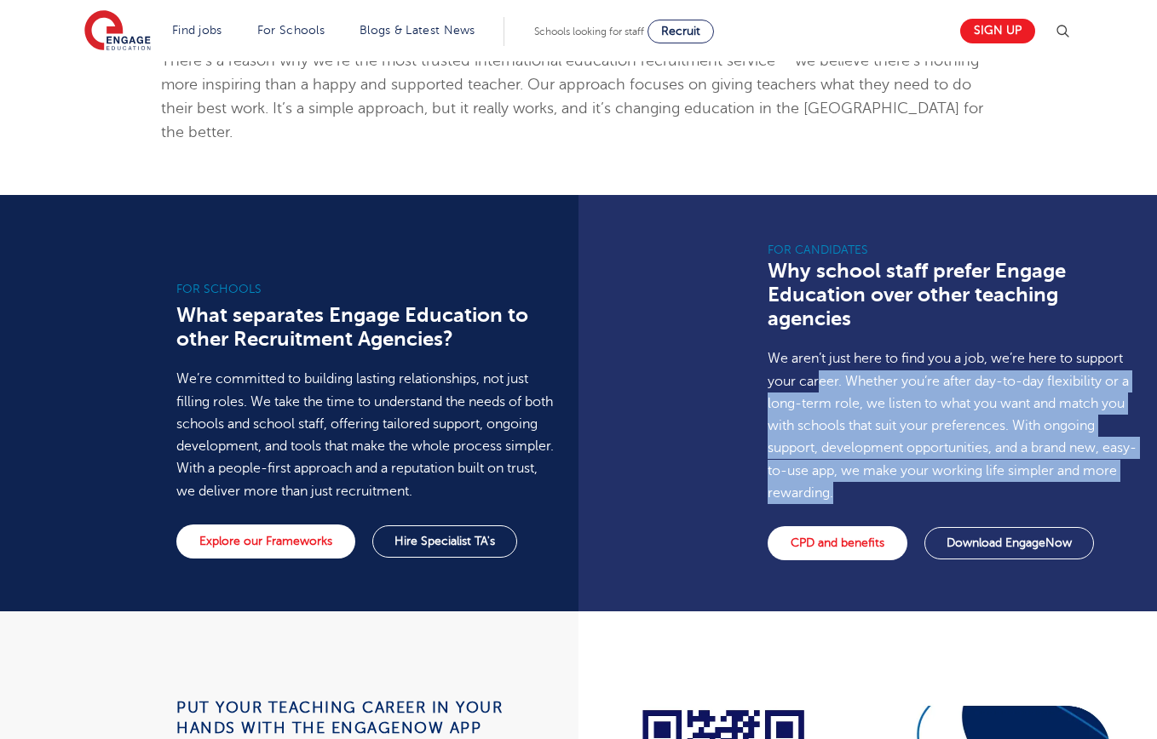
drag, startPoint x: 924, startPoint y: 472, endPoint x: 820, endPoint y: 359, distance: 154.3
click at [820, 359] on p "We aren’t just here to find you a job, we’re here to support your career. Wheth…" at bounding box center [956, 426] width 377 height 157
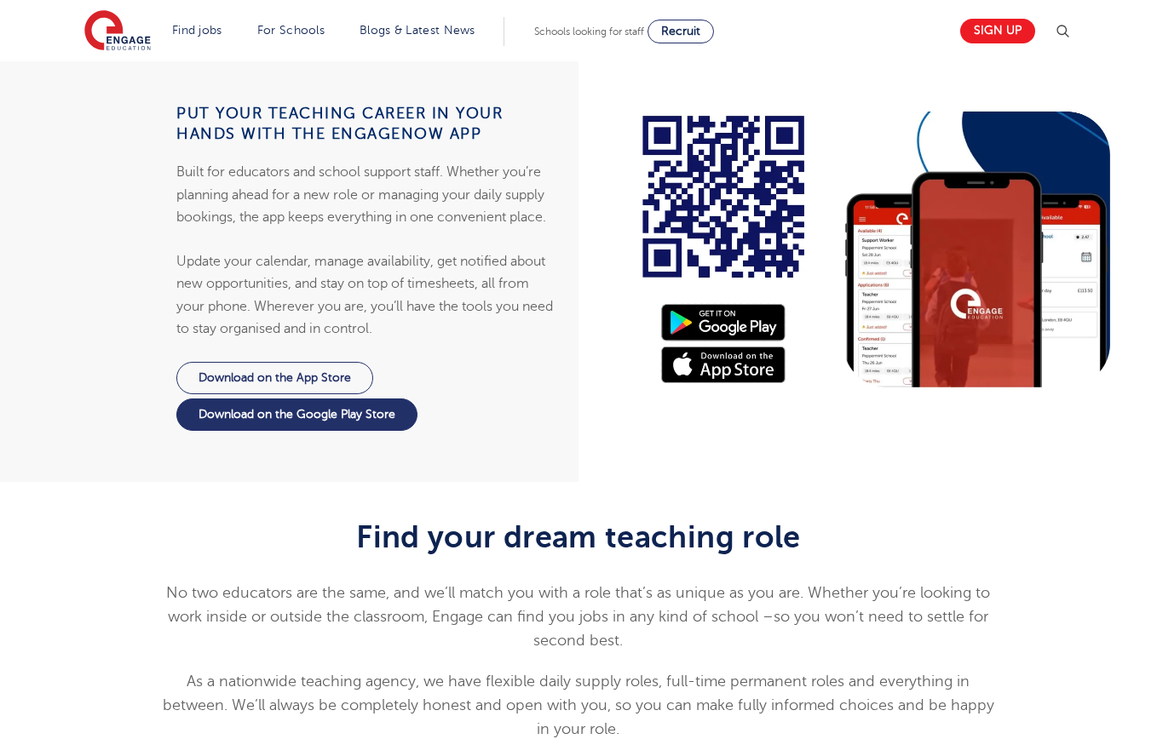
scroll to position [1680, 0]
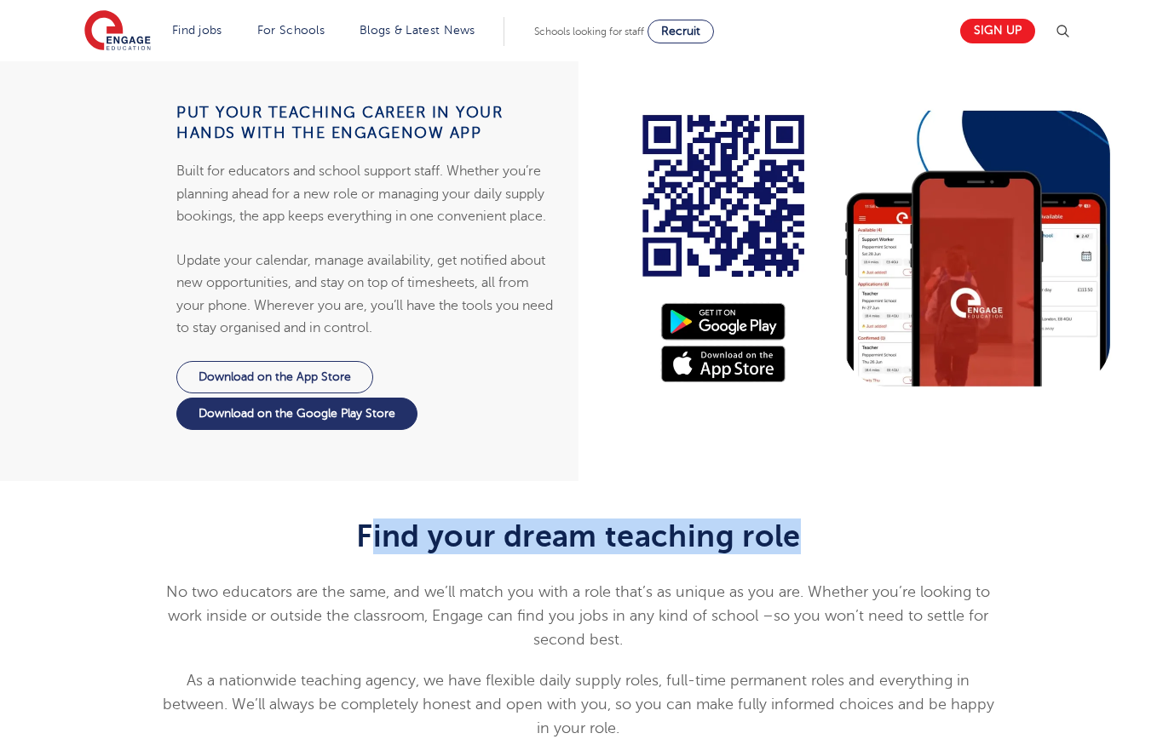
drag, startPoint x: 379, startPoint y: 522, endPoint x: 854, endPoint y: 522, distance: 474.5
click at [848, 522] on h2 "Find your dream teaching role" at bounding box center [579, 537] width 836 height 36
click at [854, 522] on h2 "Find your dream teaching role" at bounding box center [579, 537] width 836 height 36
drag, startPoint x: 851, startPoint y: 538, endPoint x: 318, endPoint y: 509, distance: 534.1
click at [318, 509] on div "Find your dream teaching role No two educators are the same, and we’ll match yo…" at bounding box center [578, 656] width 1157 height 351
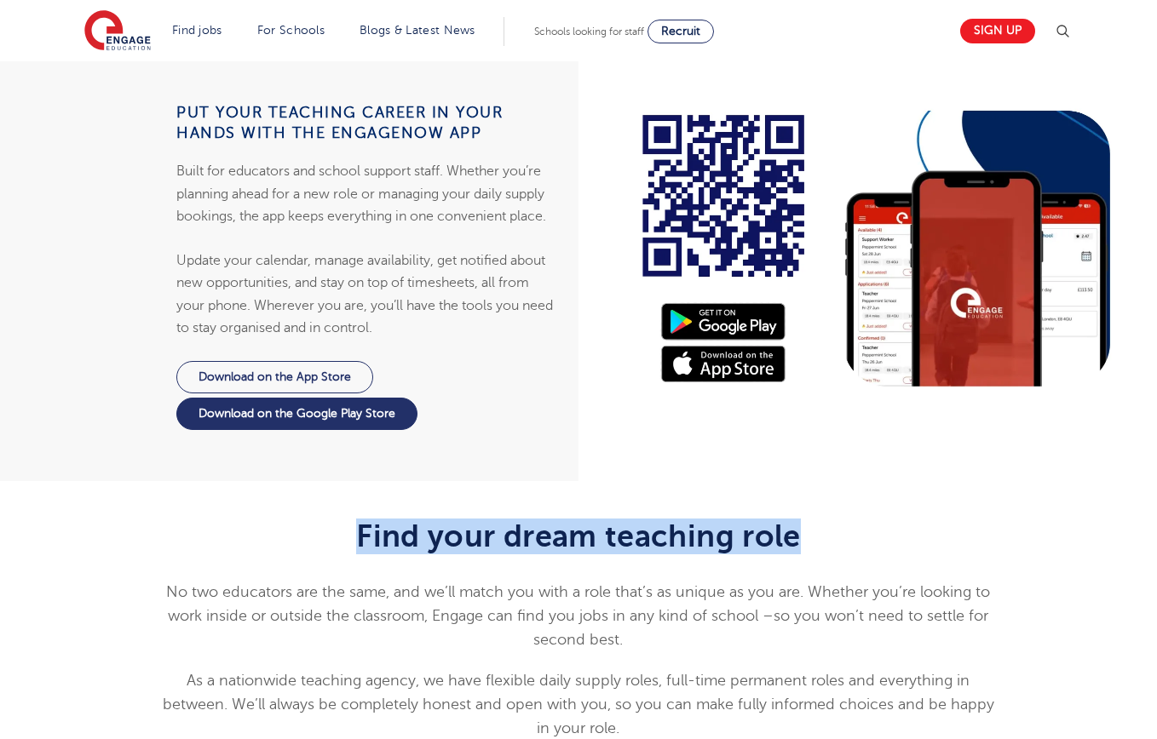
click at [318, 509] on div "Find your dream teaching role No two educators are the same, and we’ll match yo…" at bounding box center [578, 656] width 1157 height 351
drag, startPoint x: 244, startPoint y: 521, endPoint x: 860, endPoint y: 565, distance: 618.4
click at [841, 562] on div "Find your dream teaching role No two educators are the same, and we’ll match yo…" at bounding box center [579, 650] width 836 height 262
click at [860, 565] on div "Find your dream teaching role No two educators are the same, and we’ll match yo…" at bounding box center [579, 650] width 836 height 262
drag, startPoint x: 866, startPoint y: 559, endPoint x: 277, endPoint y: 538, distance: 589.1
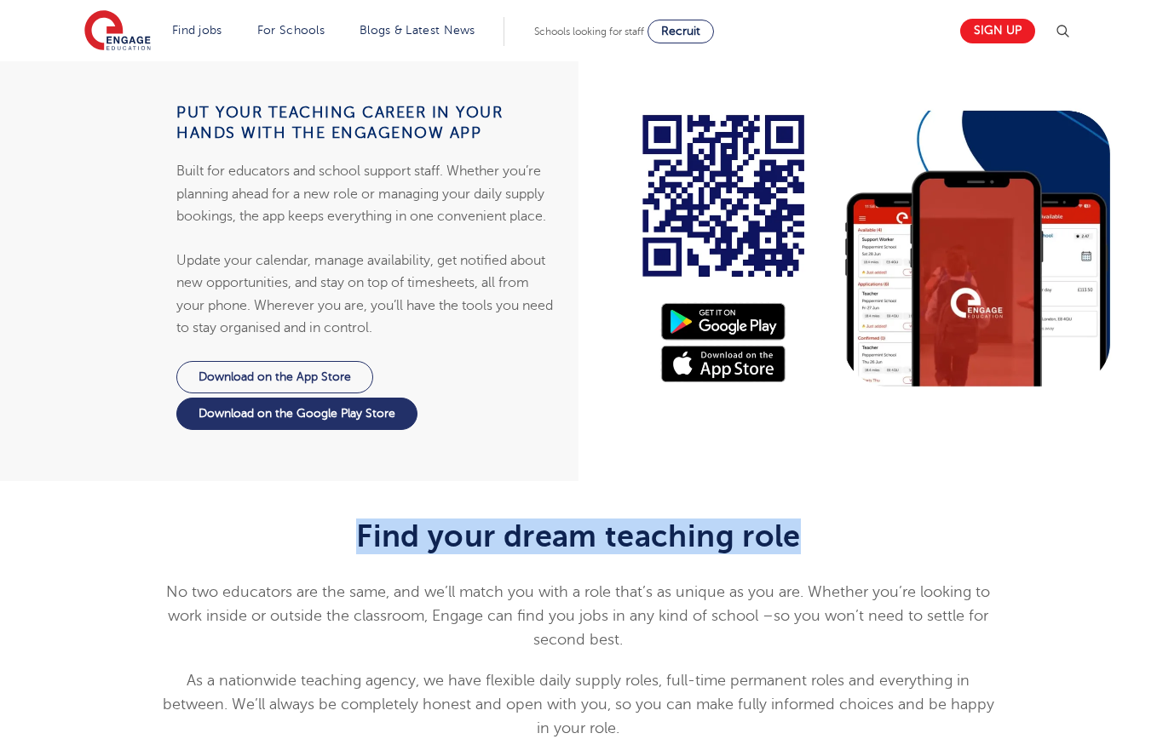
click at [277, 538] on div "Find your dream teaching role No two educators are the same, and we’ll match yo…" at bounding box center [579, 650] width 836 height 262
click at [277, 538] on h2 "Find your dream teaching role" at bounding box center [579, 537] width 836 height 36
drag, startPoint x: 296, startPoint y: 538, endPoint x: 897, endPoint y: 569, distance: 602.3
click at [897, 569] on div "Find your dream teaching role No two educators are the same, and we’ll match yo…" at bounding box center [579, 650] width 836 height 262
click at [898, 569] on div "Find your dream teaching role No two educators are the same, and we’ll match yo…" at bounding box center [579, 650] width 836 height 262
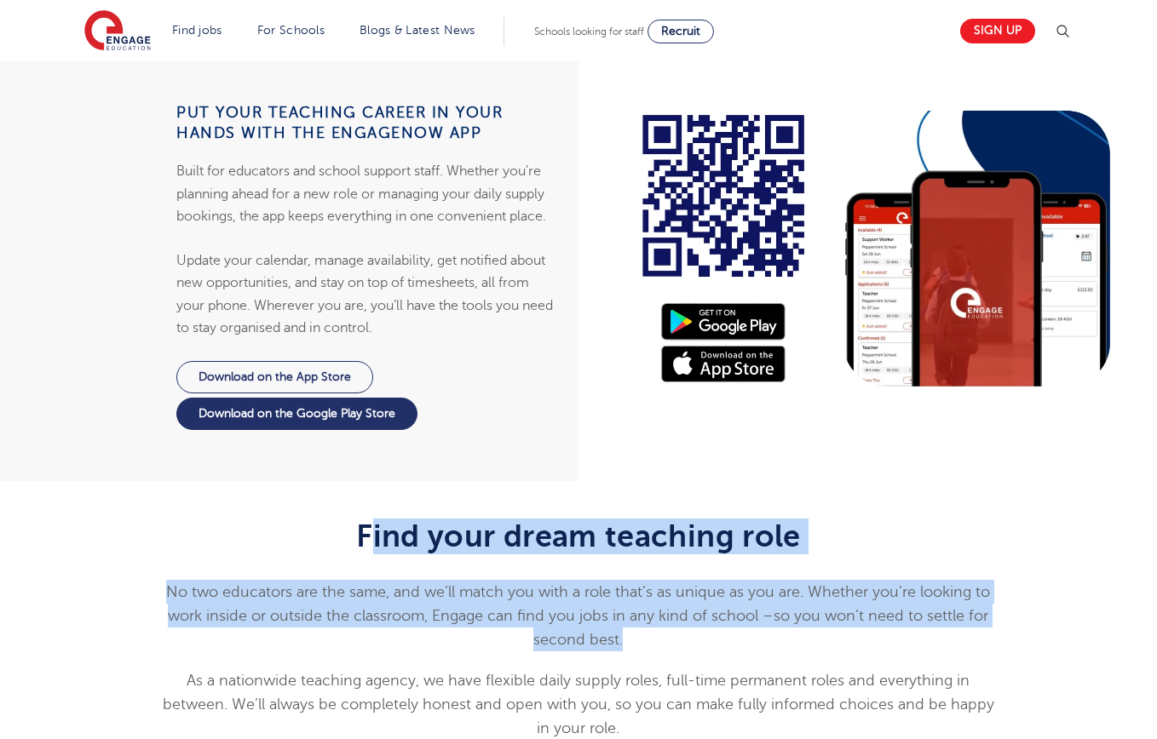
drag, startPoint x: 710, startPoint y: 634, endPoint x: 369, endPoint y: 524, distance: 358.1
click at [372, 527] on div "Find your dream teaching role No two educators are the same, and we’ll match yo…" at bounding box center [579, 650] width 836 height 262
click at [369, 524] on h2 "Find your dream teaching role" at bounding box center [579, 537] width 836 height 36
drag, startPoint x: 368, startPoint y: 524, endPoint x: 722, endPoint y: 639, distance: 371.8
click at [722, 639] on div "Find your dream teaching role No two educators are the same, and we’ll match yo…" at bounding box center [579, 650] width 836 height 262
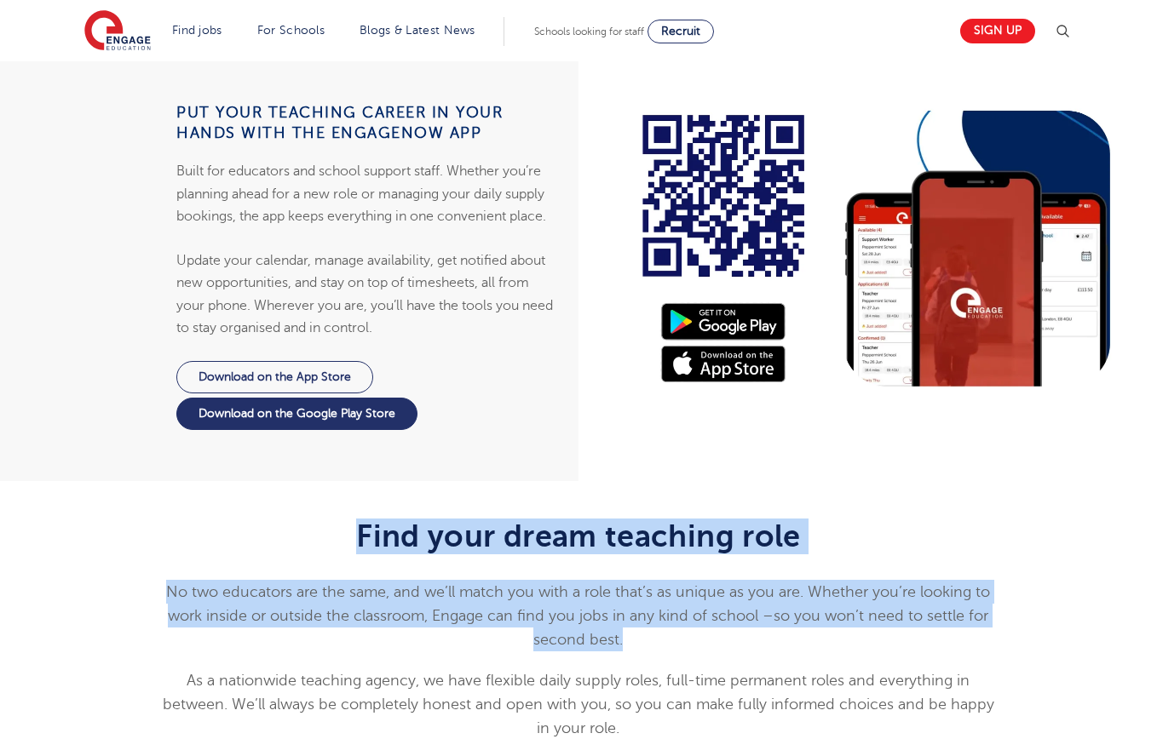
click at [722, 639] on p "No two educators are the same, and we’ll match you with a role that’s as unique…" at bounding box center [579, 616] width 836 height 72
drag, startPoint x: 722, startPoint y: 639, endPoint x: 358, endPoint y: 541, distance: 376.7
click at [358, 541] on div "Find your dream teaching role No two educators are the same, and we’ll match yo…" at bounding box center [579, 650] width 836 height 262
click at [358, 541] on h2 "Find your dream teaching role" at bounding box center [579, 537] width 836 height 36
drag, startPoint x: 698, startPoint y: 629, endPoint x: 769, endPoint y: 648, distance: 74.2
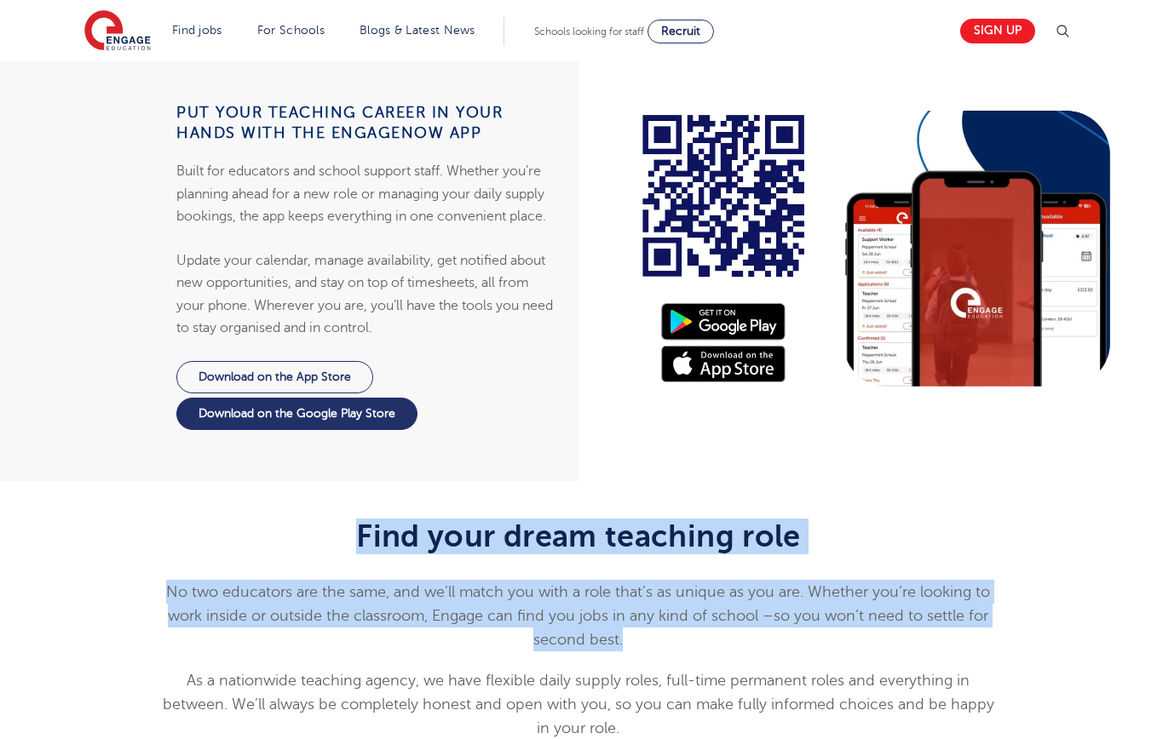
click at [769, 648] on div "Find your dream teaching role No two educators are the same, and we’ll match yo…" at bounding box center [579, 650] width 836 height 262
click at [770, 648] on div "Find your dream teaching role No two educators are the same, and we’ll match yo…" at bounding box center [579, 650] width 836 height 262
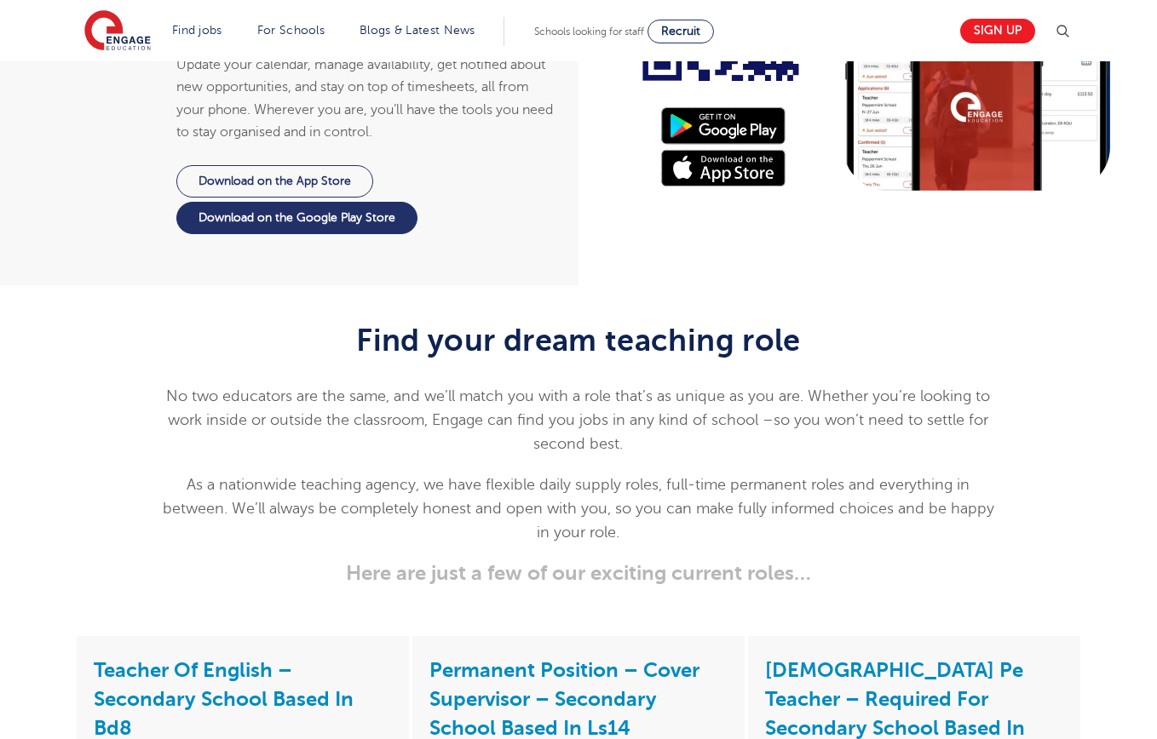
scroll to position [1890, 0]
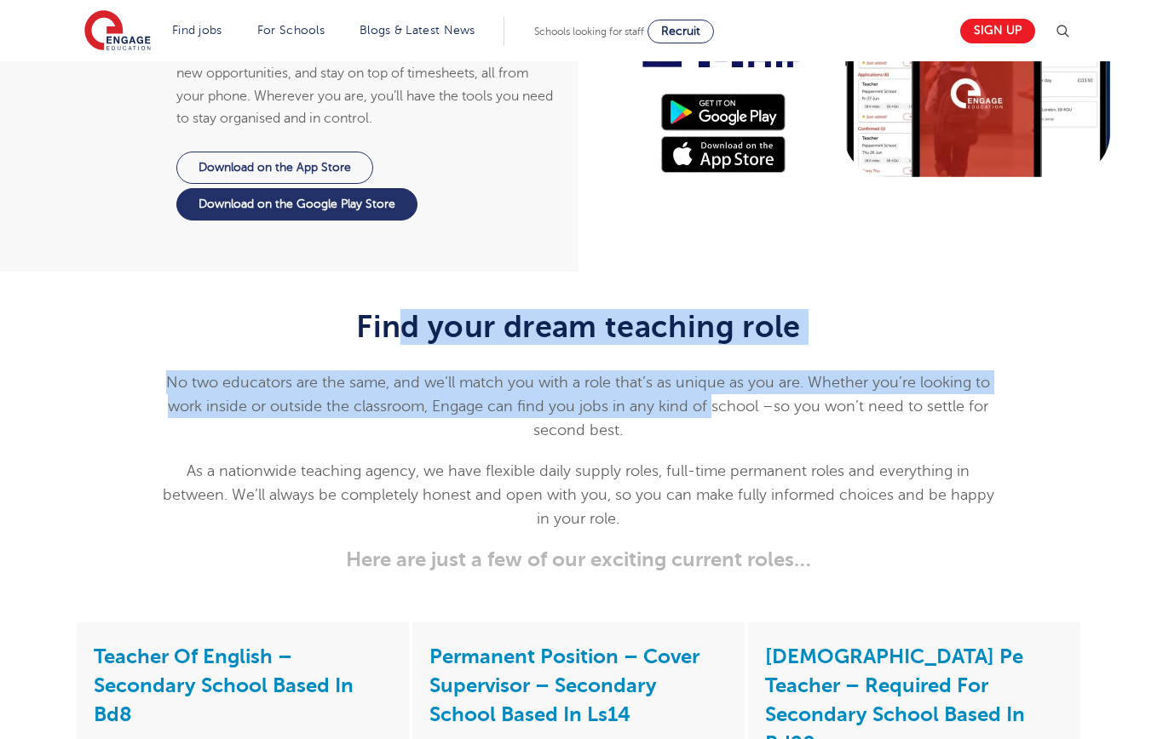
drag, startPoint x: 393, startPoint y: 329, endPoint x: 711, endPoint y: 411, distance: 329.0
click at [711, 411] on div "Find your dream teaching role No two educators are the same, and we’ll match yo…" at bounding box center [579, 440] width 836 height 262
click at [711, 411] on span "No two educators are the same, and we’ll match you with a role that’s as unique…" at bounding box center [578, 406] width 824 height 65
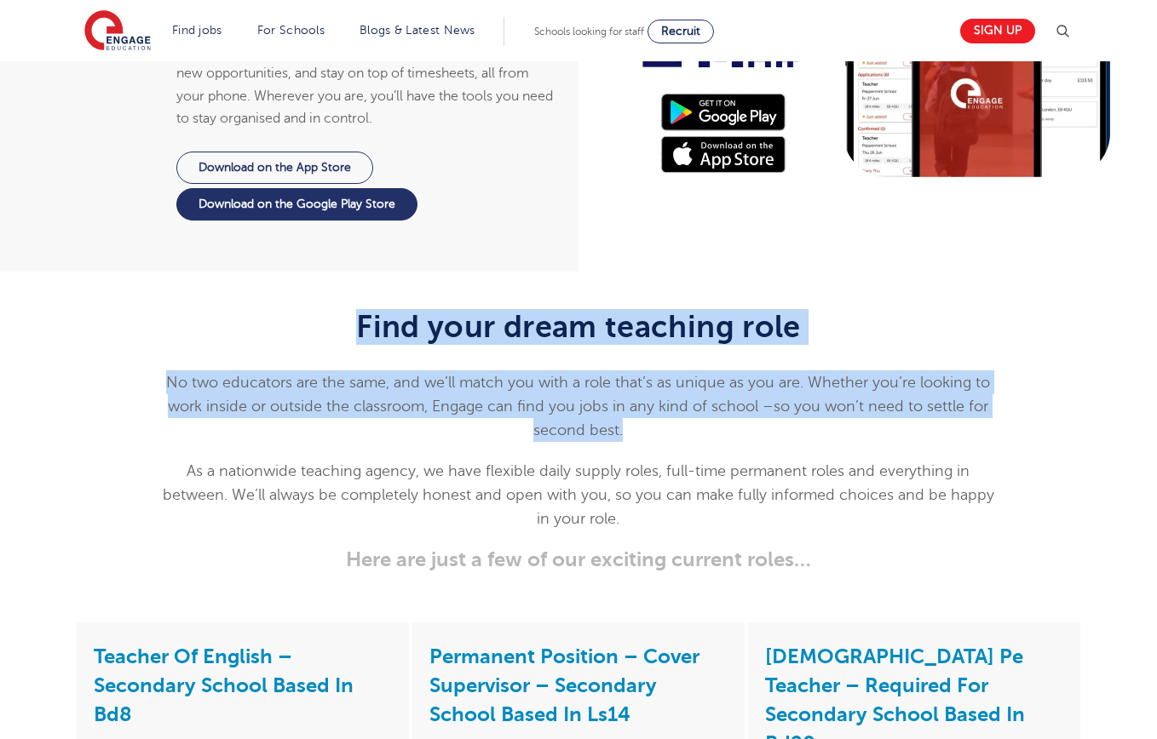
drag, startPoint x: 712, startPoint y: 436, endPoint x: 348, endPoint y: 330, distance: 379.1
click at [348, 330] on div "Find your dream teaching role No two educators are the same, and we’ll match yo…" at bounding box center [579, 440] width 836 height 262
click at [348, 330] on h2 "Find your dream teaching role" at bounding box center [579, 327] width 836 height 36
drag, startPoint x: 347, startPoint y: 322, endPoint x: 798, endPoint y: 416, distance: 461.2
click at [798, 416] on div "Find your dream teaching role No two educators are the same, and we’ll match yo…" at bounding box center [579, 440] width 836 height 262
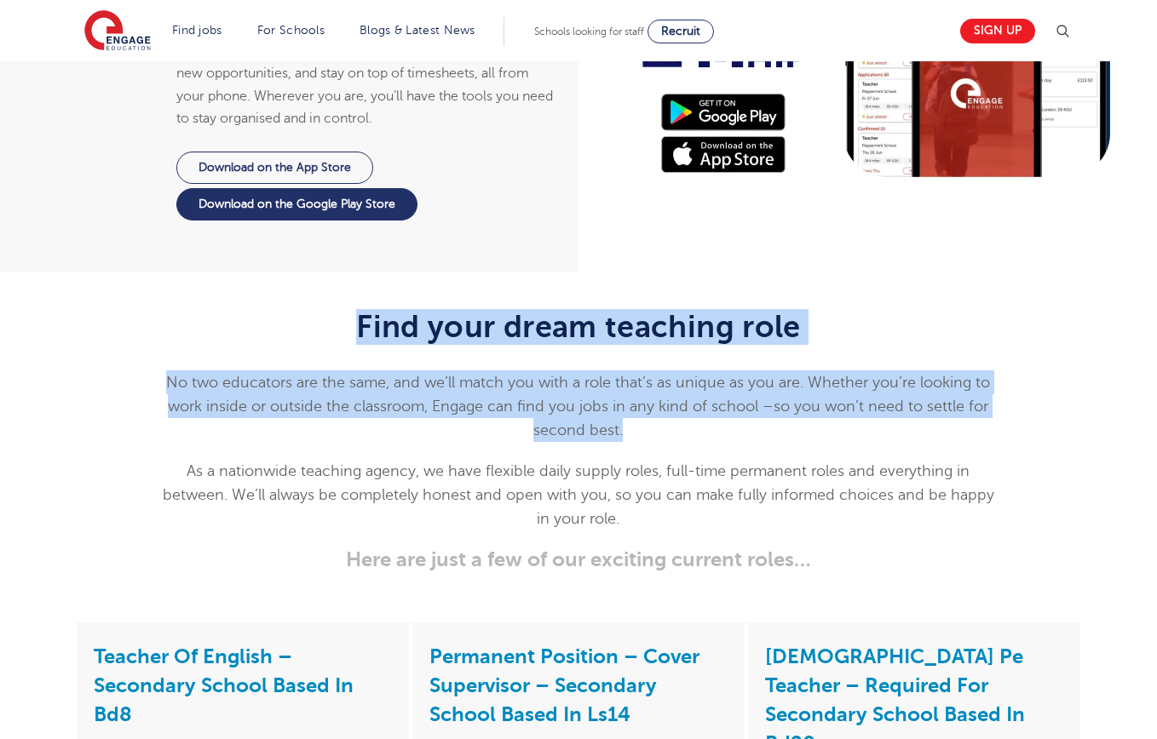
click at [798, 416] on p "No two educators are the same, and we’ll match you with a role that’s as unique…" at bounding box center [579, 407] width 836 height 72
drag, startPoint x: 709, startPoint y: 432, endPoint x: 350, endPoint y: 336, distance: 371.4
click at [350, 336] on div "Find your dream teaching role No two educators are the same, and we’ll match yo…" at bounding box center [579, 440] width 836 height 262
click at [351, 333] on h2 "Find your dream teaching role" at bounding box center [579, 327] width 836 height 36
drag, startPoint x: 317, startPoint y: 318, endPoint x: 711, endPoint y: 439, distance: 412.6
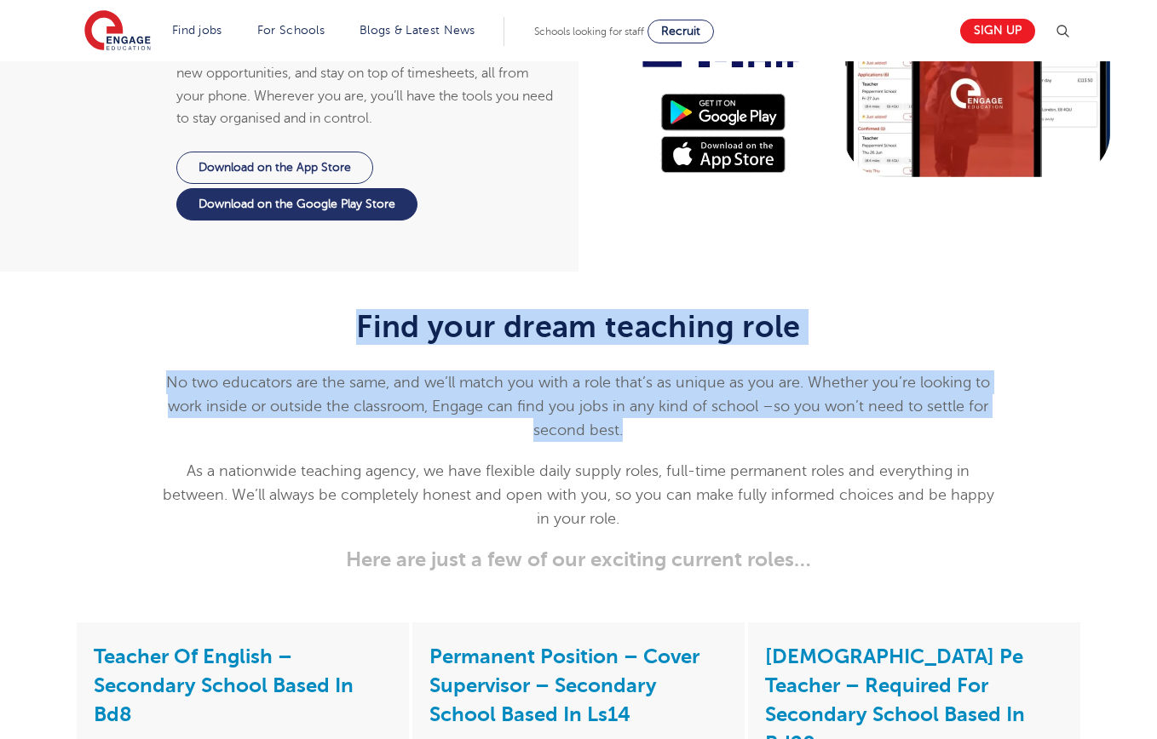
click at [711, 439] on div "Find your dream teaching role No two educators are the same, and we’ll match yo…" at bounding box center [579, 440] width 836 height 262
drag
click at [308, 315] on div "Find your dream teaching role No two educators are the same, and we’ll match yo…" at bounding box center [579, 440] width 836 height 262
click at [308, 315] on h2 "Find your dream teaching role" at bounding box center [579, 327] width 836 height 36
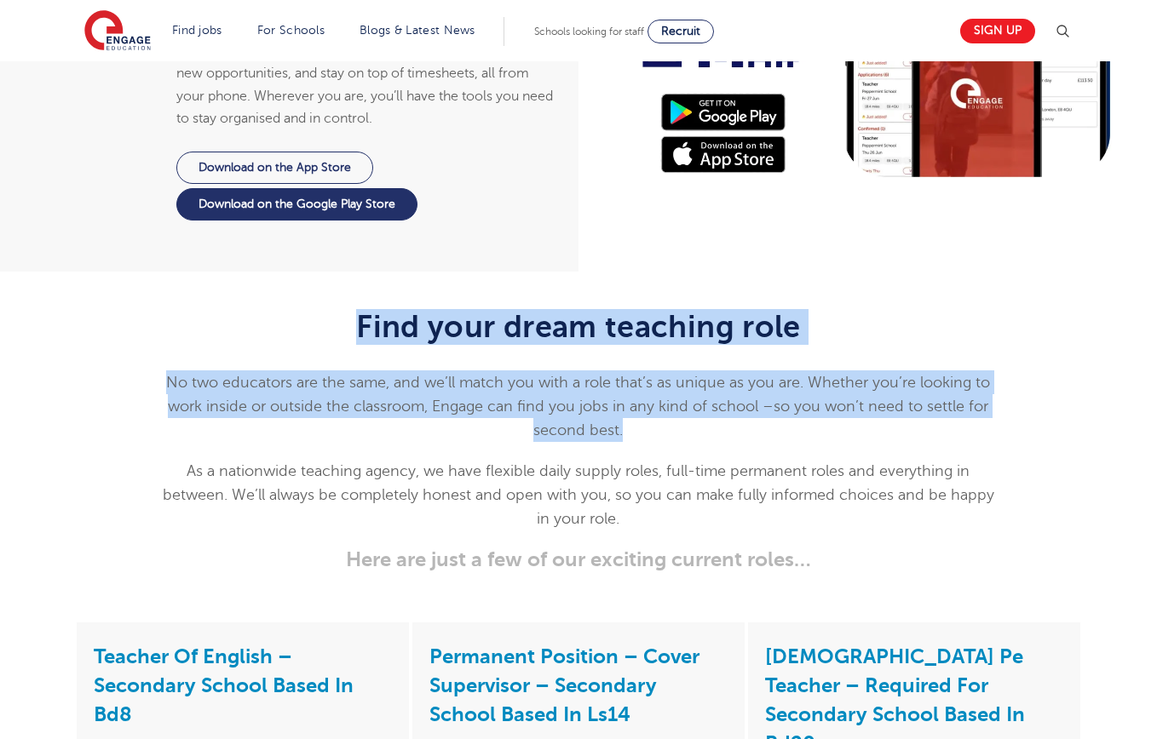
click at [811, 451] on div "Find your dream teaching role No two educators are the same, and we’ll match yo…" at bounding box center [579, 440] width 836 height 262
click at [812, 452] on div "Find your dream teaching role No two educators are the same, and we’ll match yo…" at bounding box center [579, 440] width 836 height 262
click at [305, 309] on div "Find your dream teaching role No two educators are the same, and we’ll match yo…" at bounding box center [579, 440] width 836 height 262
click at [305, 309] on h2 "Find your dream teaching role" at bounding box center [579, 327] width 836 height 36
click at [805, 446] on div "Find your dream teaching role No two educators are the same, and we’ll match yo…" at bounding box center [579, 440] width 836 height 262
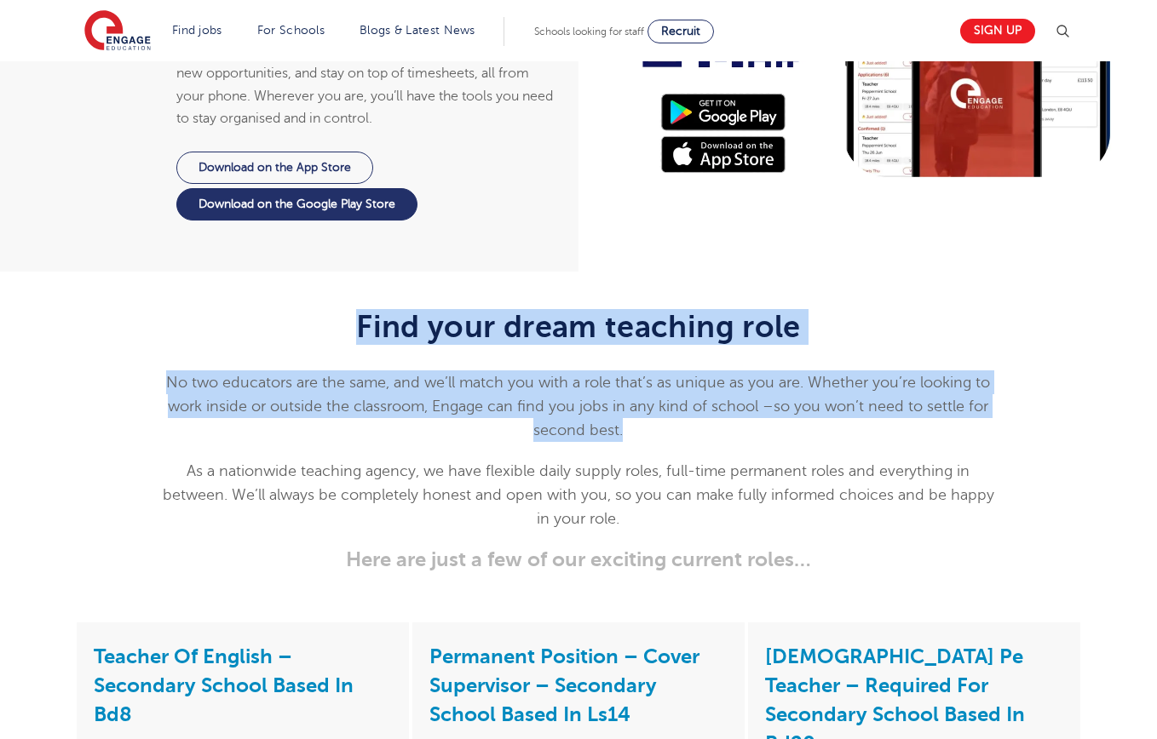
click at [805, 446] on div "Find your dream teaching role No two educators are the same, and we’ll match yo…" at bounding box center [579, 440] width 836 height 262
click at [357, 316] on div "Find your dream teaching role No two educators are the same, and we’ll match yo…" at bounding box center [579, 440] width 836 height 262
click at [357, 316] on h2 "Find your dream teaching role" at bounding box center [579, 327] width 836 height 36
click at [752, 447] on div "Find your dream teaching role No two educators are the same, and we’ll match yo…" at bounding box center [579, 440] width 836 height 262
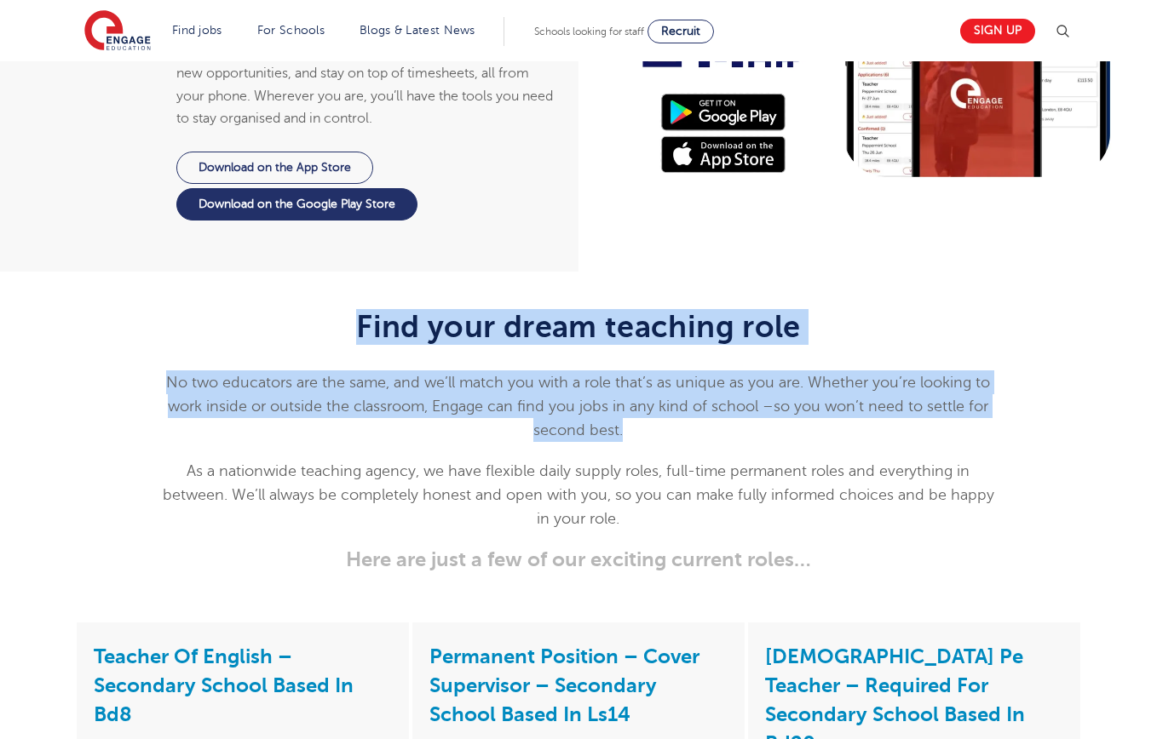
click at [353, 332] on div "Find your dream teaching role No two educators are the same, and we’ll match yo…" at bounding box center [579, 440] width 836 height 262
click at [353, 331] on h2 "Find your dream teaching role" at bounding box center [579, 327] width 836 height 36
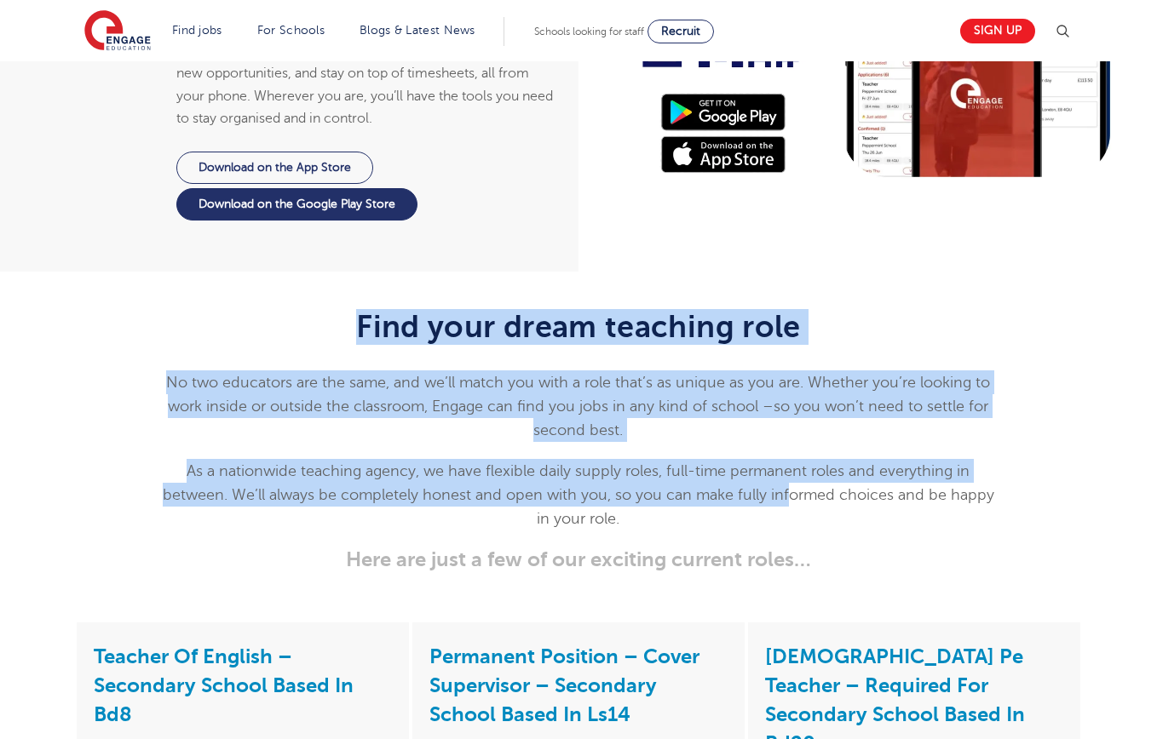
click at [791, 492] on div "Find your dream teaching role No two educators are the same, and we’ll match yo…" at bounding box center [579, 440] width 836 height 262
click at [755, 463] on span "As a nationwide teaching agency, we have flexible daily supply roles, full-time…" at bounding box center [579, 495] width 832 height 65
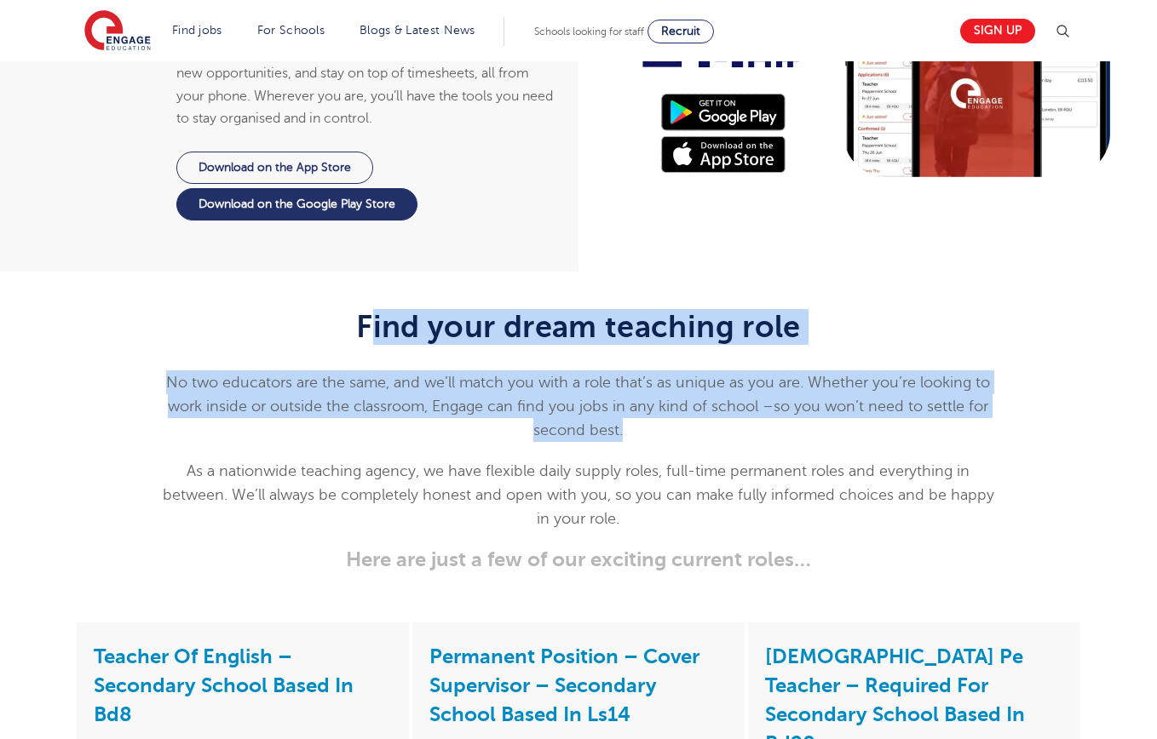
click at [367, 336] on div "Find your dream teaching role No two educators are the same, and we’ll match yo…" at bounding box center [579, 440] width 836 height 262
click at [367, 336] on h2 "Find your dream teaching role" at bounding box center [579, 327] width 836 height 36
click at [725, 427] on div "Find your dream teaching role No two educators are the same, and we’ll match yo…" at bounding box center [579, 440] width 836 height 262
click at [725, 427] on p "No two educators are the same, and we’ll match you with a role that’s as unique…" at bounding box center [579, 407] width 836 height 72
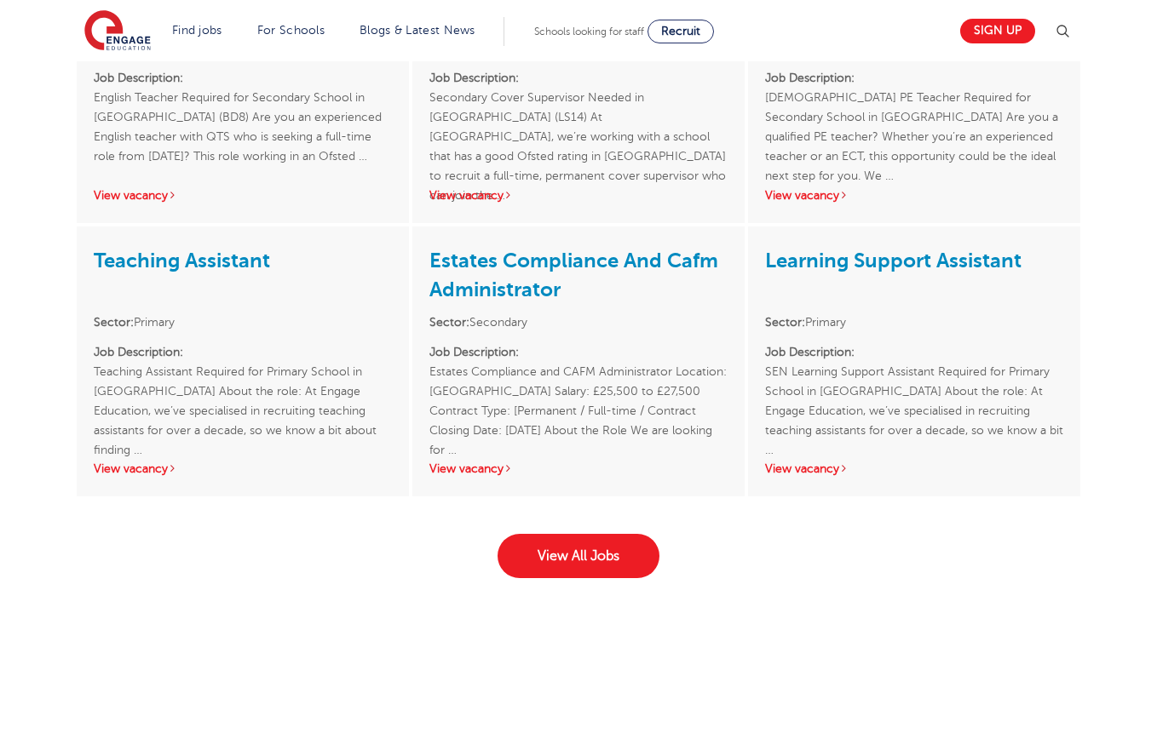
scroll to position [2652, 0]
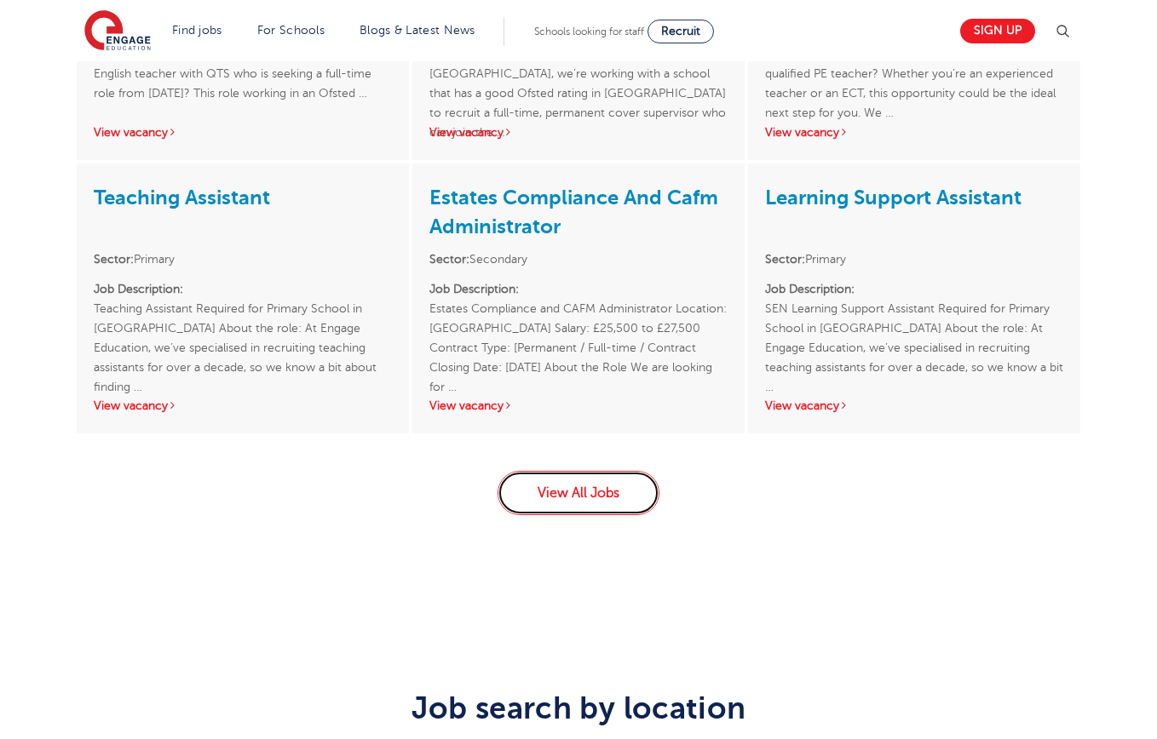
click at [567, 487] on link "View All Jobs" at bounding box center [579, 493] width 162 height 44
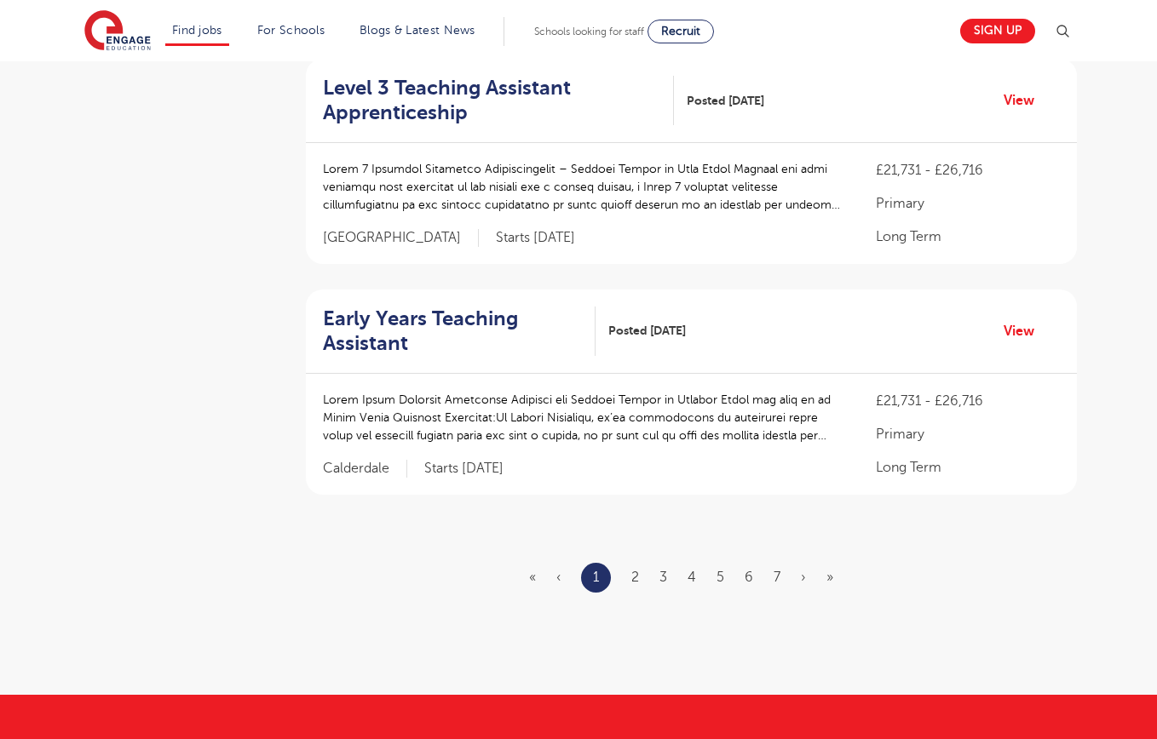
scroll to position [1963, 0]
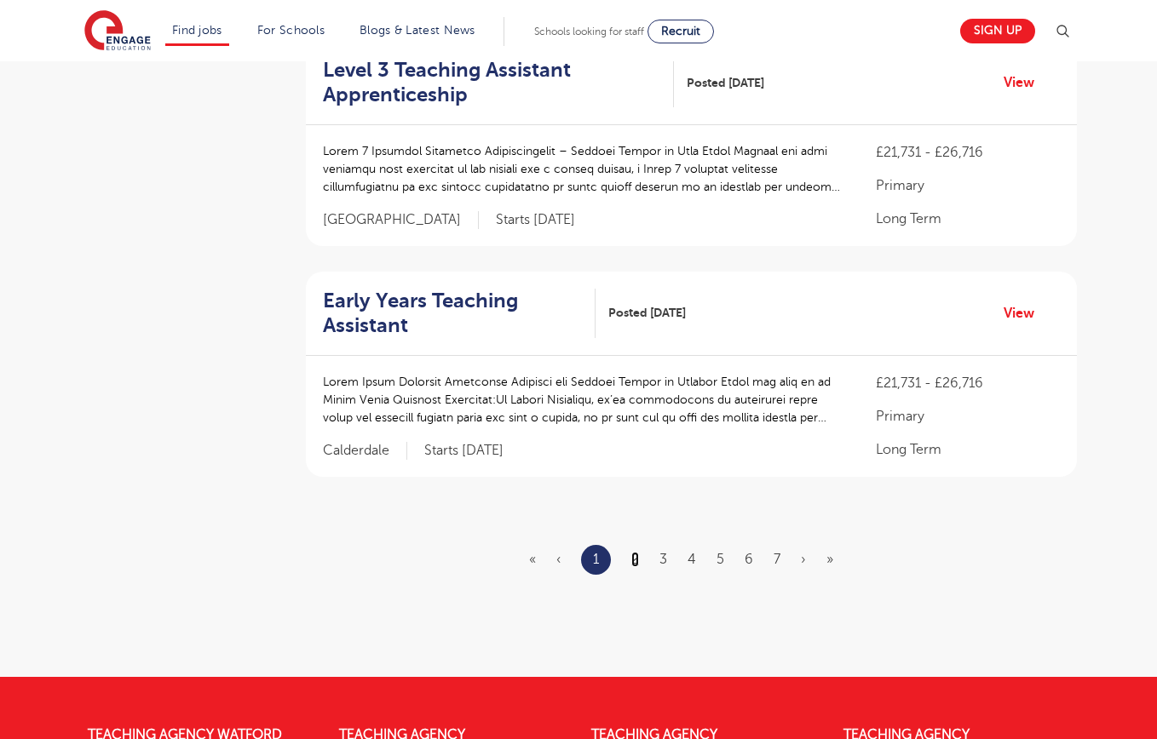
click at [630, 560] on ul "« ‹ 1 2 3 4 5 6 7 › »" at bounding box center [691, 560] width 325 height 30
click at [722, 560] on link "5" at bounding box center [720, 559] width 8 height 15
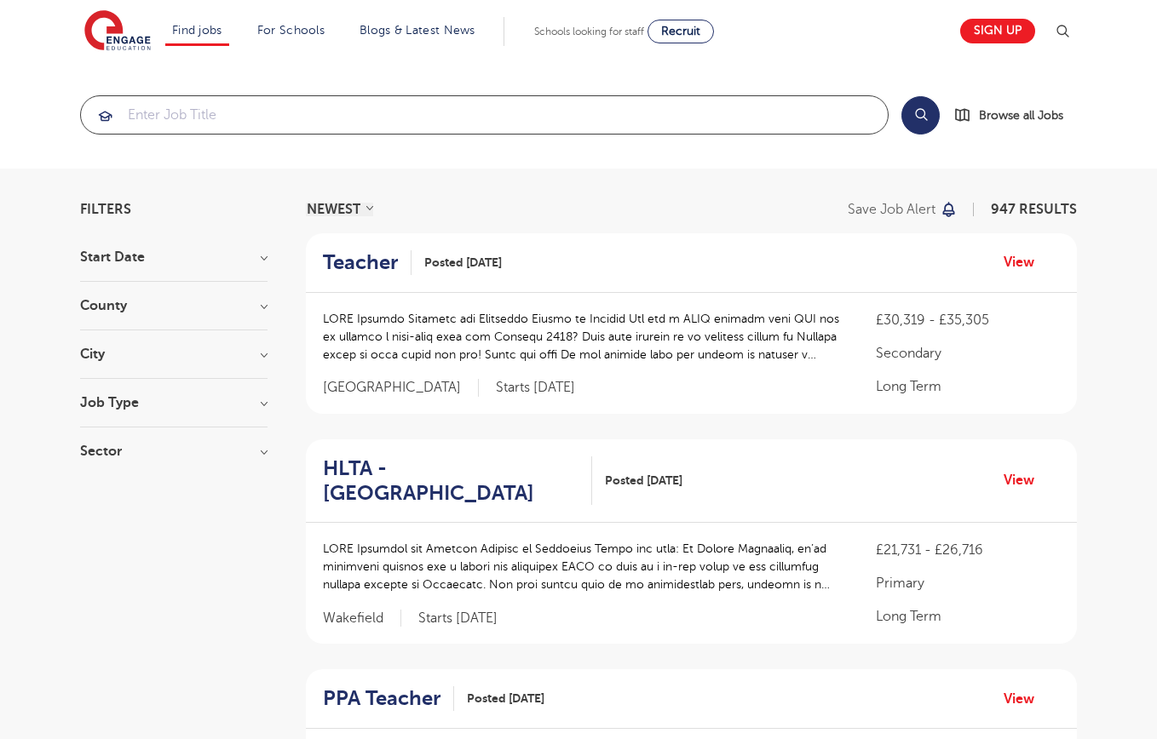
click at [408, 118] on input "search" at bounding box center [484, 114] width 807 height 37
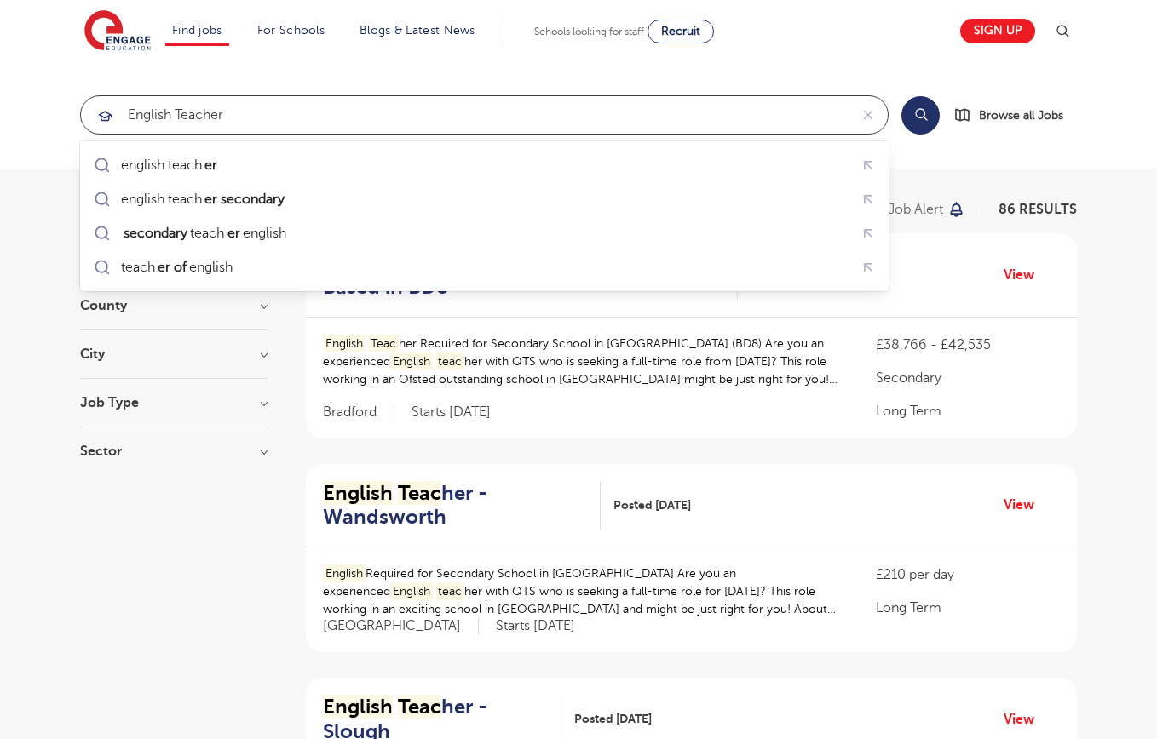
type input "english teacher"
click button "Submit" at bounding box center [0, 0] width 0 height 0
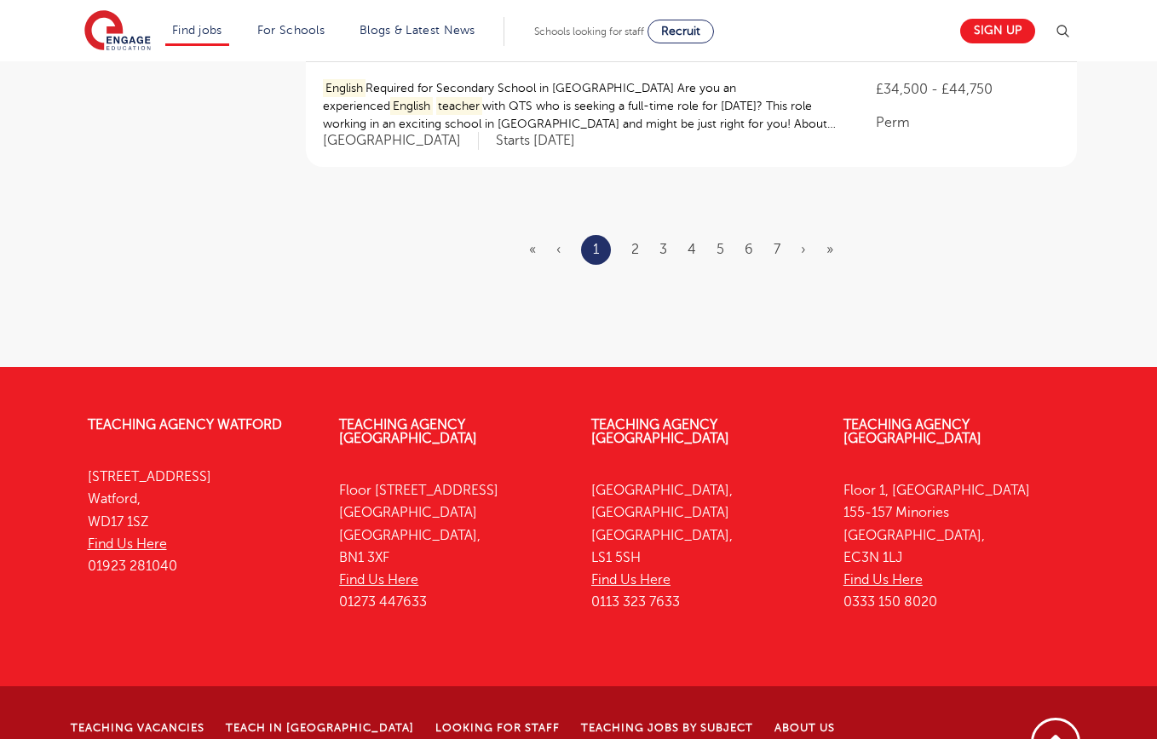
scroll to position [1793, 0]
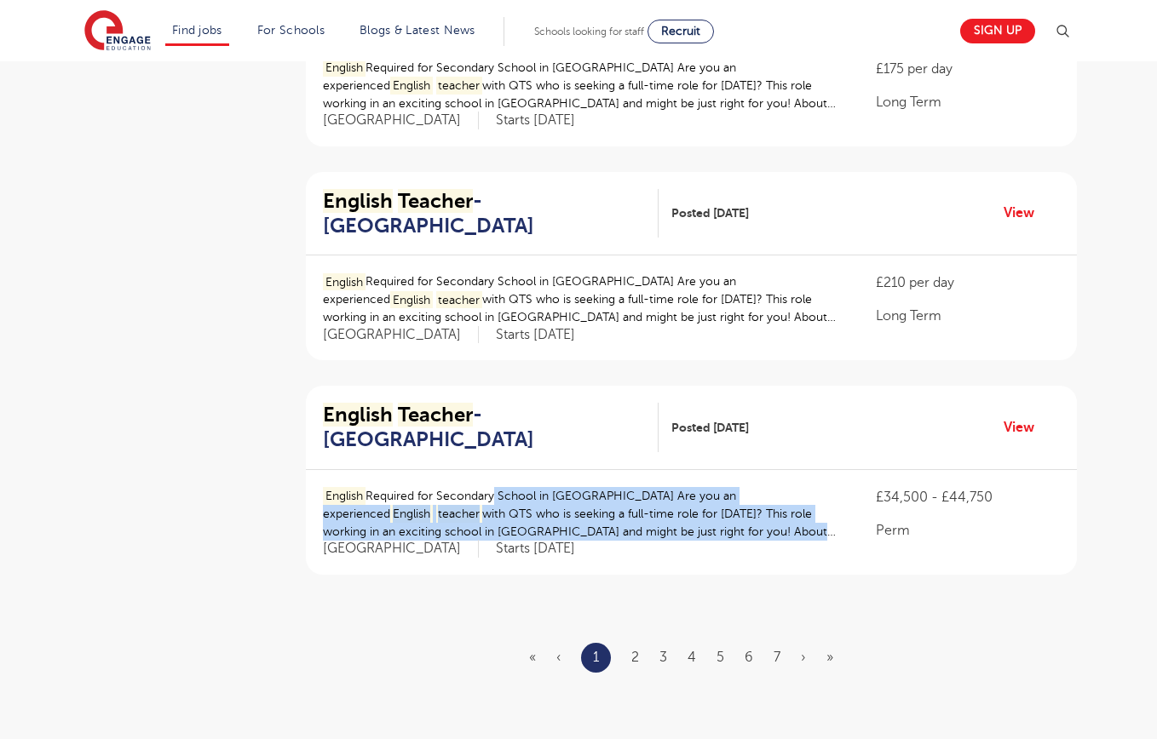
drag, startPoint x: 499, startPoint y: 448, endPoint x: 658, endPoint y: 501, distance: 167.0
click at [658, 501] on div "English Required for Secondary School in [GEOGRAPHIC_DATA] Are you an experienc…" at bounding box center [582, 522] width 519 height 71
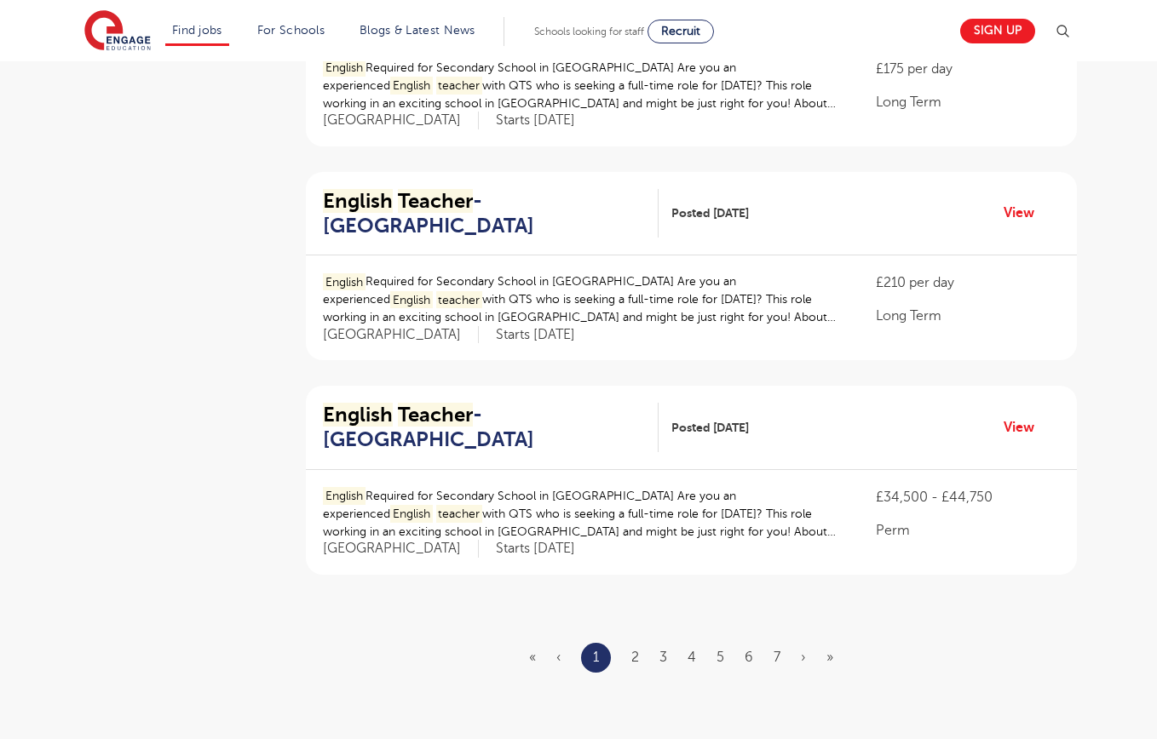
click at [659, 501] on div "English Required for Secondary School in [GEOGRAPHIC_DATA] Are you an experienc…" at bounding box center [582, 522] width 519 height 71
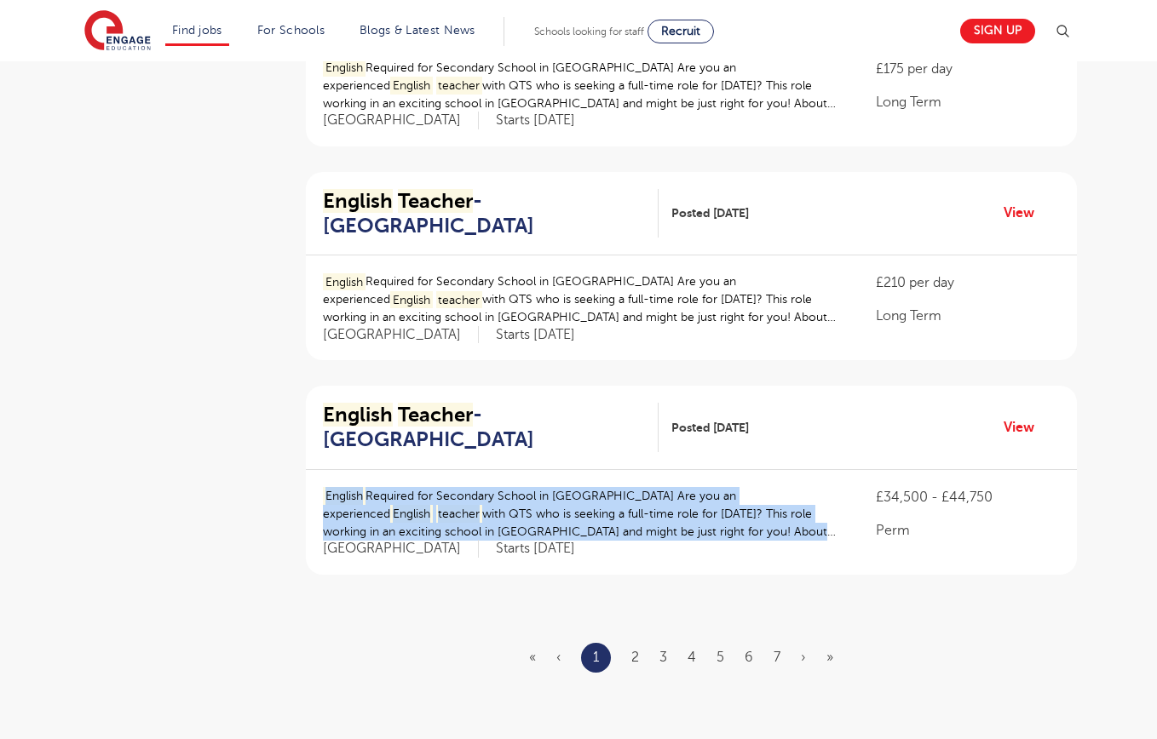
drag, startPoint x: 653, startPoint y: 500, endPoint x: 441, endPoint y: 430, distance: 223.3
click at [441, 470] on div "English Required for Secondary School in [GEOGRAPHIC_DATA] Are you an experienc…" at bounding box center [691, 522] width 771 height 105
drag, startPoint x: 469, startPoint y: 444, endPoint x: 705, endPoint y: 521, distance: 247.3
click at [705, 521] on div "English Required for Secondary School in [GEOGRAPHIC_DATA] Are you an experienc…" at bounding box center [691, 522] width 771 height 105
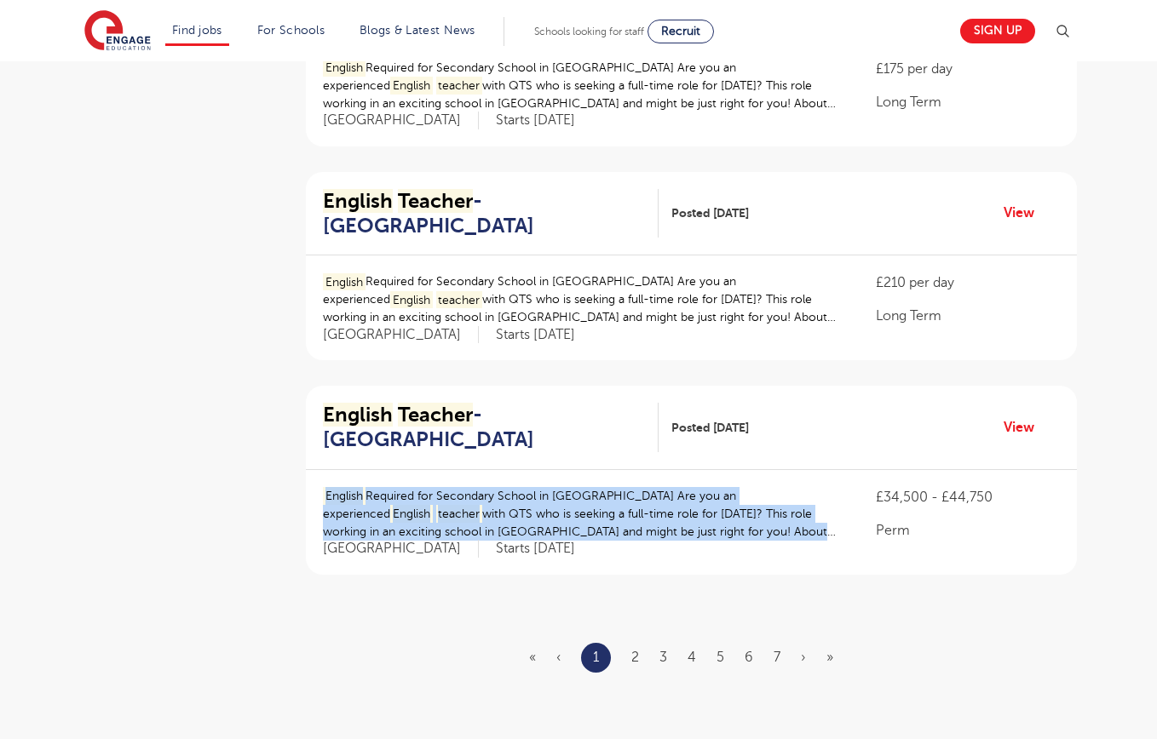
click at [705, 521] on div "English Required for Secondary School in [GEOGRAPHIC_DATA] Are you an experienc…" at bounding box center [691, 522] width 771 height 105
drag, startPoint x: 555, startPoint y: 463, endPoint x: 484, endPoint y: 433, distance: 76.7
click at [484, 470] on div "English Required for Secondary School in [GEOGRAPHIC_DATA] Are you an experienc…" at bounding box center [691, 522] width 771 height 105
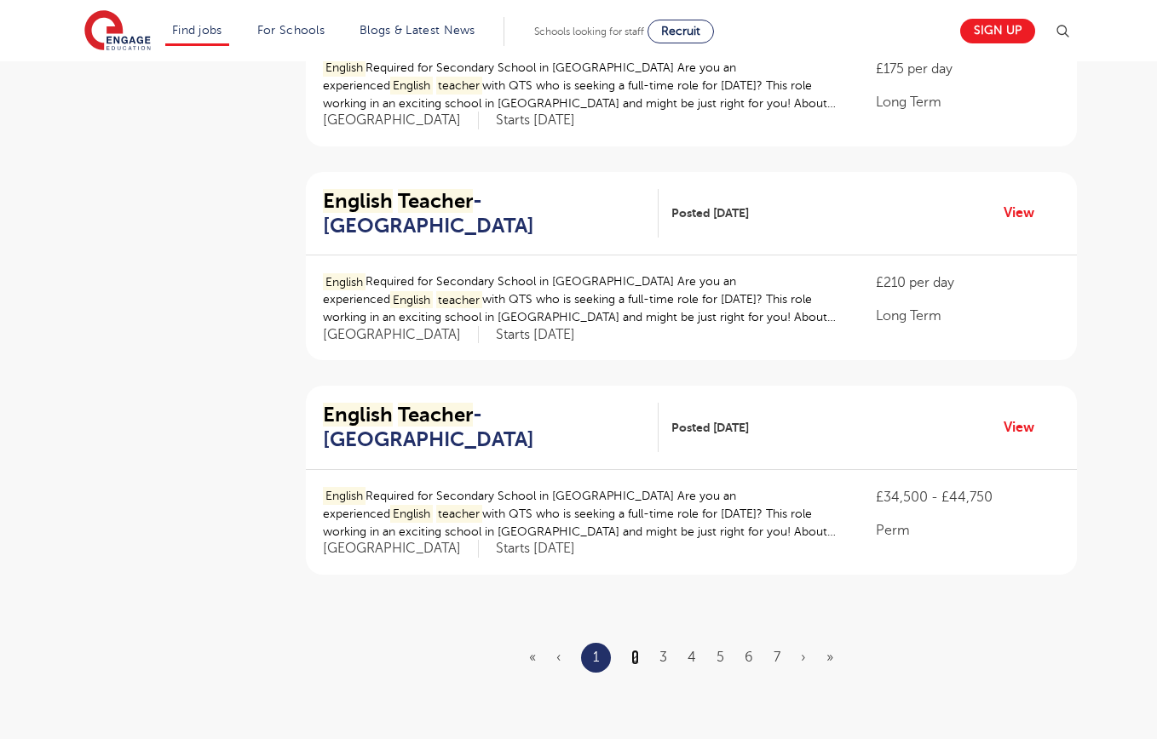
click at [636, 650] on link "2" at bounding box center [635, 657] width 8 height 15
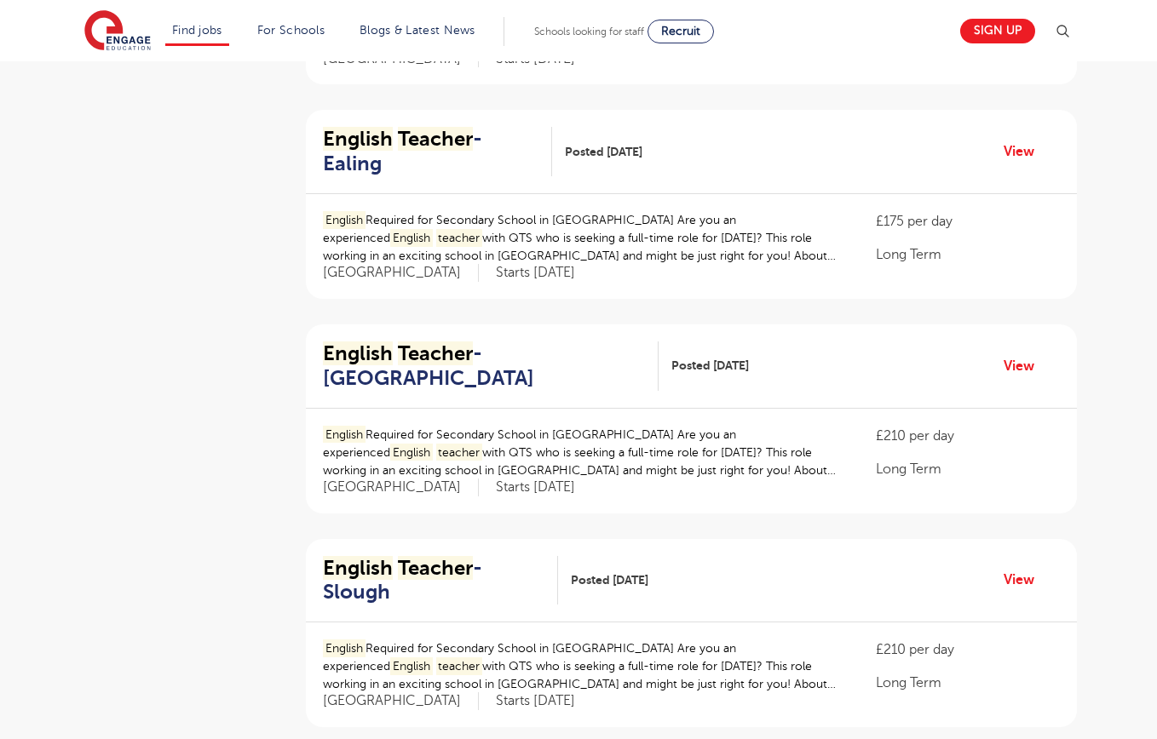
scroll to position [1856, 0]
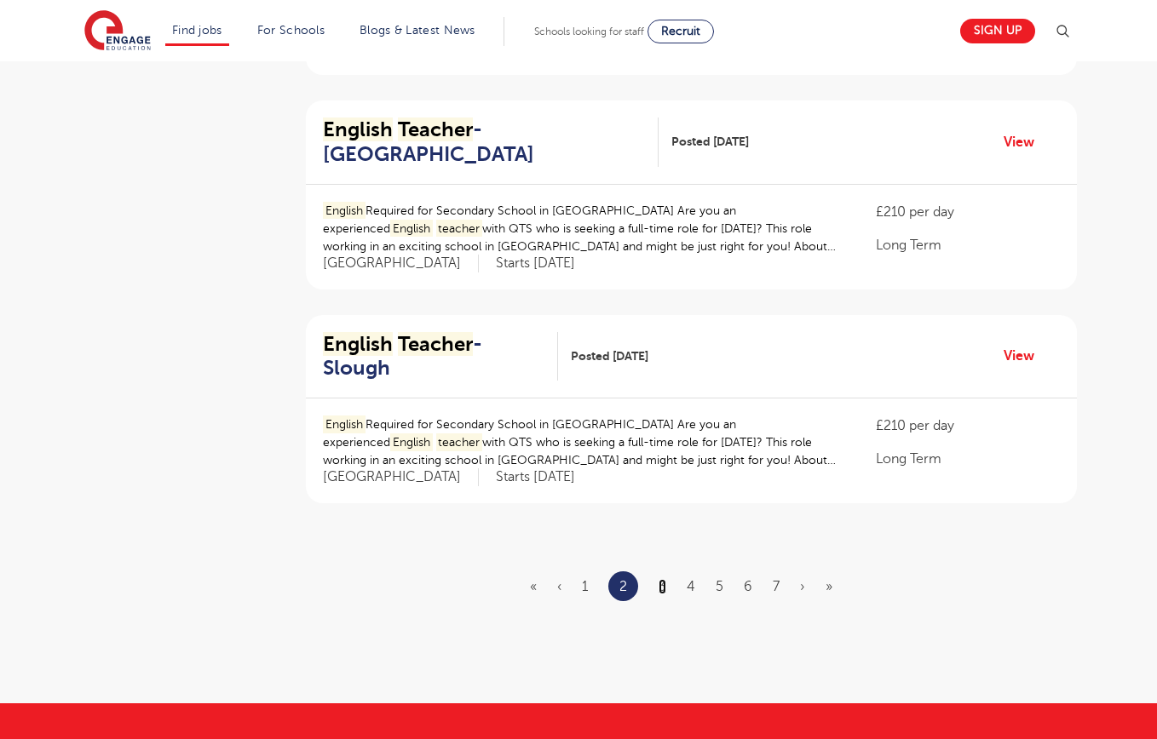
click at [662, 579] on link "3" at bounding box center [663, 586] width 8 height 15
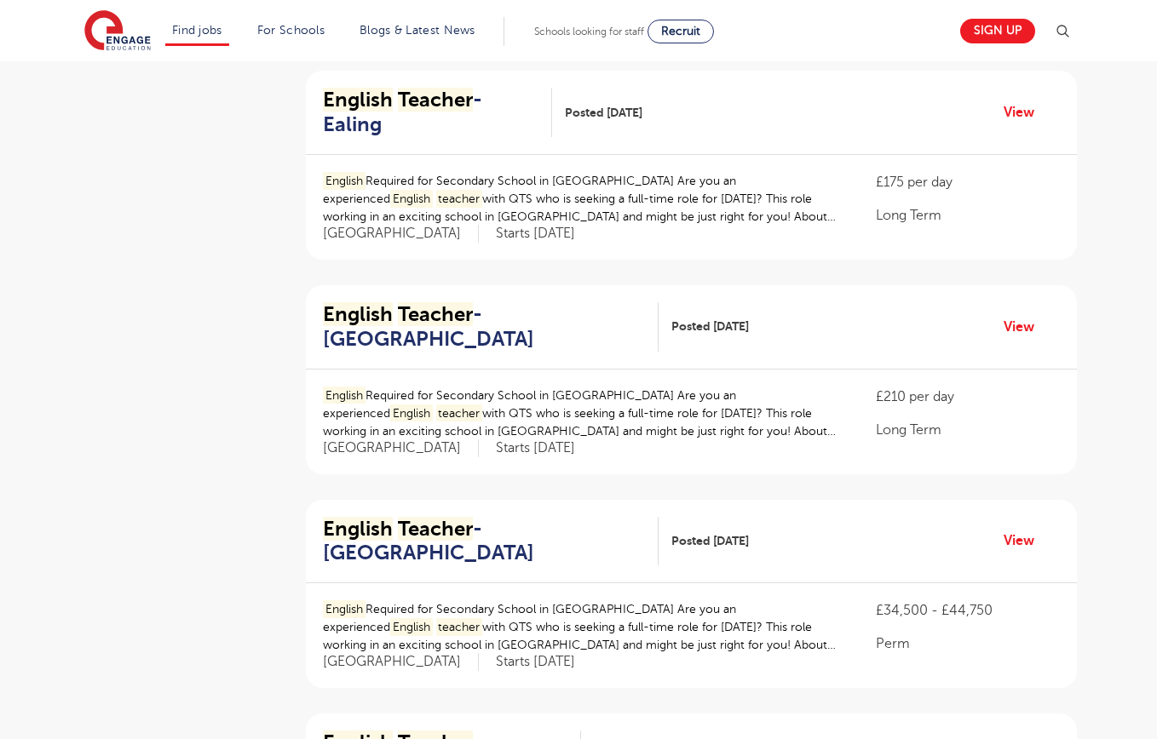
scroll to position [1794, 0]
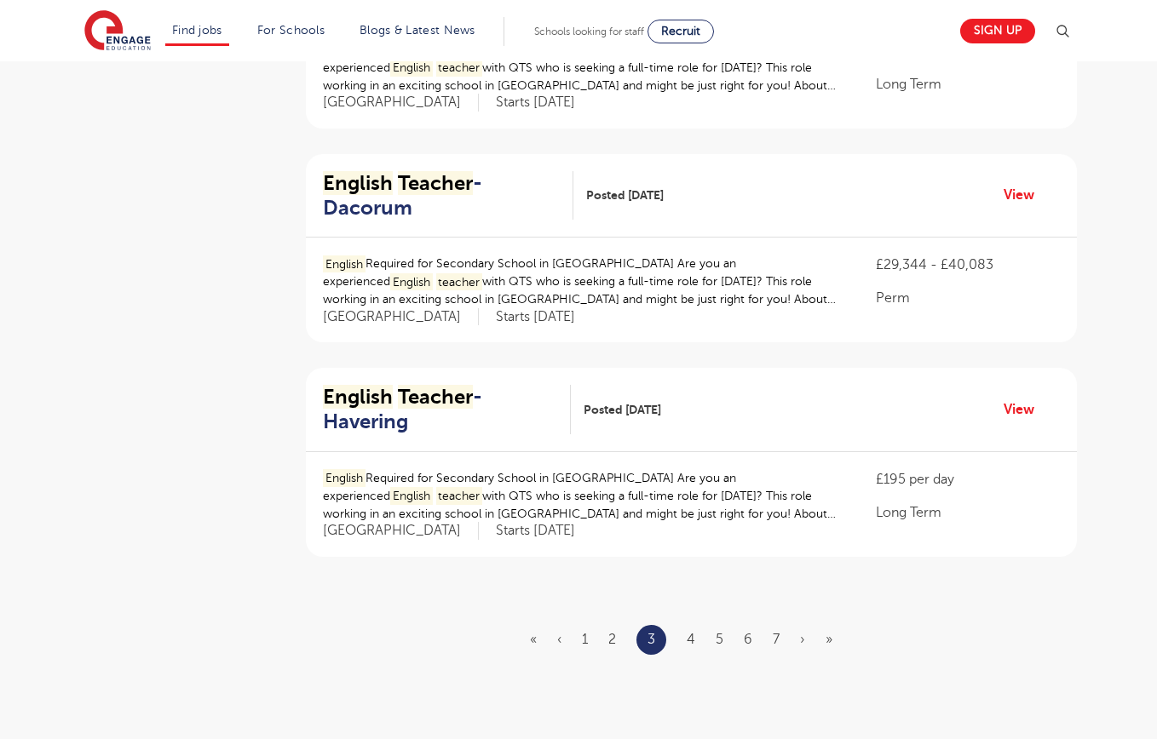
click at [685, 625] on ul "« ‹ 1 2 3 4 5 6 7 › »" at bounding box center [691, 640] width 323 height 30
click at [692, 632] on link "4" at bounding box center [691, 639] width 9 height 15
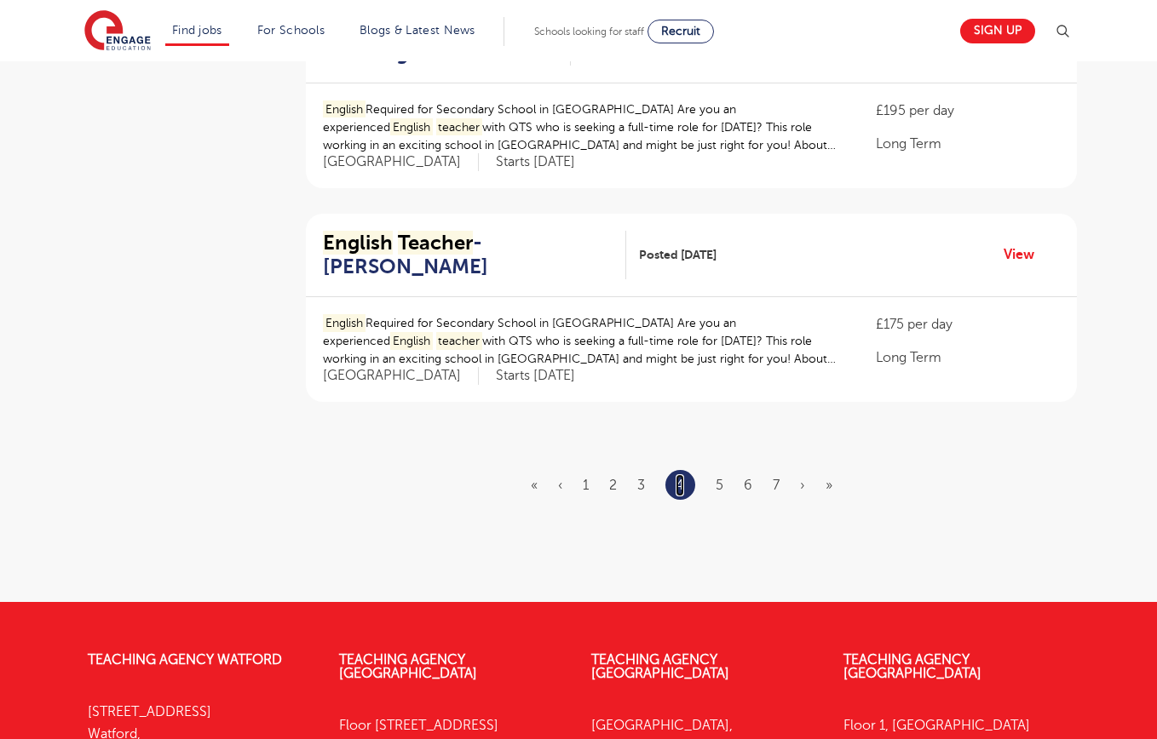
scroll to position [1948, 0]
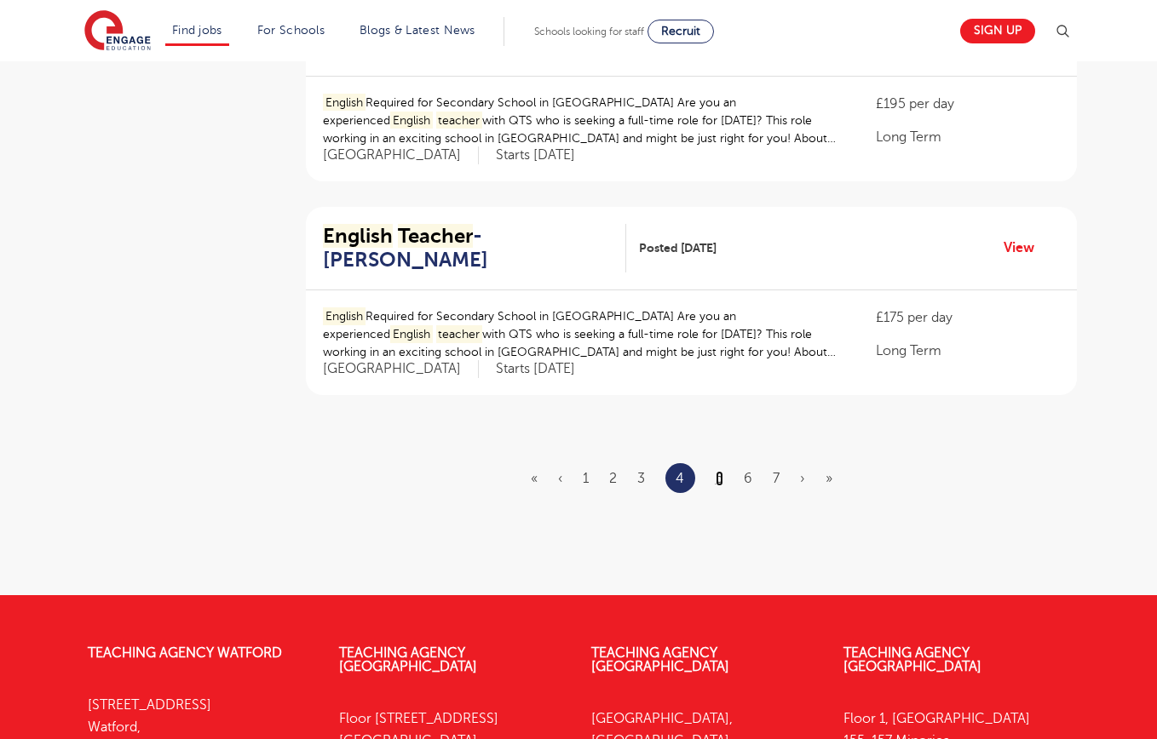
click at [716, 471] on link "5" at bounding box center [720, 478] width 8 height 15
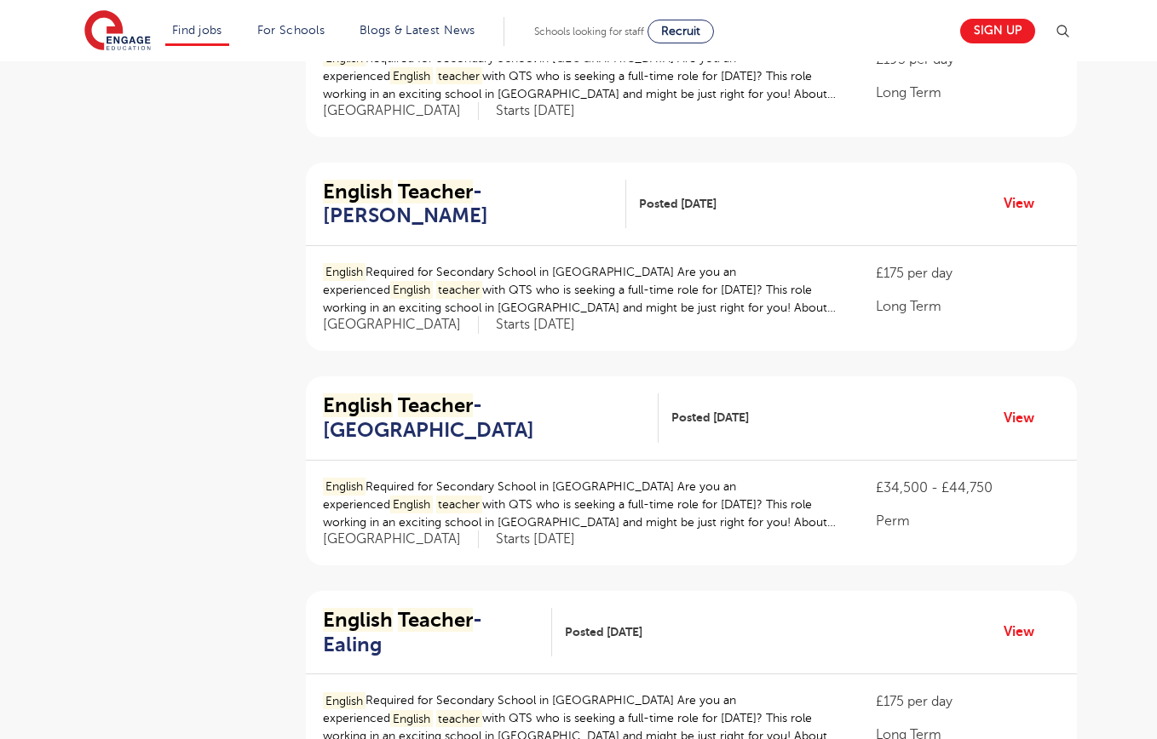
scroll to position [1754, 0]
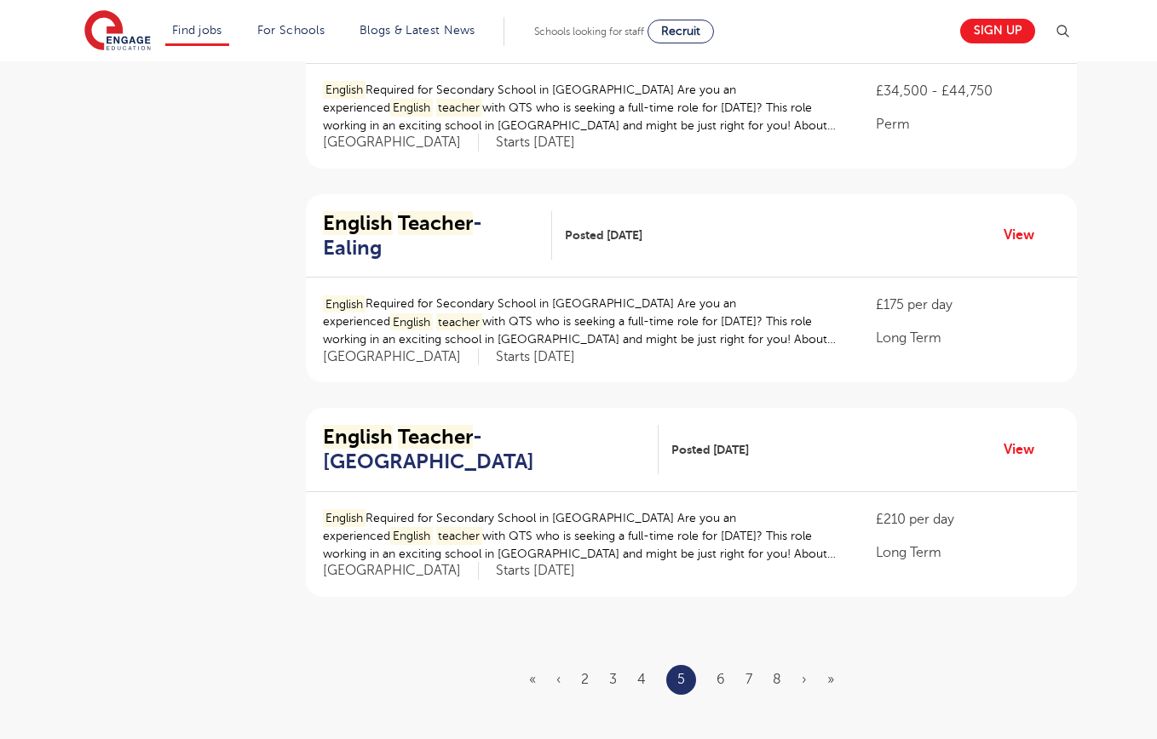
click at [728, 665] on ul "« ‹ 2 3 4 5 6 7 8 › »" at bounding box center [691, 680] width 325 height 30
click at [721, 672] on link "6" at bounding box center [720, 679] width 9 height 15
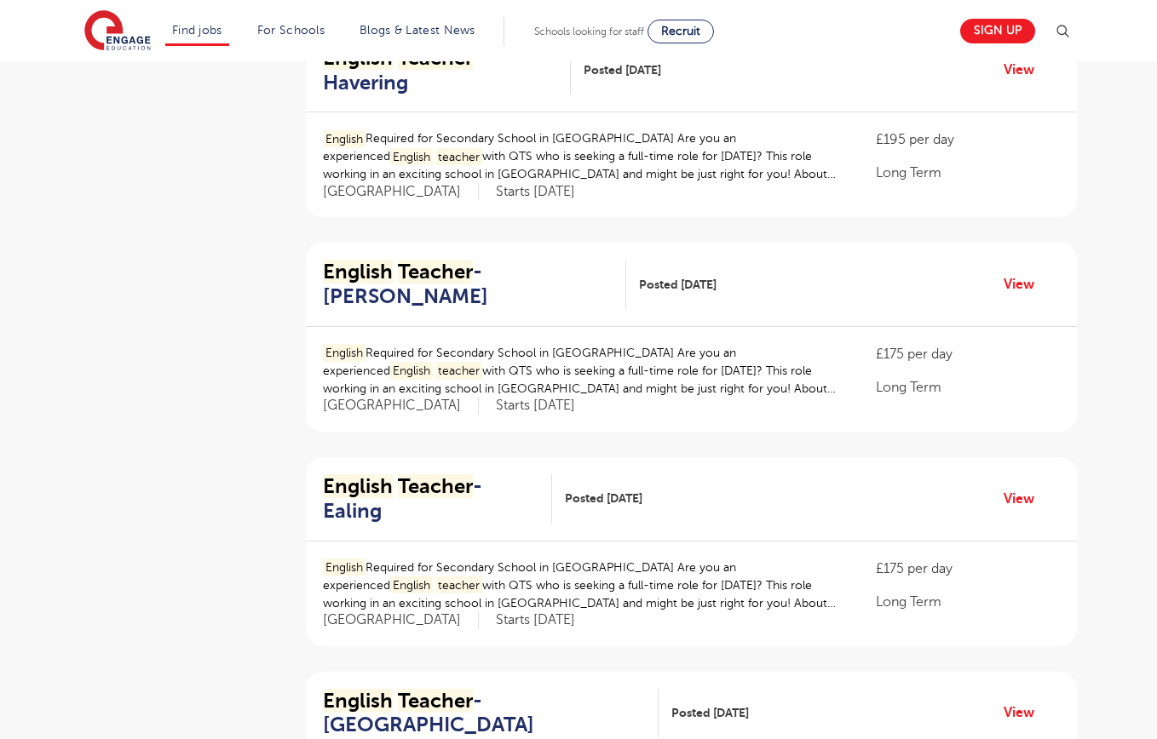
scroll to position [2184, 0]
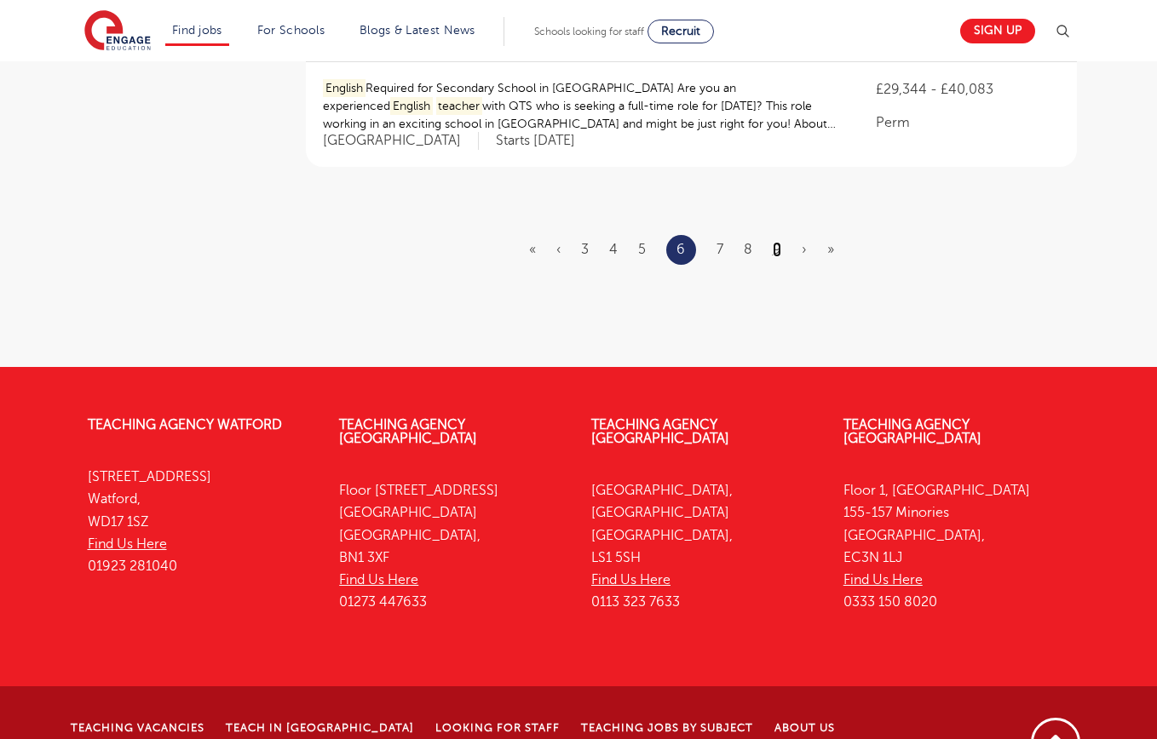
click at [774, 242] on link "9" at bounding box center [777, 249] width 9 height 15
